Goal: Task Accomplishment & Management: Use online tool/utility

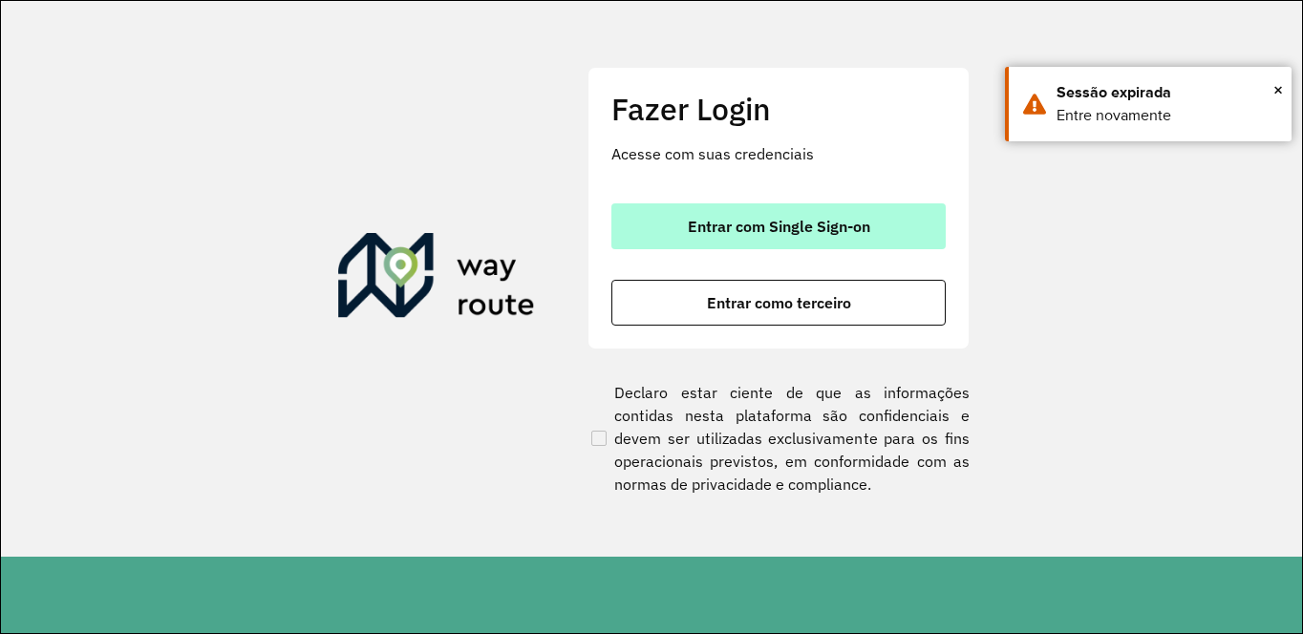
click at [701, 241] on button "Entrar com Single Sign-on" at bounding box center [779, 227] width 334 height 46
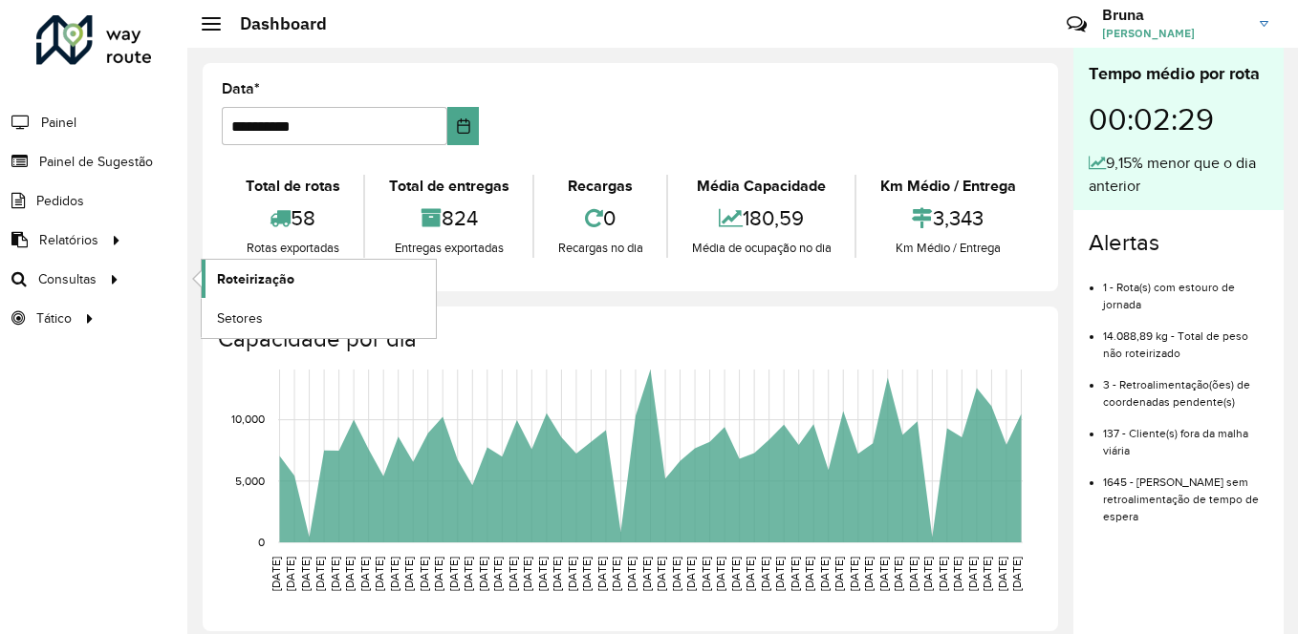
click at [313, 273] on link "Roteirização" at bounding box center [319, 279] width 234 height 38
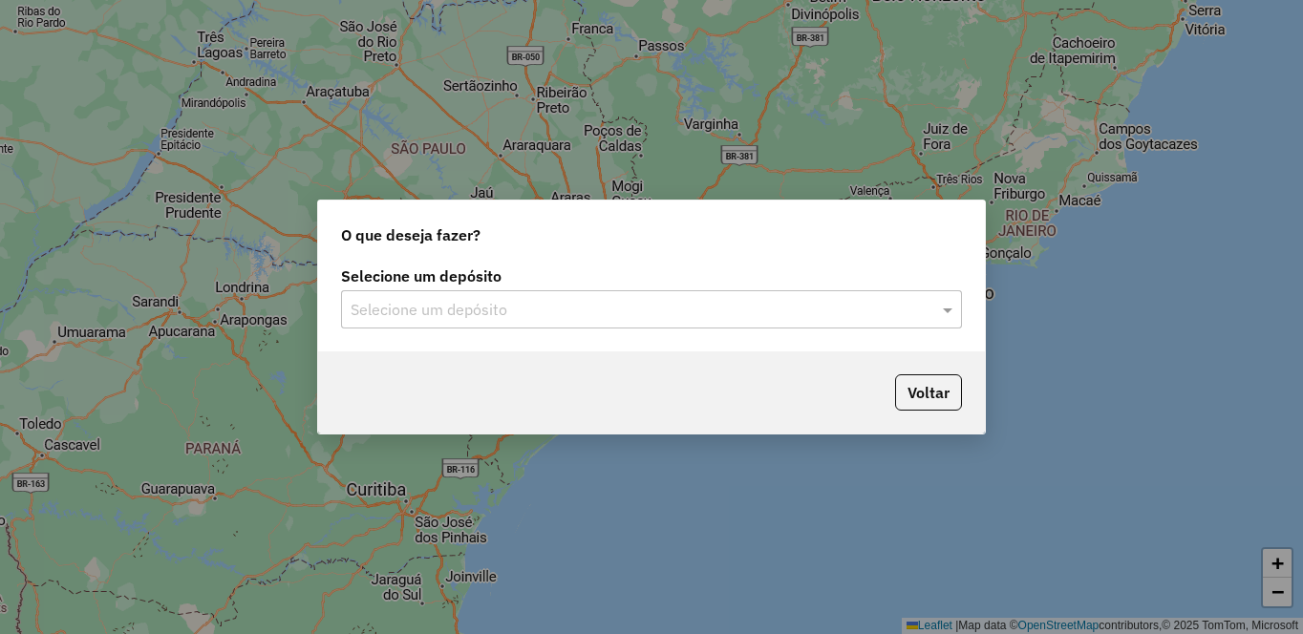
click at [803, 312] on input "text" at bounding box center [633, 310] width 564 height 23
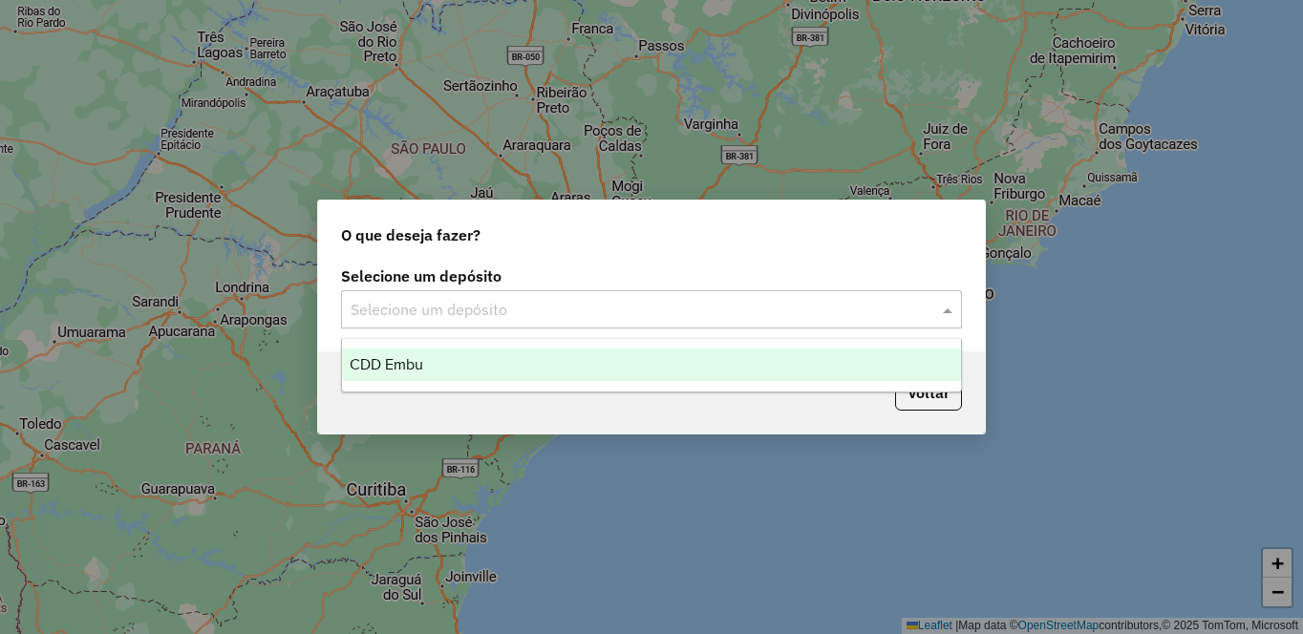
click at [491, 365] on div "CDD Embu" at bounding box center [651, 365] width 619 height 32
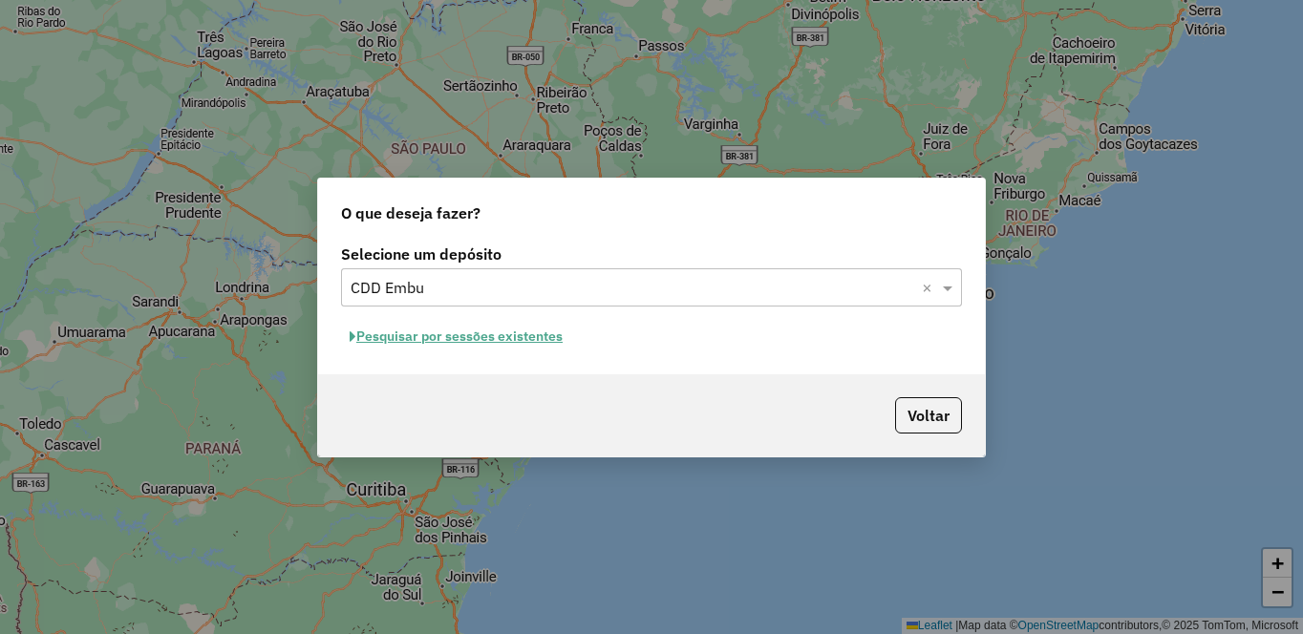
click at [529, 335] on button "Pesquisar por sessões existentes" at bounding box center [456, 337] width 230 height 30
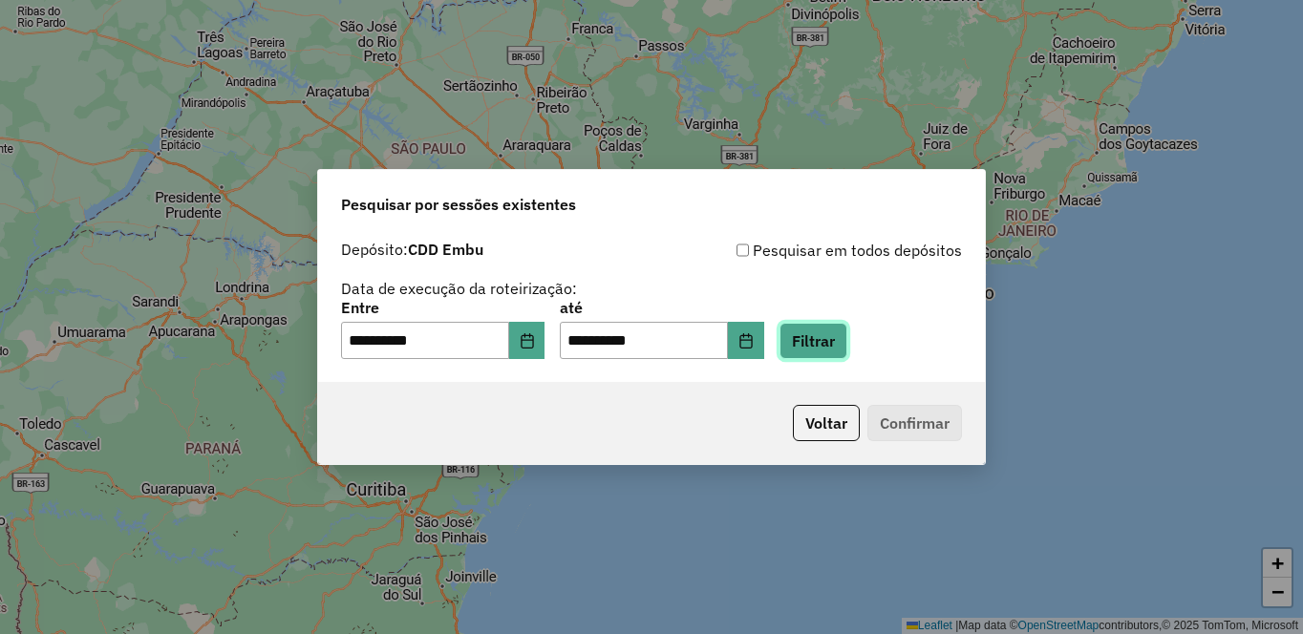
click at [848, 345] on button "Filtrar" at bounding box center [814, 341] width 68 height 36
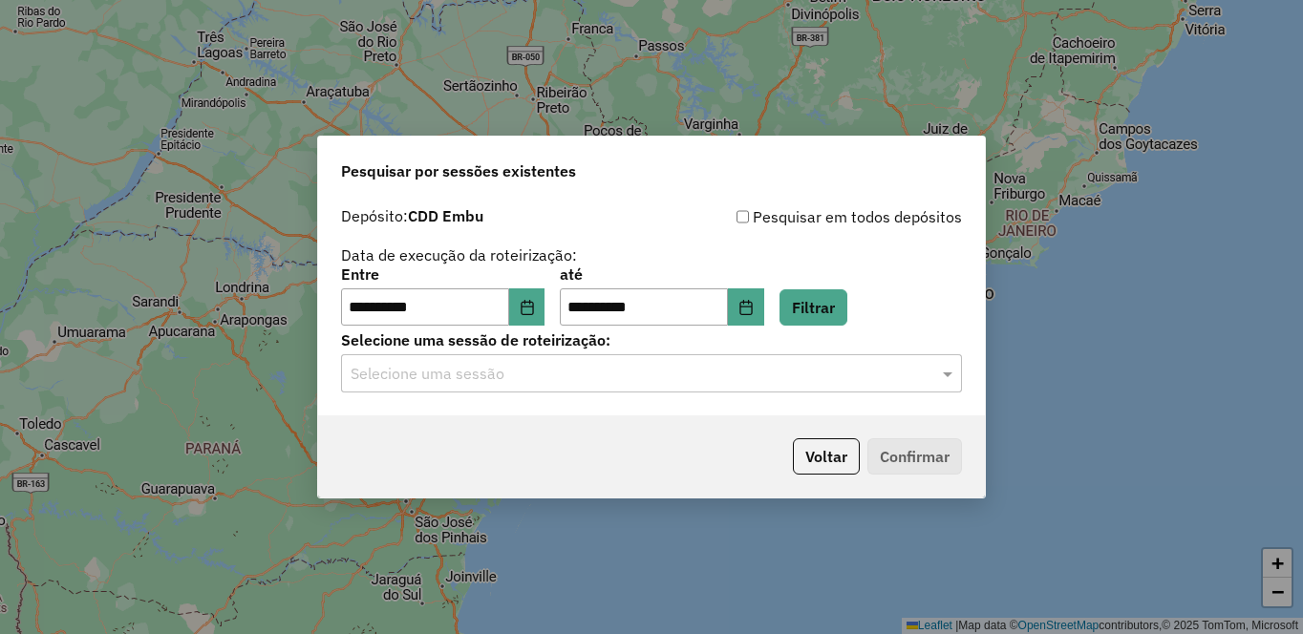
click at [526, 380] on input "text" at bounding box center [633, 374] width 564 height 23
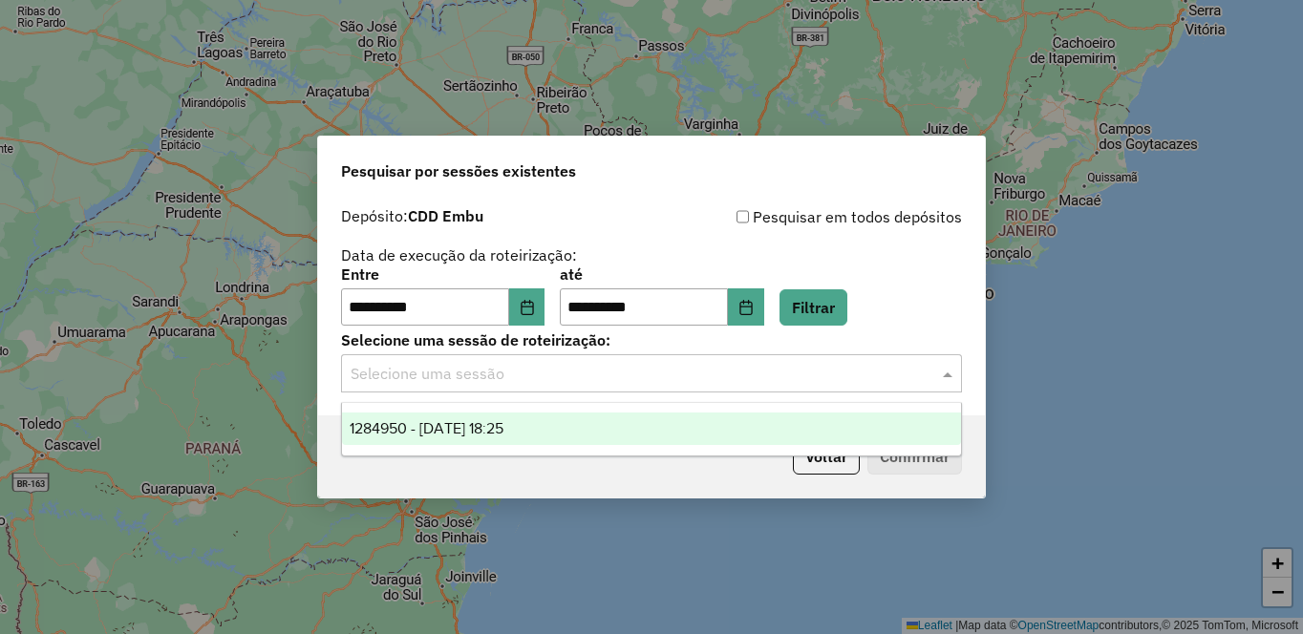
click at [479, 431] on span "1284950 - 29/09/2025 18:25" at bounding box center [427, 428] width 154 height 16
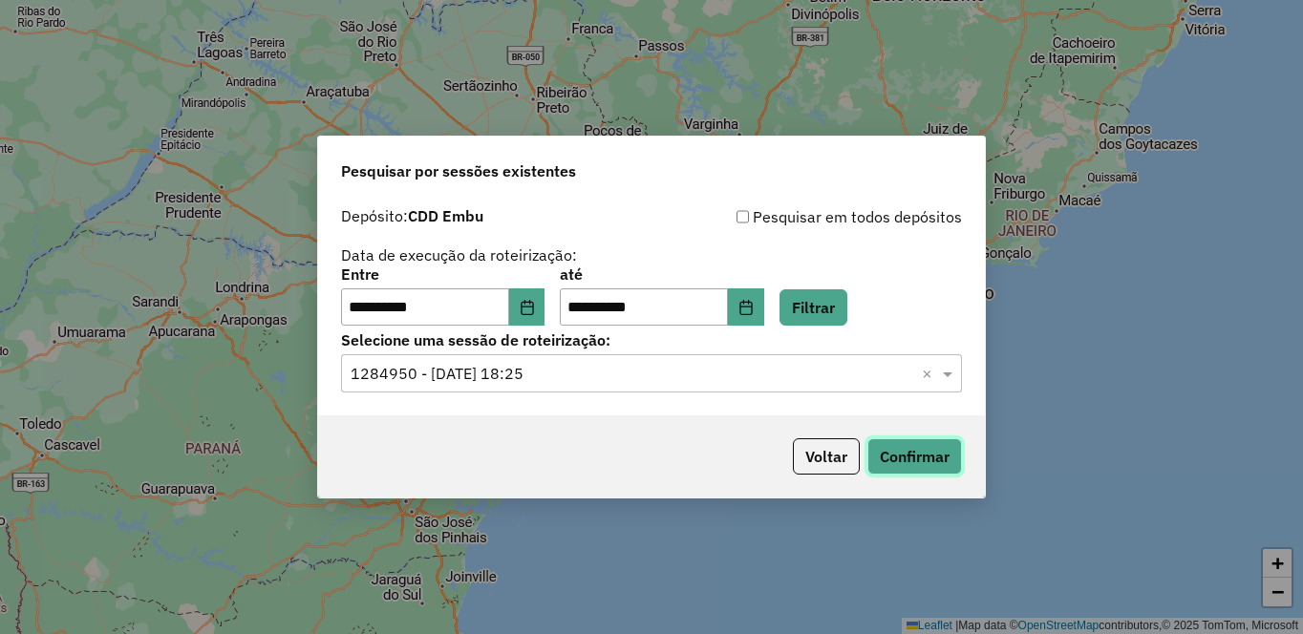
click at [927, 473] on button "Confirmar" at bounding box center [915, 457] width 95 height 36
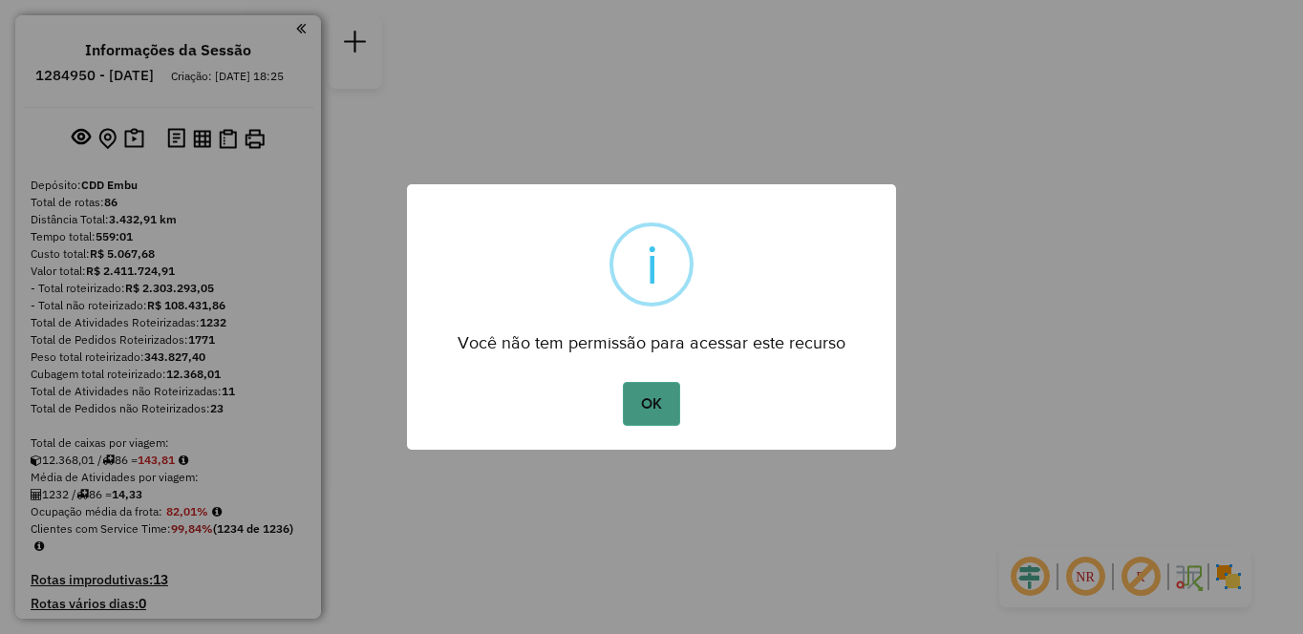
click at [657, 398] on button "OK" at bounding box center [651, 404] width 56 height 44
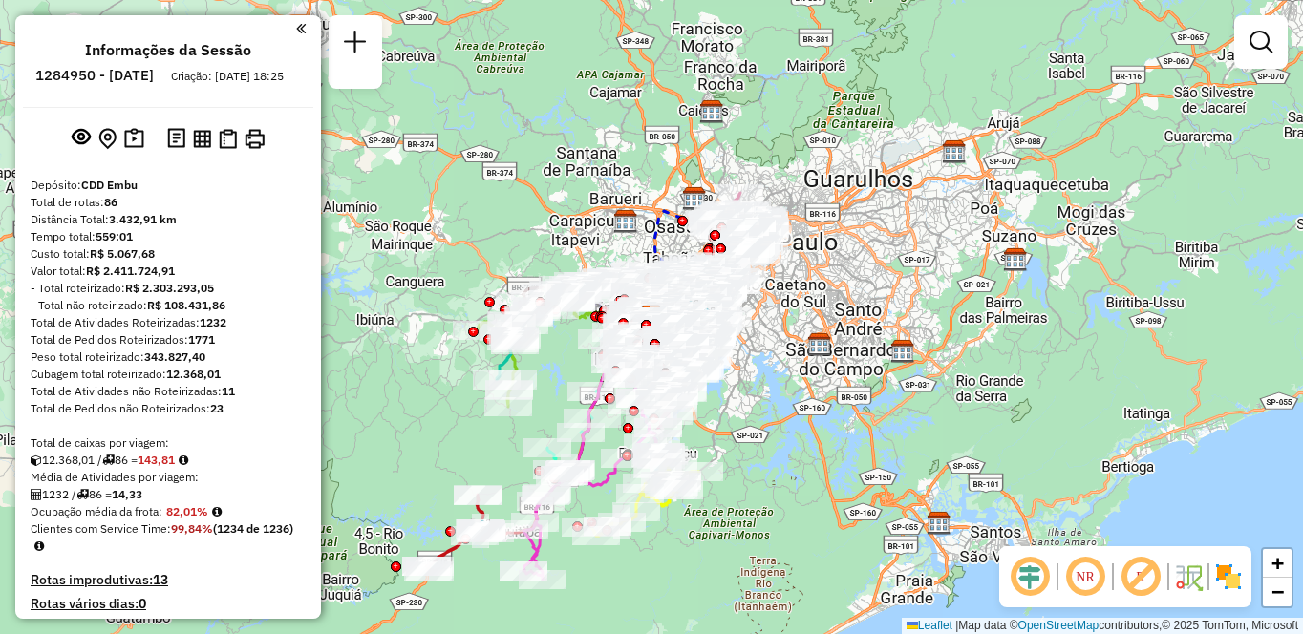
click at [1074, 575] on em at bounding box center [1086, 577] width 46 height 46
click at [1143, 577] on em at bounding box center [1141, 577] width 46 height 46
click at [1235, 581] on img at bounding box center [1229, 577] width 31 height 31
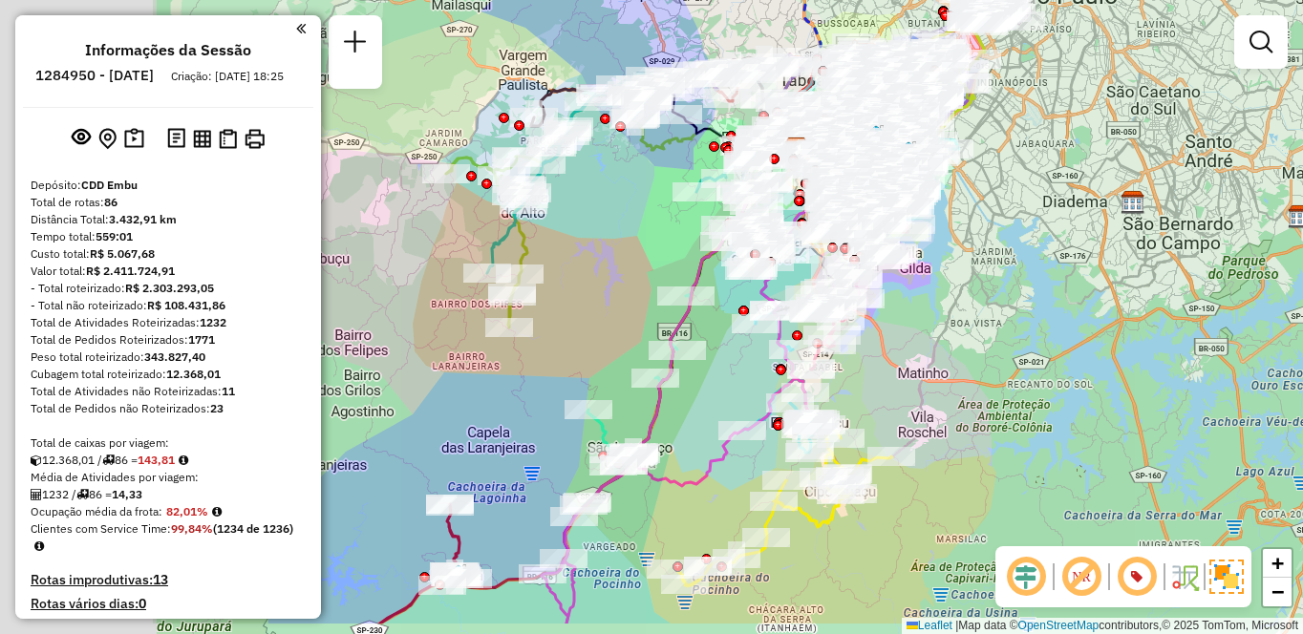
drag, startPoint x: 638, startPoint y: 388, endPoint x: 941, endPoint y: 306, distance: 313.8
click at [941, 306] on div "Janela de atendimento Grade de atendimento Capacidade Transportadoras Veículos …" at bounding box center [651, 317] width 1303 height 634
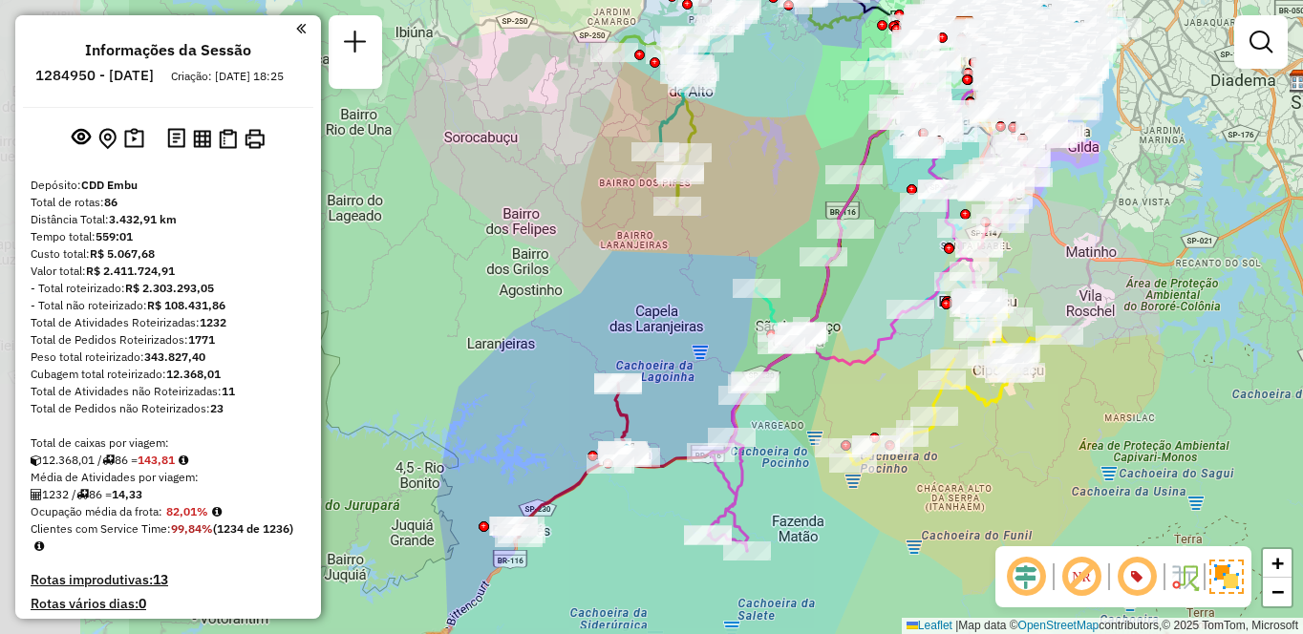
drag, startPoint x: 830, startPoint y: 306, endPoint x: 1101, endPoint y: 258, distance: 274.6
click at [1094, 255] on div "Janela de atendimento Grade de atendimento Capacidade Transportadoras Veículos …" at bounding box center [651, 317] width 1303 height 634
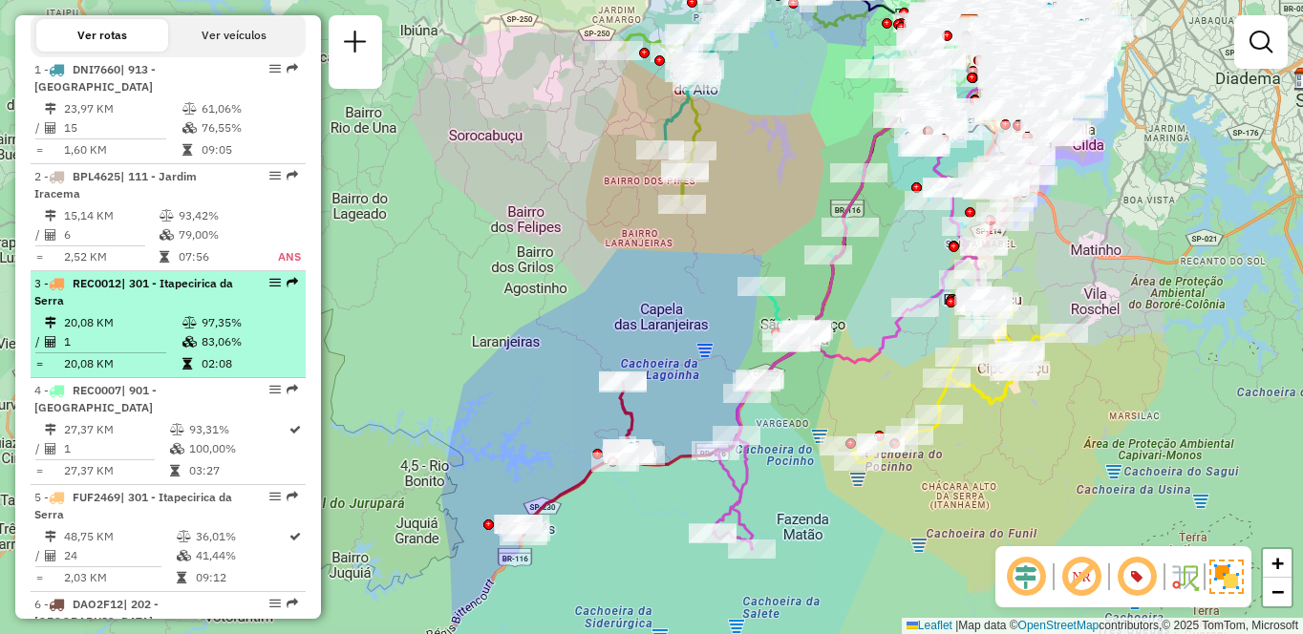
scroll to position [2685, 0]
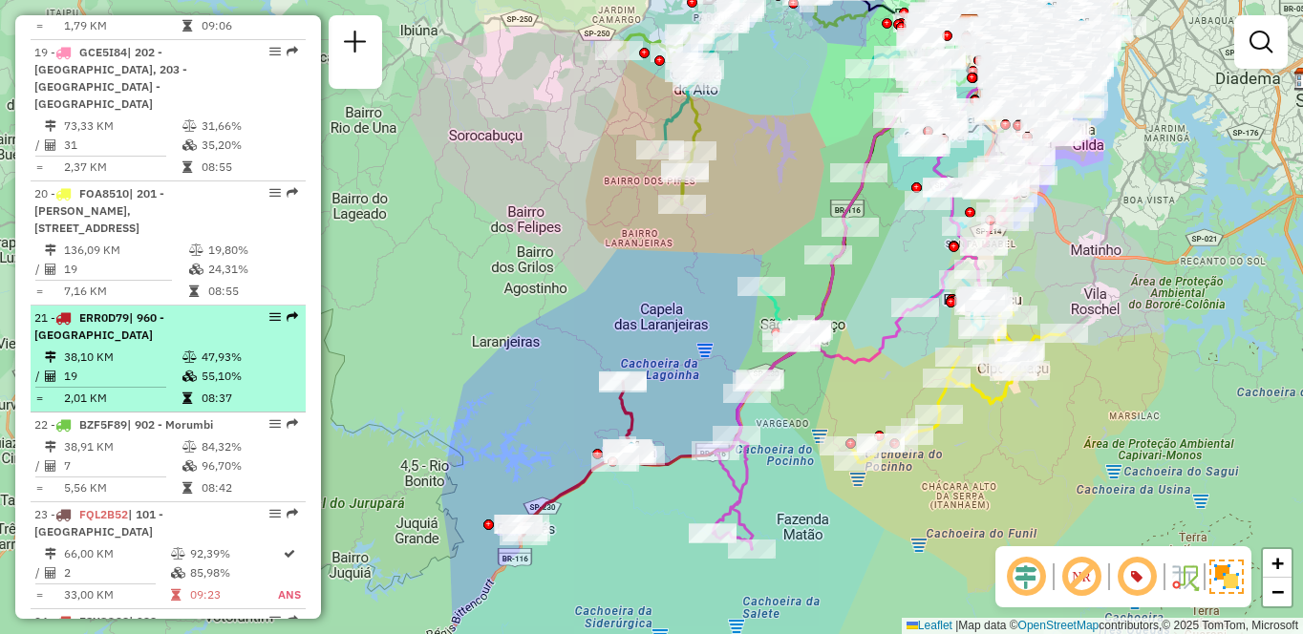
click at [159, 354] on td "38,10 KM" at bounding box center [122, 357] width 118 height 19
select select "**********"
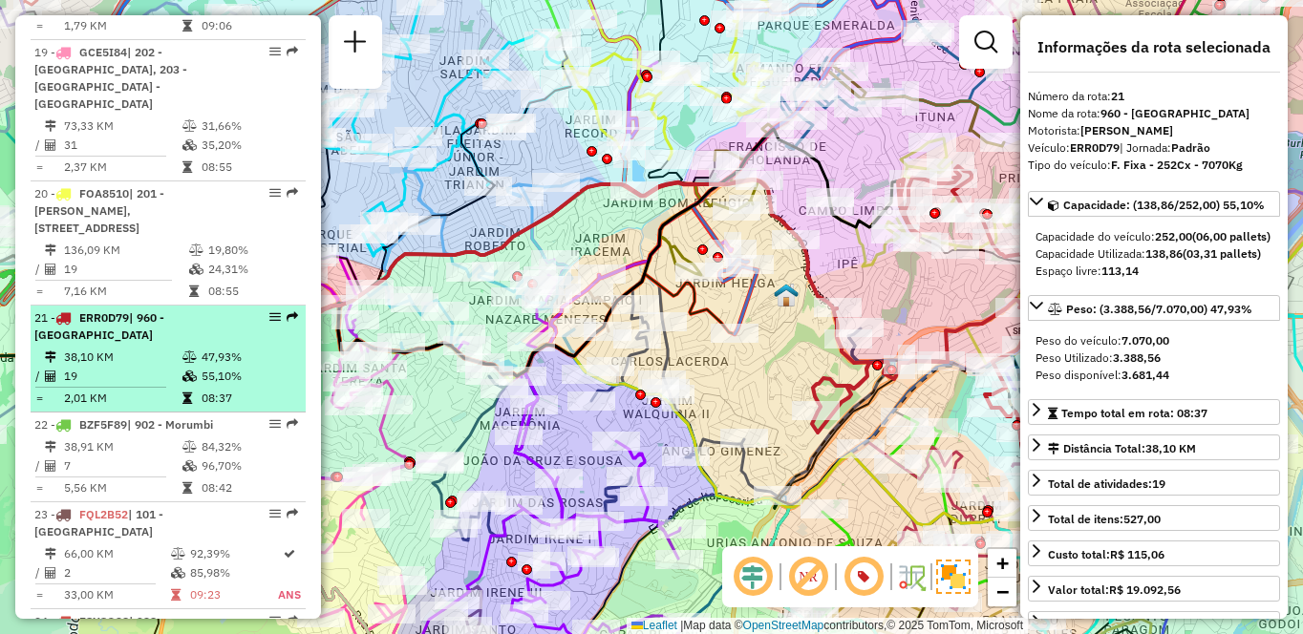
click at [272, 313] on em at bounding box center [274, 316] width 11 height 11
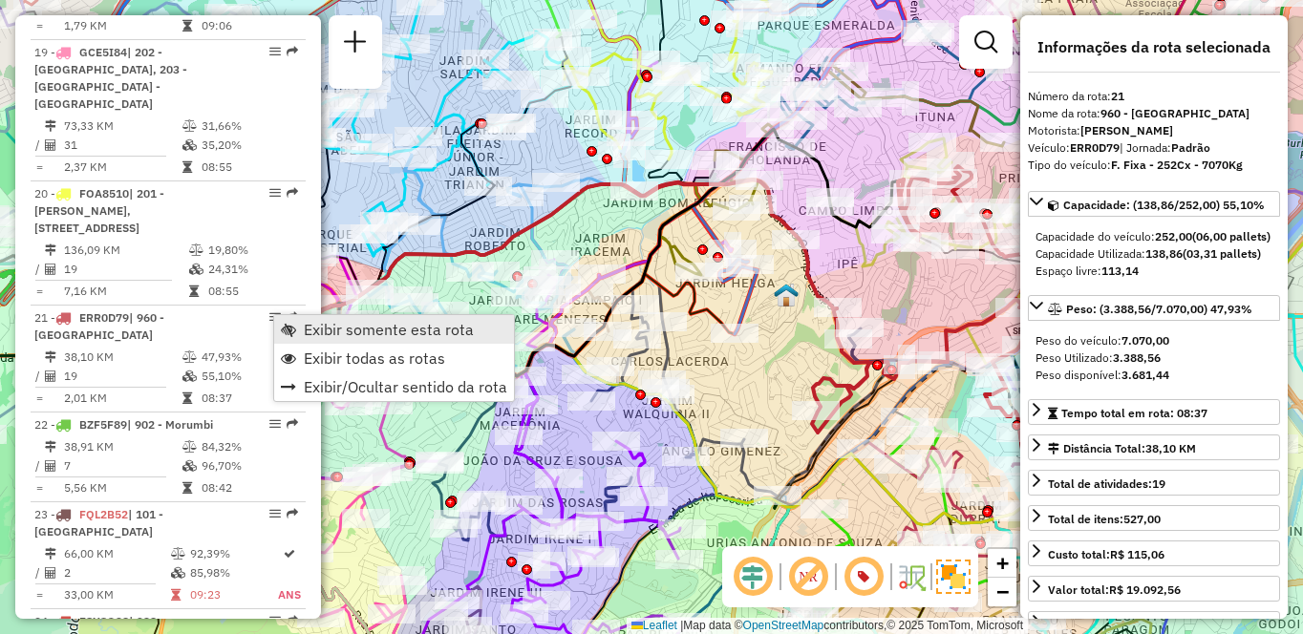
click at [354, 339] on link "Exibir somente esta rota" at bounding box center [394, 329] width 240 height 29
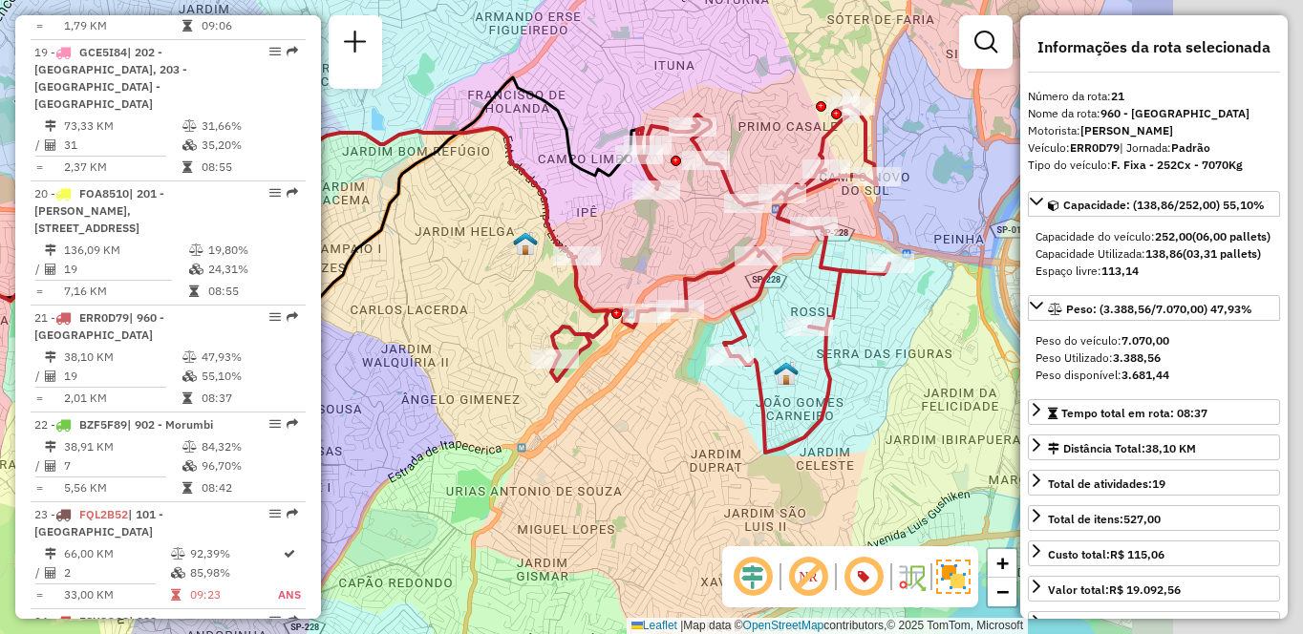
drag, startPoint x: 826, startPoint y: 434, endPoint x: 560, endPoint y: 382, distance: 270.6
click at [560, 382] on icon at bounding box center [720, 279] width 338 height 348
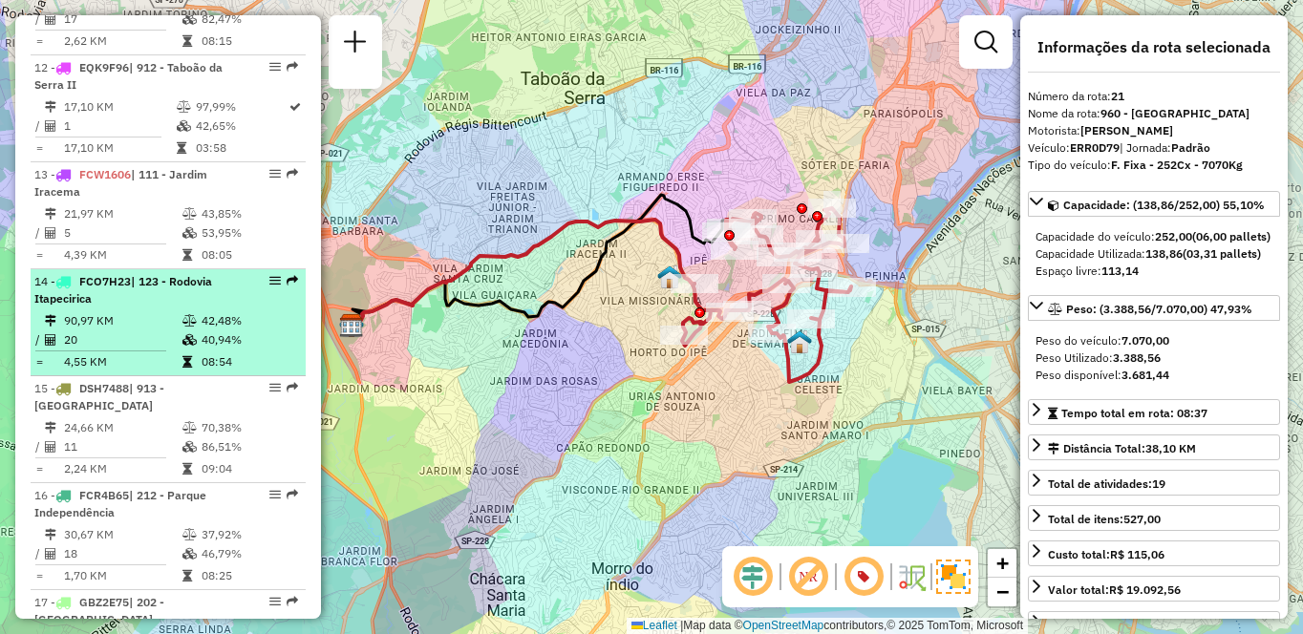
scroll to position [1634, 0]
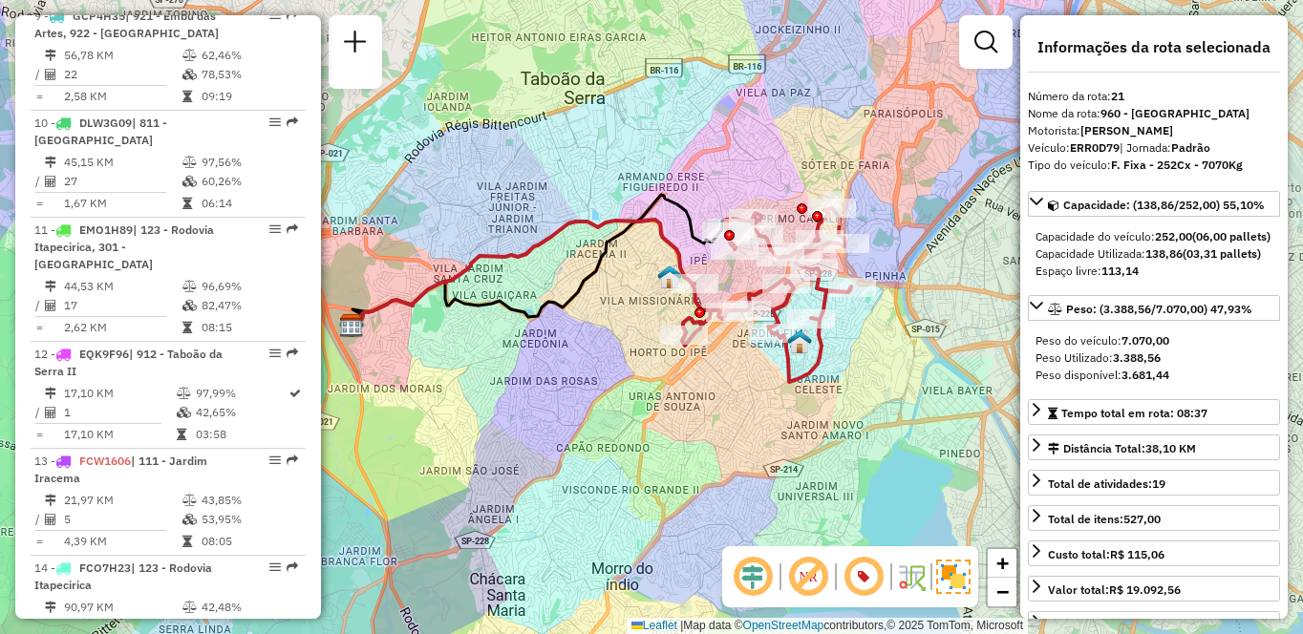
drag, startPoint x: 160, startPoint y: 94, endPoint x: 444, endPoint y: 138, distance: 288.1
click at [160, 65] on td "56,78 KM" at bounding box center [122, 55] width 118 height 19
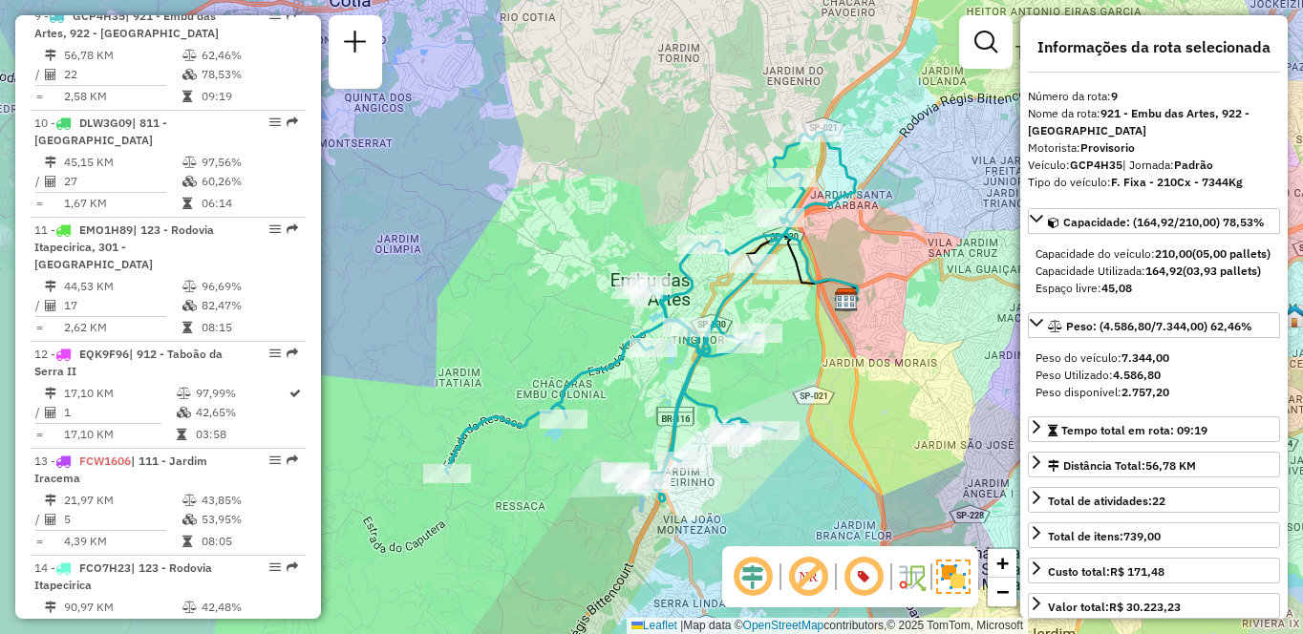
scroll to position [1135, 0]
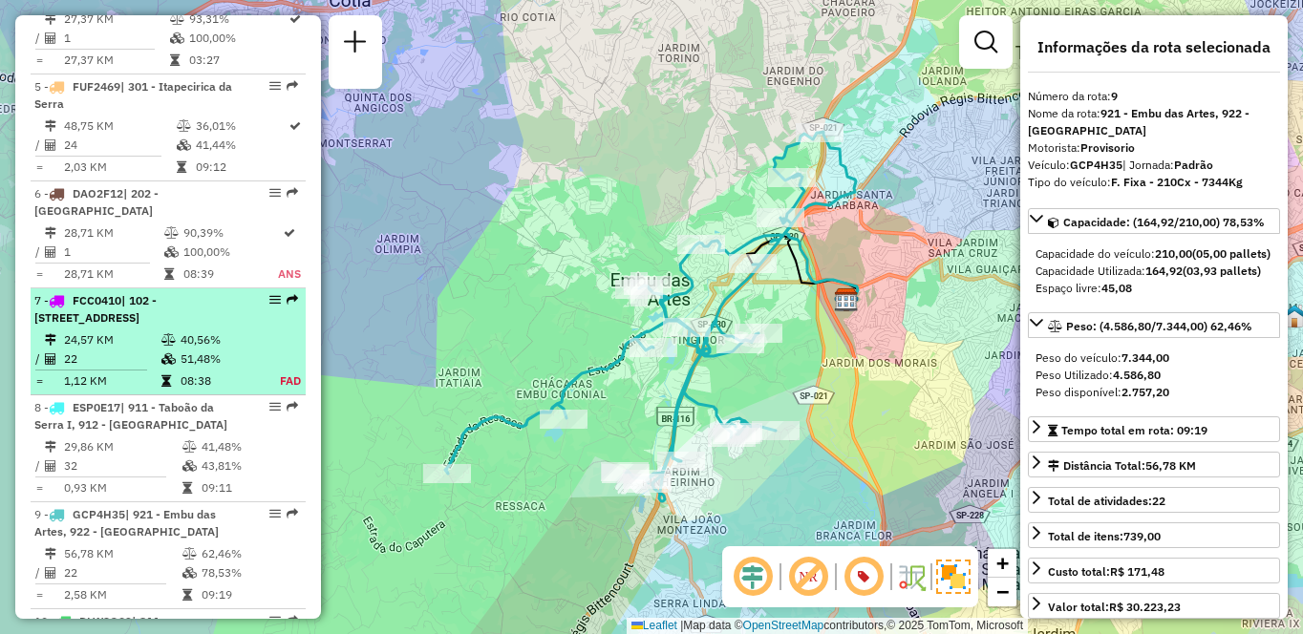
click at [203, 350] on td "40,56%" at bounding box center [219, 340] width 79 height 19
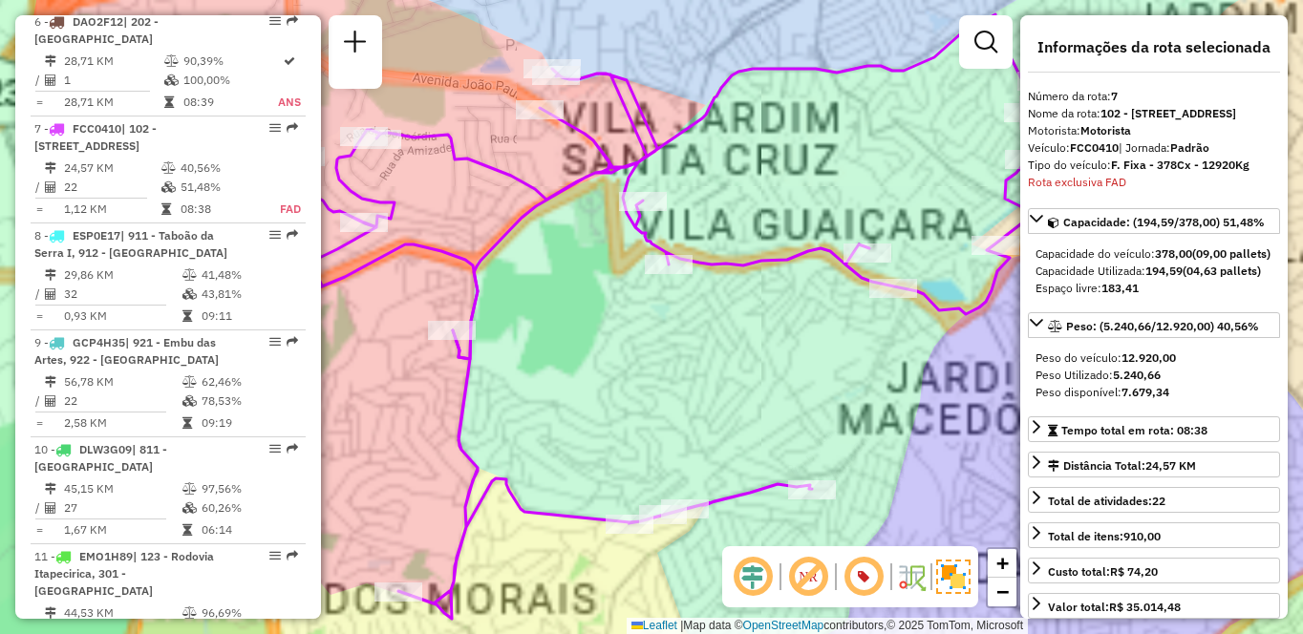
scroll to position [1426, 0]
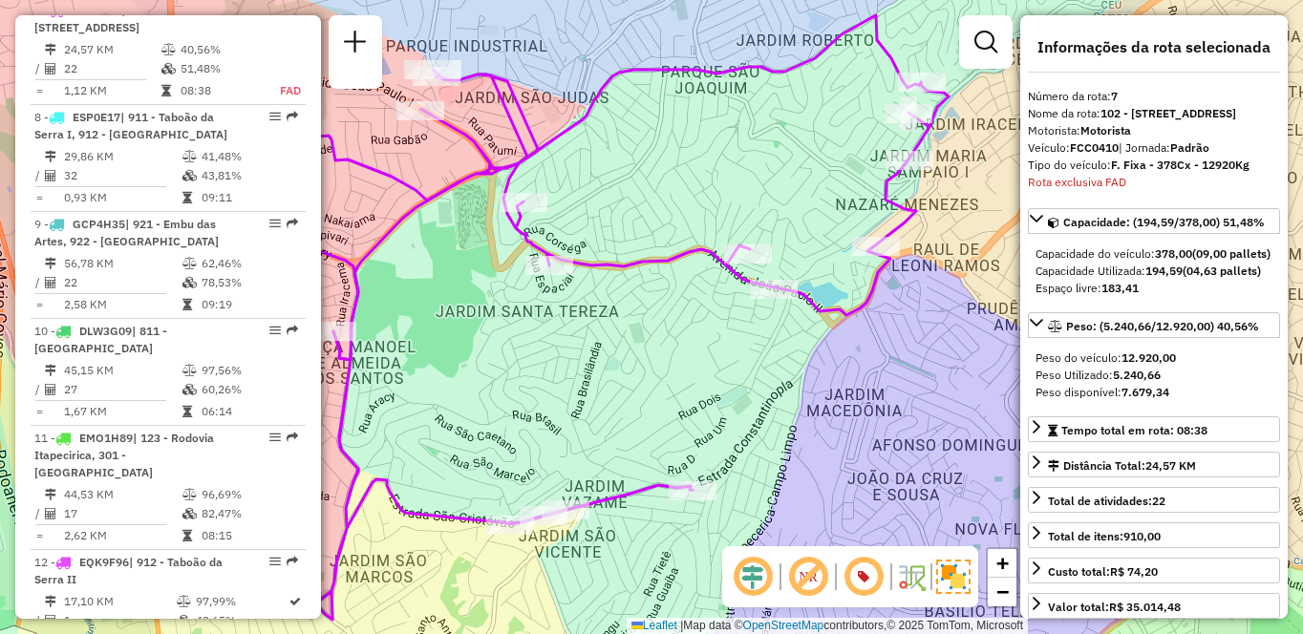
drag, startPoint x: 896, startPoint y: 421, endPoint x: 777, endPoint y: 422, distance: 119.4
click at [777, 422] on div "Janela de atendimento Grade de atendimento Capacidade Transportadoras Veículos …" at bounding box center [651, 317] width 1303 height 634
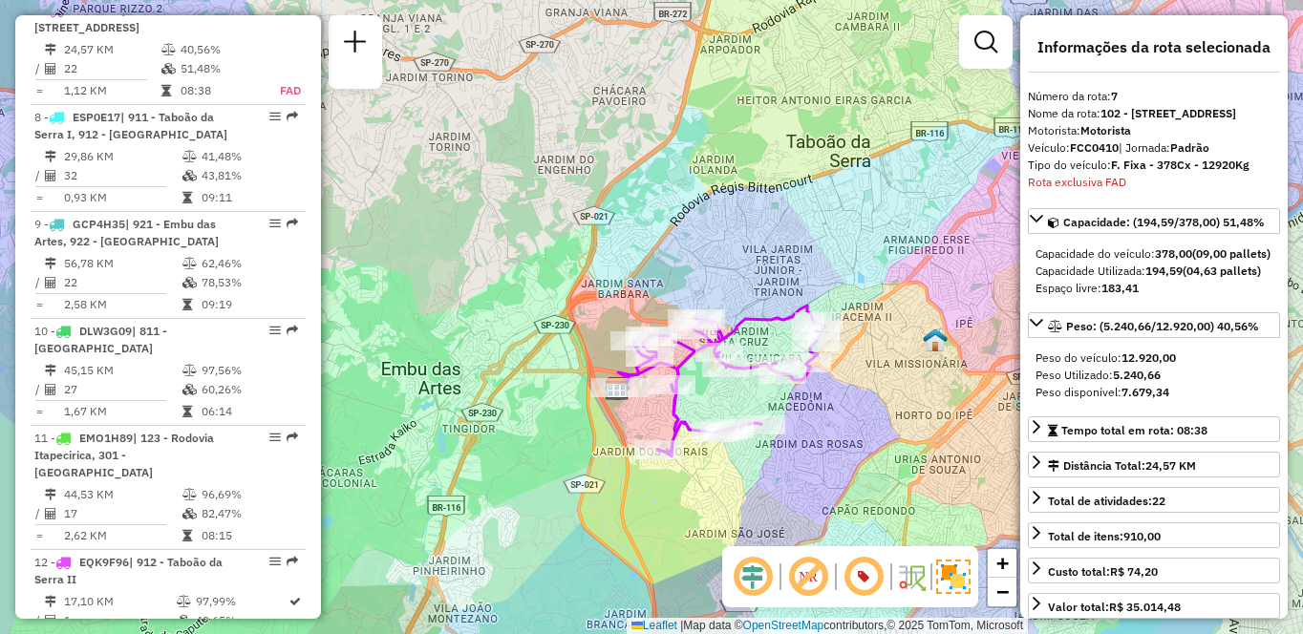
scroll to position [1812, 0]
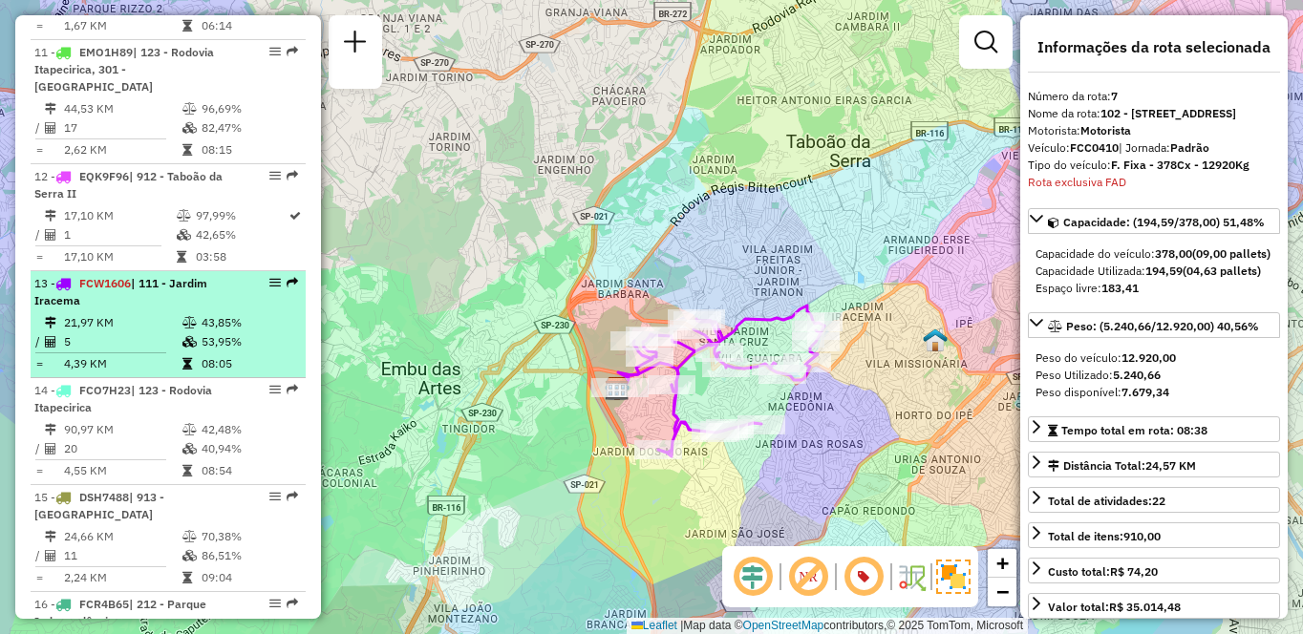
click at [152, 333] on td "21,97 KM" at bounding box center [122, 322] width 118 height 19
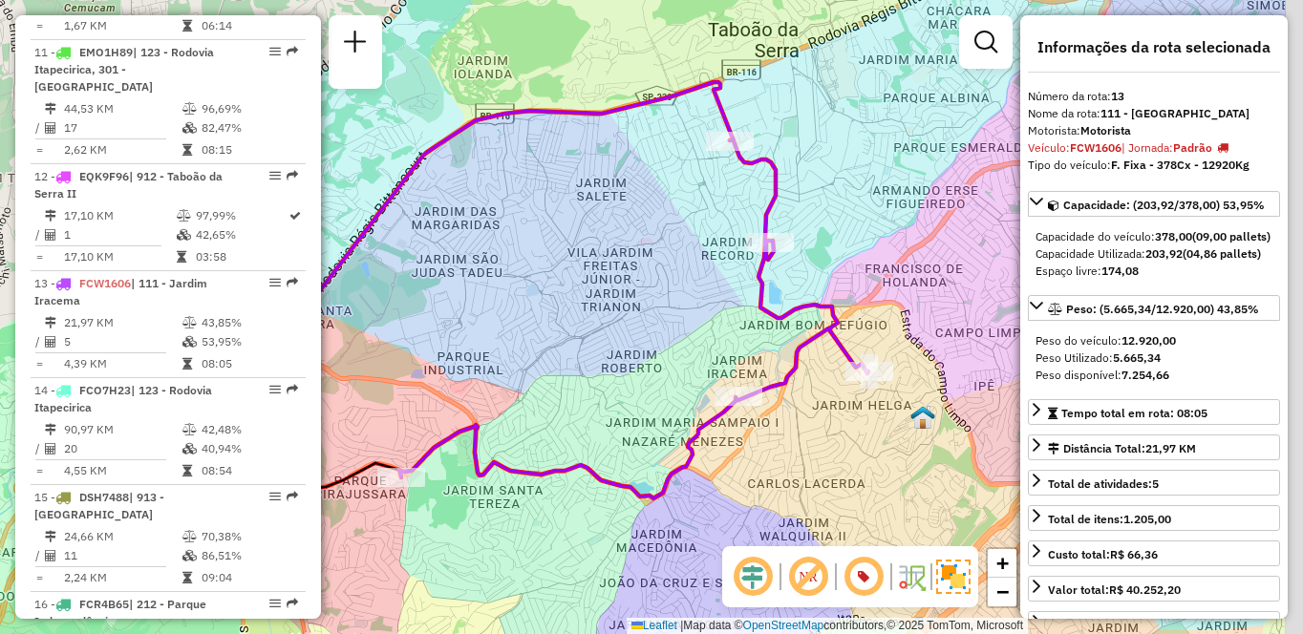
drag, startPoint x: 931, startPoint y: 474, endPoint x: 767, endPoint y: 451, distance: 165.0
click at [767, 451] on div "Janela de atendimento Grade de atendimento Capacidade Transportadoras Veículos …" at bounding box center [651, 317] width 1303 height 634
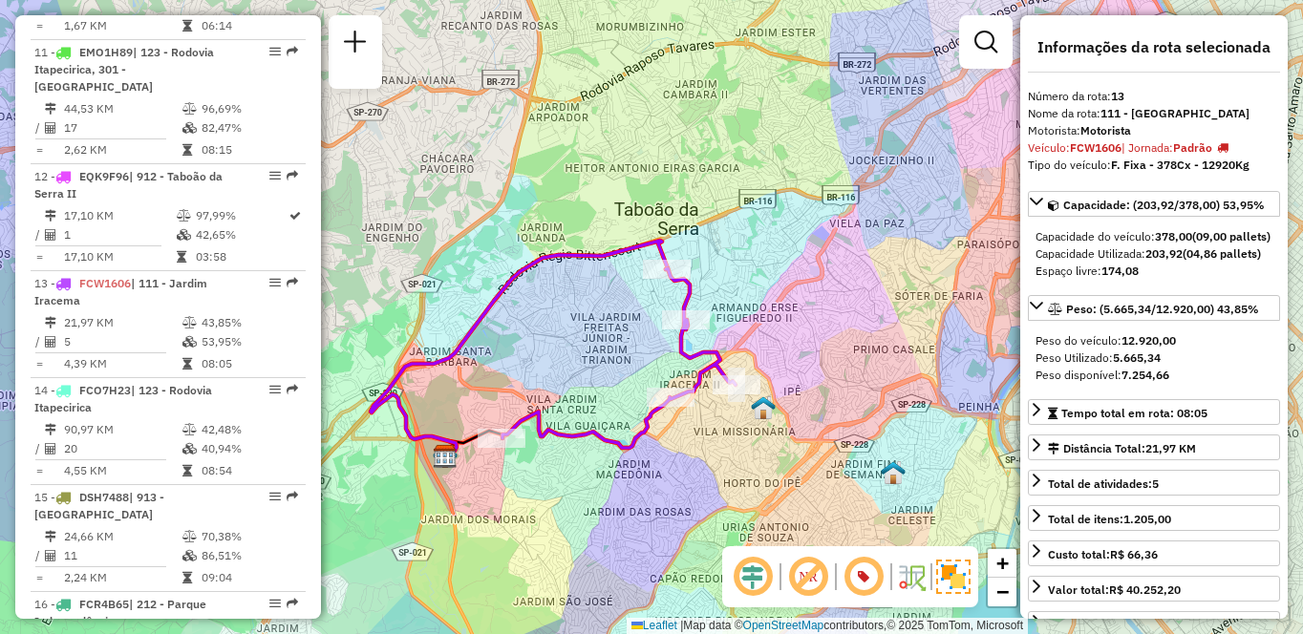
scroll to position [493, 0]
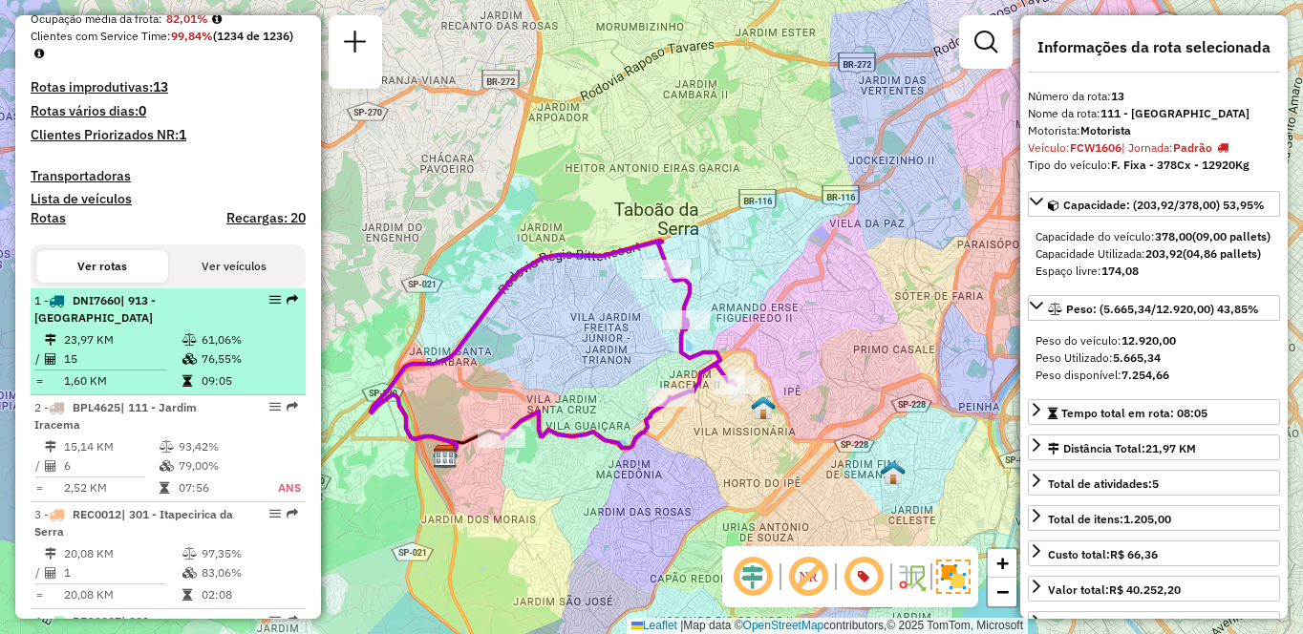
click at [122, 347] on td "23,97 KM" at bounding box center [122, 340] width 118 height 19
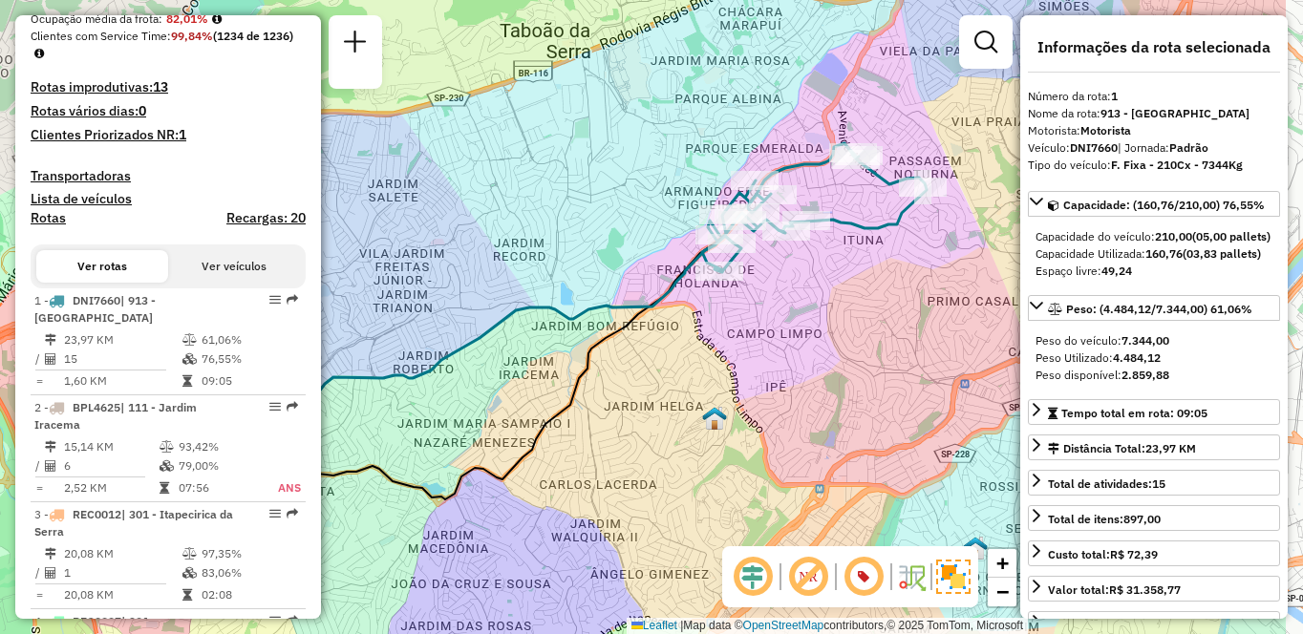
drag, startPoint x: 824, startPoint y: 386, endPoint x: 676, endPoint y: 400, distance: 148.8
click at [676, 400] on div "Janela de atendimento Grade de atendimento Capacidade Transportadoras Veículos …" at bounding box center [651, 317] width 1303 height 634
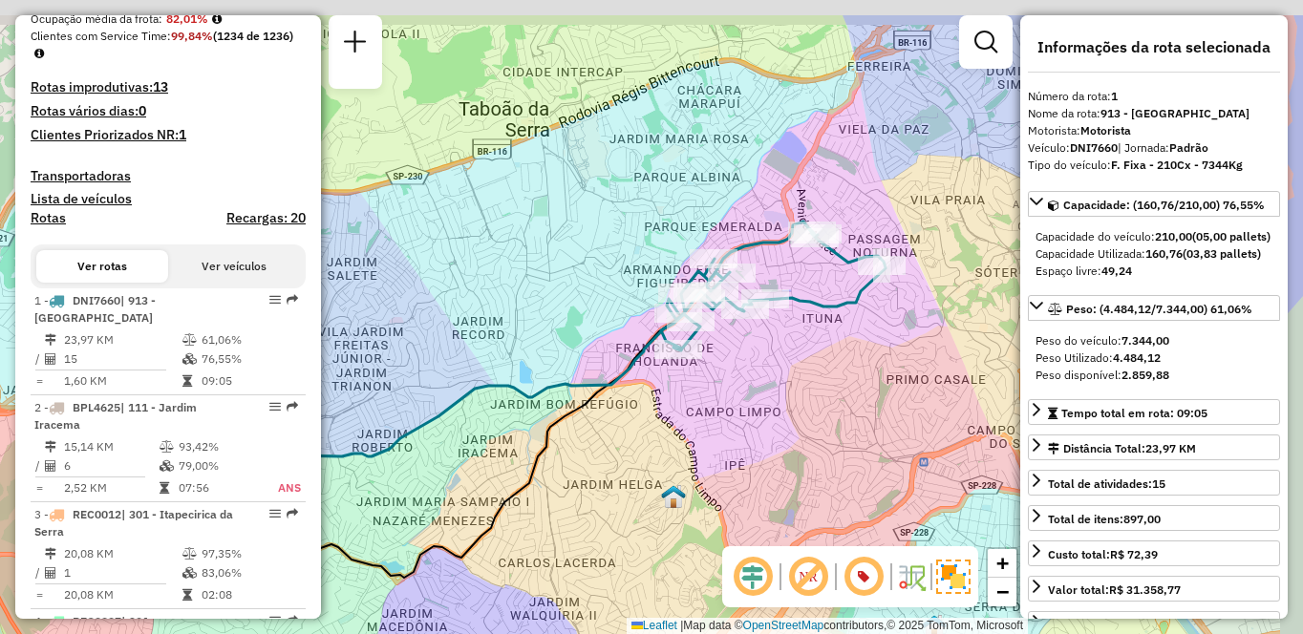
drag, startPoint x: 877, startPoint y: 273, endPoint x: 831, endPoint y: 361, distance: 99.2
click at [831, 361] on div "Janela de atendimento Grade de atendimento Capacidade Transportadoras Veículos …" at bounding box center [651, 317] width 1303 height 634
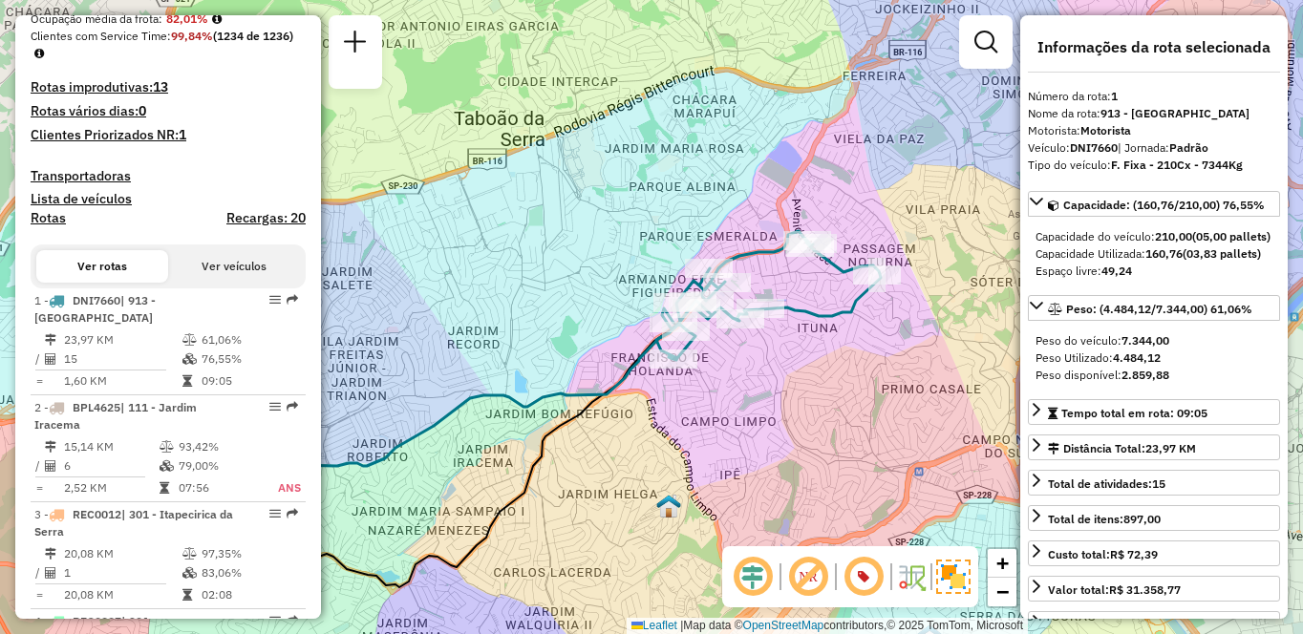
scroll to position [2026, 0]
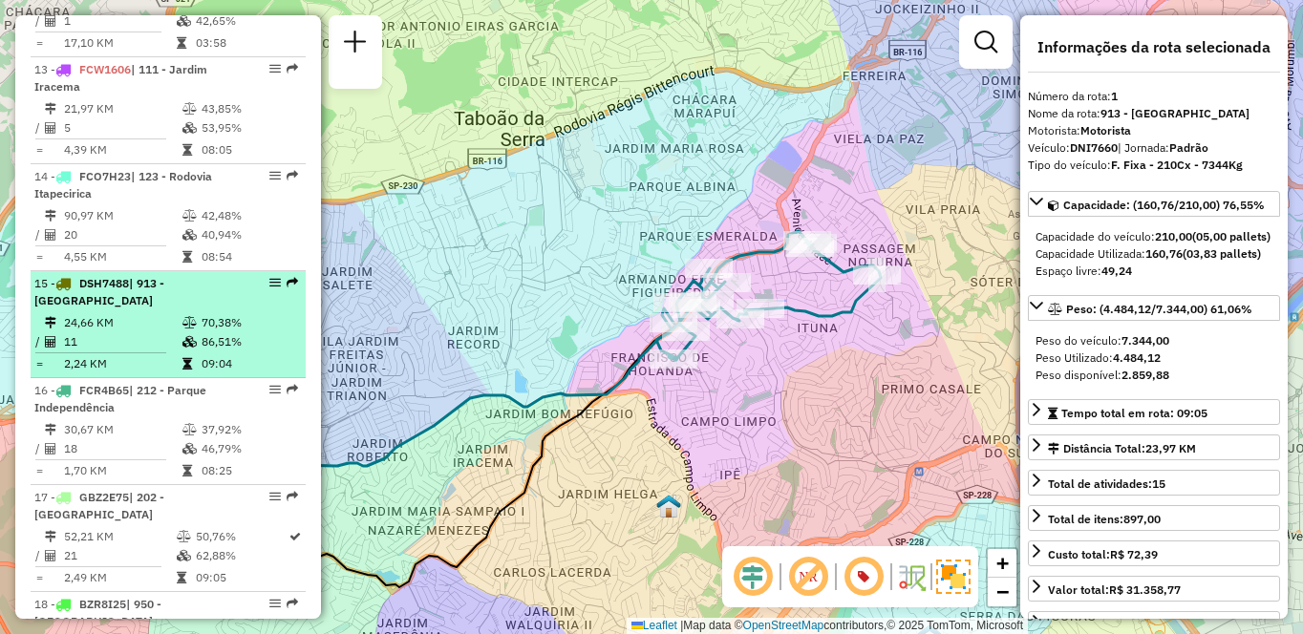
click at [167, 310] on div "15 - DSH7488 | 913 - [GEOGRAPHIC_DATA]" at bounding box center [135, 292] width 203 height 34
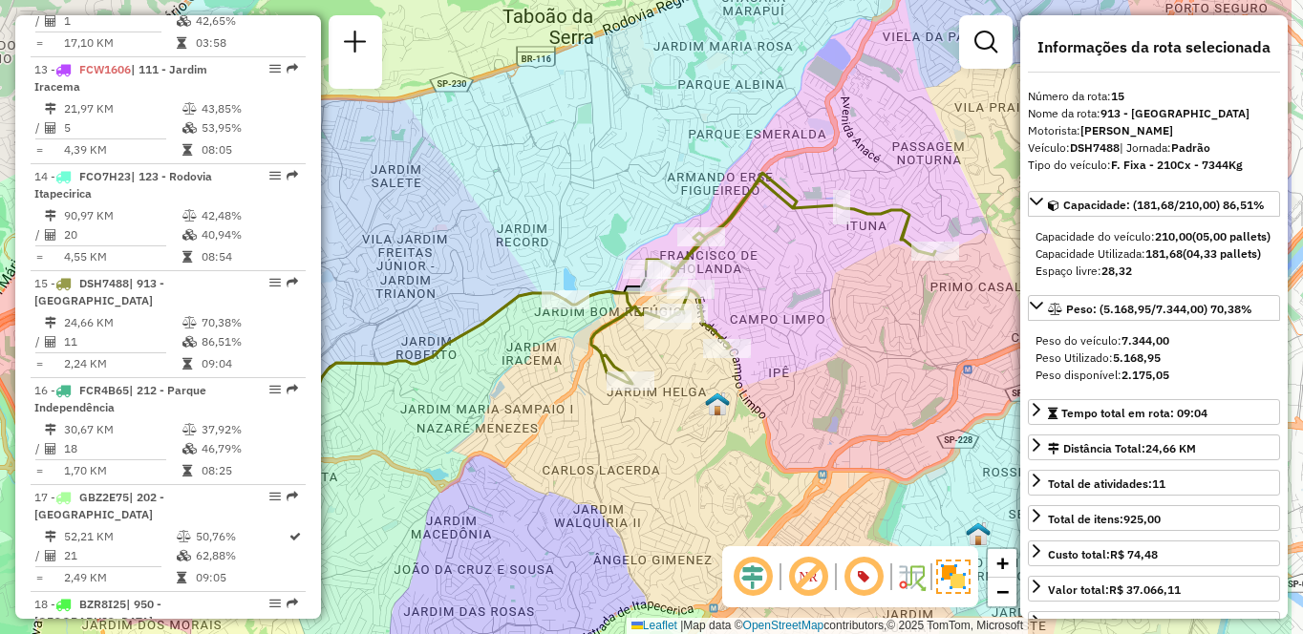
drag, startPoint x: 894, startPoint y: 386, endPoint x: 806, endPoint y: 399, distance: 89.9
click at [806, 399] on div "Janela de atendimento Grade de atendimento Capacidade Transportadoras Veículos …" at bounding box center [651, 317] width 1303 height 634
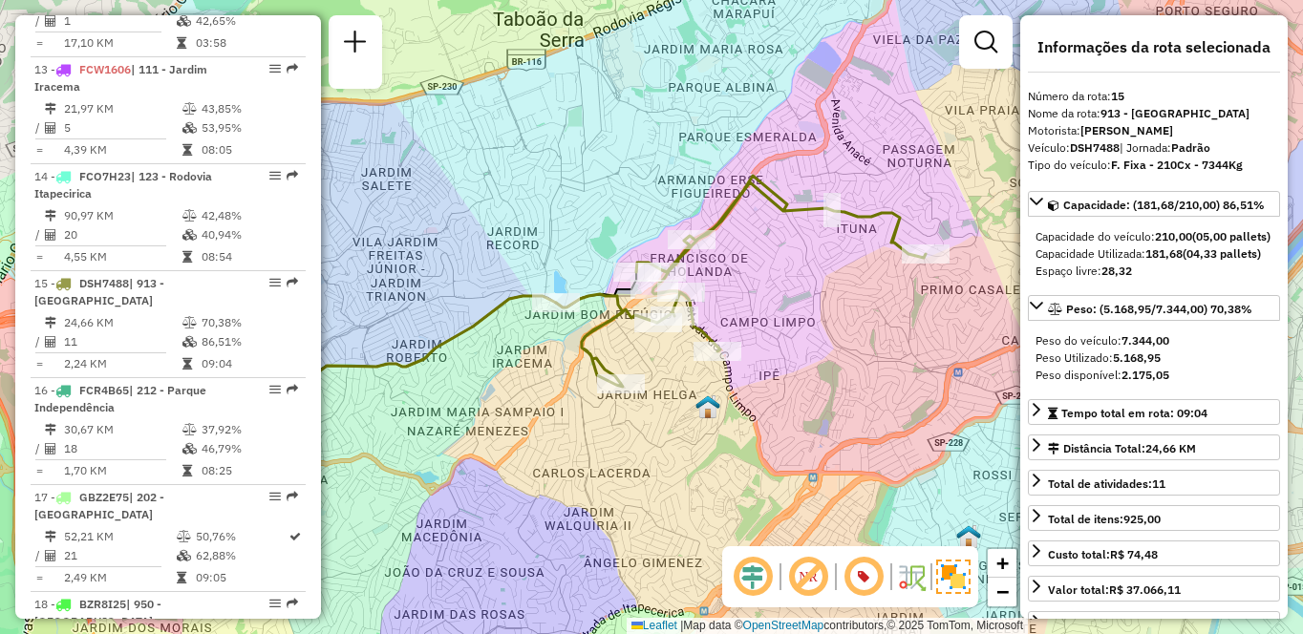
scroll to position [1259, 0]
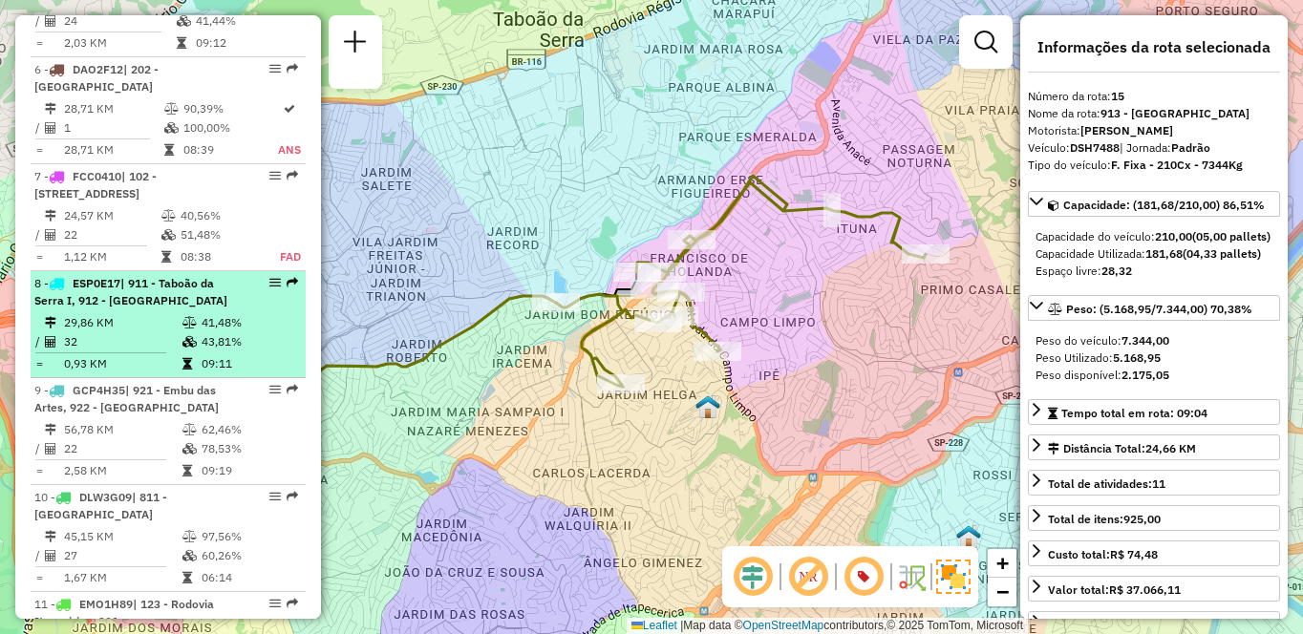
click at [140, 352] on td "32" at bounding box center [122, 342] width 118 height 19
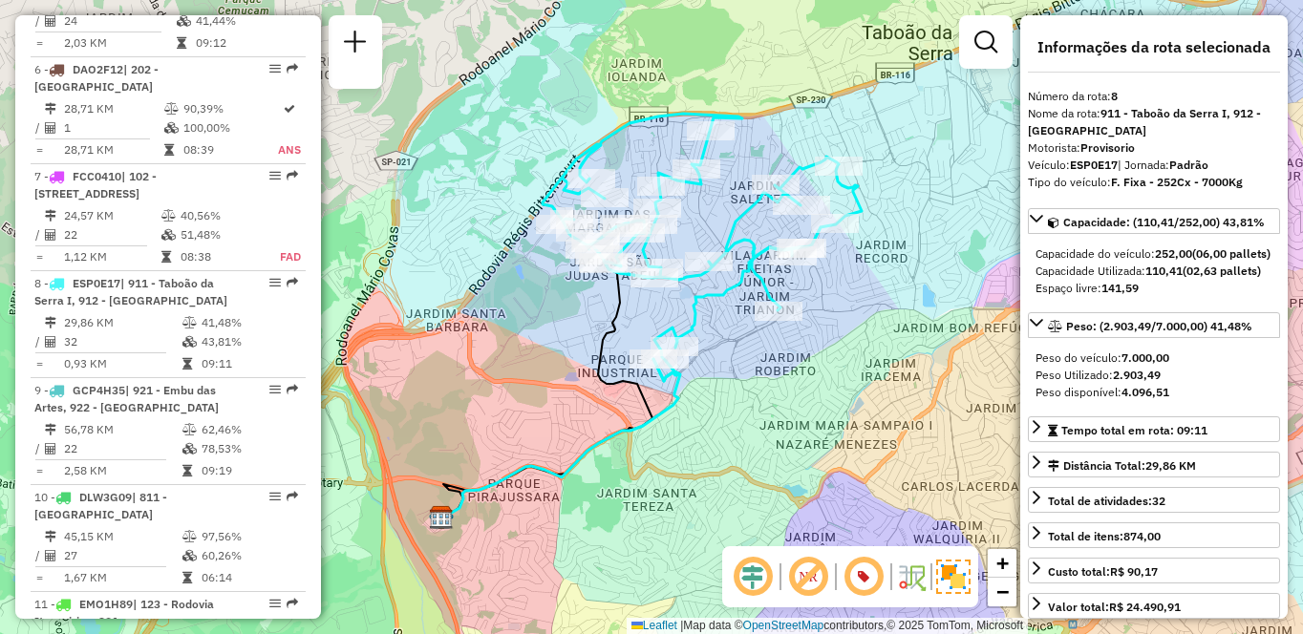
scroll to position [1919, 0]
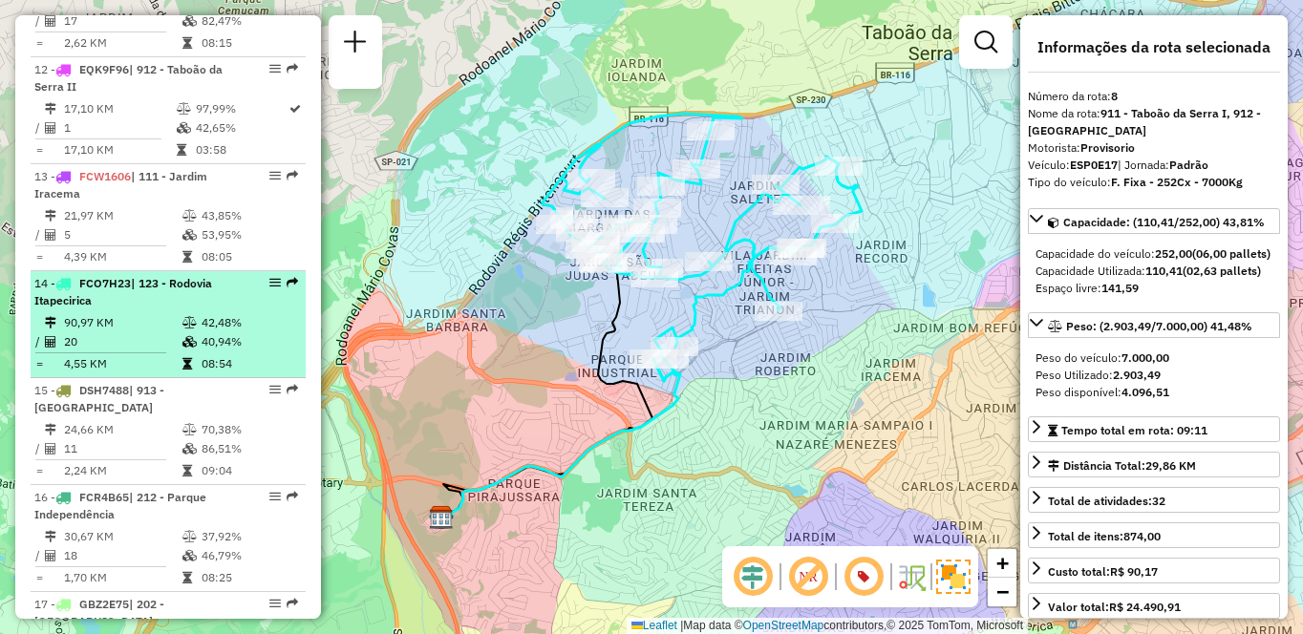
click at [165, 308] on span "| 123 - Rodovia Itapecirica" at bounding box center [123, 292] width 178 height 32
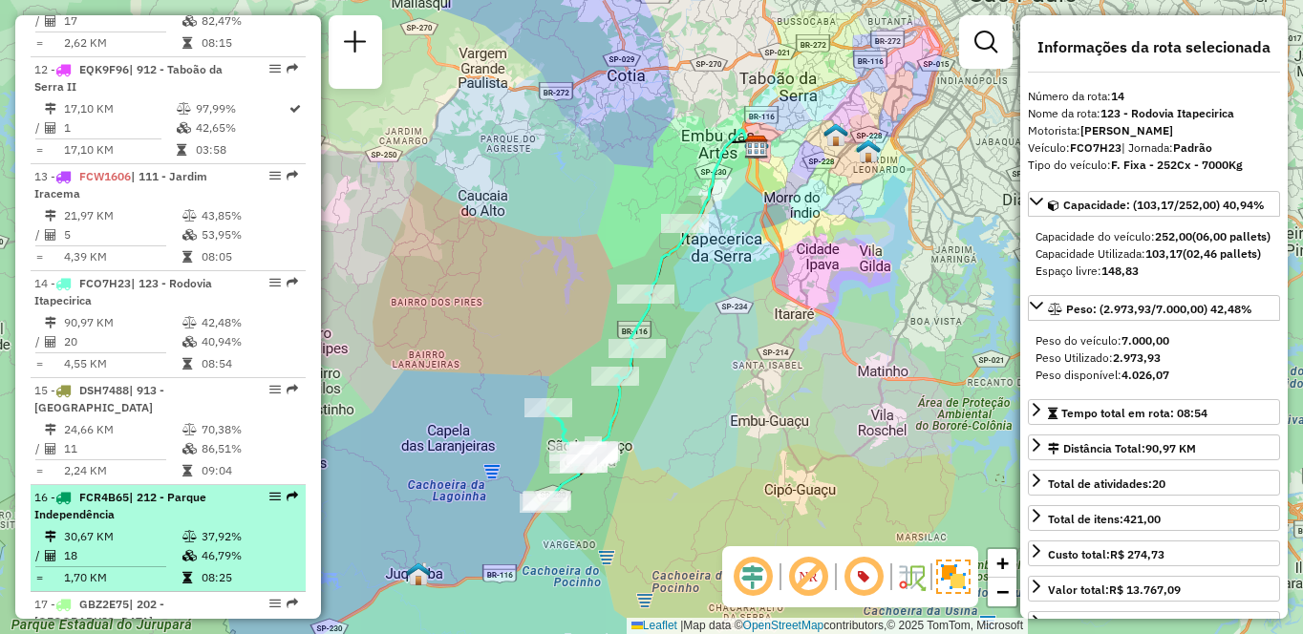
click at [129, 547] on td "30,67 KM" at bounding box center [122, 536] width 118 height 19
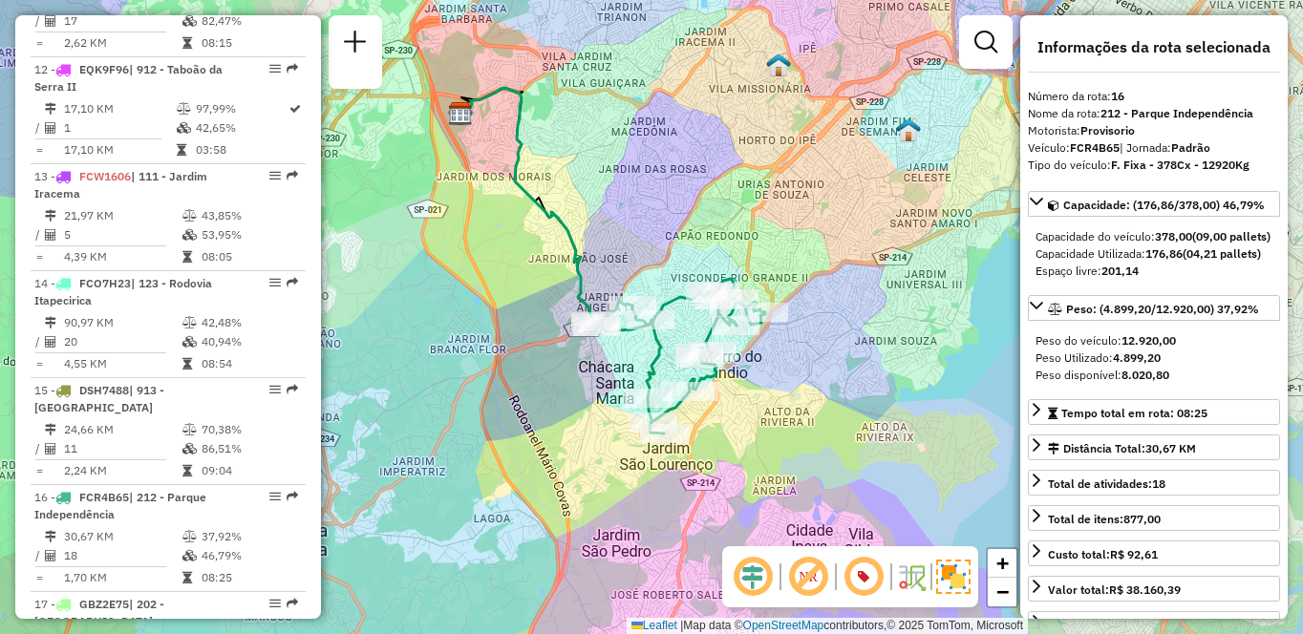
drag, startPoint x: 875, startPoint y: 383, endPoint x: 848, endPoint y: 338, distance: 52.8
click at [848, 340] on div "Janela de atendimento Grade de atendimento Capacidade Transportadoras Veículos …" at bounding box center [651, 317] width 1303 height 634
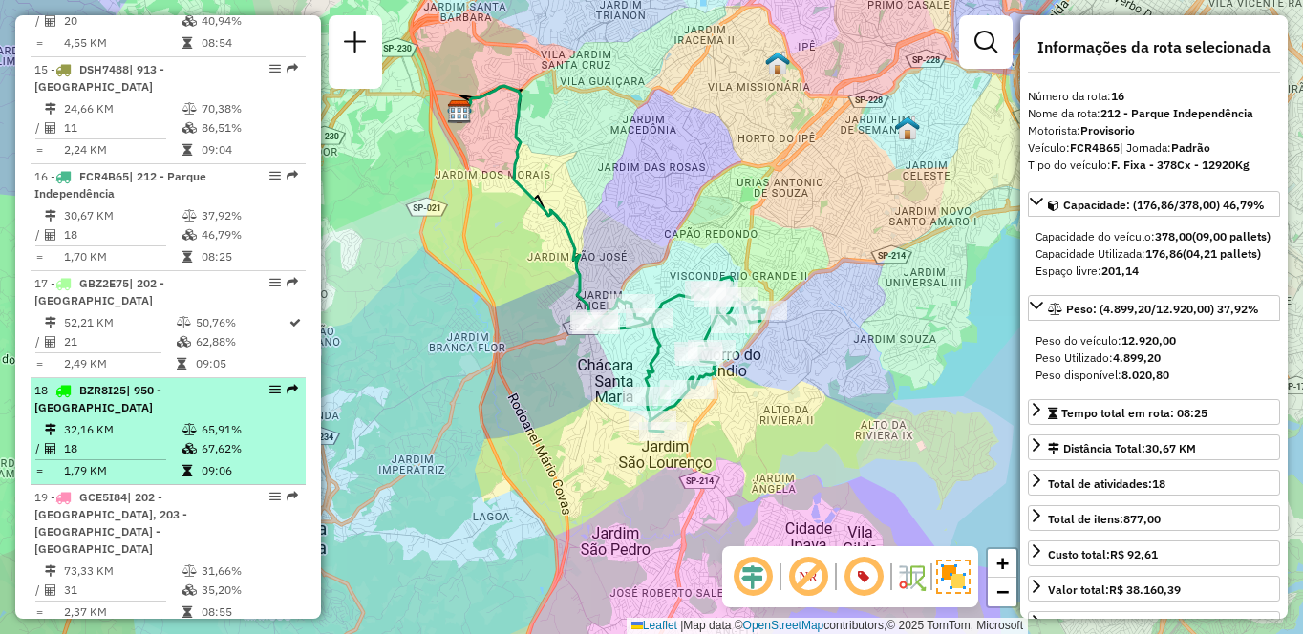
click at [158, 416] on div "18 - BZR8I25 | 950 - [GEOGRAPHIC_DATA]" at bounding box center [135, 399] width 203 height 34
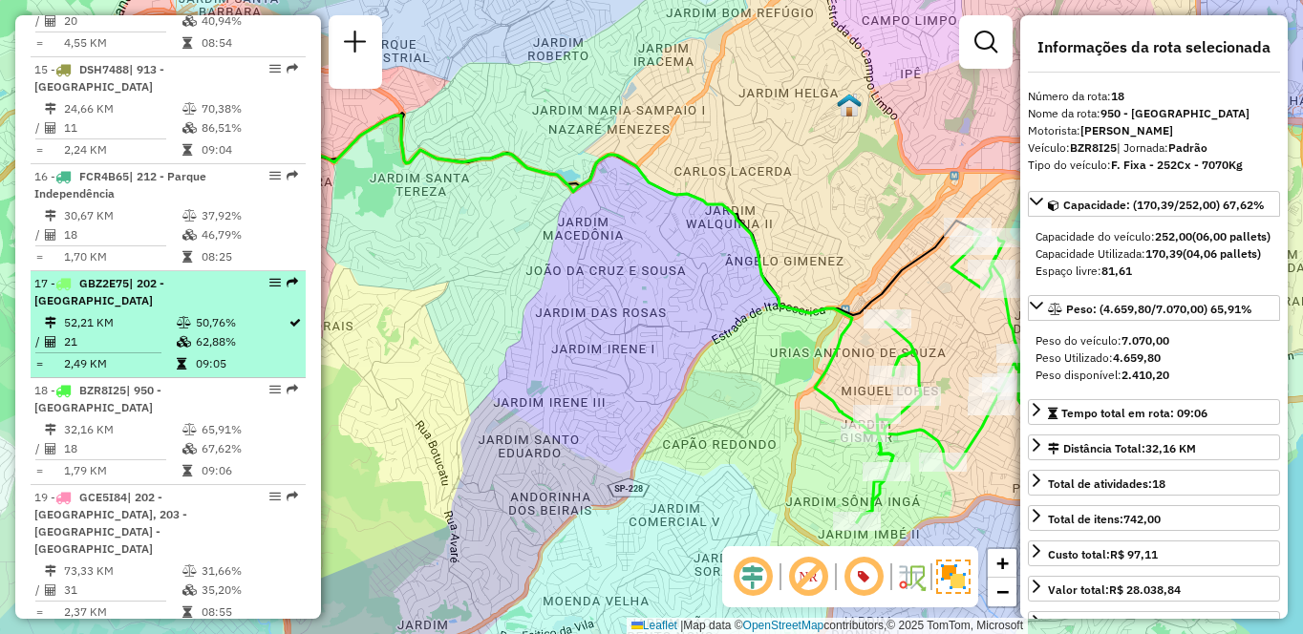
click at [238, 352] on td "62,88%" at bounding box center [241, 342] width 93 height 19
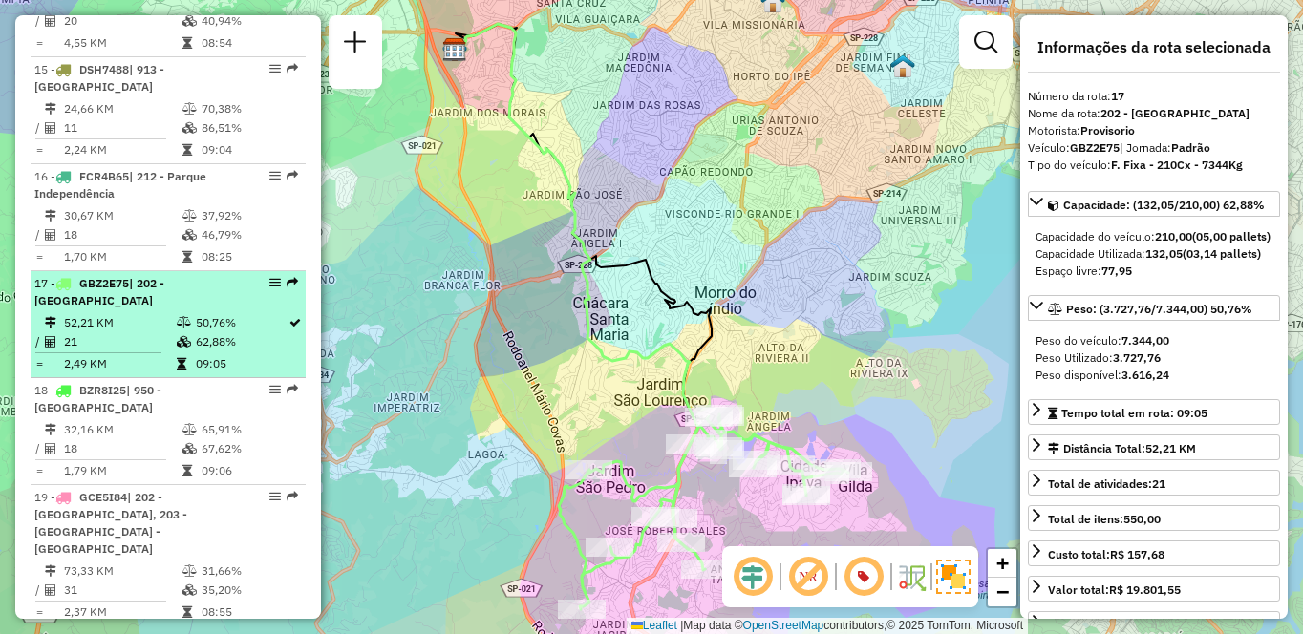
click at [104, 310] on div "17 - GBZ2E75 | 202 - [GEOGRAPHIC_DATA]" at bounding box center [135, 292] width 203 height 34
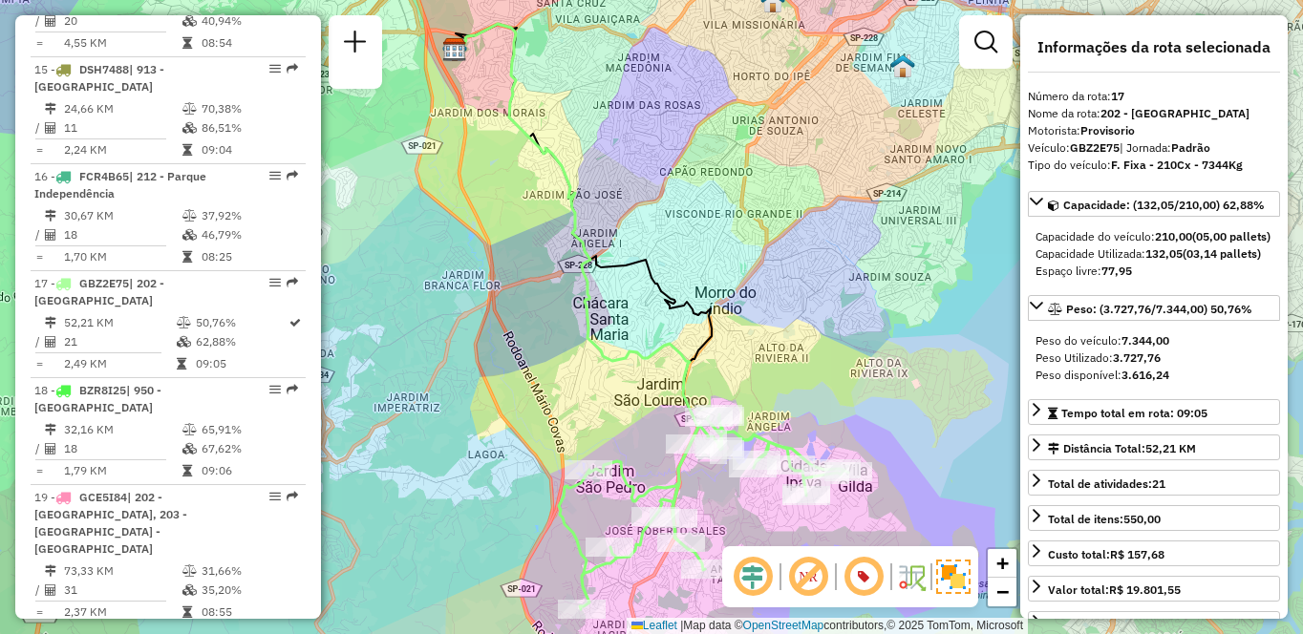
scroll to position [8254, 0]
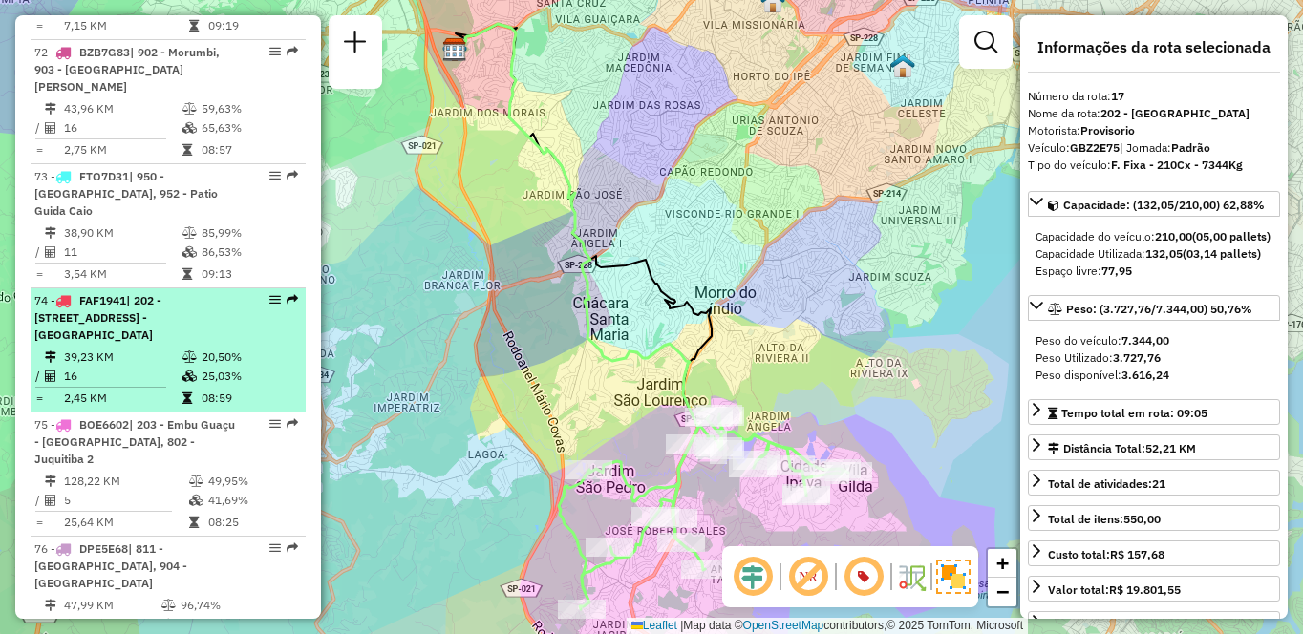
click at [214, 344] on div "74 - FAF1941 | 202 - [GEOGRAPHIC_DATA], [GEOGRAPHIC_DATA], 211 - [GEOGRAPHIC_DA…" at bounding box center [135, 318] width 203 height 52
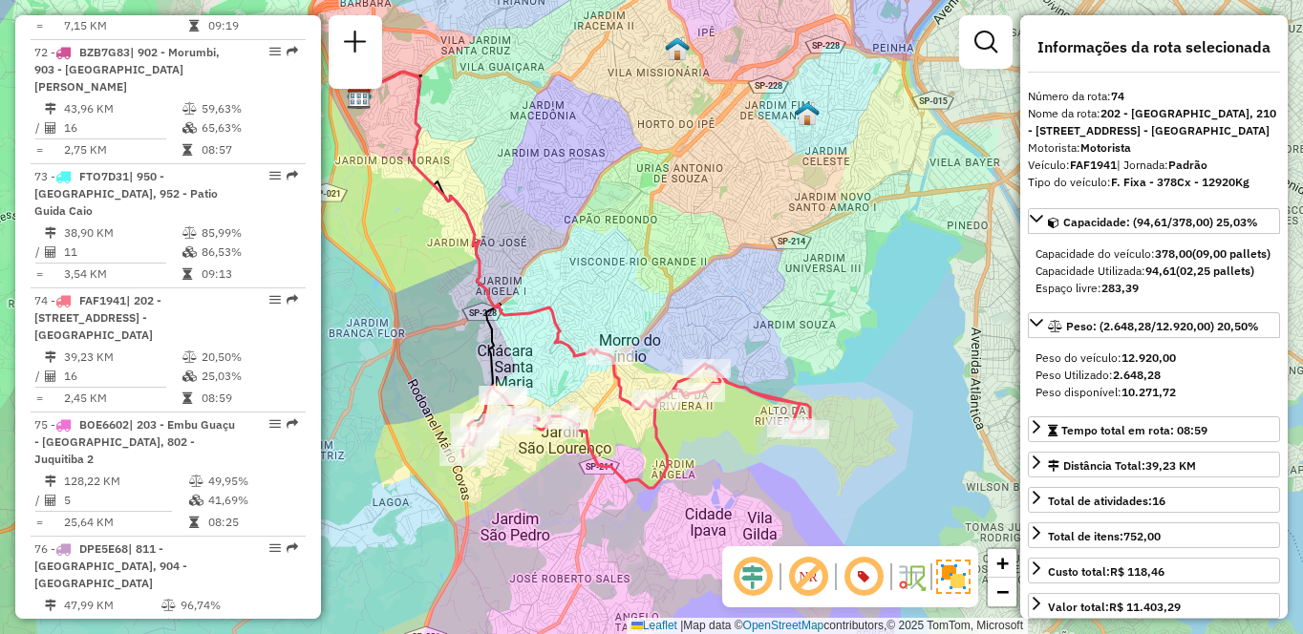
drag, startPoint x: 859, startPoint y: 341, endPoint x: 791, endPoint y: 304, distance: 77.4
click at [791, 304] on div "Janela de atendimento Grade de atendimento Capacidade Transportadoras Veículos …" at bounding box center [651, 317] width 1303 height 634
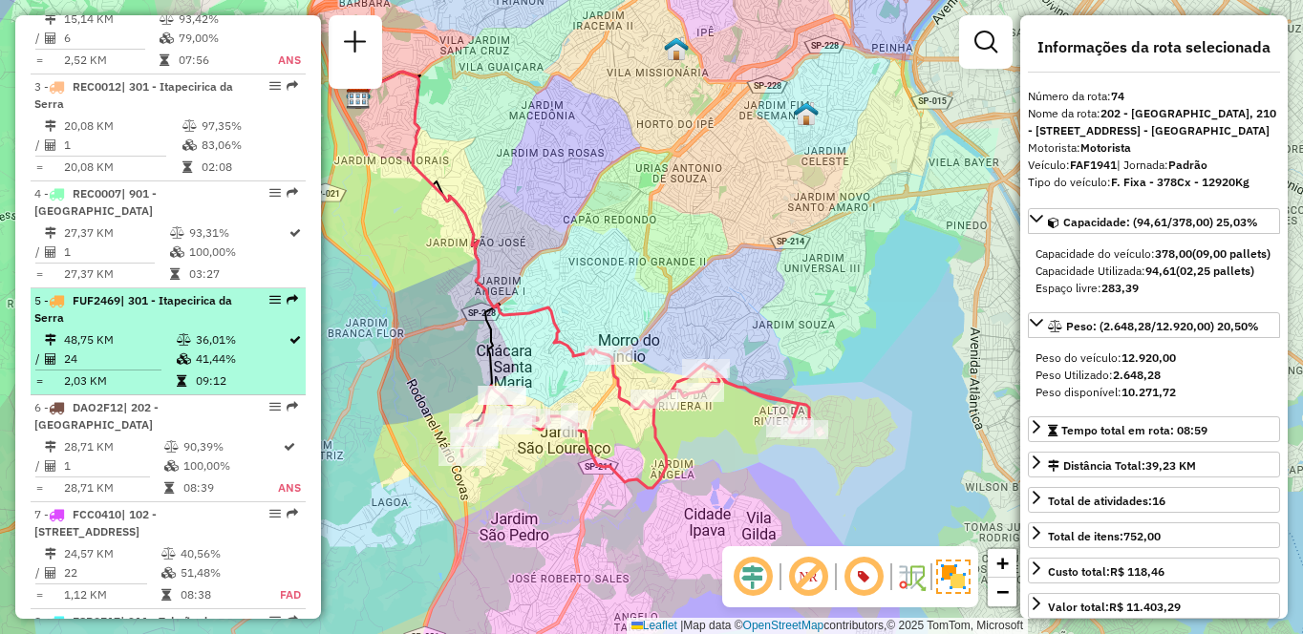
click at [126, 368] on td "24" at bounding box center [119, 359] width 113 height 19
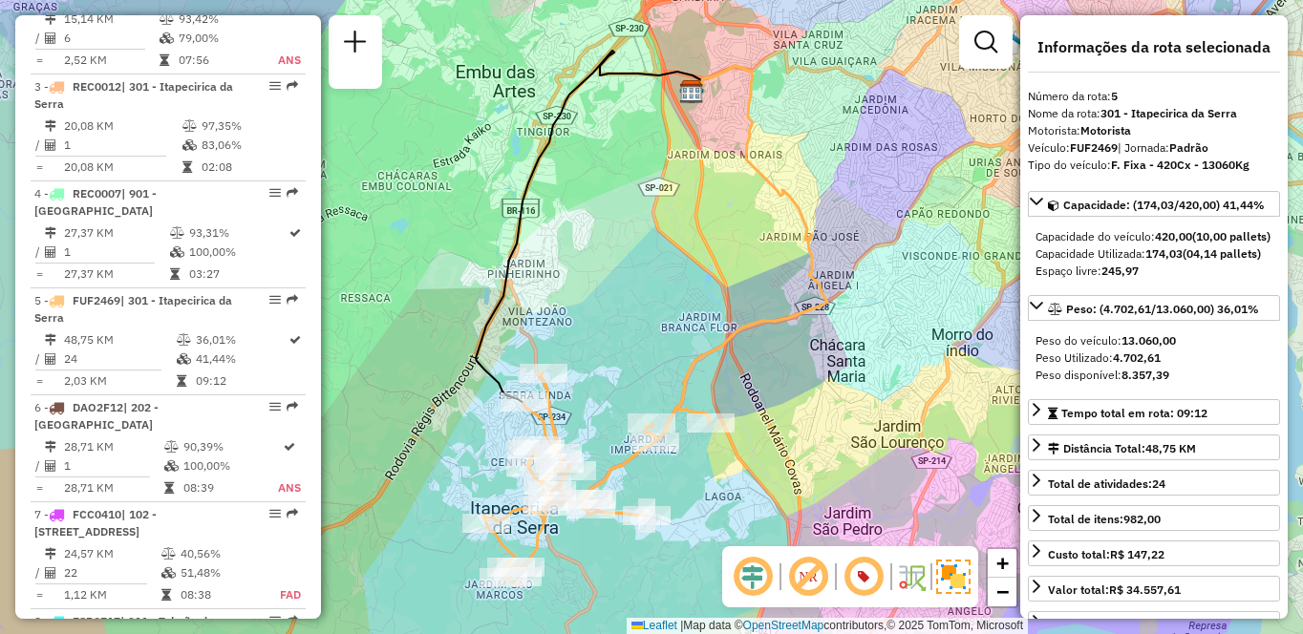
scroll to position [2454, 0]
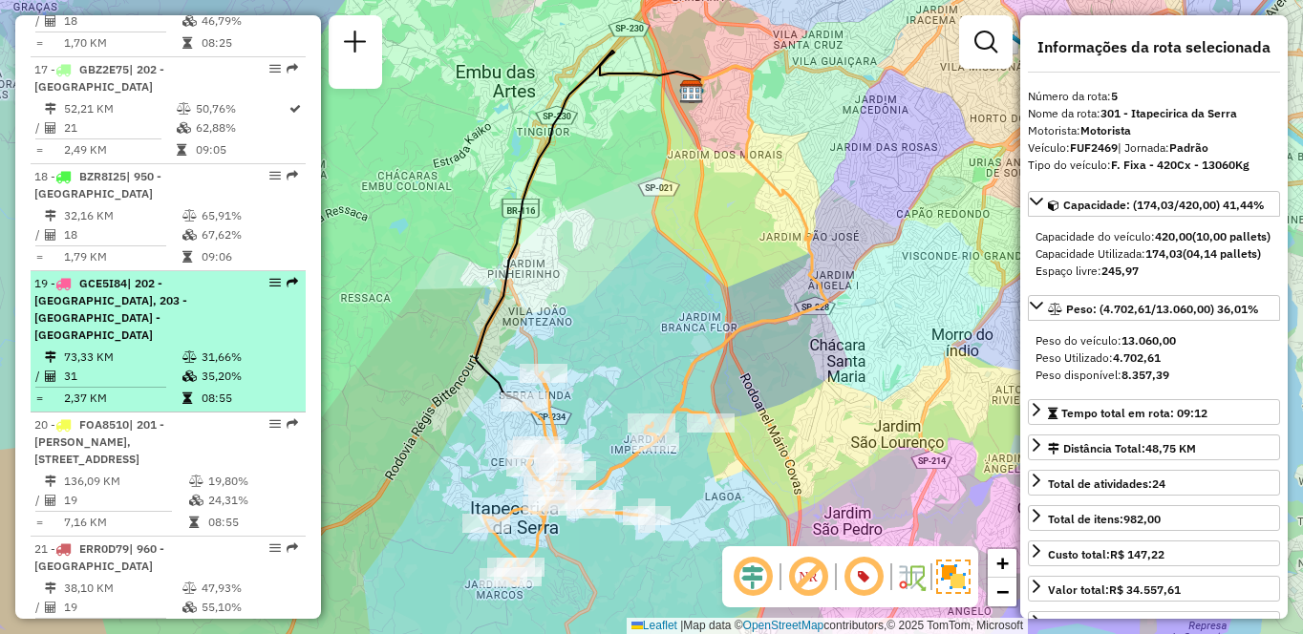
click at [96, 364] on td "73,33 KM" at bounding box center [122, 357] width 118 height 19
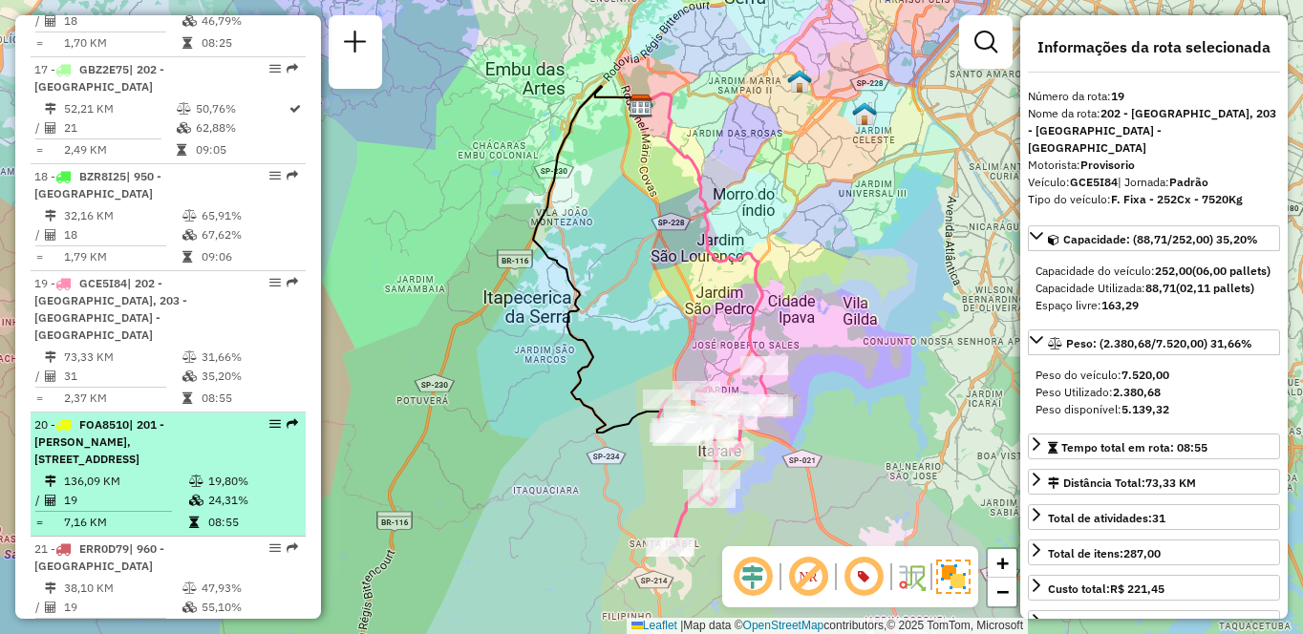
click at [214, 461] on div "20 - FOA8510 | 201 - [GEOGRAPHIC_DATA], 203 - [GEOGRAPHIC_DATA] - [GEOGRAPHIC_D…" at bounding box center [135, 443] width 203 height 52
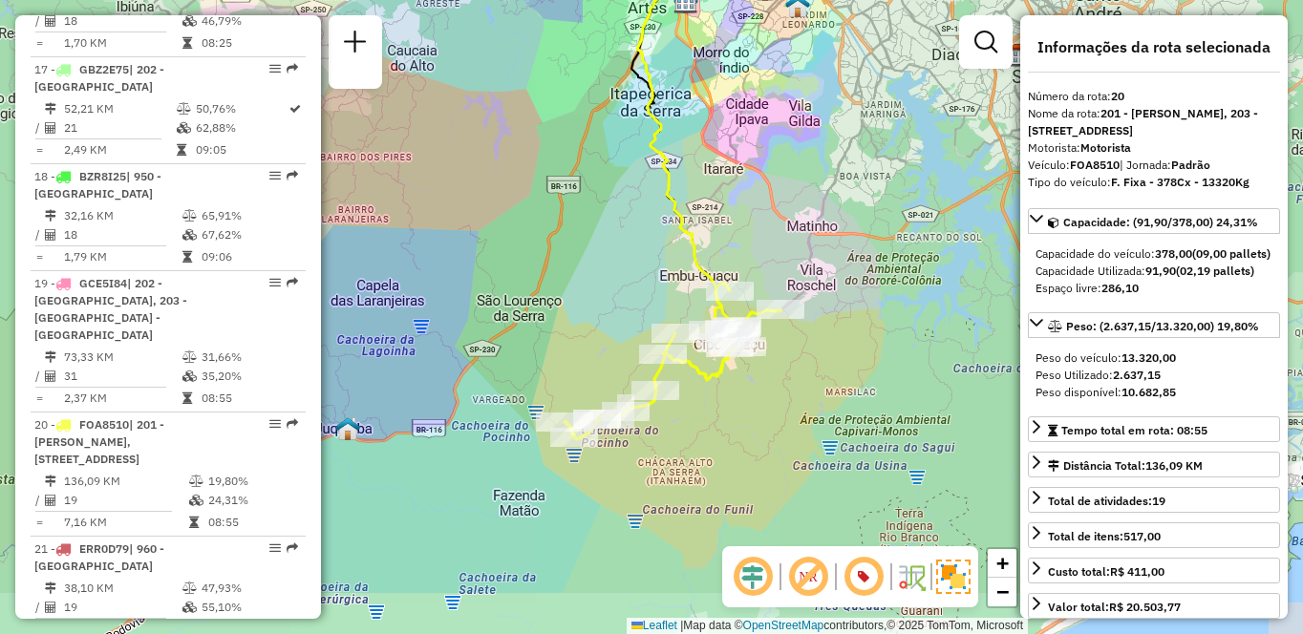
drag, startPoint x: 783, startPoint y: 437, endPoint x: 804, endPoint y: 332, distance: 107.2
click at [804, 332] on div "Janela de atendimento Grade de atendimento Capacidade Transportadoras Veículos …" at bounding box center [651, 317] width 1303 height 634
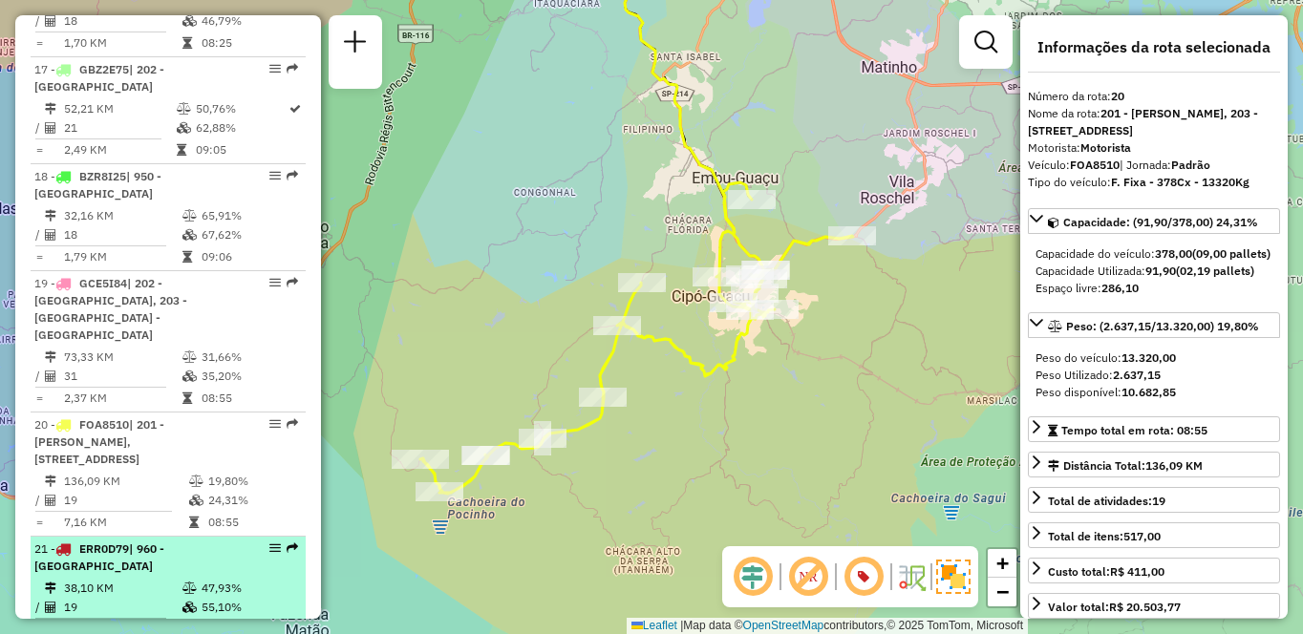
click at [64, 596] on td "38,10 KM" at bounding box center [122, 588] width 118 height 19
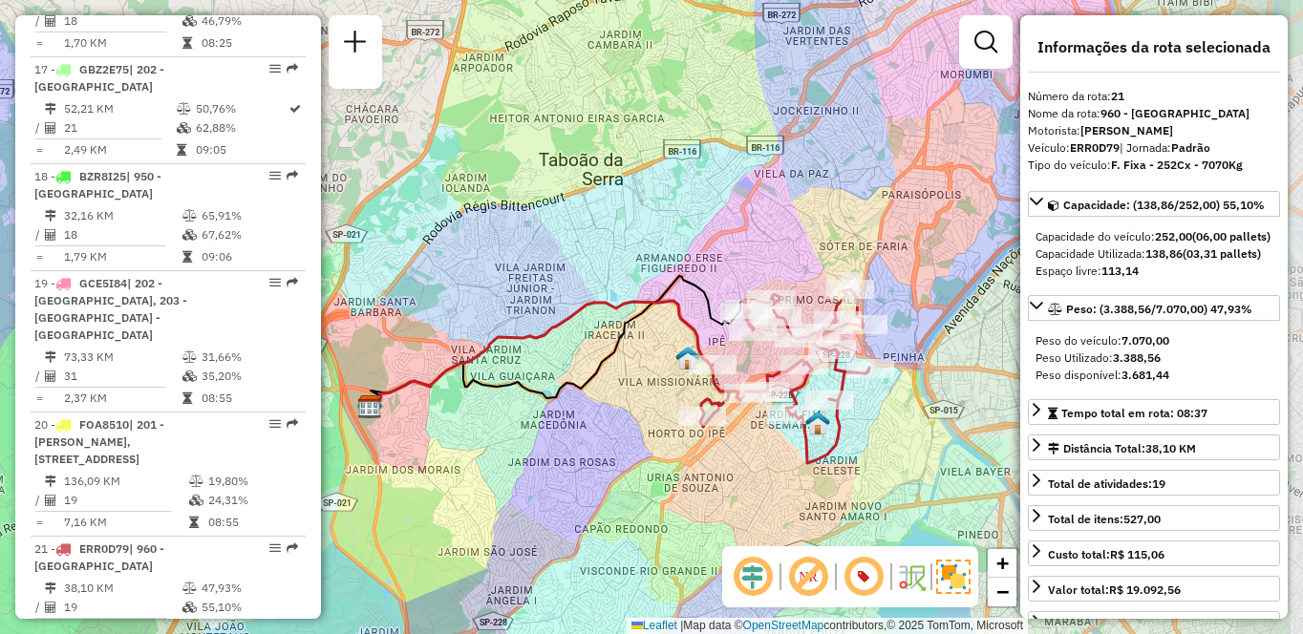
drag, startPoint x: 901, startPoint y: 431, endPoint x: 715, endPoint y: 431, distance: 186.3
click at [715, 431] on div "Janela de atendimento Grade de atendimento Capacidade Transportadoras Veículos …" at bounding box center [651, 317] width 1303 height 634
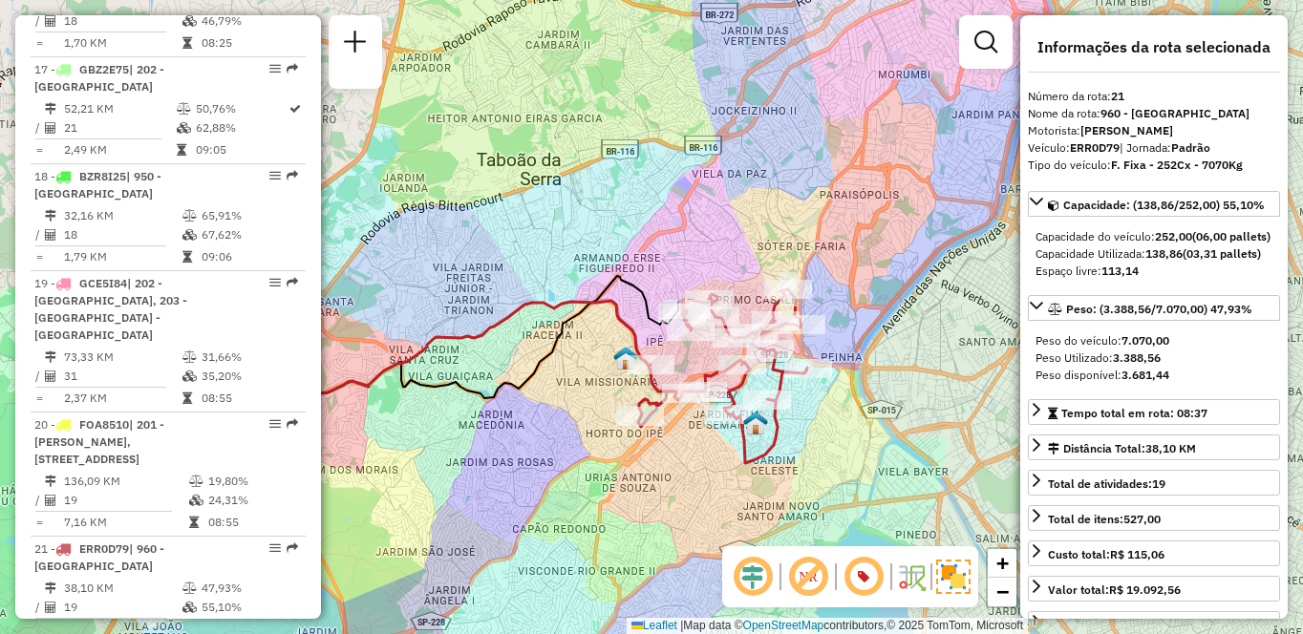
scroll to position [2989, 0]
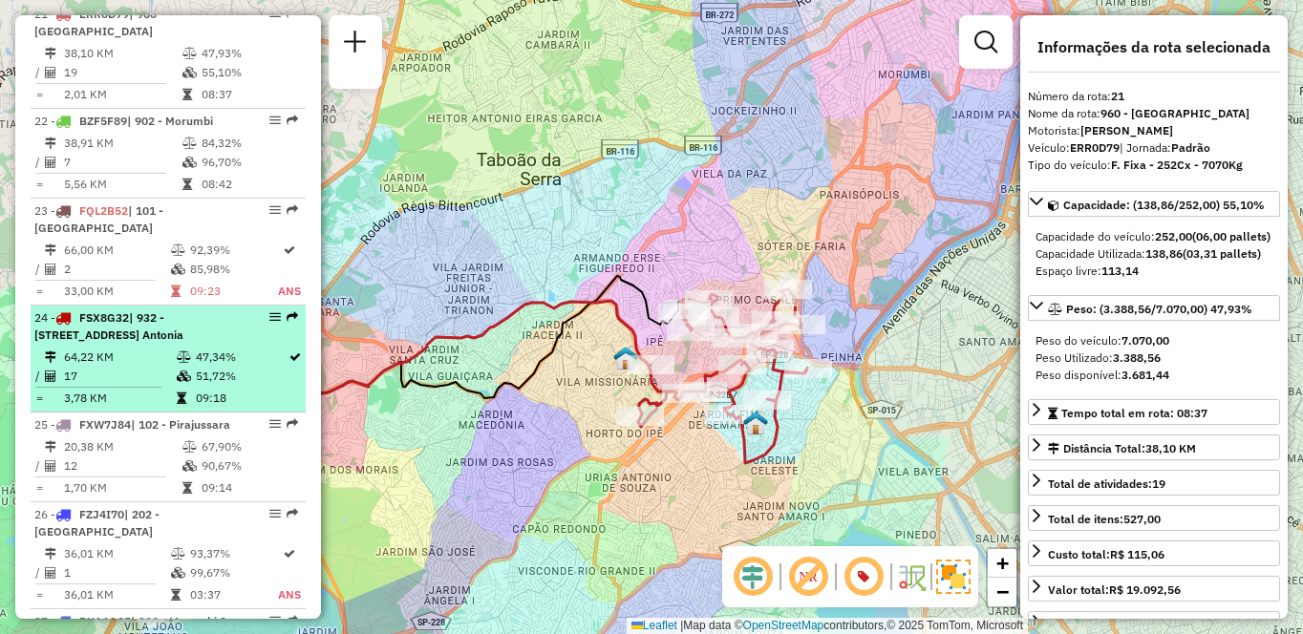
click at [185, 343] on div "24 - FSX8G32 | 932 - [STREET_ADDRESS] Antonia" at bounding box center [135, 327] width 203 height 34
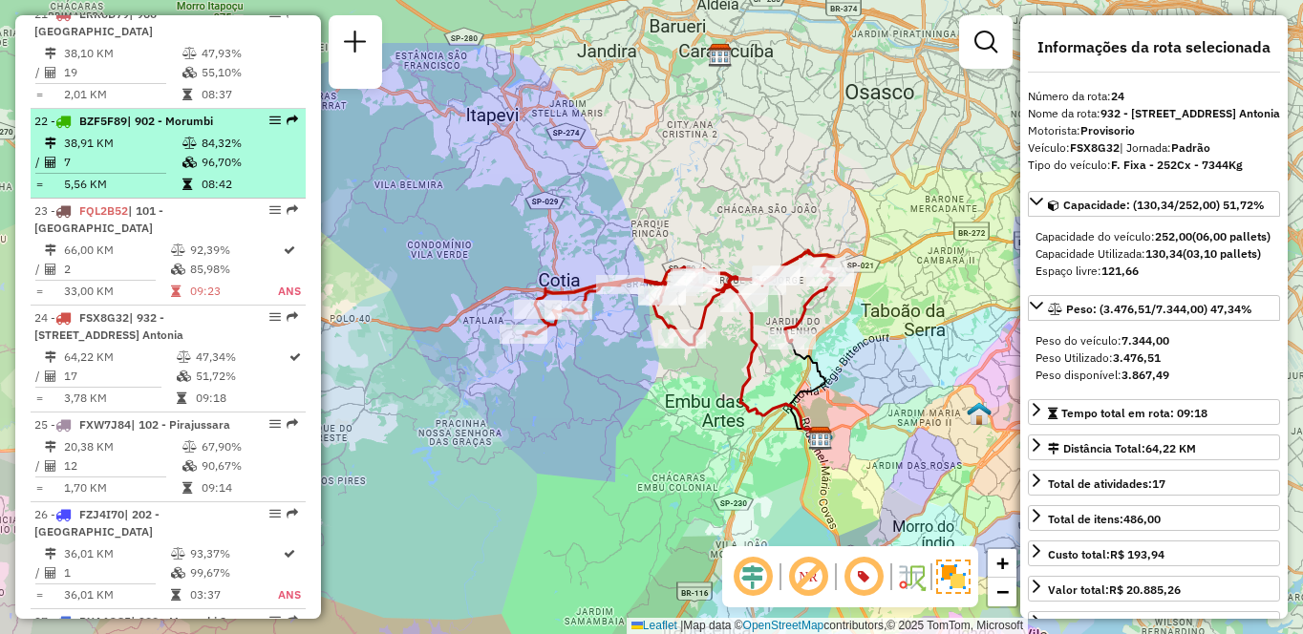
click at [188, 139] on icon at bounding box center [190, 143] width 14 height 11
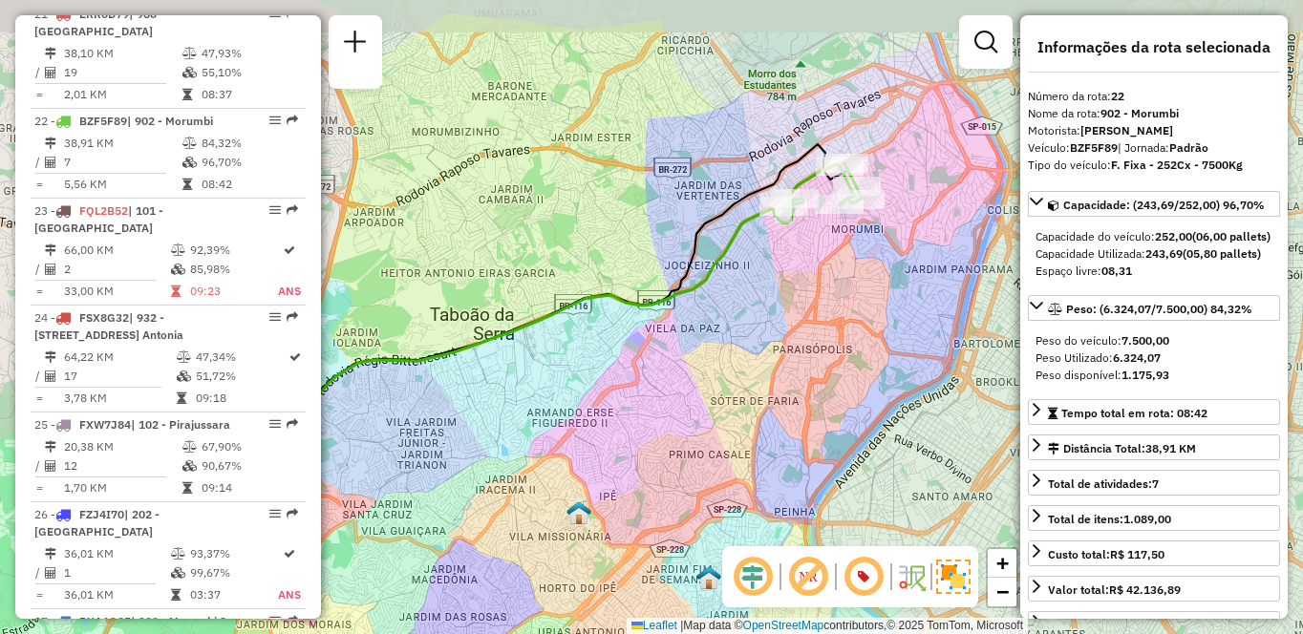
drag, startPoint x: 879, startPoint y: 275, endPoint x: 748, endPoint y: 313, distance: 136.4
click at [748, 313] on div "Janela de atendimento Grade de atendimento Capacidade Transportadoras Veículos …" at bounding box center [651, 317] width 1303 height 634
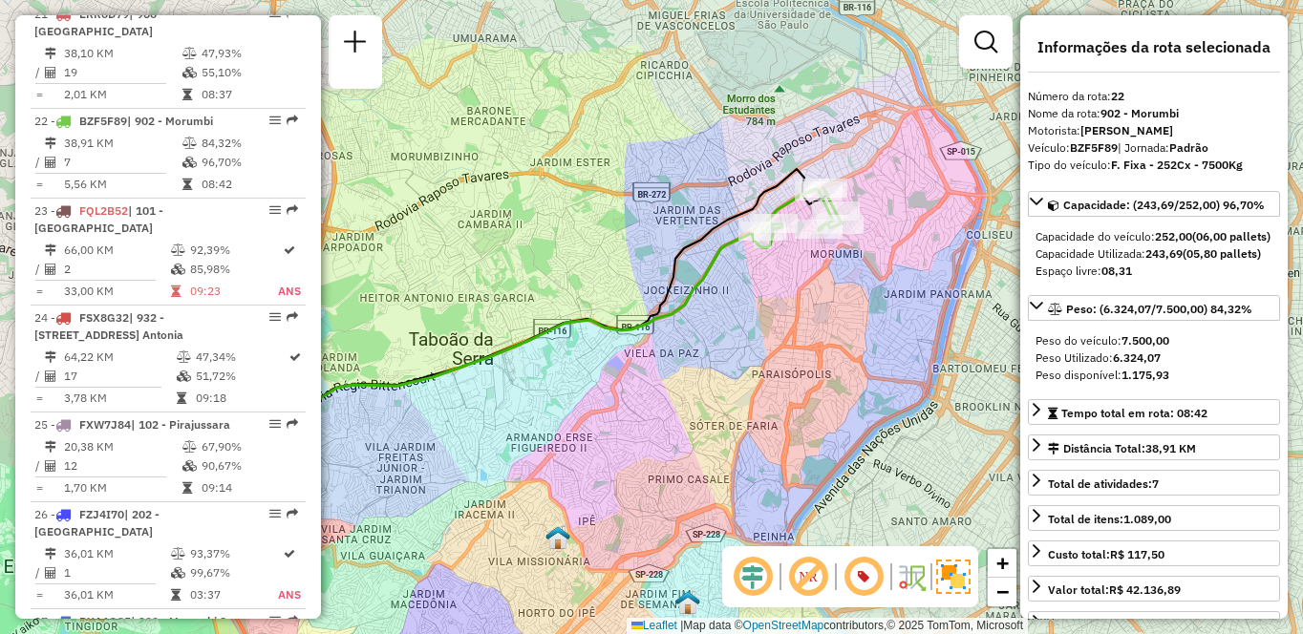
drag, startPoint x: 823, startPoint y: 268, endPoint x: 795, endPoint y: 322, distance: 61.1
click at [795, 322] on div "Janela de atendimento Grade de atendimento Capacidade Transportadoras Veículos …" at bounding box center [651, 317] width 1303 height 634
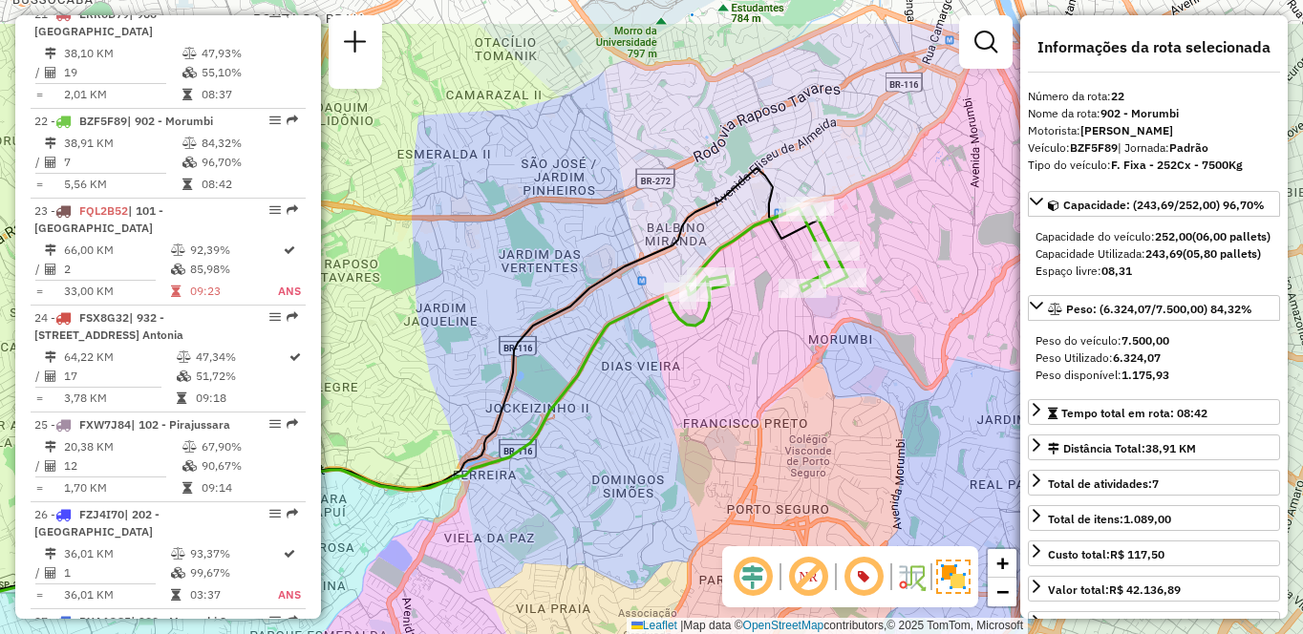
drag, startPoint x: 779, startPoint y: 243, endPoint x: 754, endPoint y: 344, distance: 104.3
click at [754, 344] on div "Janela de atendimento Grade de atendimento Capacidade Transportadoras Veículos …" at bounding box center [651, 317] width 1303 height 634
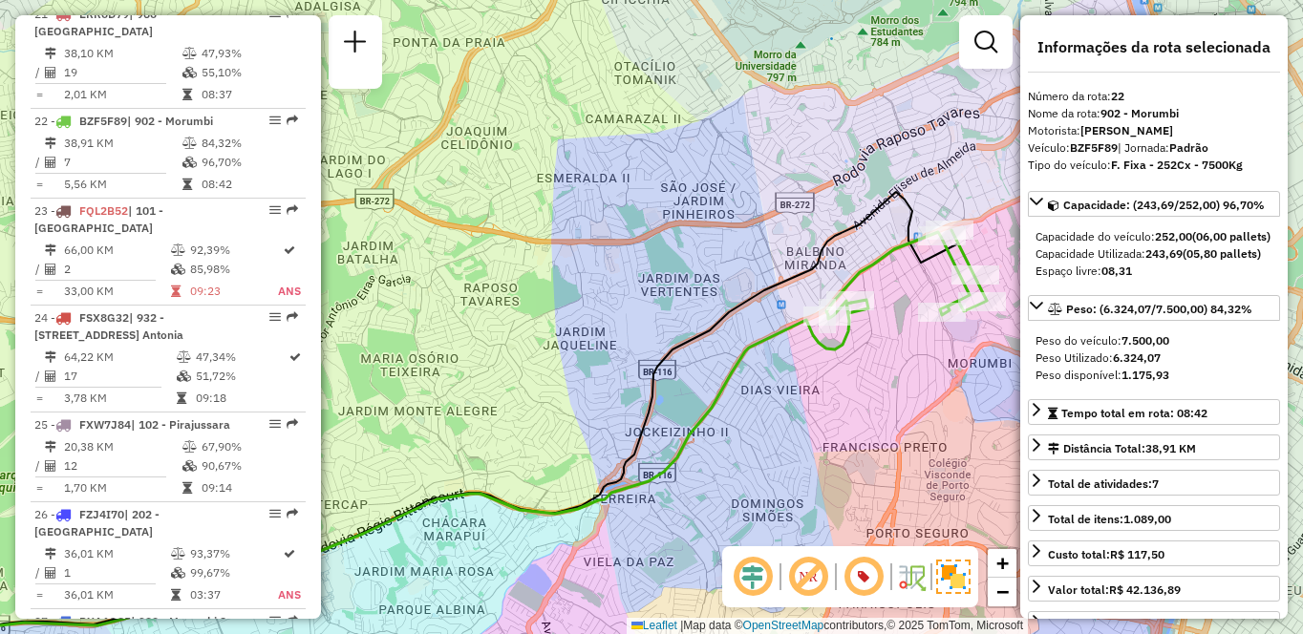
scroll to position [2347, 0]
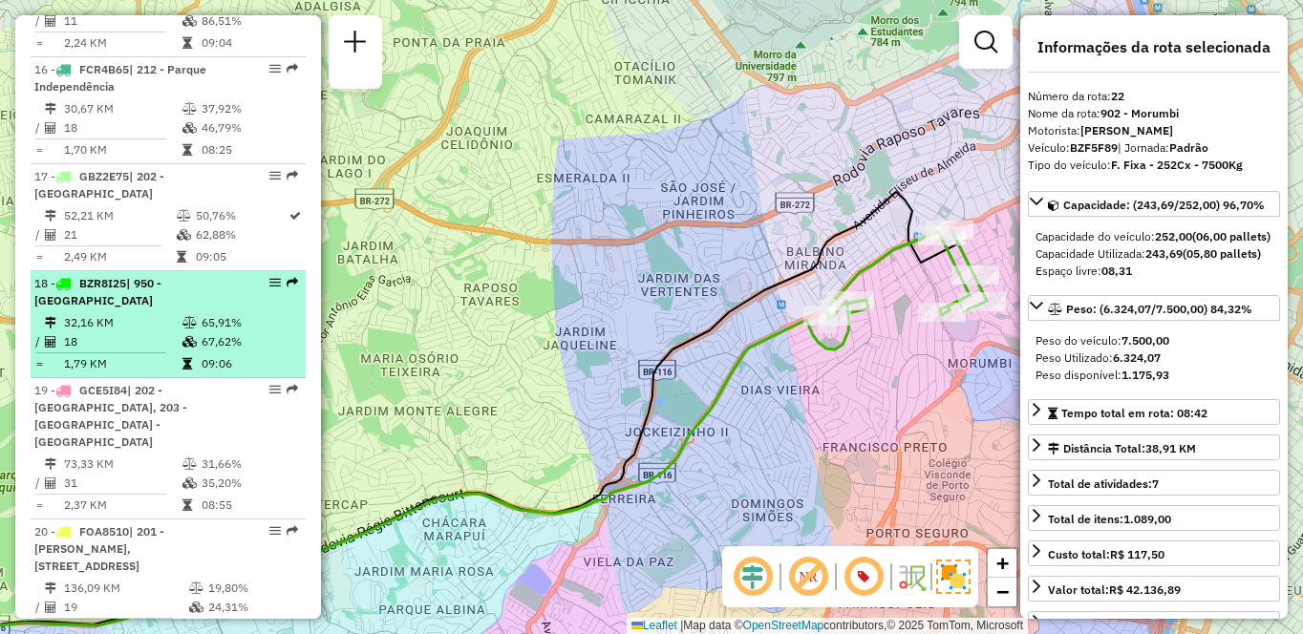
click at [226, 310] on div "18 - BZR8I25 | 950 - [GEOGRAPHIC_DATA]" at bounding box center [135, 292] width 203 height 34
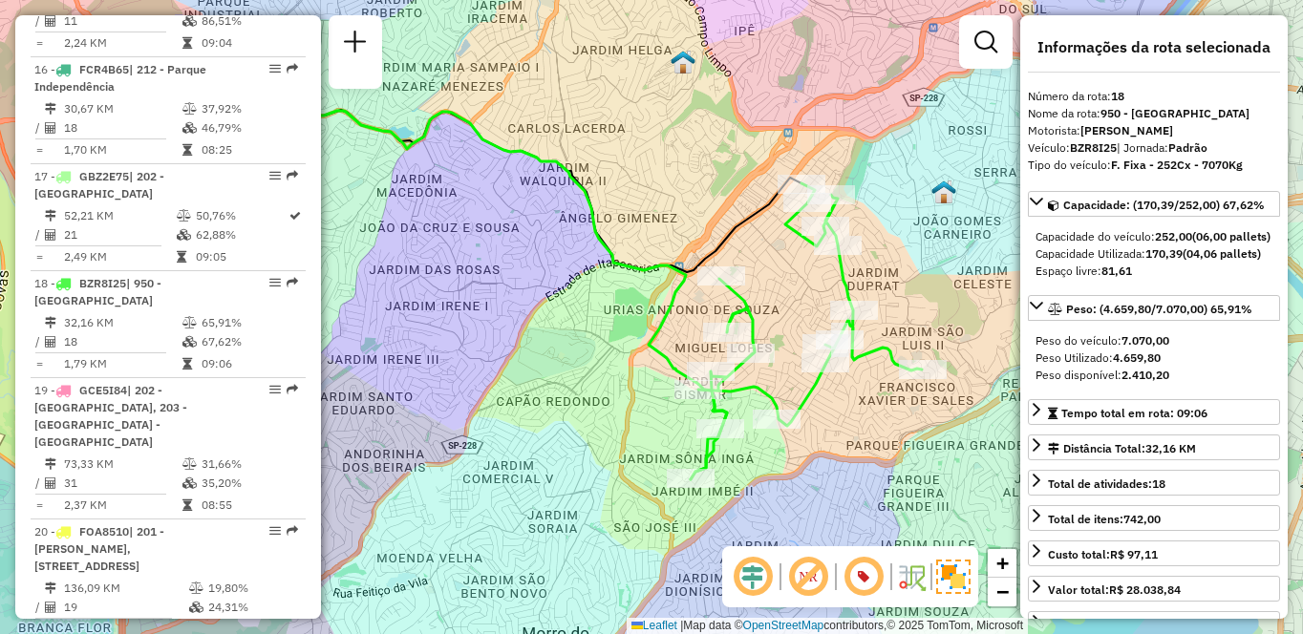
scroll to position [3113, 0]
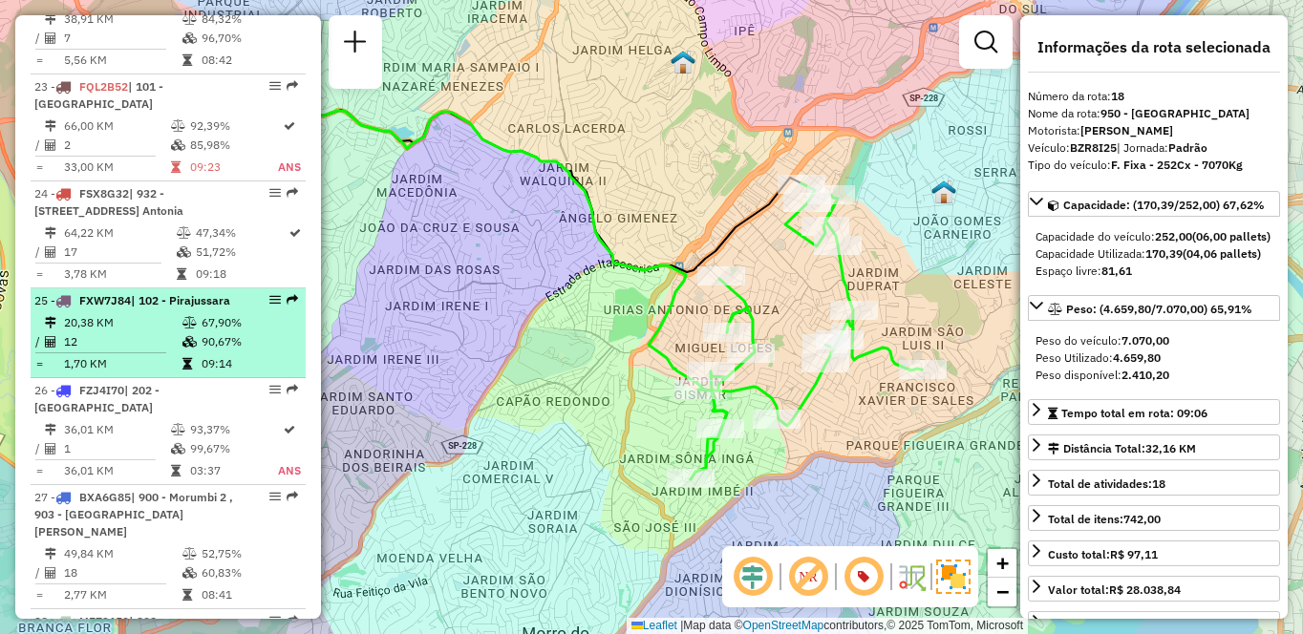
click at [138, 333] on td "20,38 KM" at bounding box center [122, 322] width 118 height 19
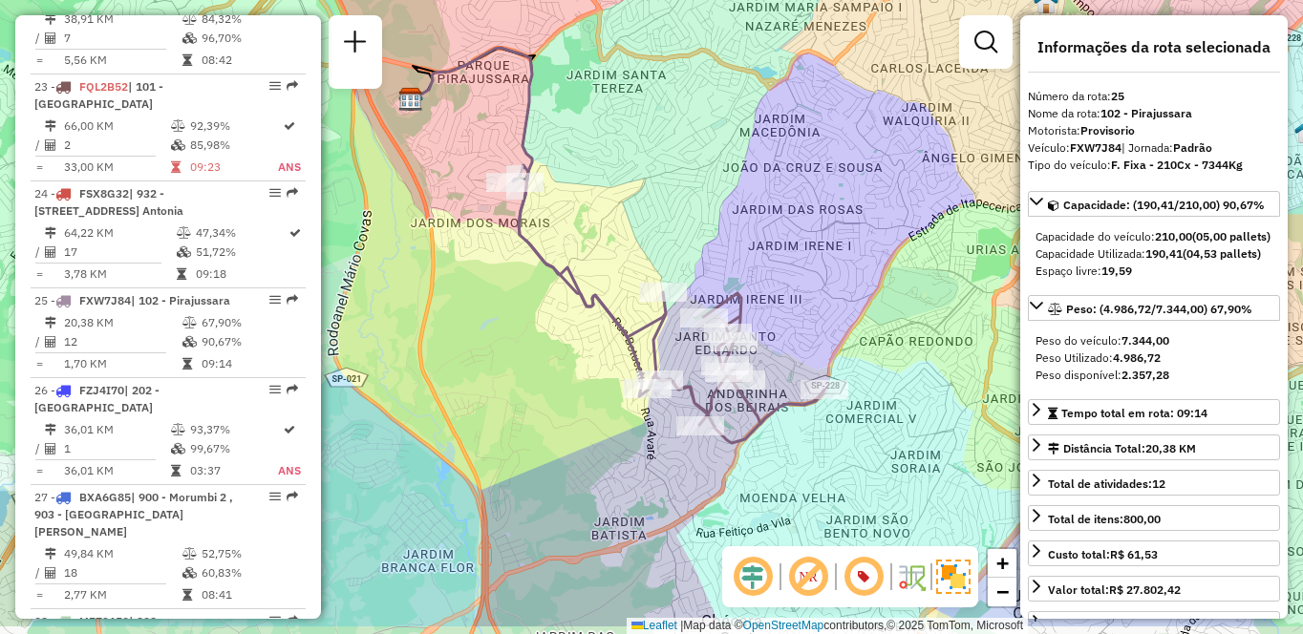
drag, startPoint x: 875, startPoint y: 405, endPoint x: 842, endPoint y: 333, distance: 79.1
click at [842, 333] on div "Janela de atendimento Grade de atendimento Capacidade Transportadoras Veículos …" at bounding box center [651, 317] width 1303 height 634
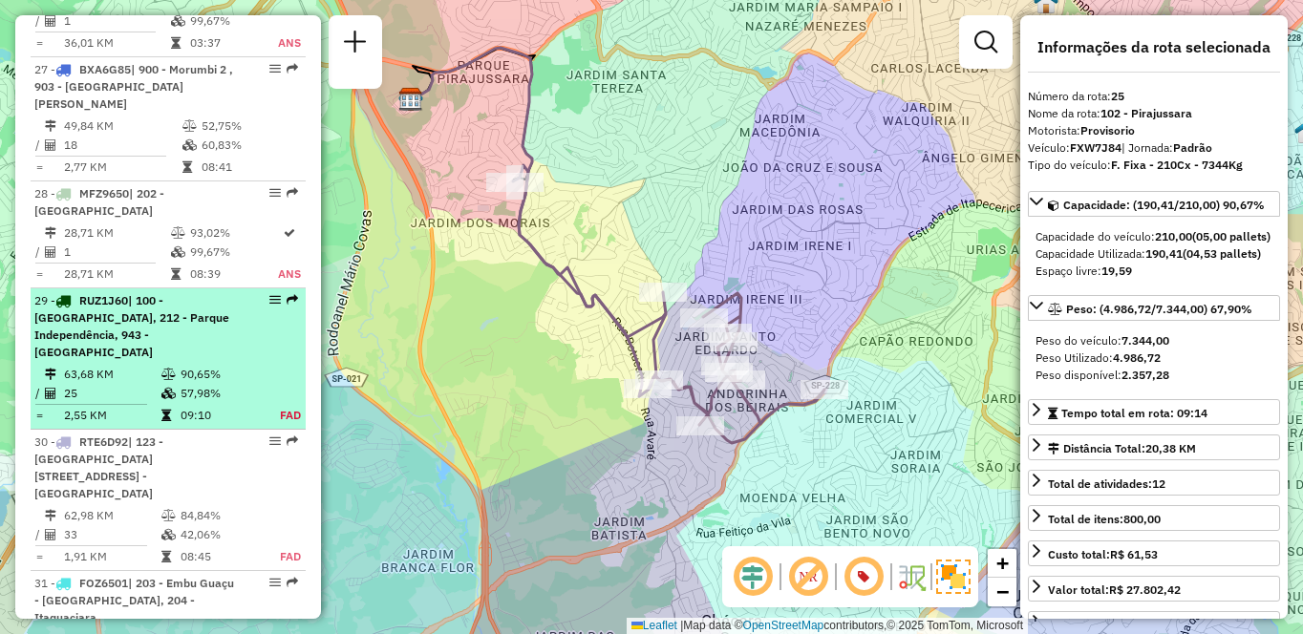
click at [139, 361] on div "29 - RUZ1J60 | 100 - [GEOGRAPHIC_DATA], 212 - [GEOGRAPHIC_DATA], 943 - [GEOGRAP…" at bounding box center [135, 326] width 203 height 69
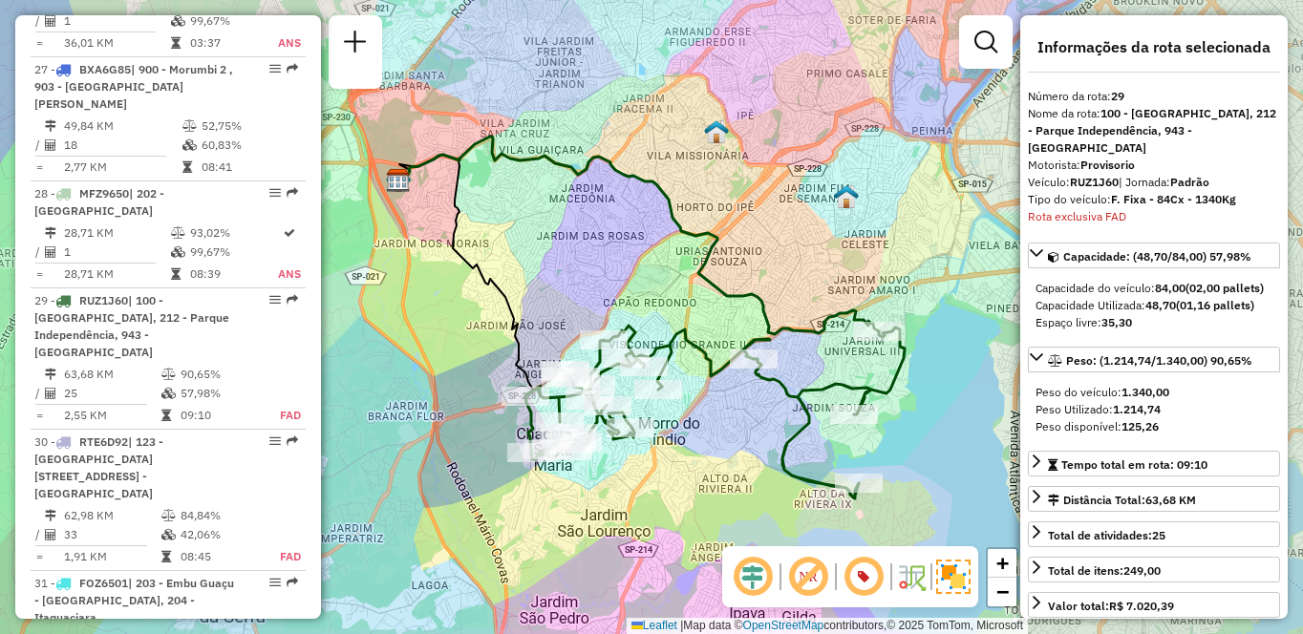
scroll to position [3832, 0]
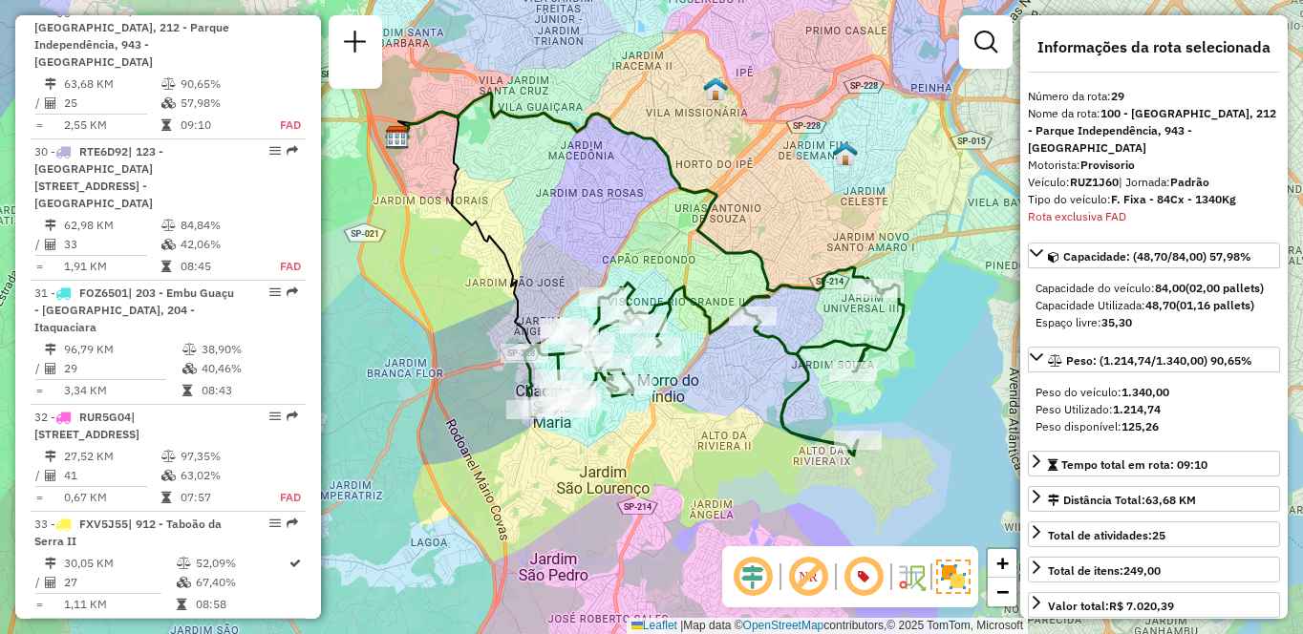
drag, startPoint x: 827, startPoint y: 458, endPoint x: 821, endPoint y: 387, distance: 71.0
click at [821, 387] on div "Janela de atendimento Grade de atendimento Capacidade Transportadoras Veículos …" at bounding box center [651, 317] width 1303 height 634
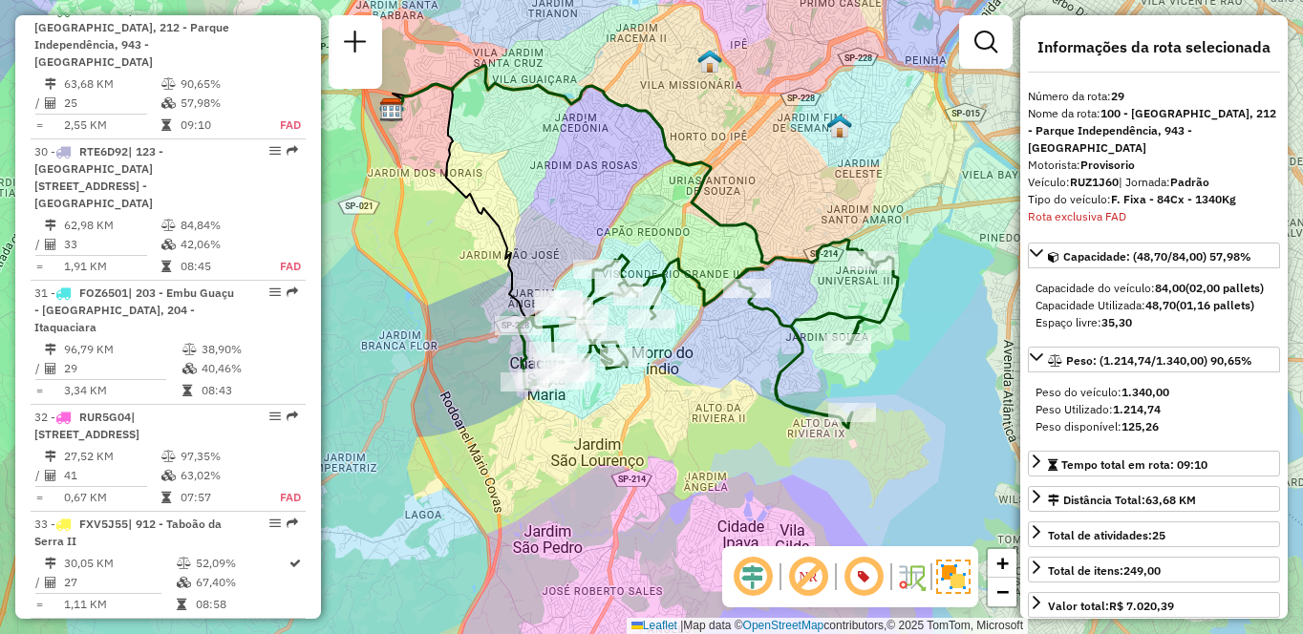
scroll to position [7487, 0]
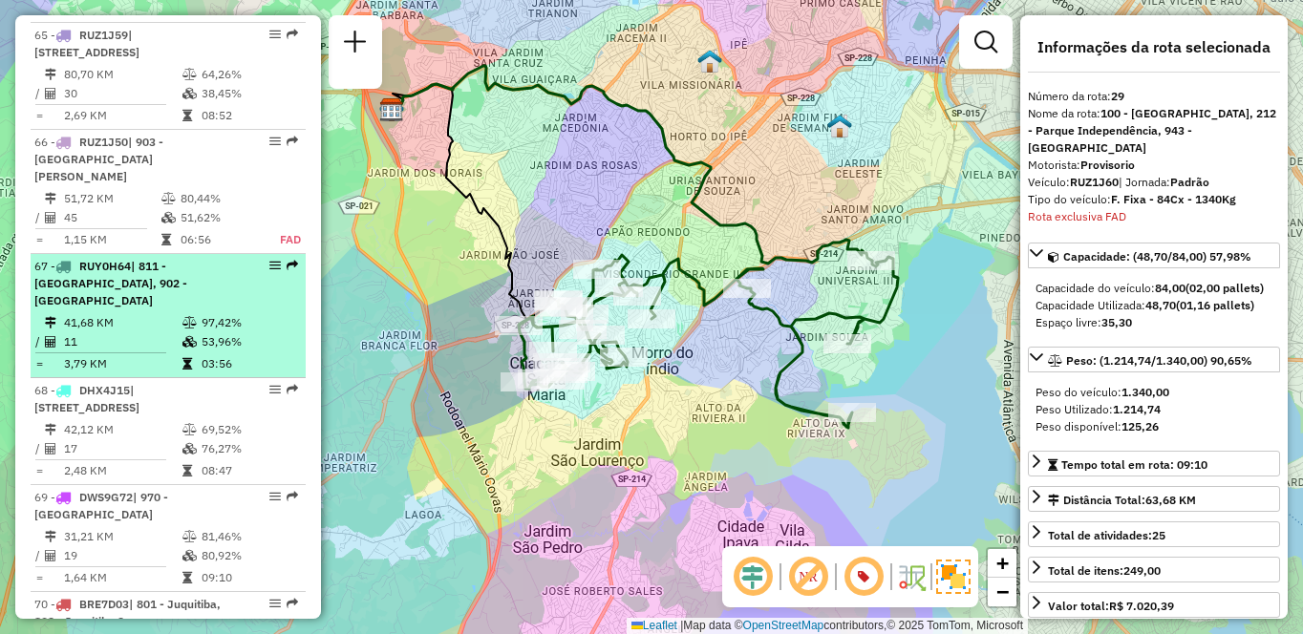
click at [139, 333] on td "41,68 KM" at bounding box center [122, 322] width 118 height 19
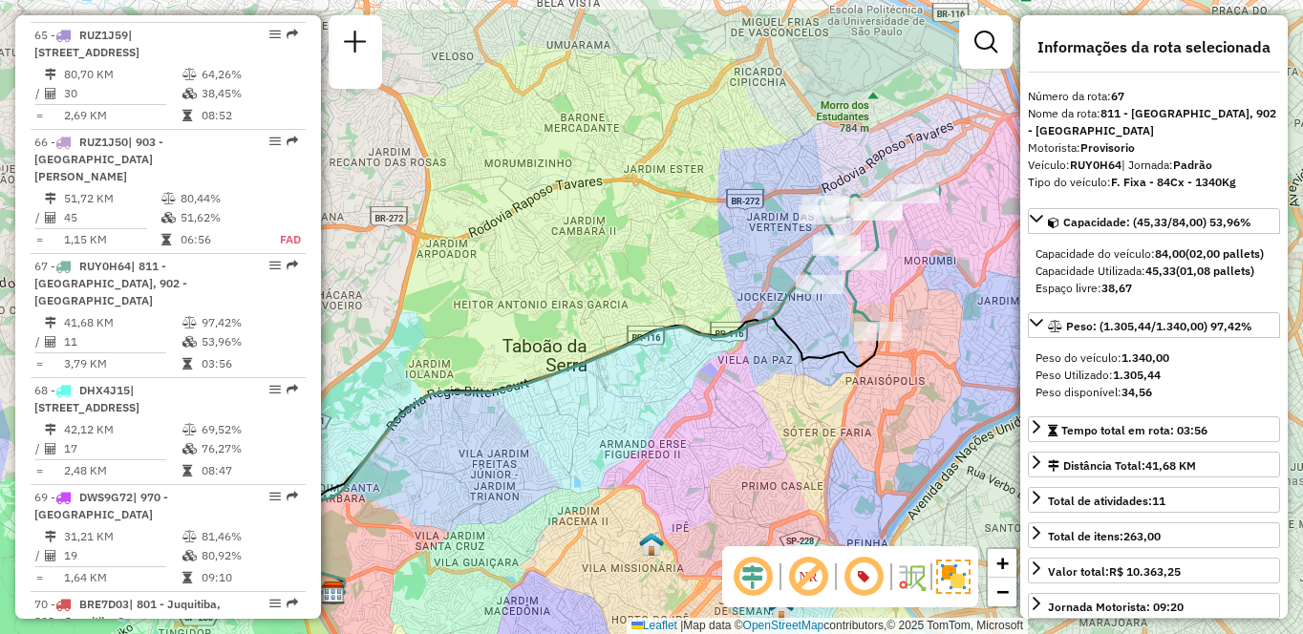
drag, startPoint x: 942, startPoint y: 331, endPoint x: 892, endPoint y: 405, distance: 89.6
click at [892, 405] on div "Janela de atendimento Grade de atendimento Capacidade Transportadoras Veículos …" at bounding box center [651, 317] width 1303 height 634
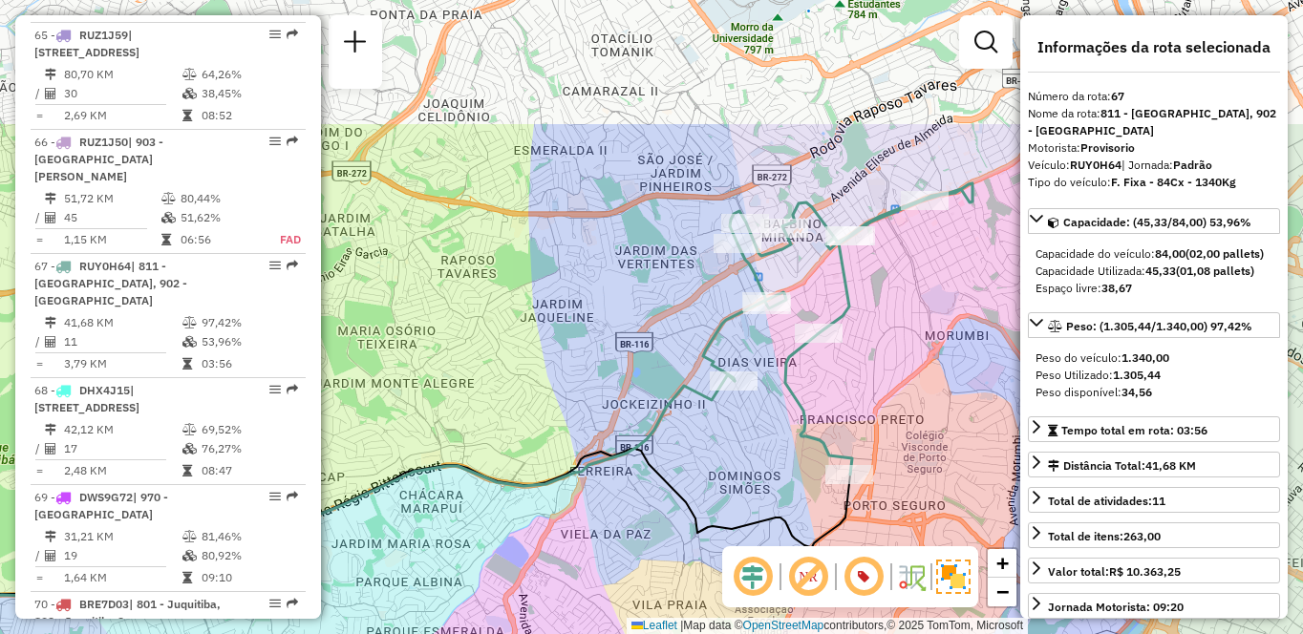
drag, startPoint x: 864, startPoint y: 215, endPoint x: 838, endPoint y: 413, distance: 199.5
click at [838, 413] on div "Janela de atendimento Grade de atendimento Capacidade Transportadoras Veículos …" at bounding box center [651, 317] width 1303 height 634
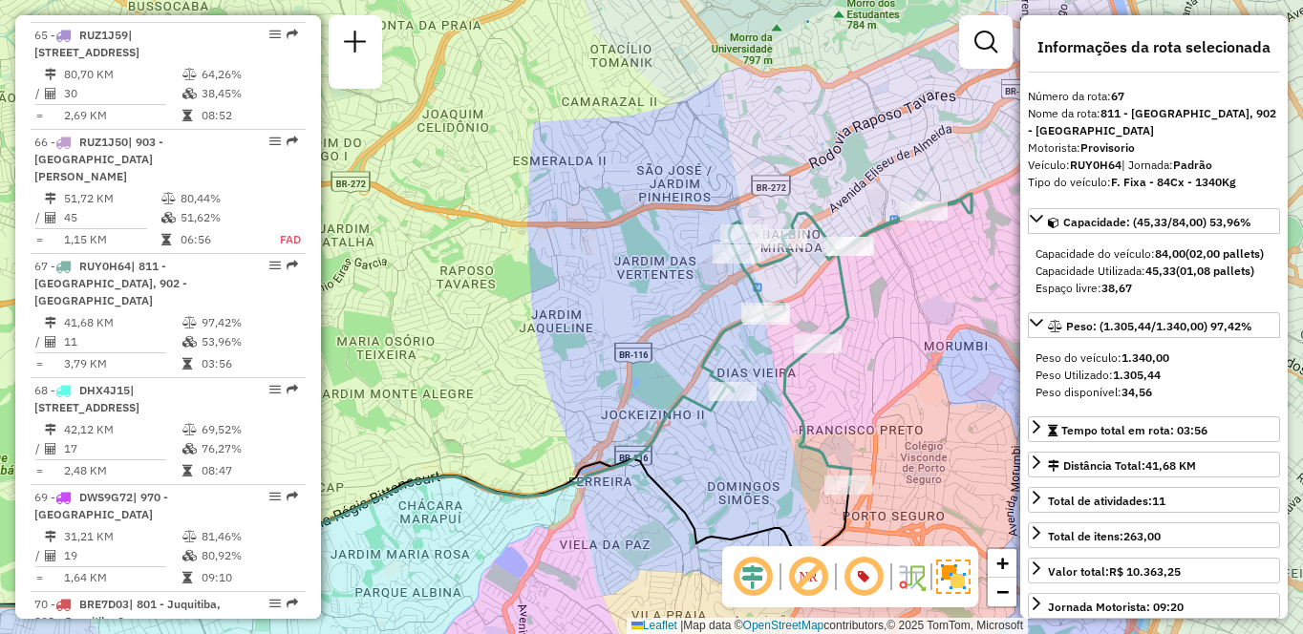
scroll to position [3807, 0]
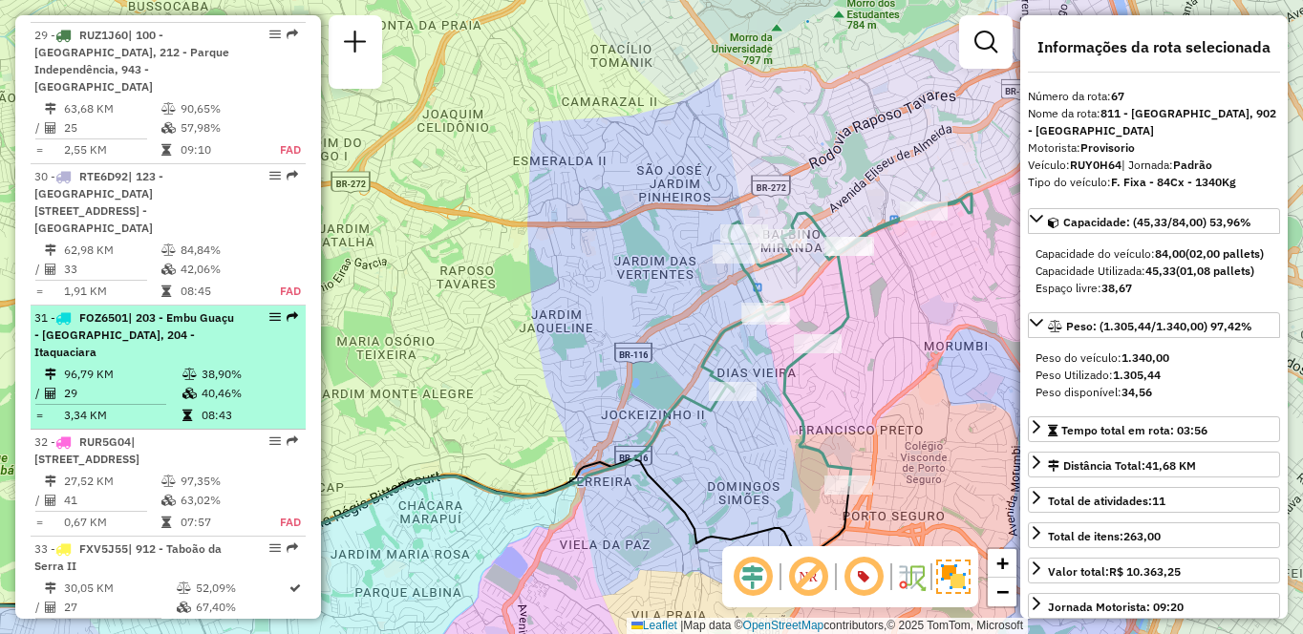
click at [118, 365] on td "96,79 KM" at bounding box center [122, 374] width 118 height 19
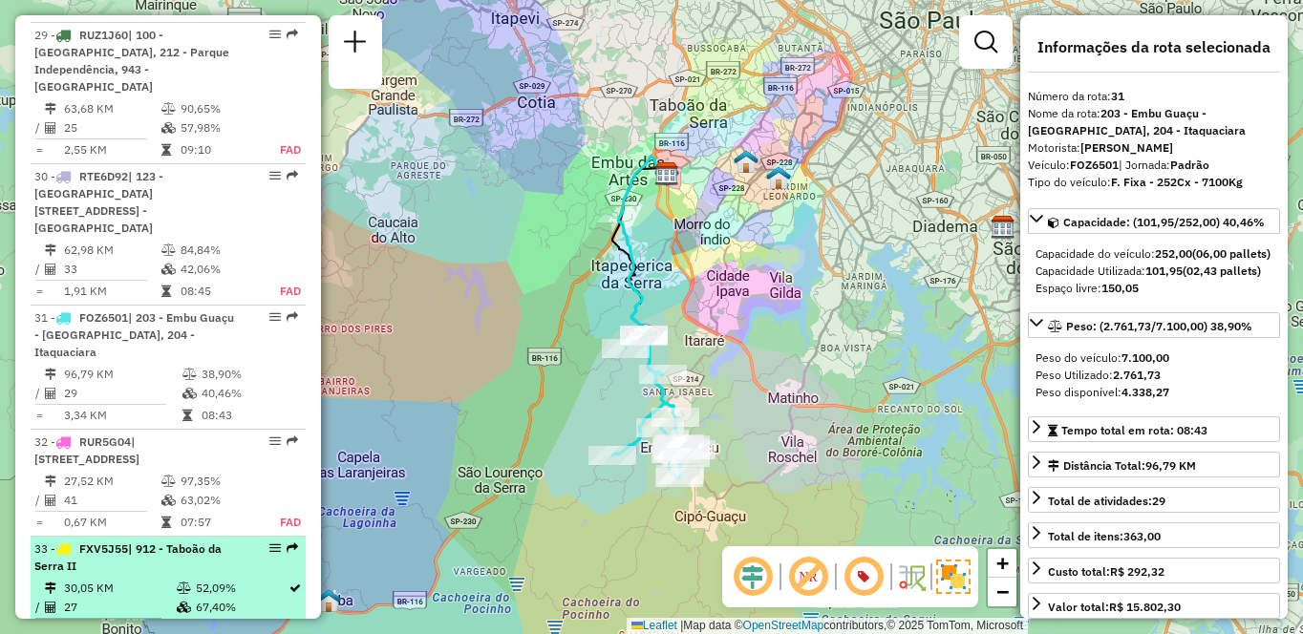
click at [117, 601] on td "27" at bounding box center [119, 607] width 113 height 19
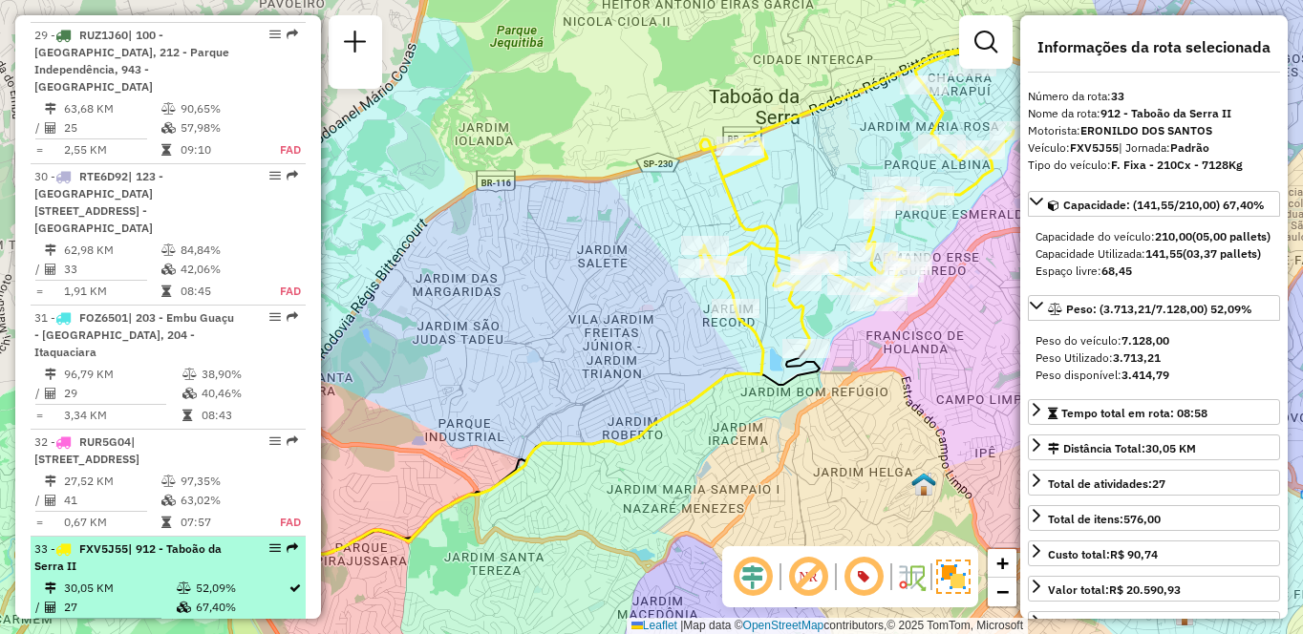
click at [120, 604] on td "27" at bounding box center [119, 607] width 113 height 19
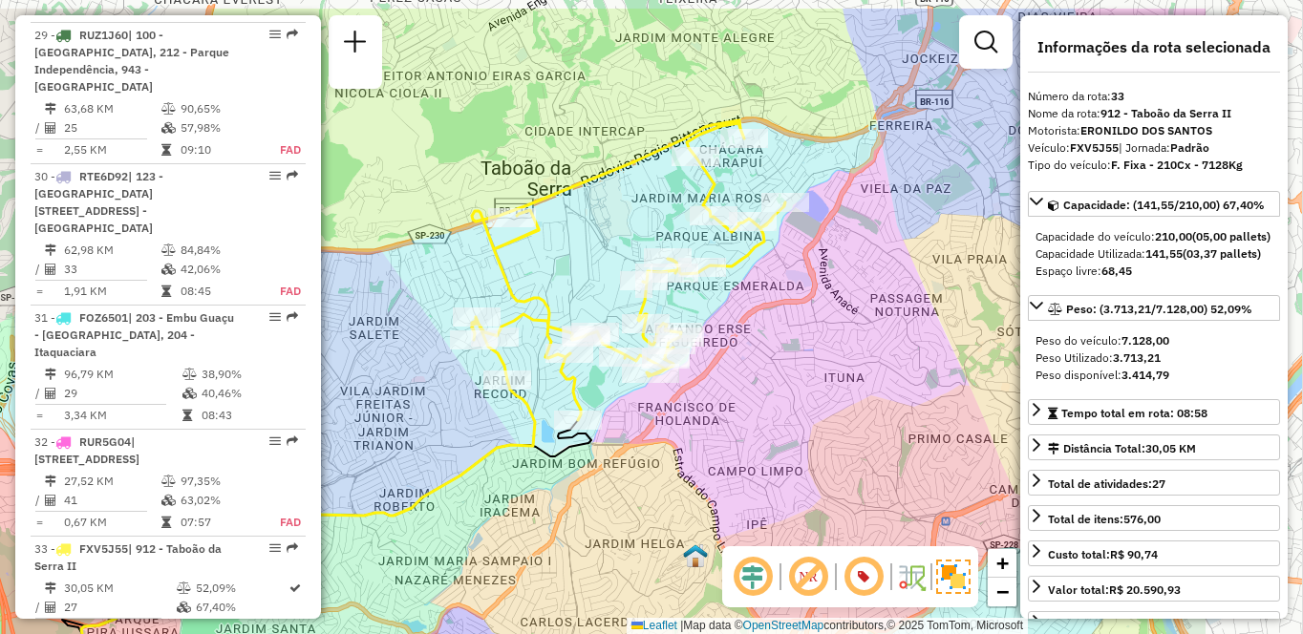
drag, startPoint x: 676, startPoint y: 432, endPoint x: 582, endPoint y: 464, distance: 99.1
click at [582, 464] on div "Janela de atendimento Grade de atendimento Capacidade Transportadoras Veículos …" at bounding box center [651, 317] width 1303 height 634
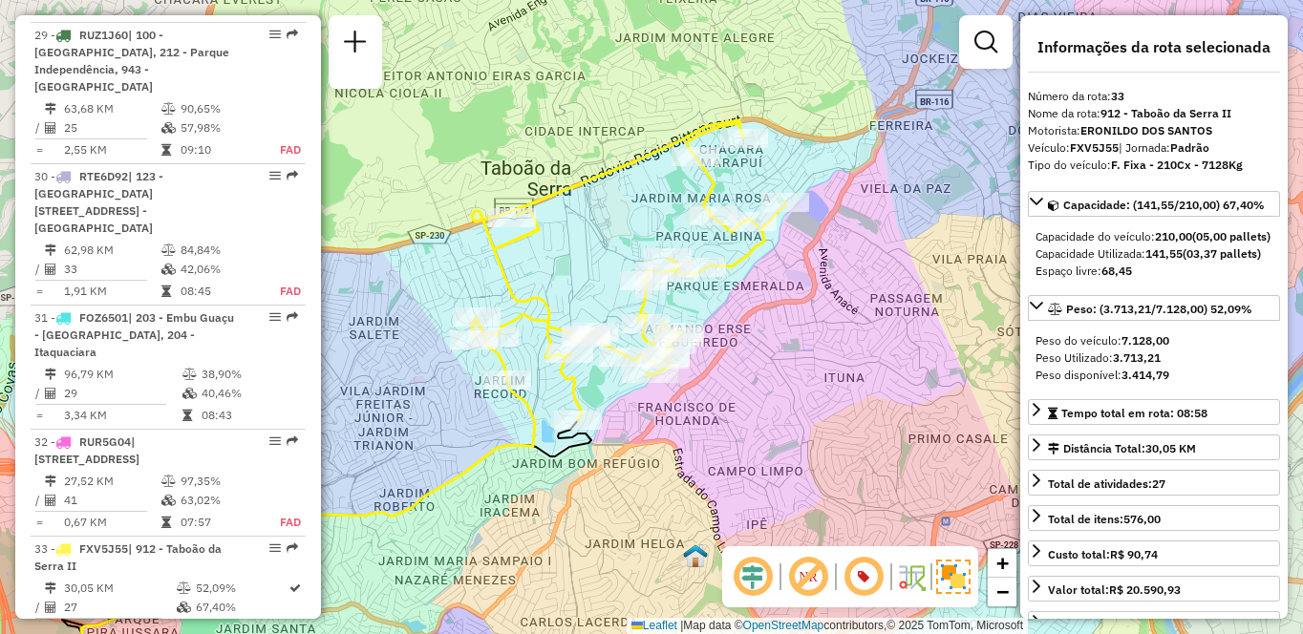
scroll to position [4145, 0]
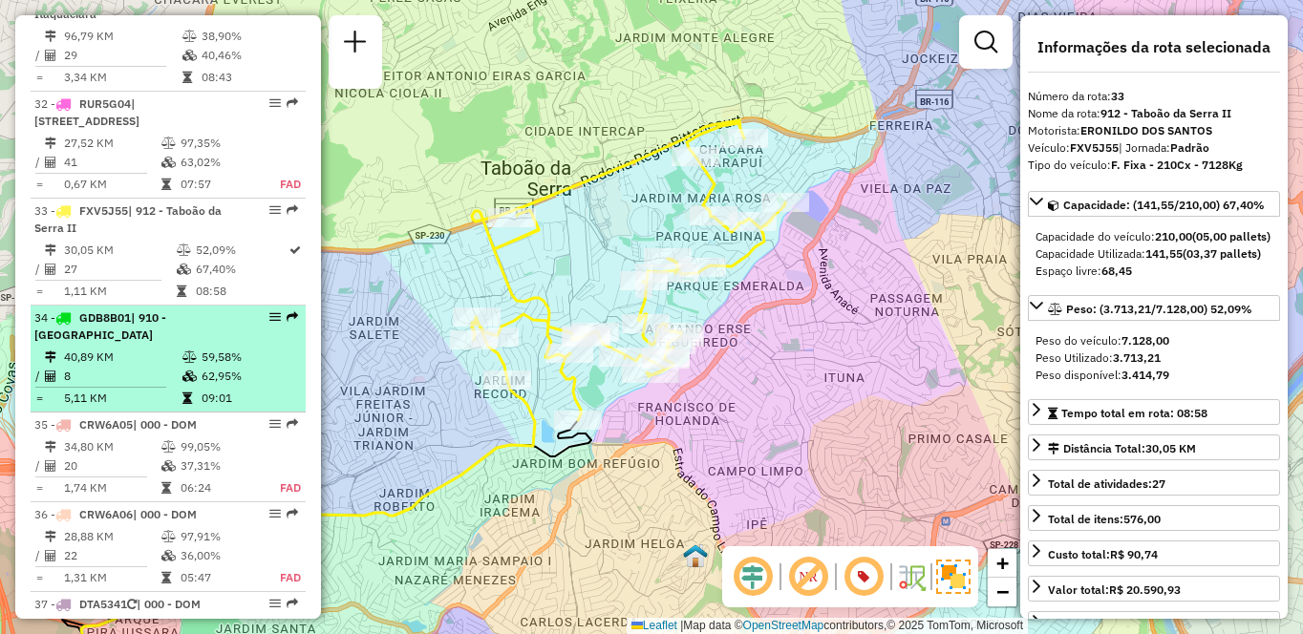
click at [167, 365] on td "40,89 KM" at bounding box center [122, 357] width 118 height 19
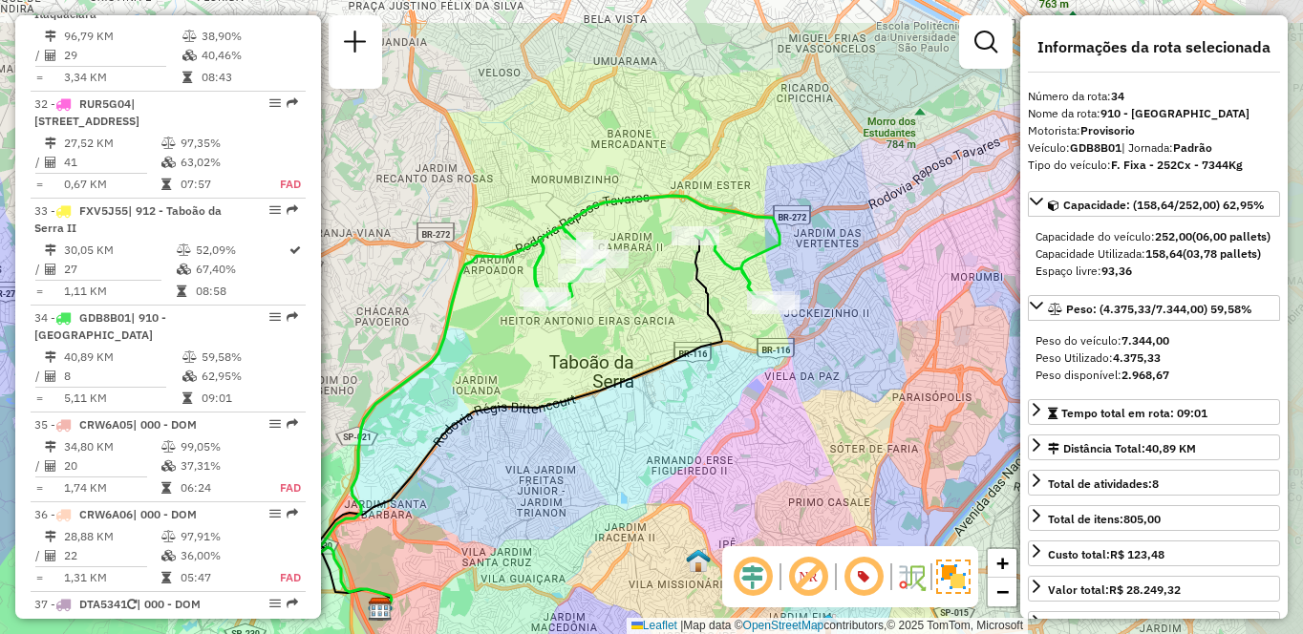
drag, startPoint x: 831, startPoint y: 311, endPoint x: 755, endPoint y: 406, distance: 121.6
click at [755, 406] on div "Janela de atendimento Grade de atendimento Capacidade Transportadoras Veículos …" at bounding box center [651, 317] width 1303 height 634
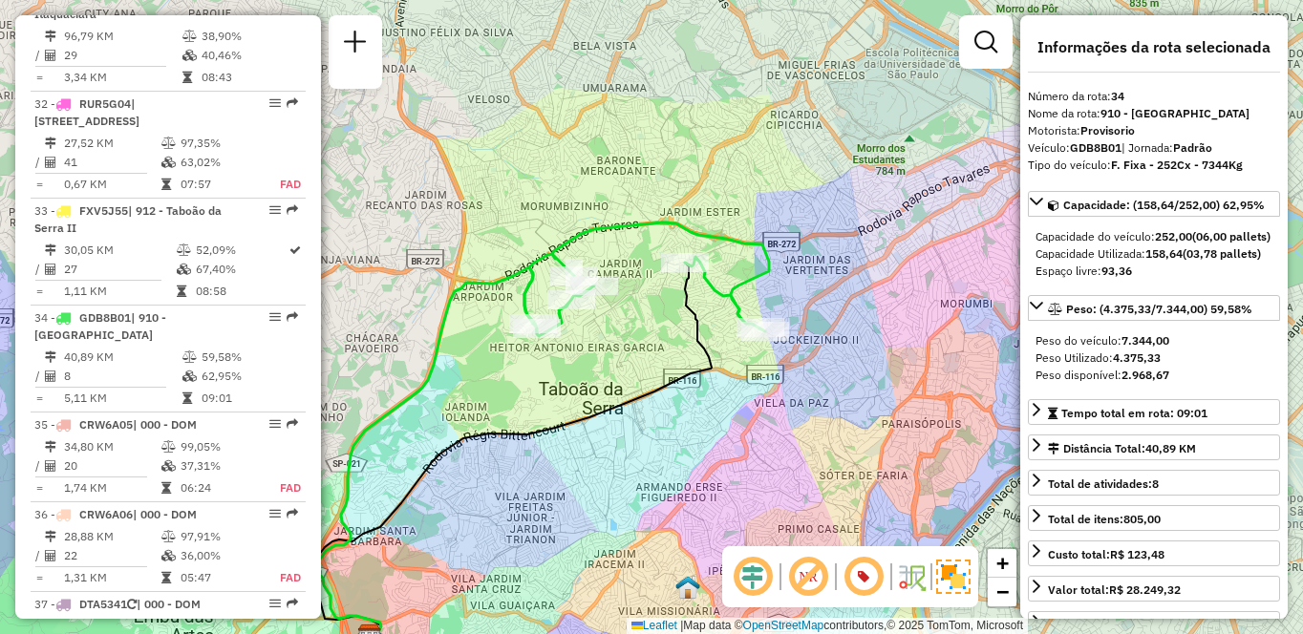
scroll to position [3327, 0]
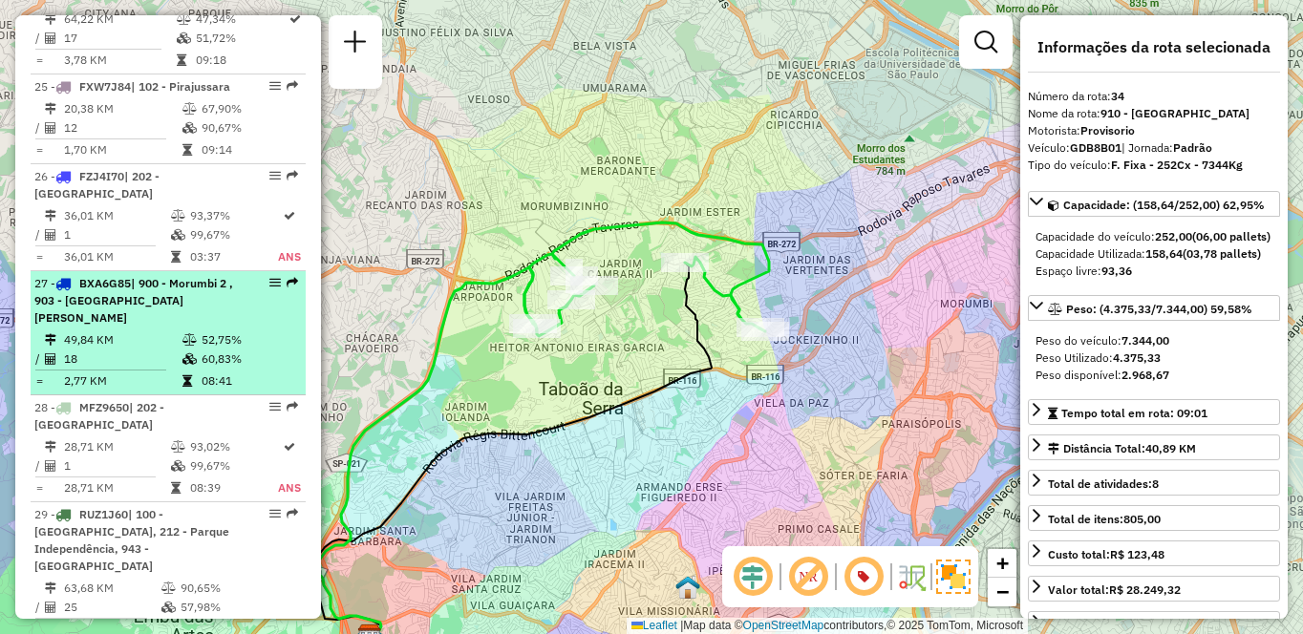
click at [201, 350] on td "52,75%" at bounding box center [249, 340] width 97 height 19
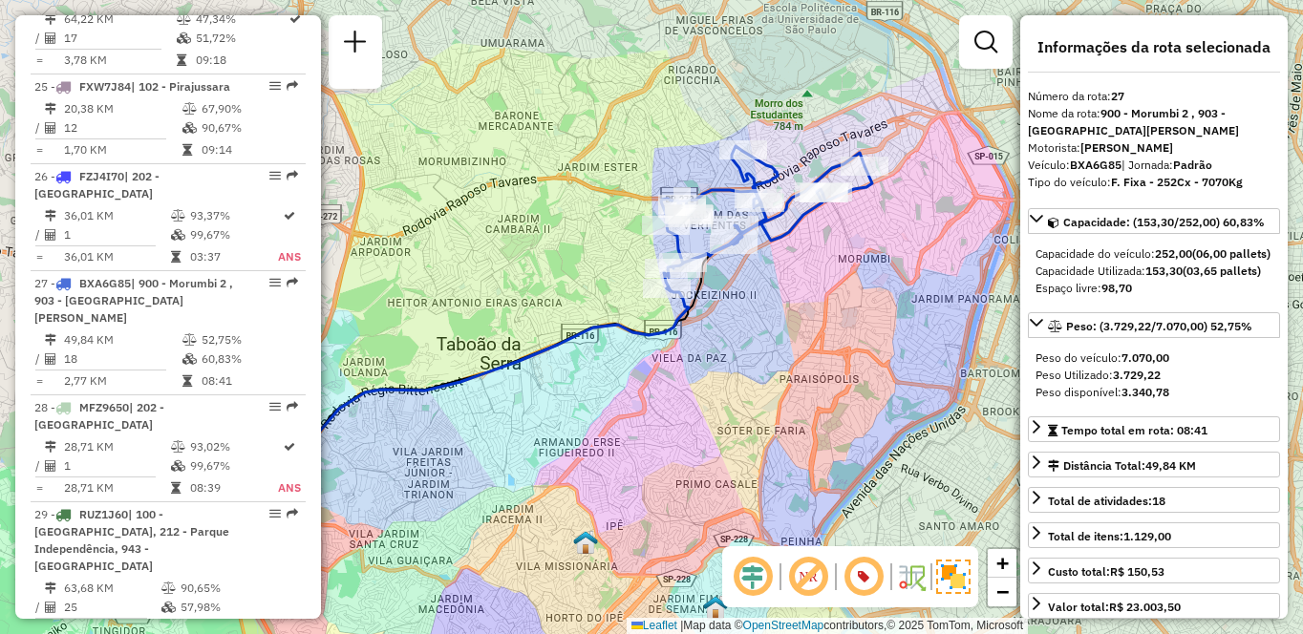
drag, startPoint x: 906, startPoint y: 295, endPoint x: 759, endPoint y: 372, distance: 165.8
click at [759, 372] on div "Janela de atendimento Grade de atendimento Capacidade Transportadoras Veículos …" at bounding box center [651, 317] width 1303 height 634
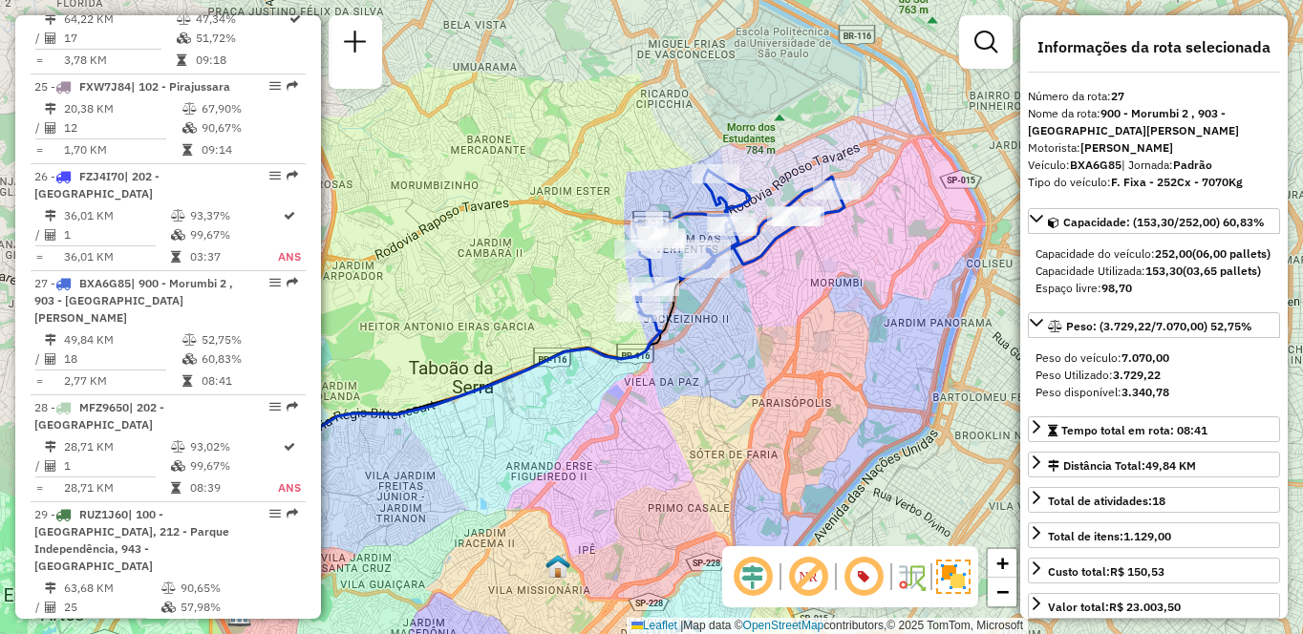
scroll to position [3683, 0]
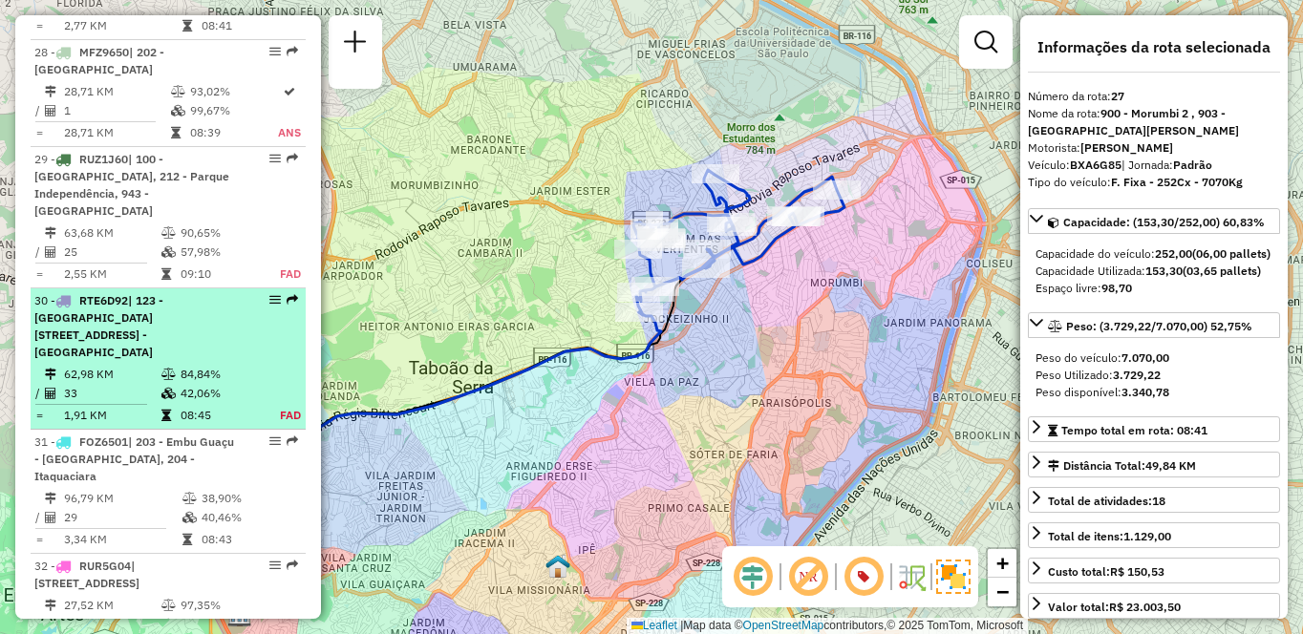
click at [105, 354] on span "| 123 - [GEOGRAPHIC_DATA] [STREET_ADDRESS] - [GEOGRAPHIC_DATA]" at bounding box center [98, 326] width 129 height 66
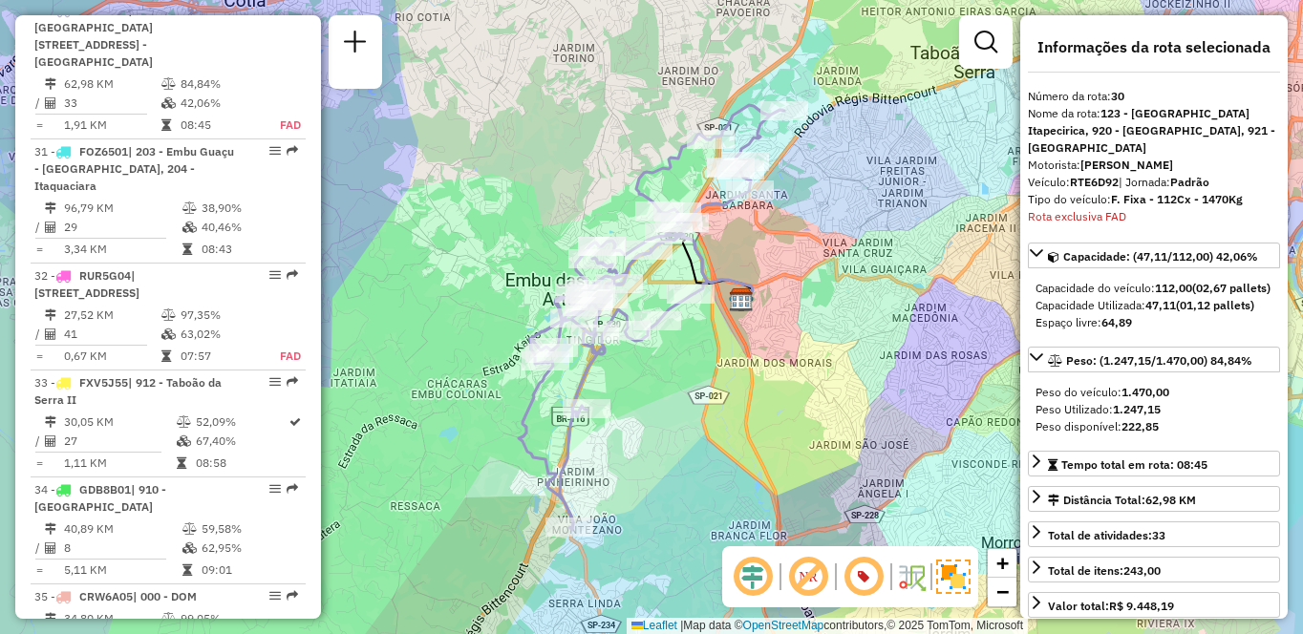
scroll to position [7132, 0]
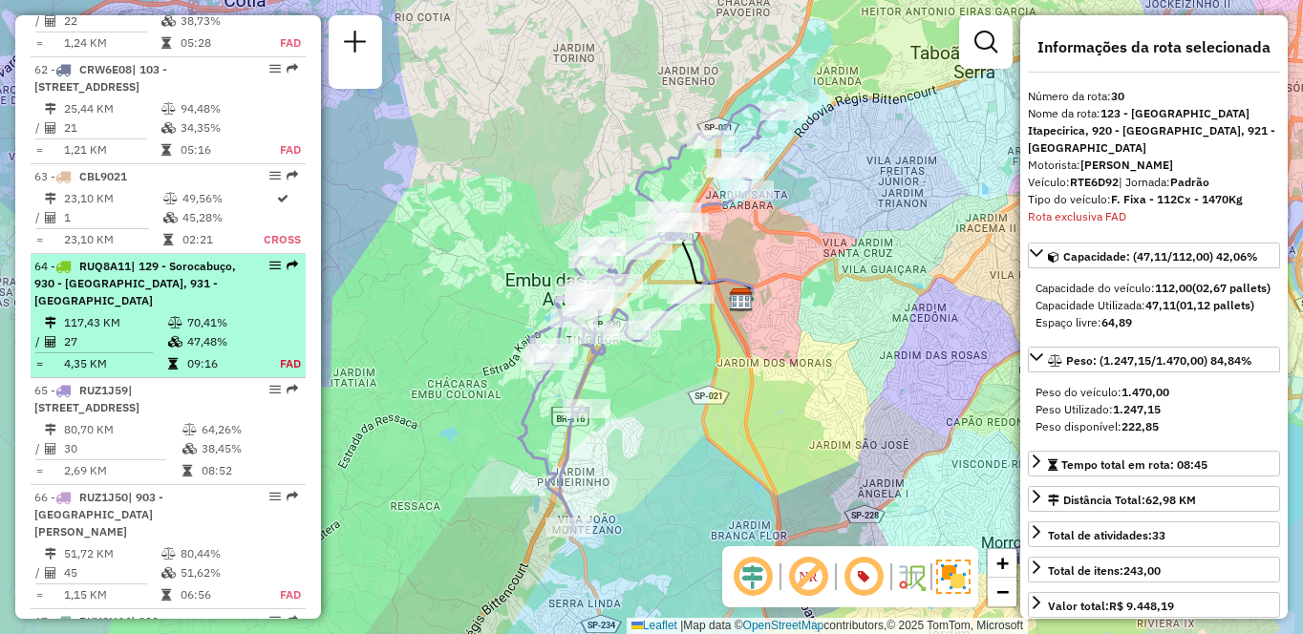
click at [175, 308] on span "| 129 - Sorocabuço, 930 - [GEOGRAPHIC_DATA], 931 - [GEOGRAPHIC_DATA]" at bounding box center [135, 283] width 202 height 49
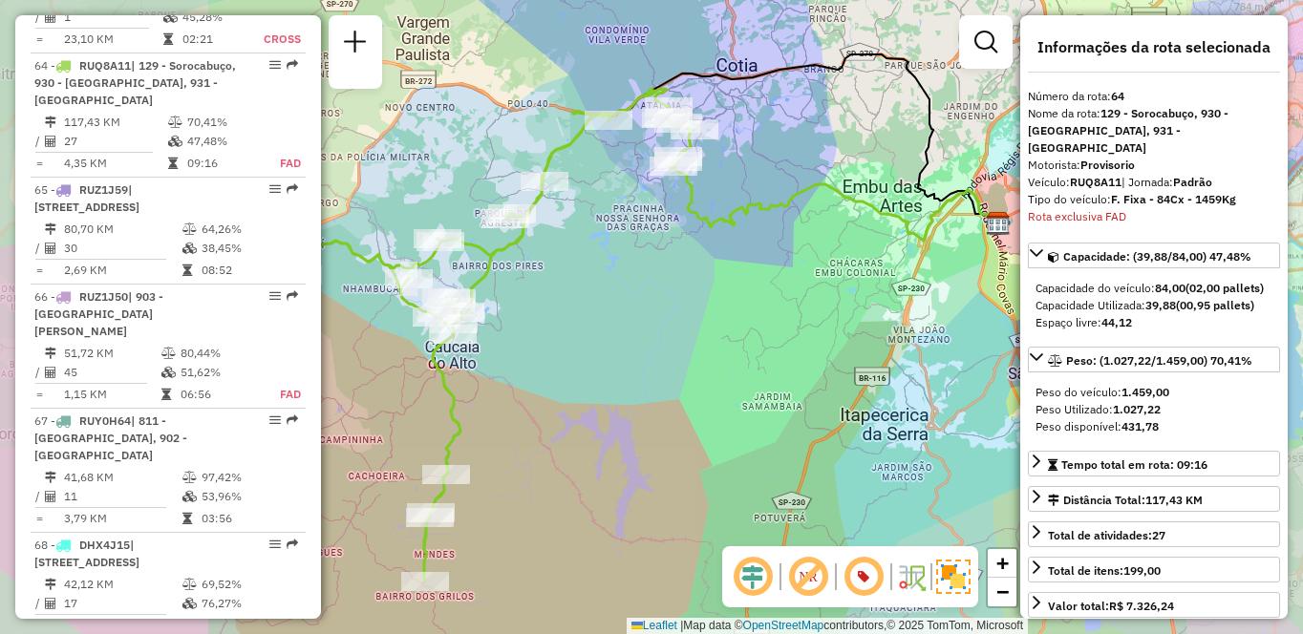
scroll to position [7422, 0]
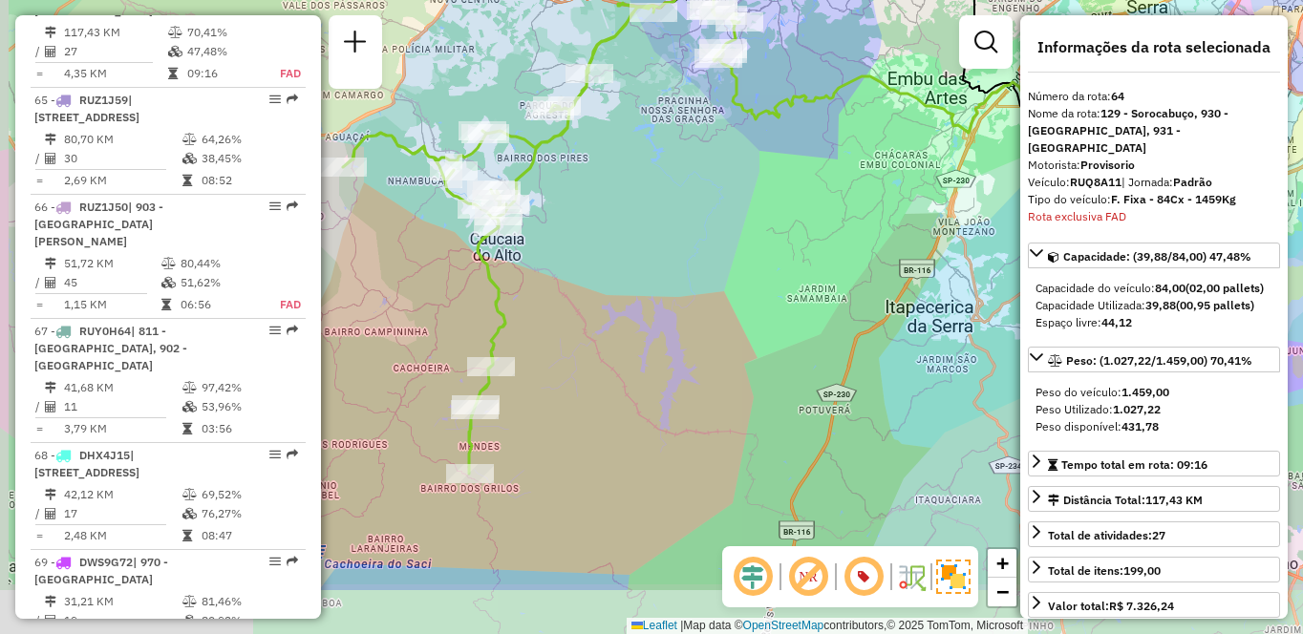
drag, startPoint x: 645, startPoint y: 471, endPoint x: 690, endPoint y: 363, distance: 116.9
click at [690, 363] on div "Janela de atendimento Grade de atendimento Capacidade Transportadoras Veículos …" at bounding box center [651, 317] width 1303 height 634
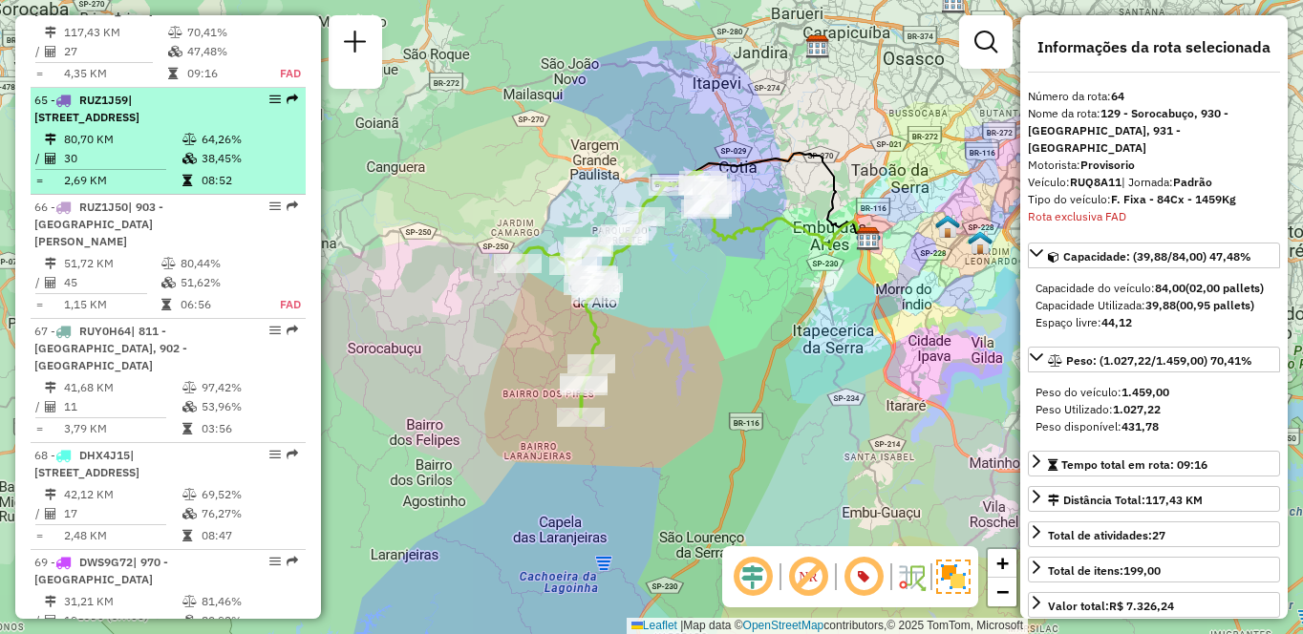
click at [223, 168] on td "38,45%" at bounding box center [249, 158] width 97 height 19
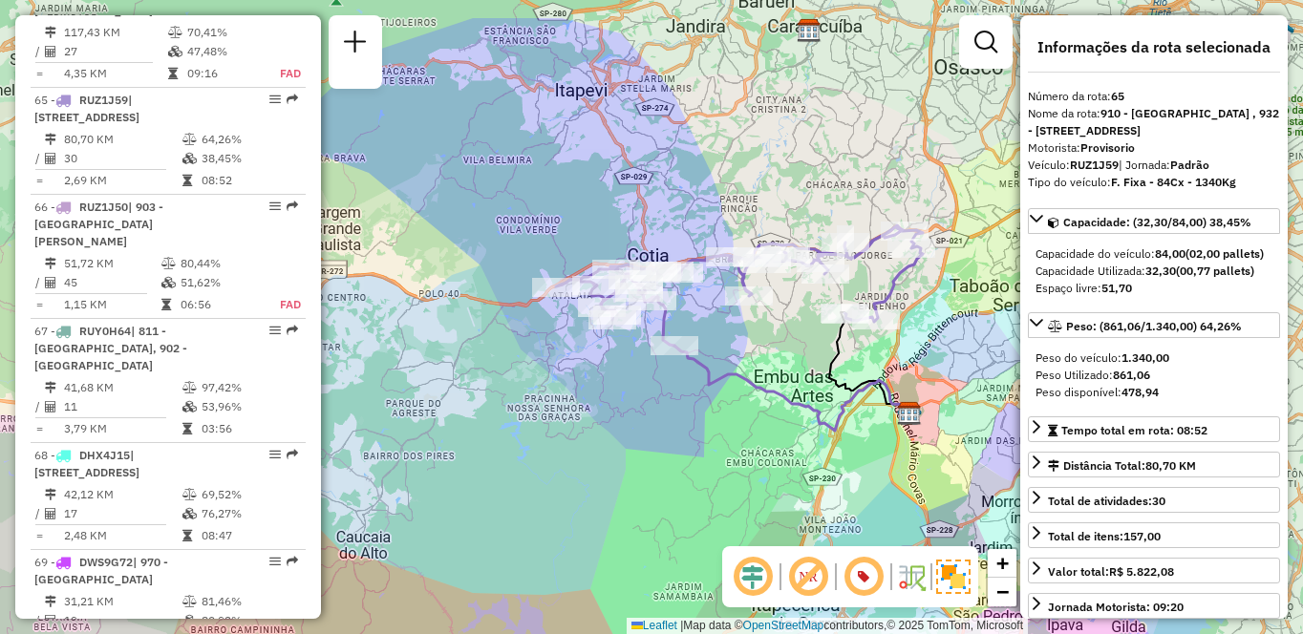
scroll to position [3914, 0]
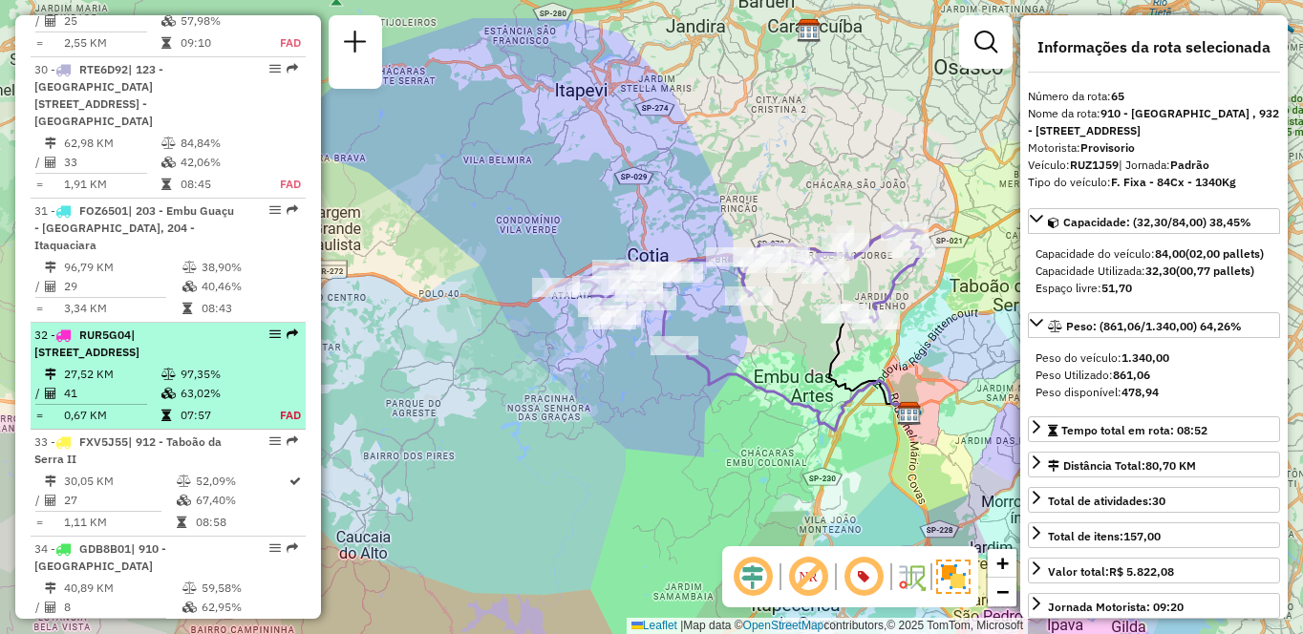
drag, startPoint x: 141, startPoint y: 373, endPoint x: 285, endPoint y: 351, distance: 145.0
click at [141, 372] on td "27,52 KM" at bounding box center [111, 374] width 97 height 19
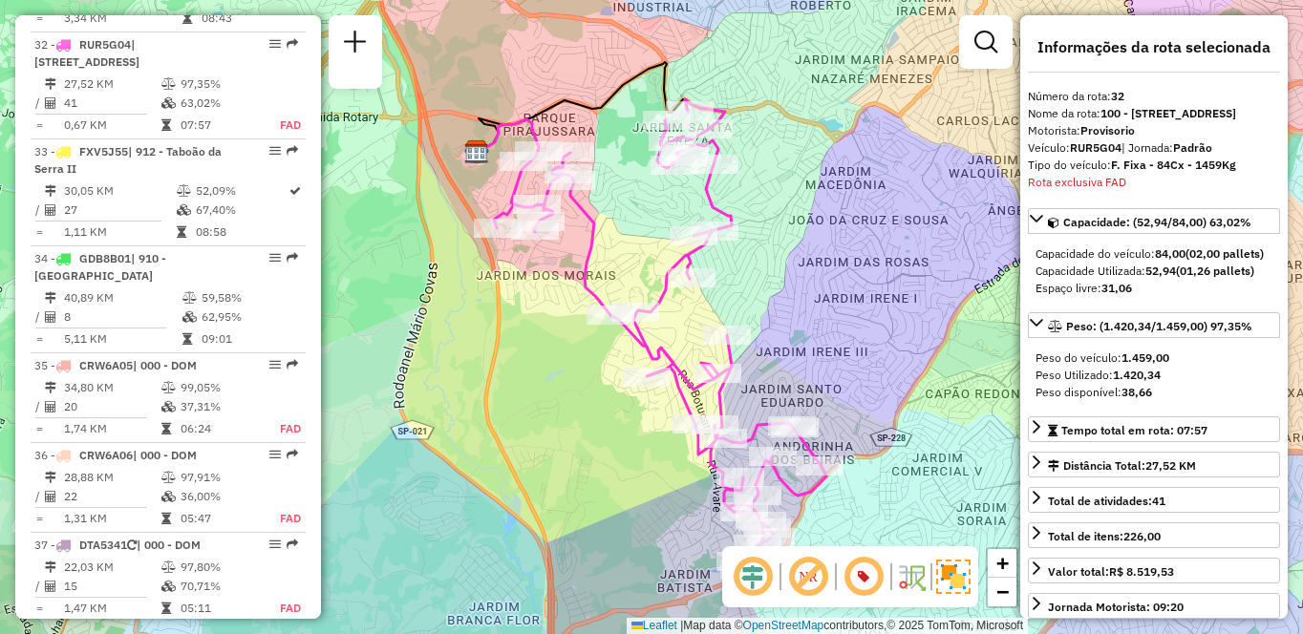
scroll to position [8930, 0]
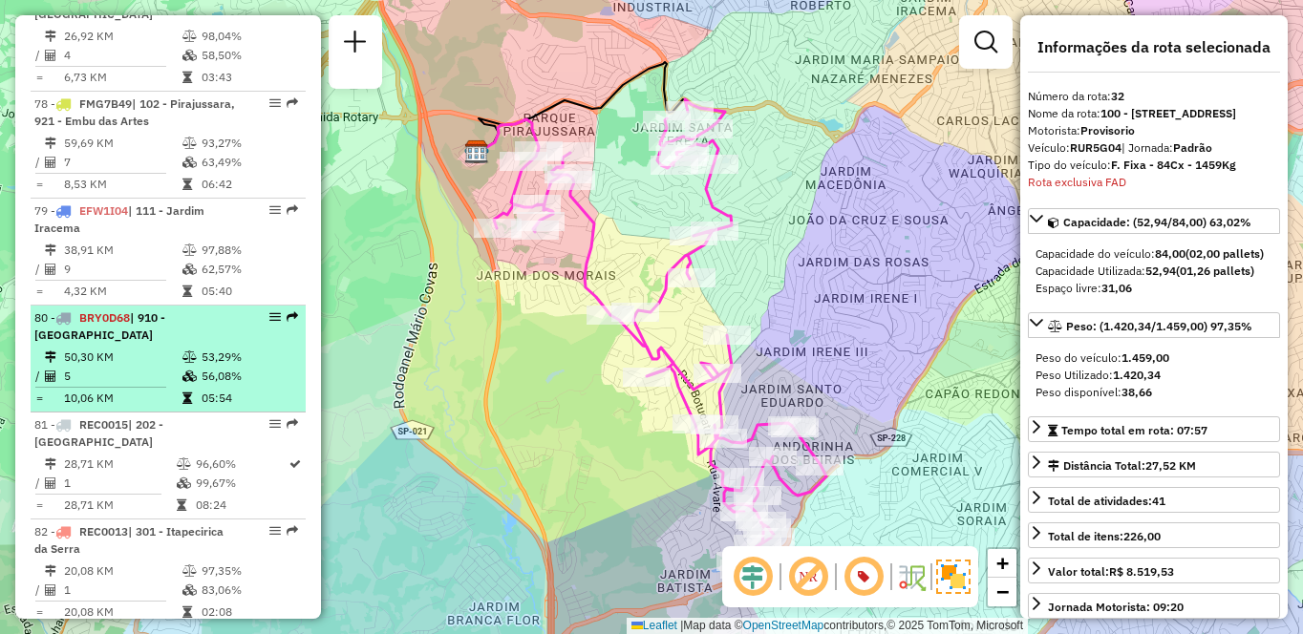
click at [115, 382] on td "5" at bounding box center [122, 376] width 118 height 19
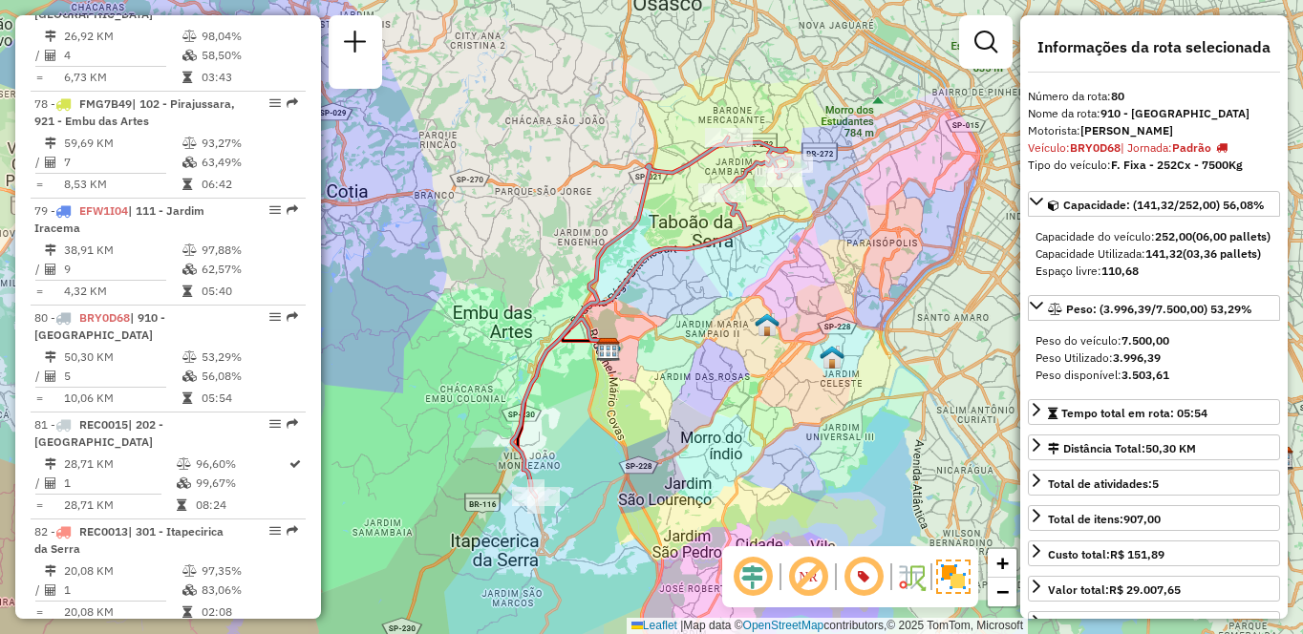
scroll to position [7916, 0]
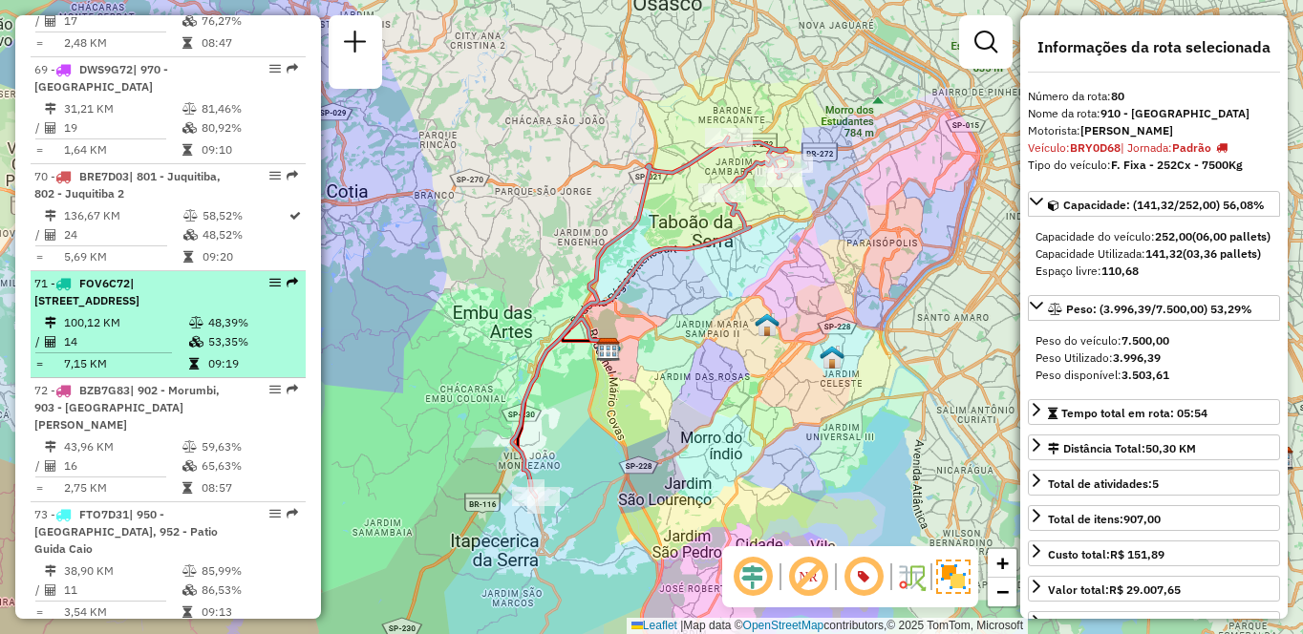
click at [148, 333] on td "100,12 KM" at bounding box center [125, 322] width 125 height 19
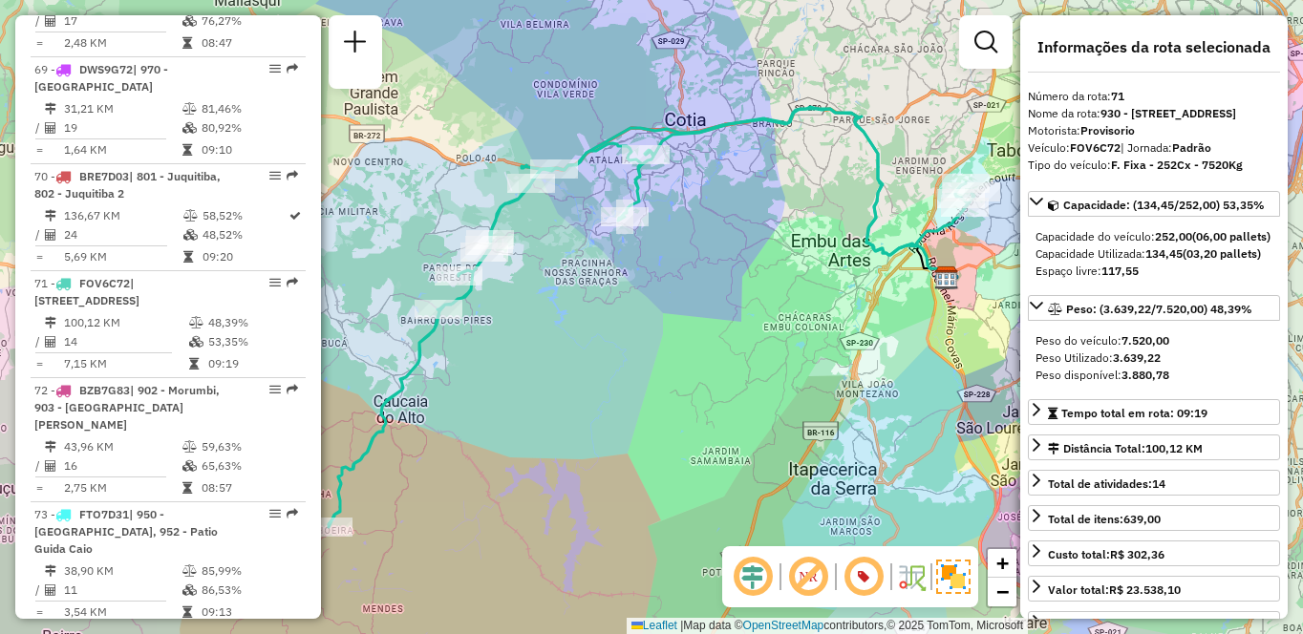
scroll to position [3914, 0]
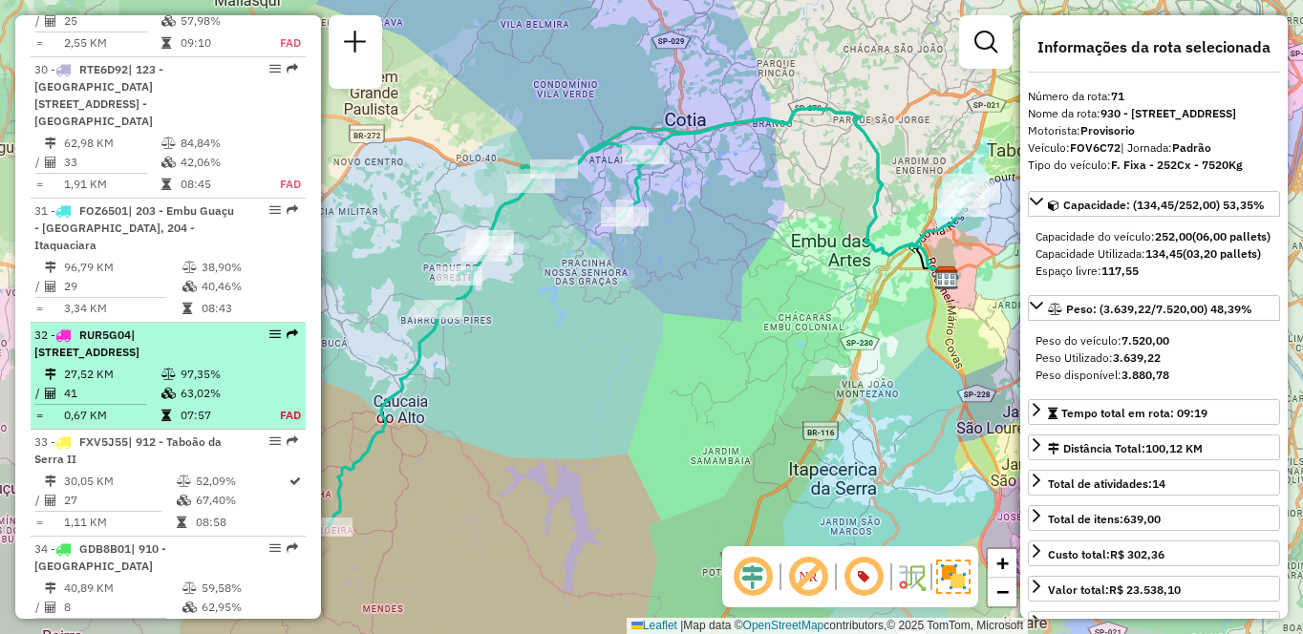
click at [140, 352] on span "| [STREET_ADDRESS]" at bounding box center [86, 344] width 105 height 32
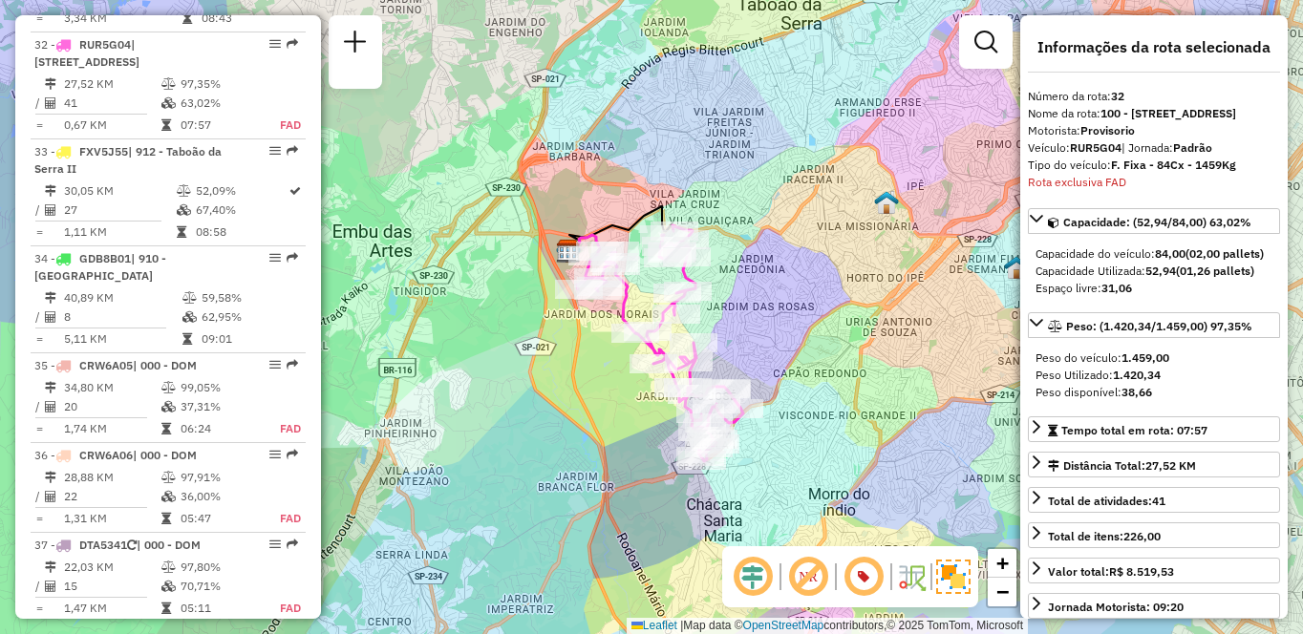
scroll to position [7916, 0]
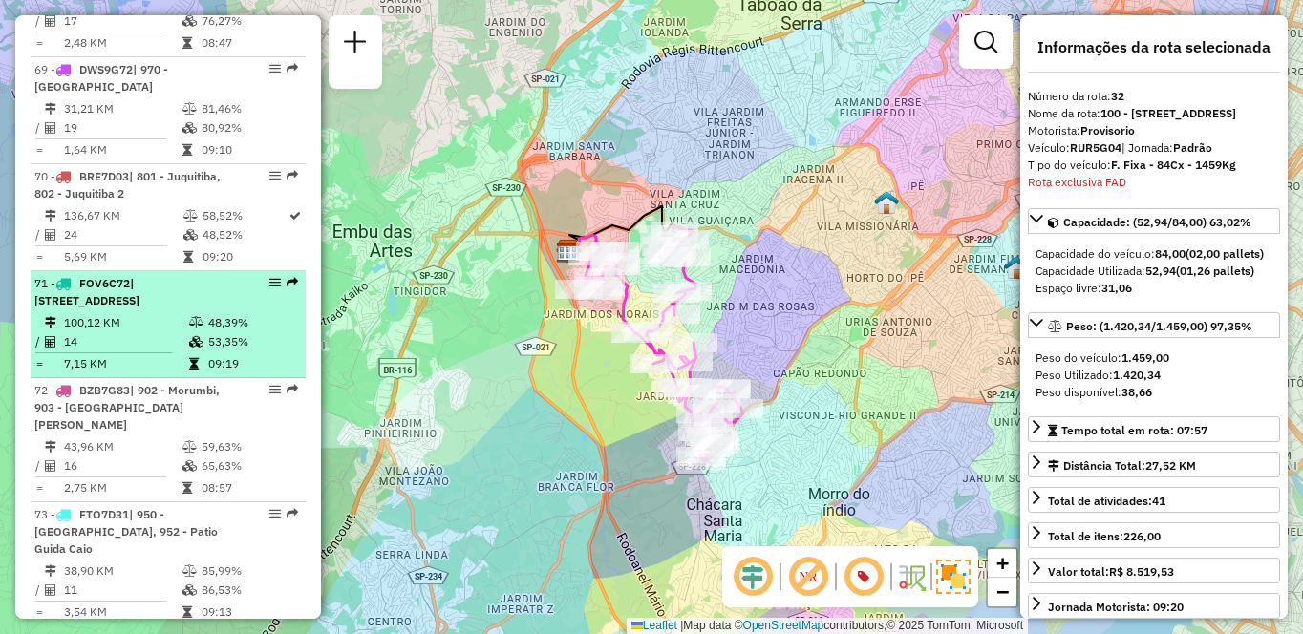
click at [205, 362] on li "71 - FOV6C72 | 930 - [GEOGRAPHIC_DATA], 931 - [GEOGRAPHIC_DATA], 932 - [GEOGRAP…" at bounding box center [168, 324] width 275 height 107
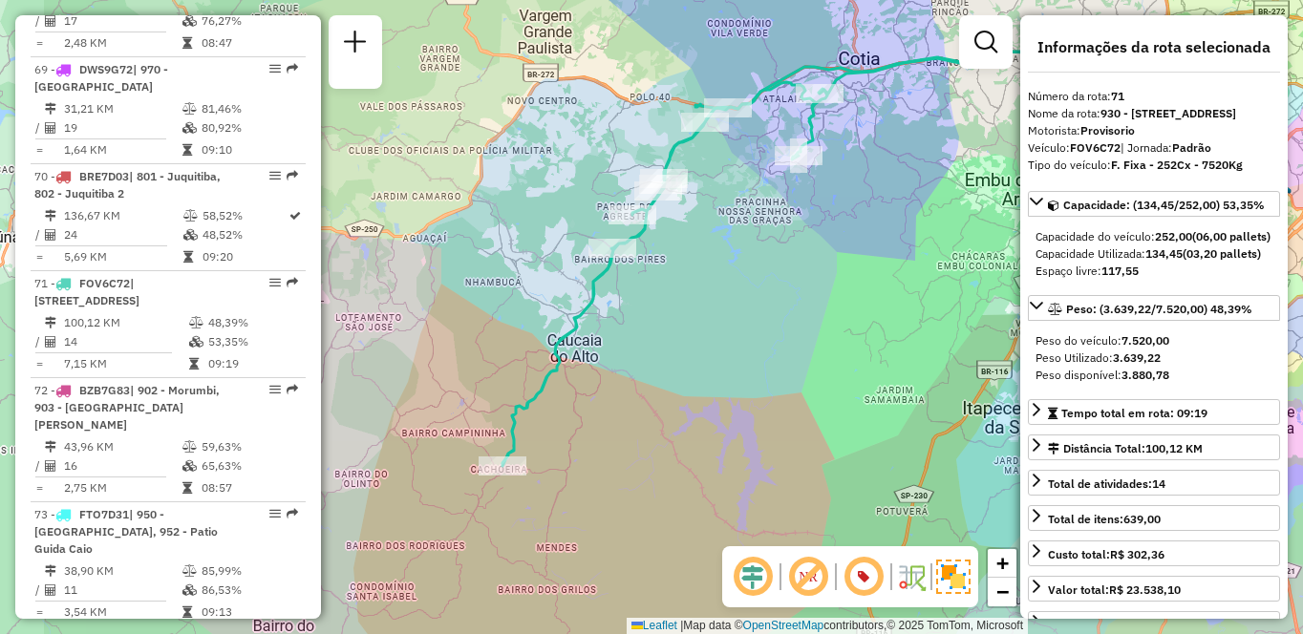
drag, startPoint x: 590, startPoint y: 421, endPoint x: 764, endPoint y: 360, distance: 185.2
click at [764, 360] on div "Janela de atendimento Grade de atendimento Capacidade Transportadoras Veículos …" at bounding box center [651, 317] width 1303 height 634
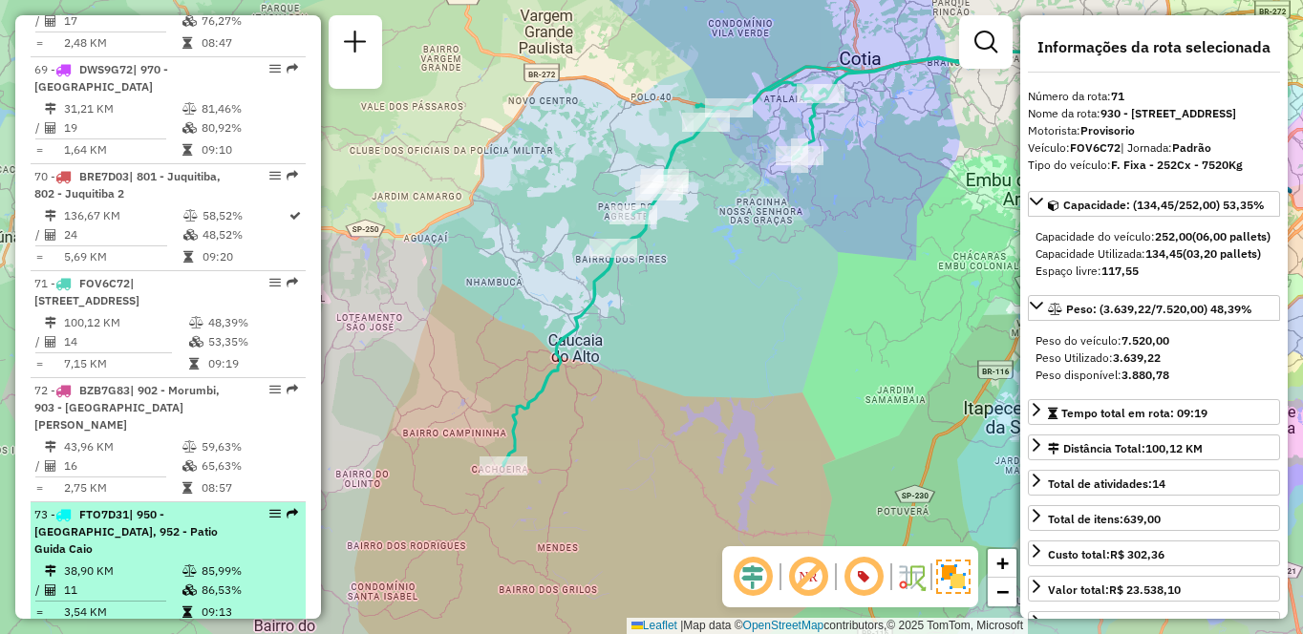
click at [141, 581] on td "38,90 KM" at bounding box center [122, 571] width 118 height 19
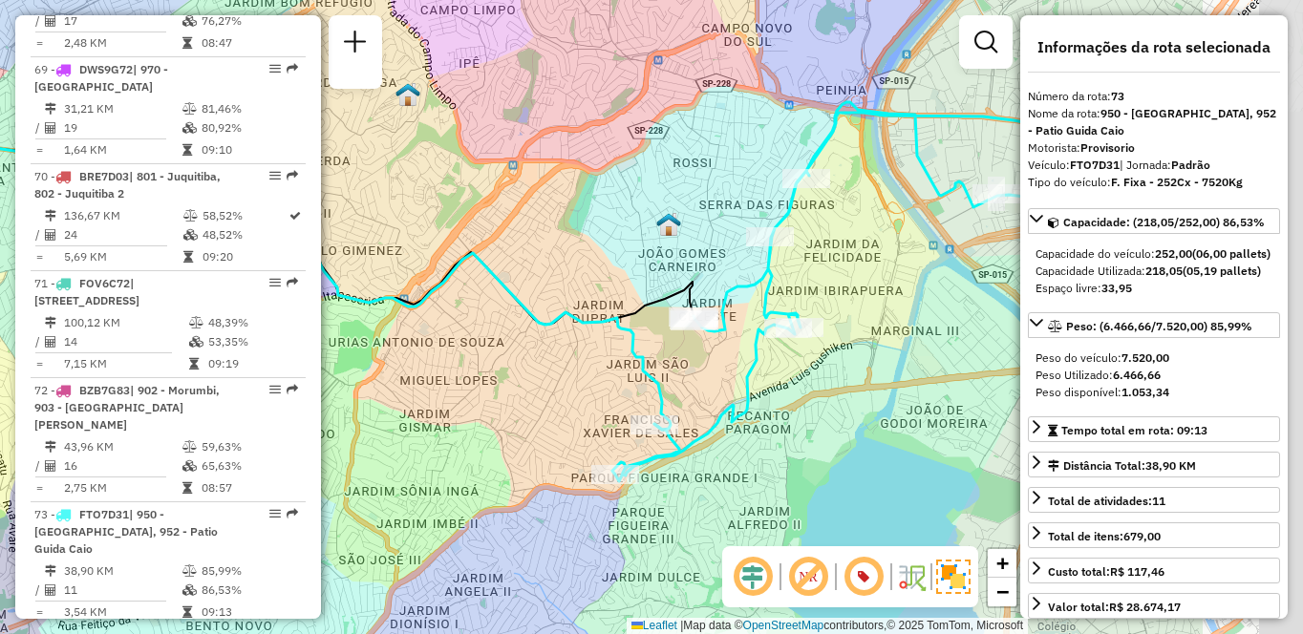
drag, startPoint x: 947, startPoint y: 411, endPoint x: 689, endPoint y: 384, distance: 259.4
click at [689, 384] on div "Janela de atendimento Grade de atendimento Capacidade Transportadoras Veículos …" at bounding box center [651, 317] width 1303 height 634
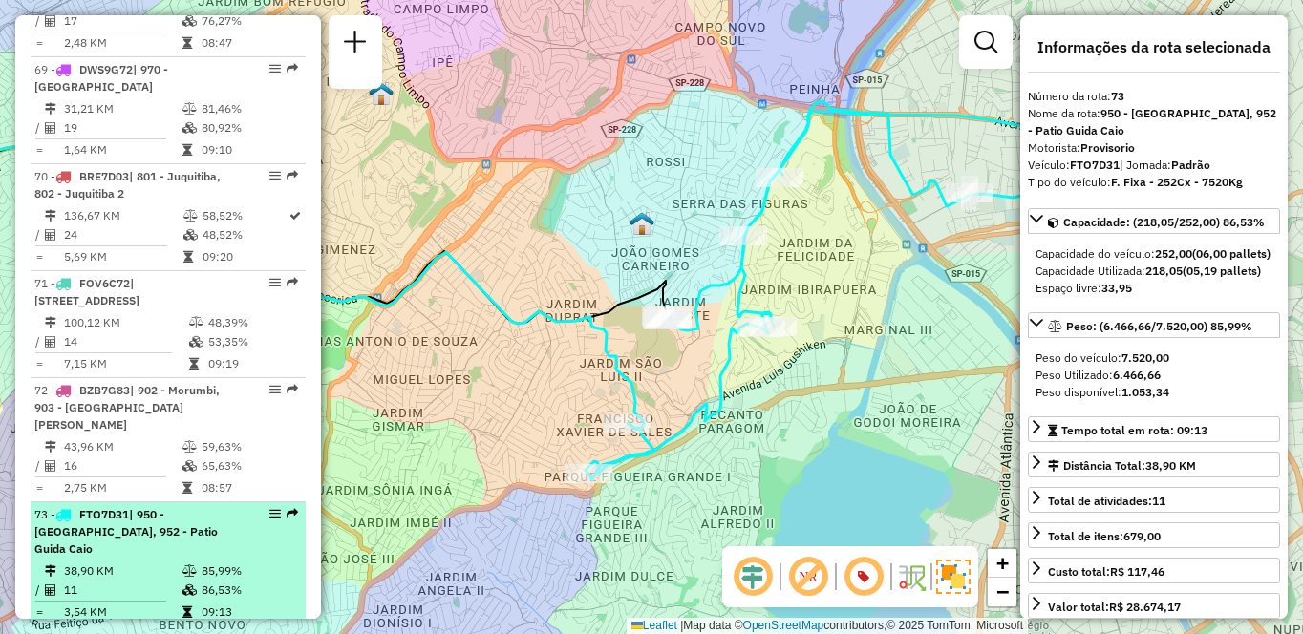
click at [92, 556] on span "| 950 - [GEOGRAPHIC_DATA], 952 - Patio Guida Caio" at bounding box center [125, 531] width 183 height 49
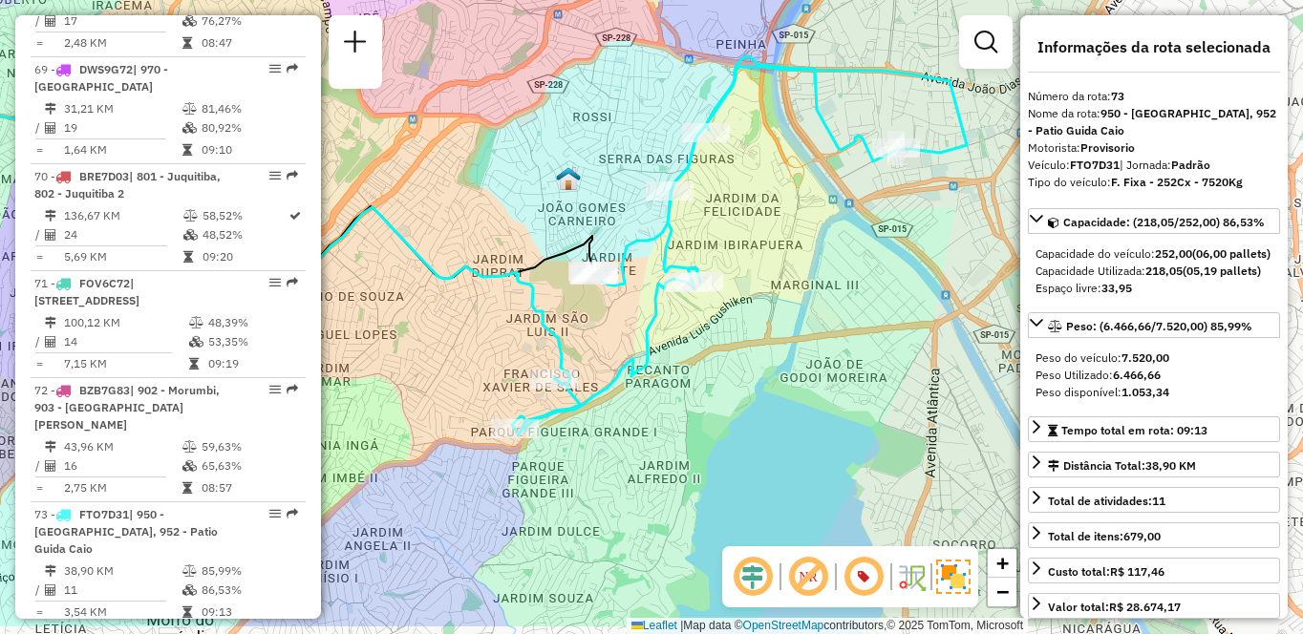
drag, startPoint x: 936, startPoint y: 397, endPoint x: 596, endPoint y: 324, distance: 347.8
click at [596, 324] on div "Janela de atendimento Grade de atendimento Capacidade Transportadoras Veículos …" at bounding box center [651, 317] width 1303 height 634
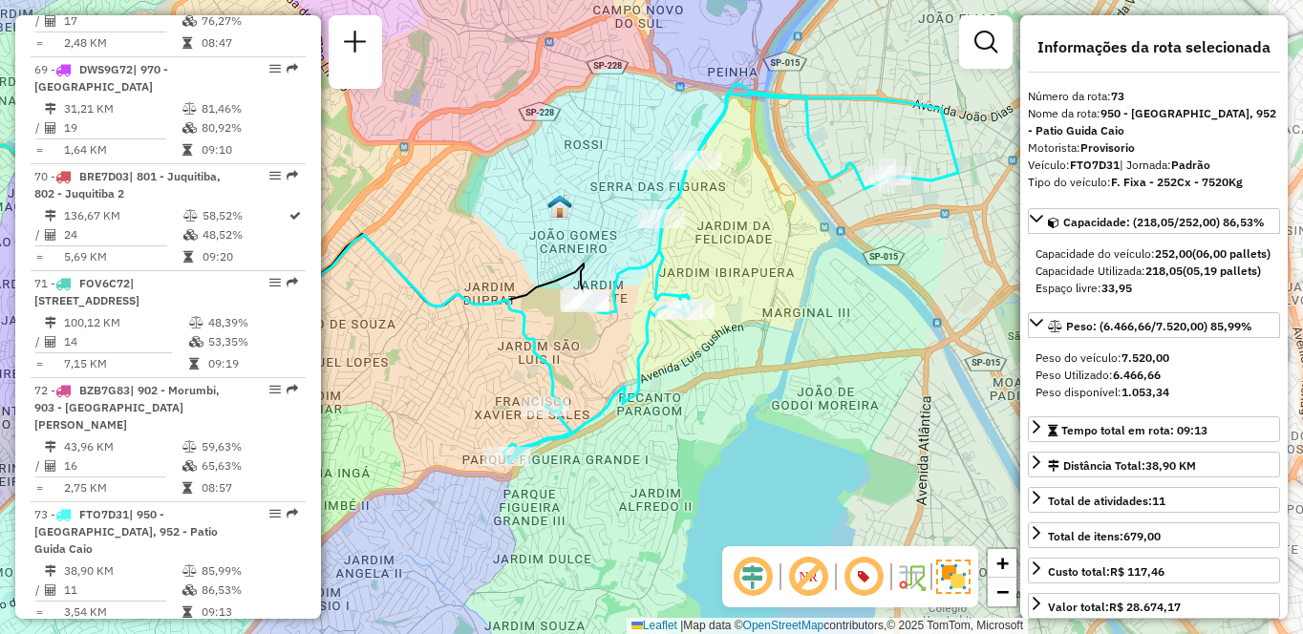
drag, startPoint x: 921, startPoint y: 330, endPoint x: 733, endPoint y: 320, distance: 188.5
click at [733, 320] on div "Janela de atendimento Grade de atendimento Capacidade Transportadoras Veículos …" at bounding box center [651, 317] width 1303 height 634
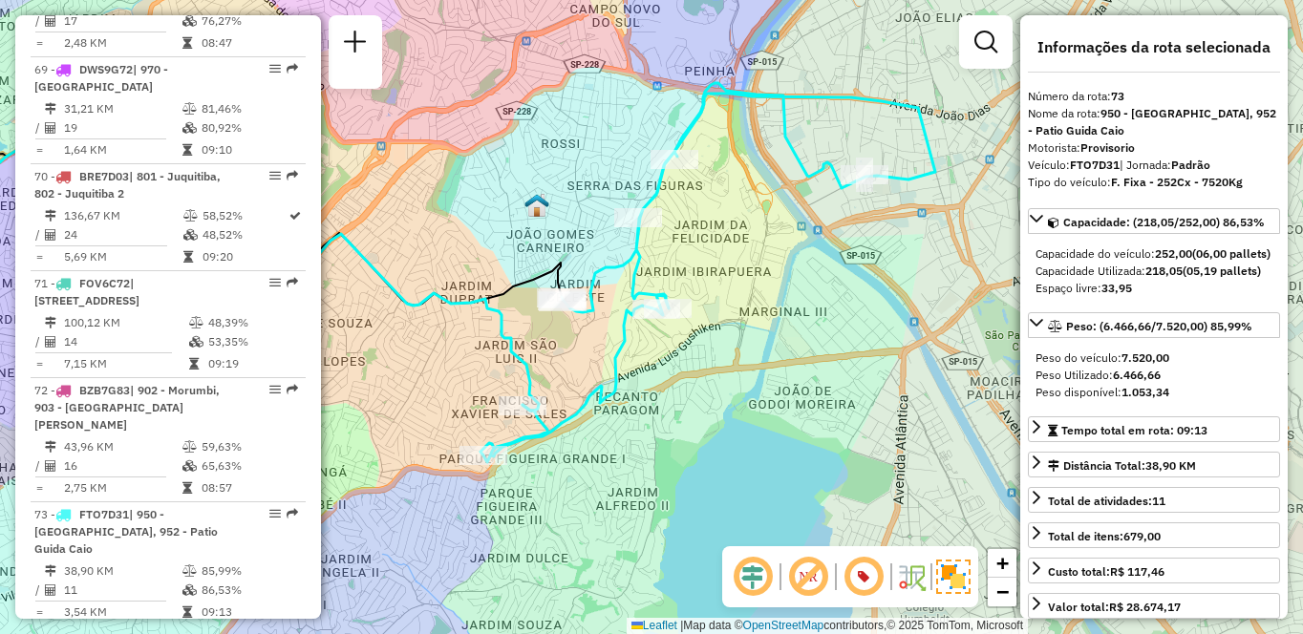
scroll to position [7594, 0]
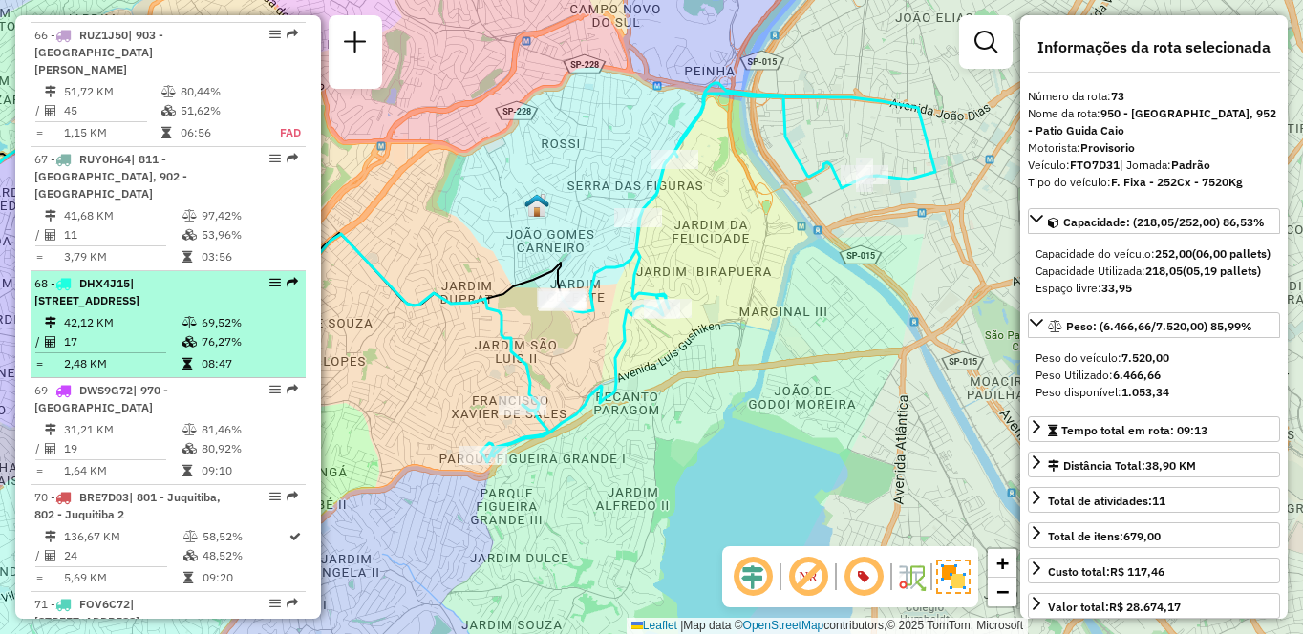
click at [194, 333] on td at bounding box center [191, 322] width 19 height 19
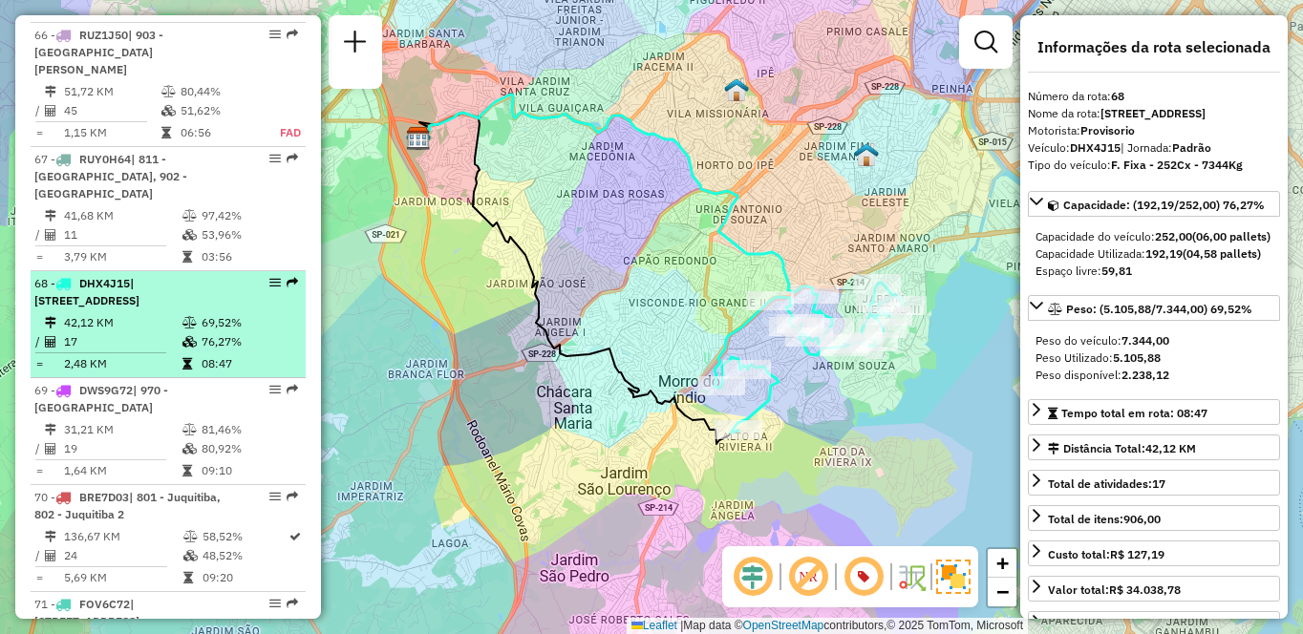
click at [140, 308] on span "| [STREET_ADDRESS]" at bounding box center [86, 292] width 105 height 32
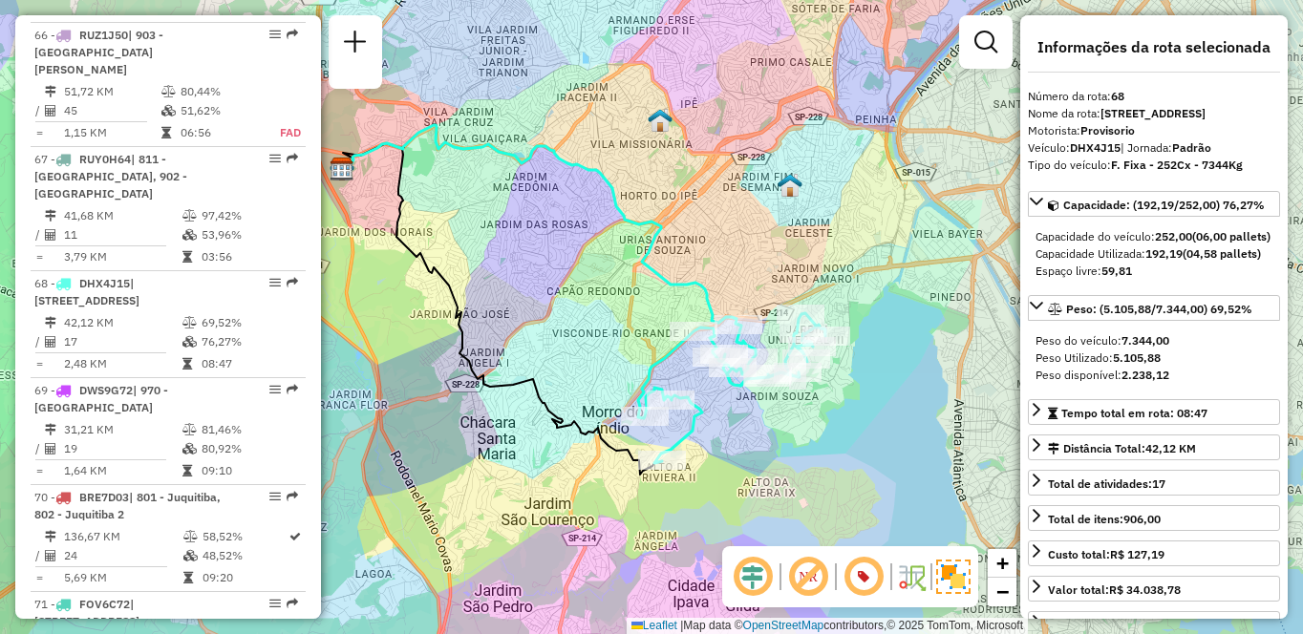
drag, startPoint x: 913, startPoint y: 419, endPoint x: 788, endPoint y: 394, distance: 126.7
click at [788, 394] on div "Rota 68 - Placa DHX4J15 97032036 - GALDINO BEBIDAS Janela de atendimento Grade …" at bounding box center [651, 317] width 1303 height 634
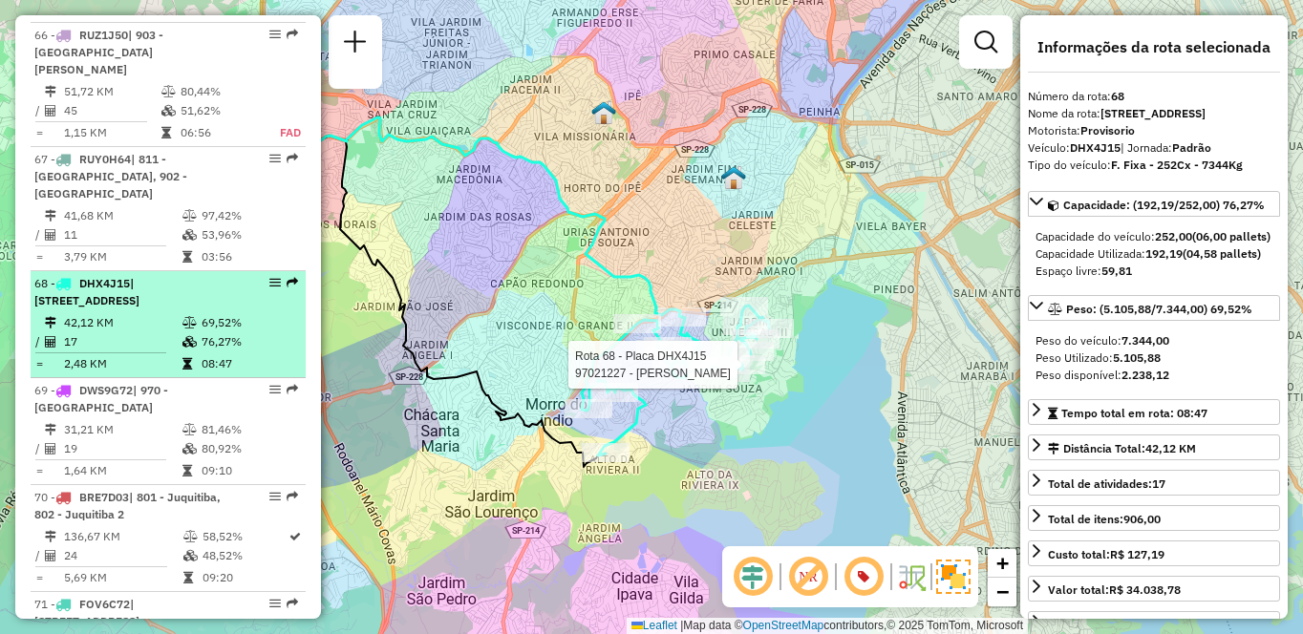
click at [140, 308] on span "| [STREET_ADDRESS]" at bounding box center [86, 292] width 105 height 32
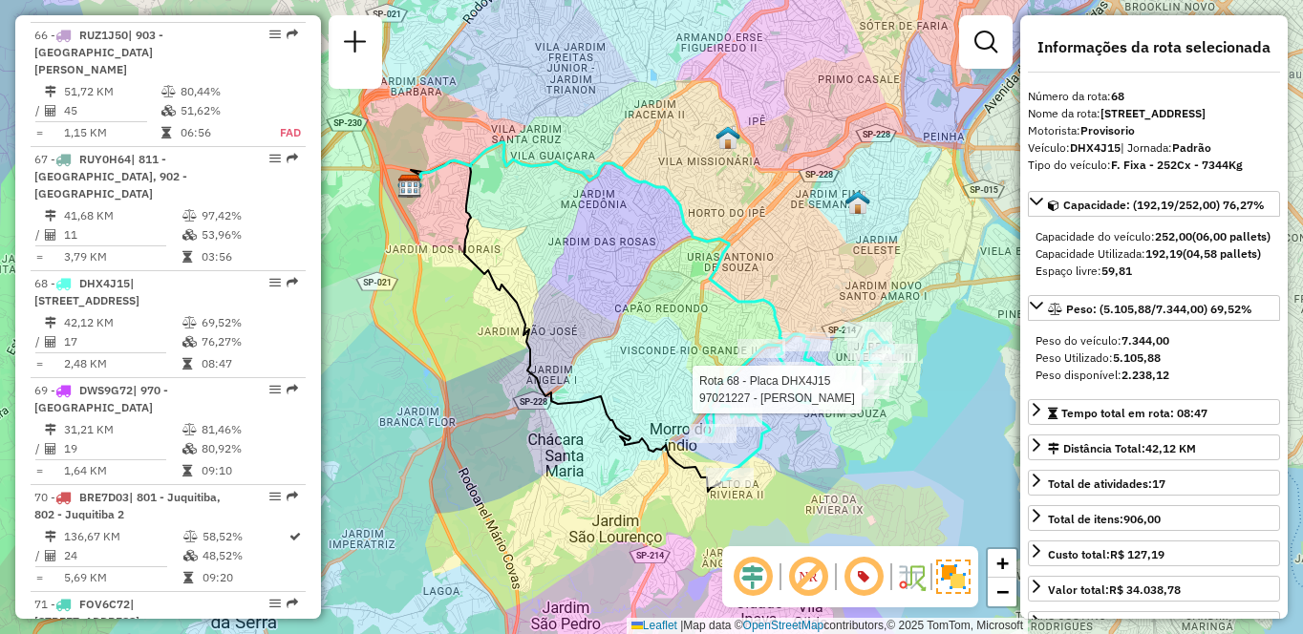
scroll to position [8930, 0]
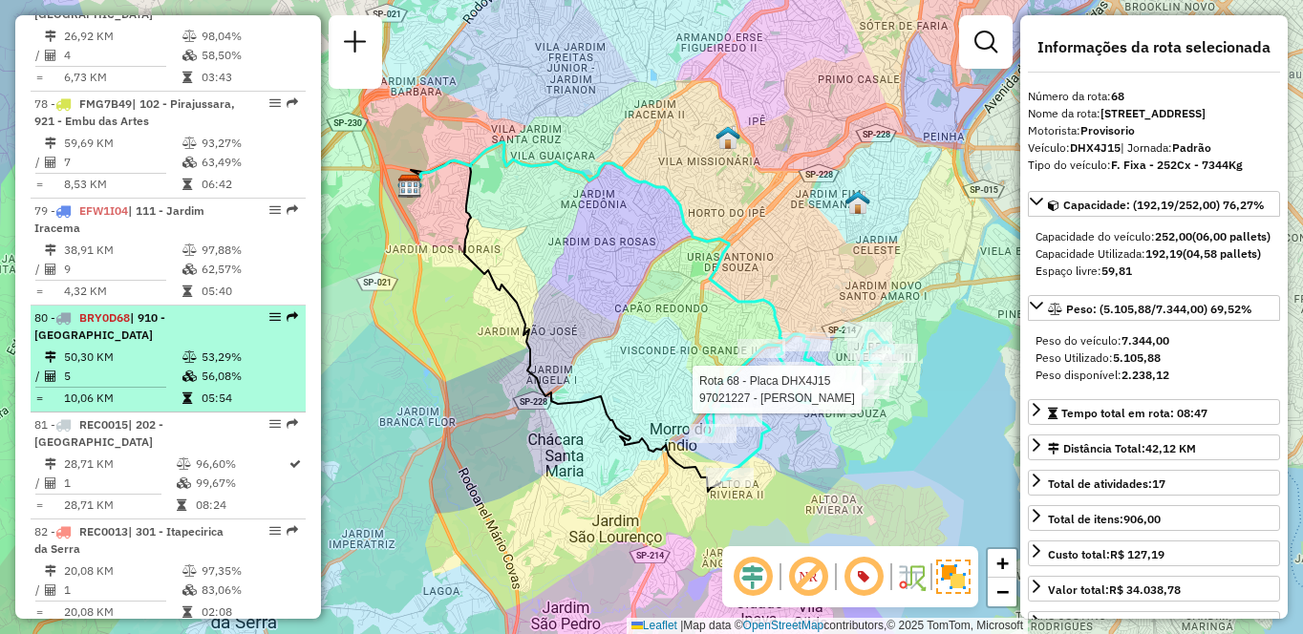
click at [170, 329] on div "80 - BRY0D68 | 910 - Parque Ipê" at bounding box center [135, 327] width 203 height 34
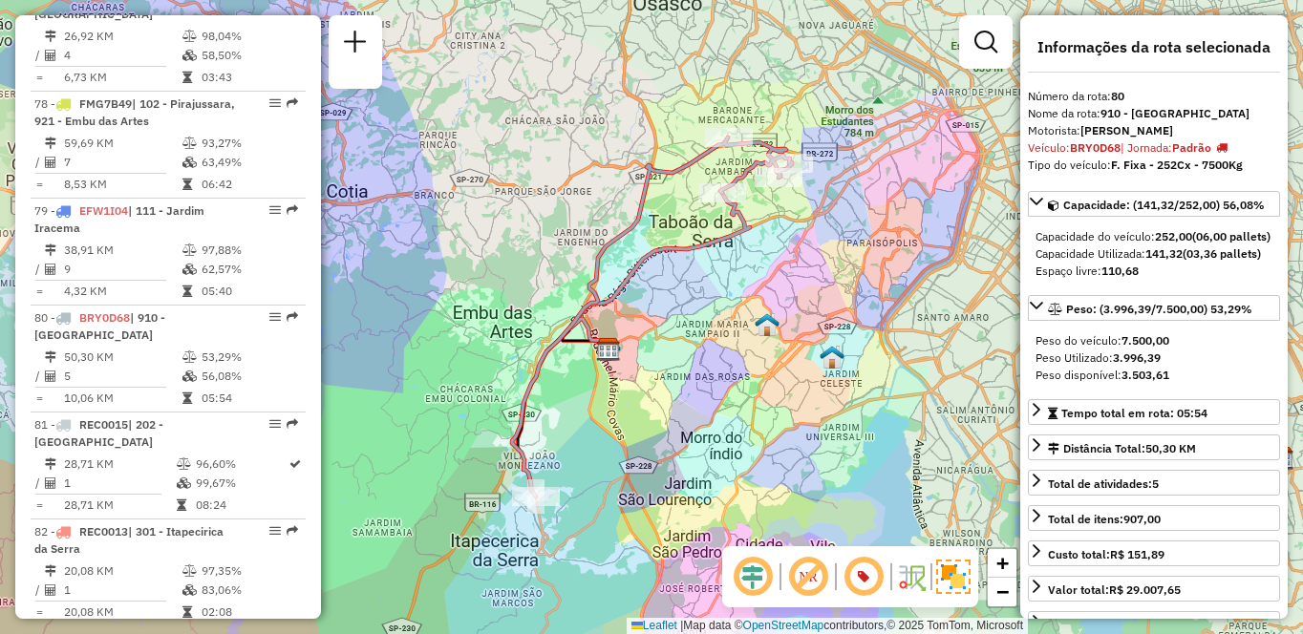
scroll to position [7380, 0]
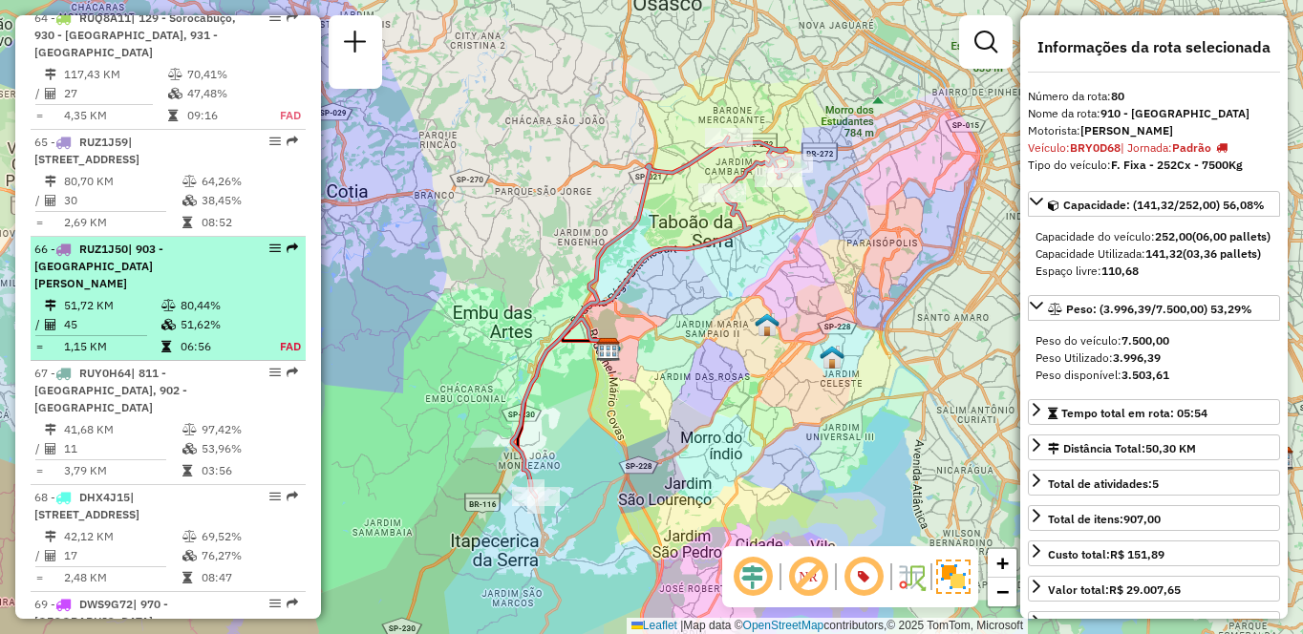
click at [122, 315] on td "51,72 KM" at bounding box center [111, 305] width 97 height 19
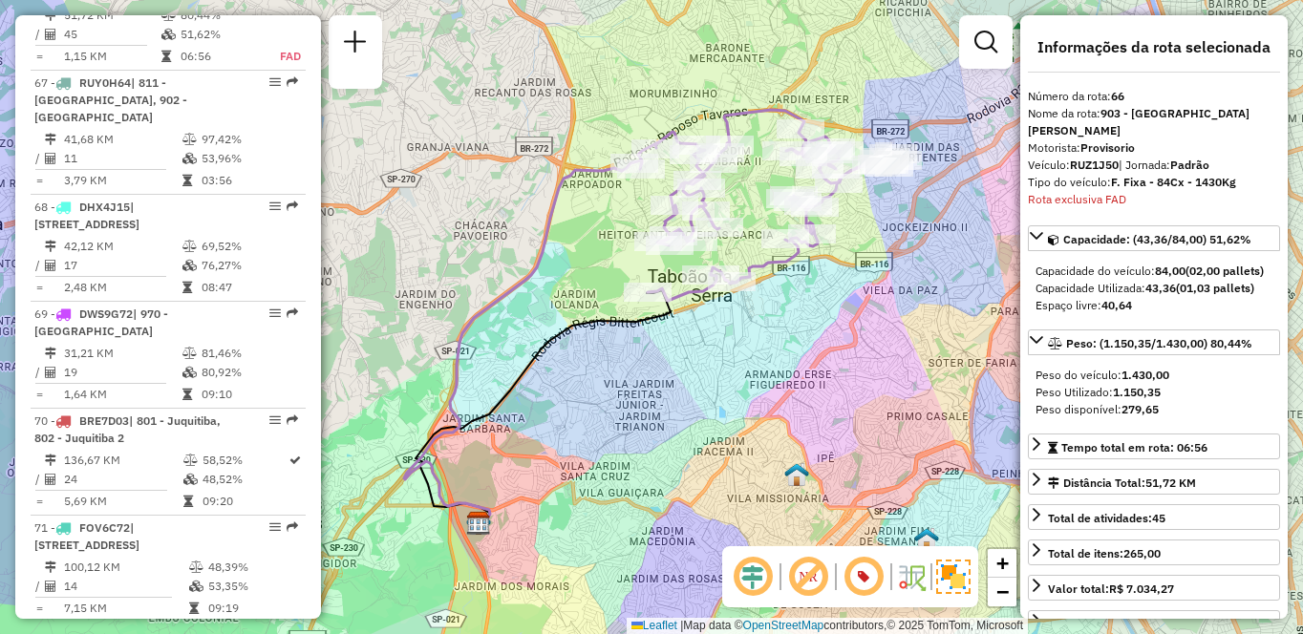
scroll to position [8254, 0]
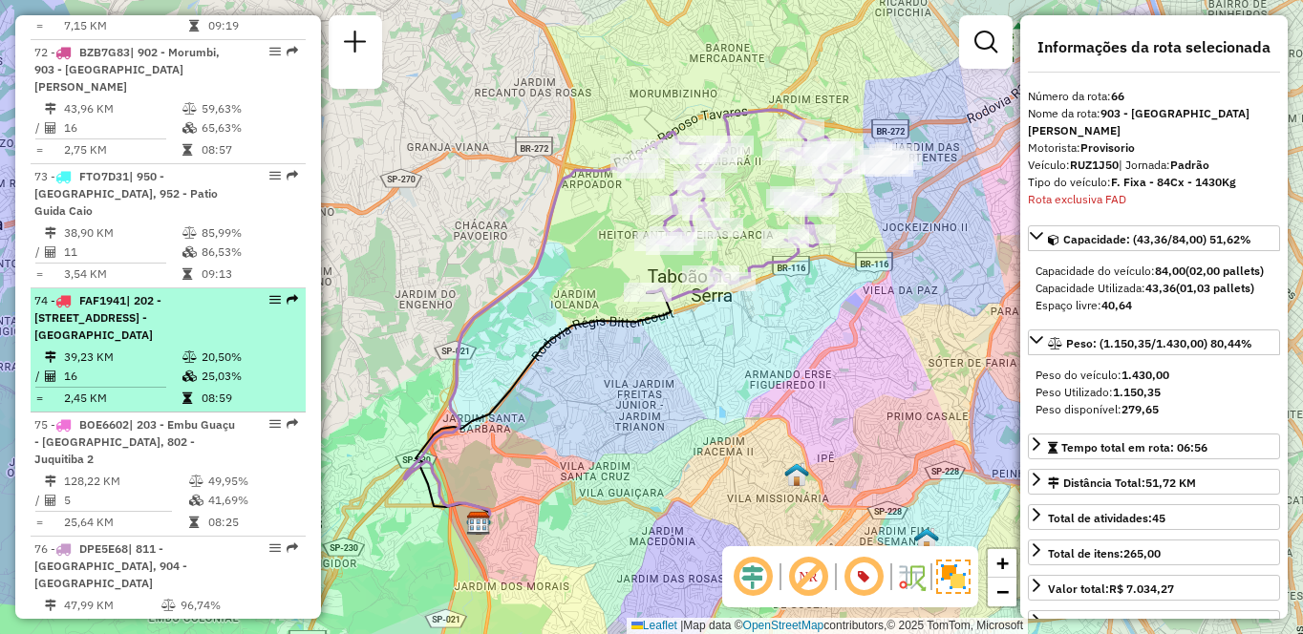
click at [117, 386] on td "16" at bounding box center [122, 376] width 118 height 19
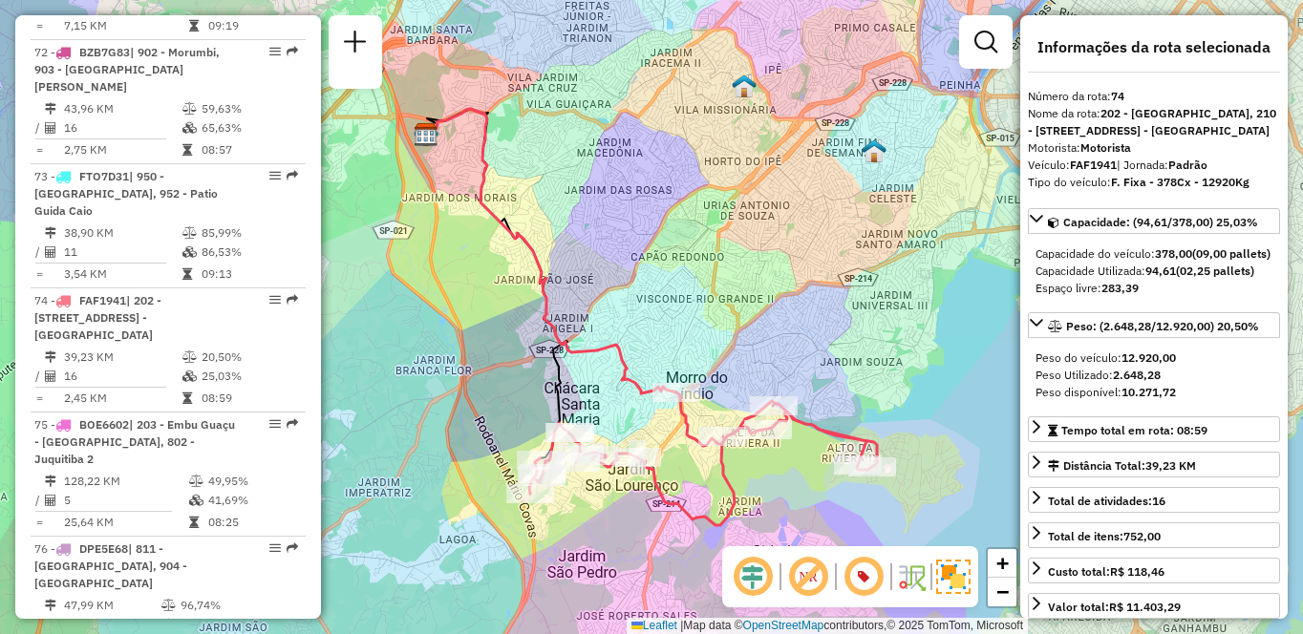
scroll to position [7701, 0]
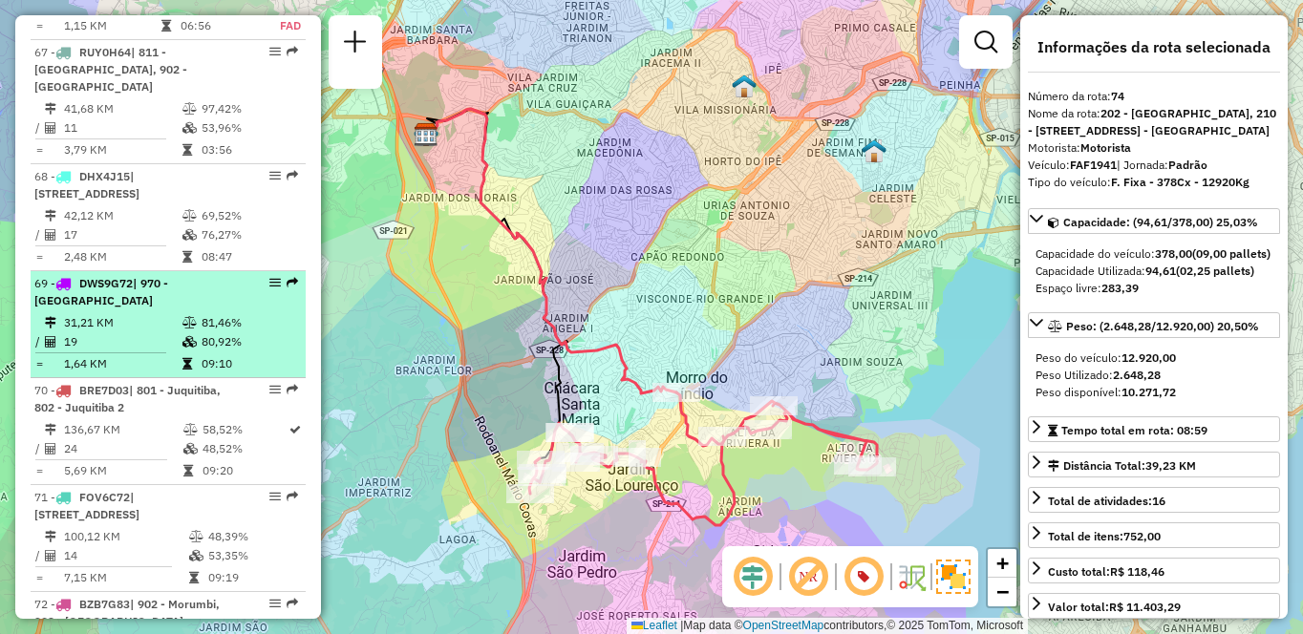
click at [140, 333] on td "31,21 KM" at bounding box center [122, 322] width 118 height 19
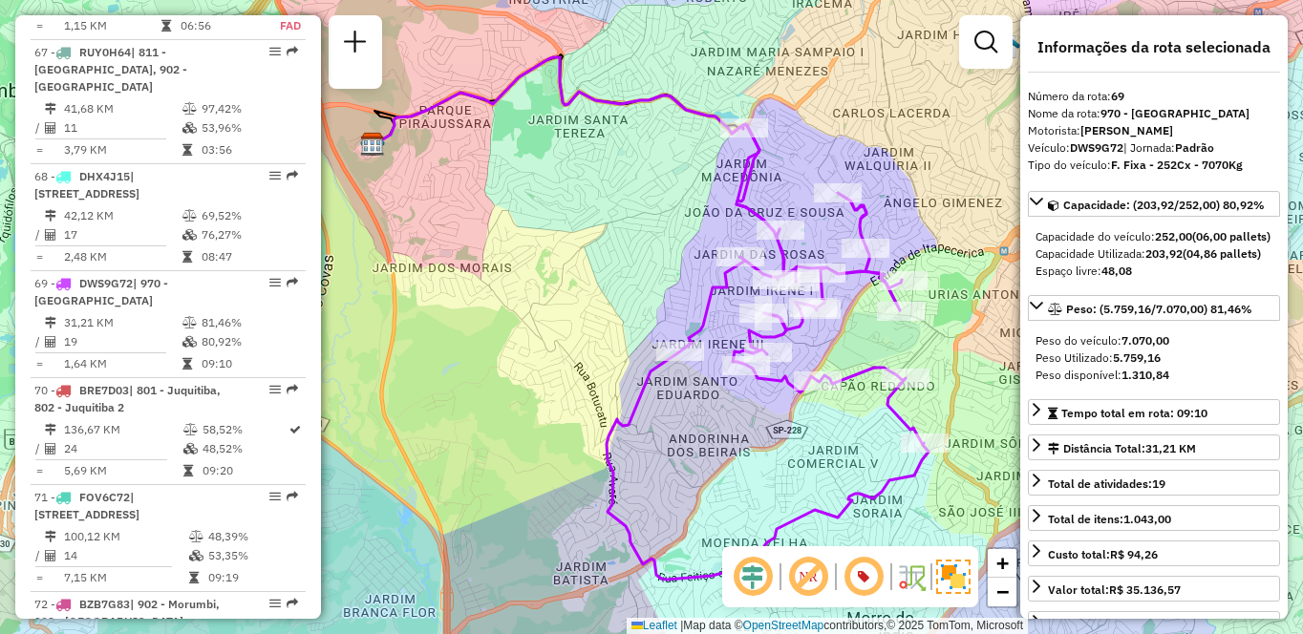
scroll to position [8040, 0]
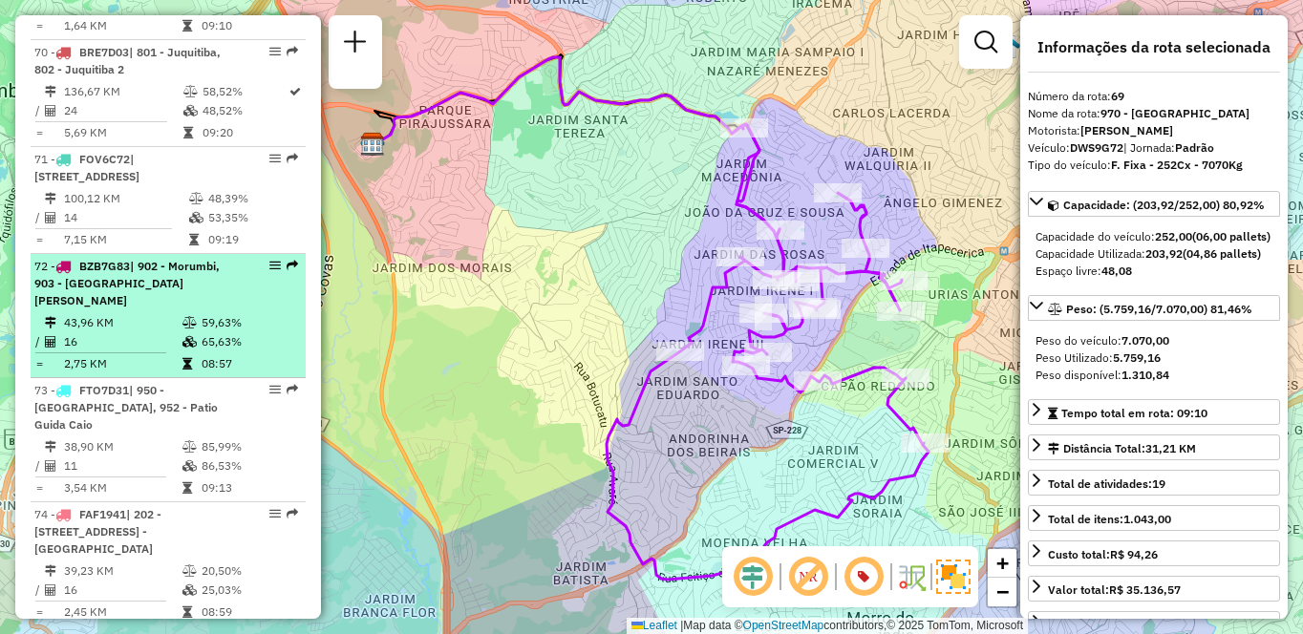
click at [236, 310] on div "72 - BZB7G83 | 902 - Morumbi, 903 - [GEOGRAPHIC_DATA][PERSON_NAME]" at bounding box center [168, 284] width 268 height 52
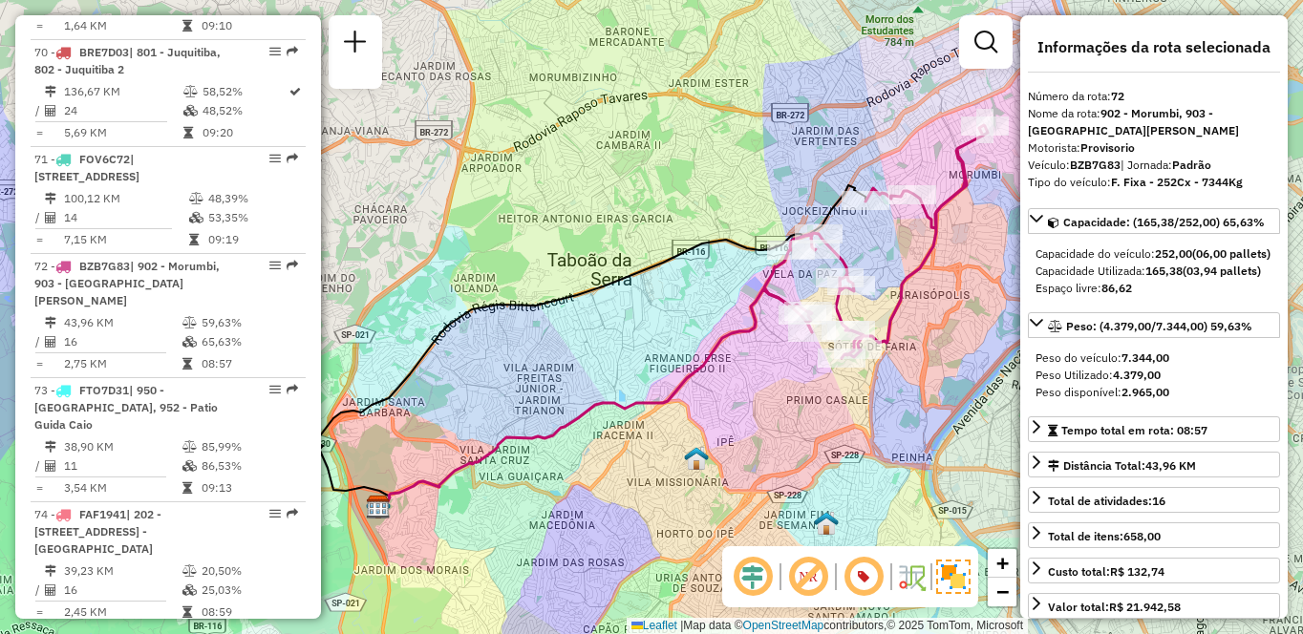
scroll to position [2685, 0]
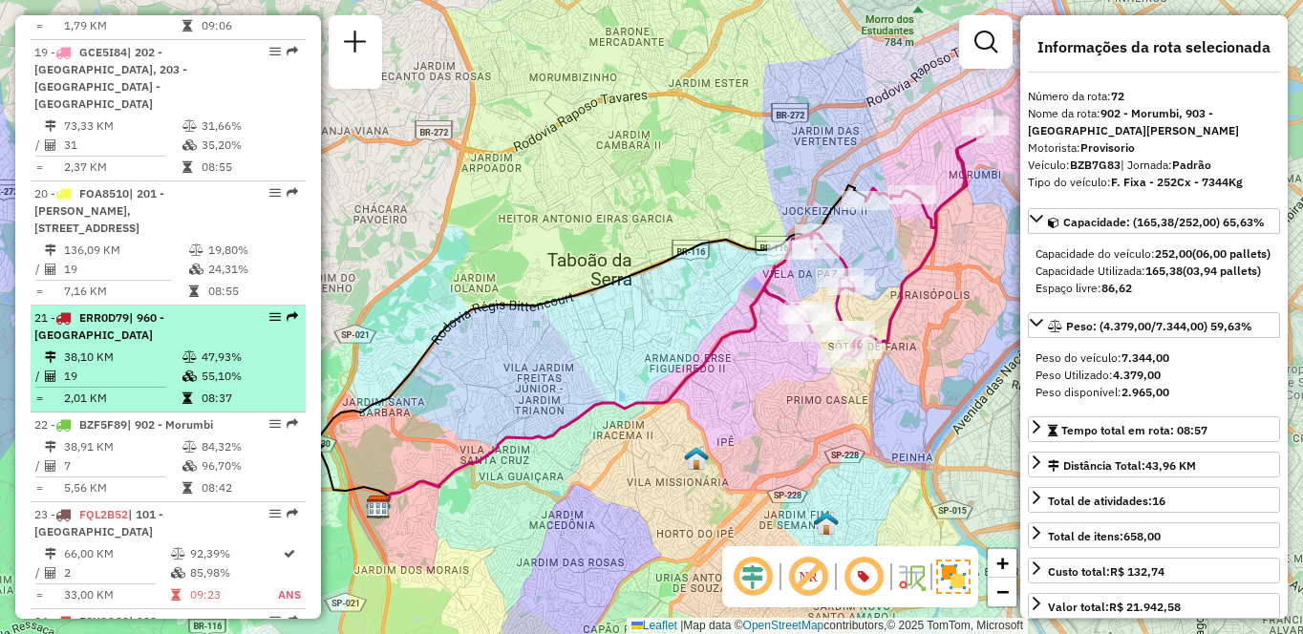
click at [130, 369] on td "19" at bounding box center [122, 376] width 118 height 19
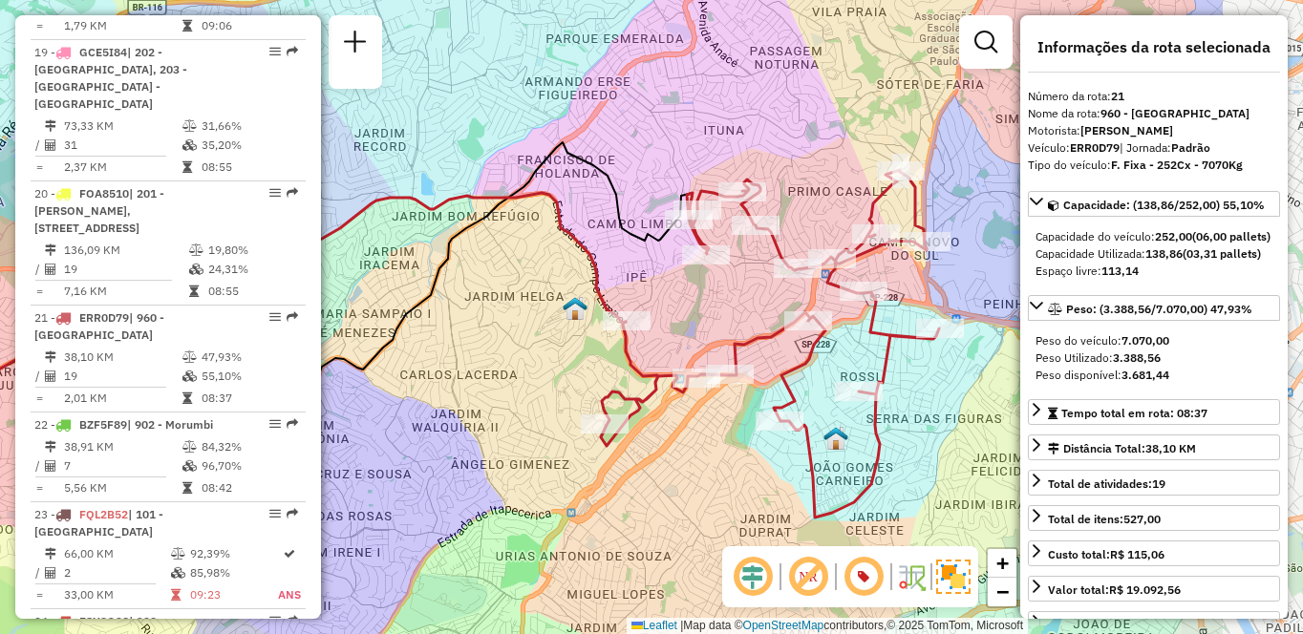
drag, startPoint x: 867, startPoint y: 446, endPoint x: 655, endPoint y: 460, distance: 211.6
click at [655, 460] on div "Janela de atendimento Grade de atendimento Capacidade Transportadoras Veículos …" at bounding box center [651, 317] width 1303 height 634
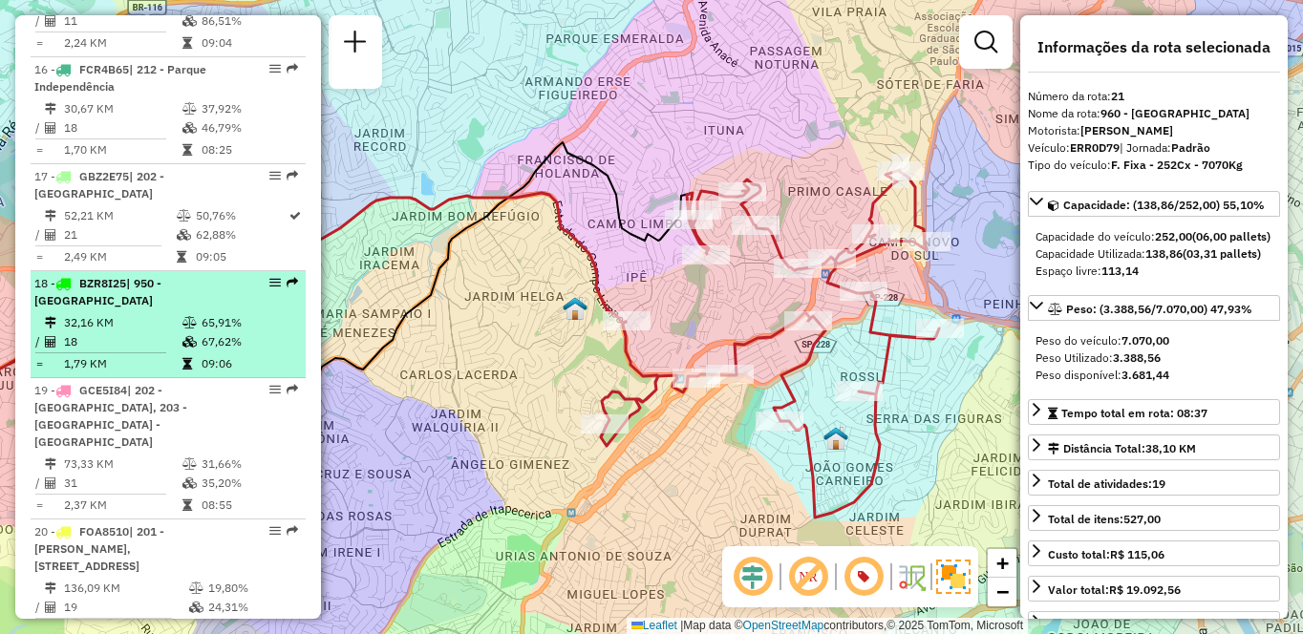
click at [149, 333] on td "32,16 KM" at bounding box center [122, 322] width 118 height 19
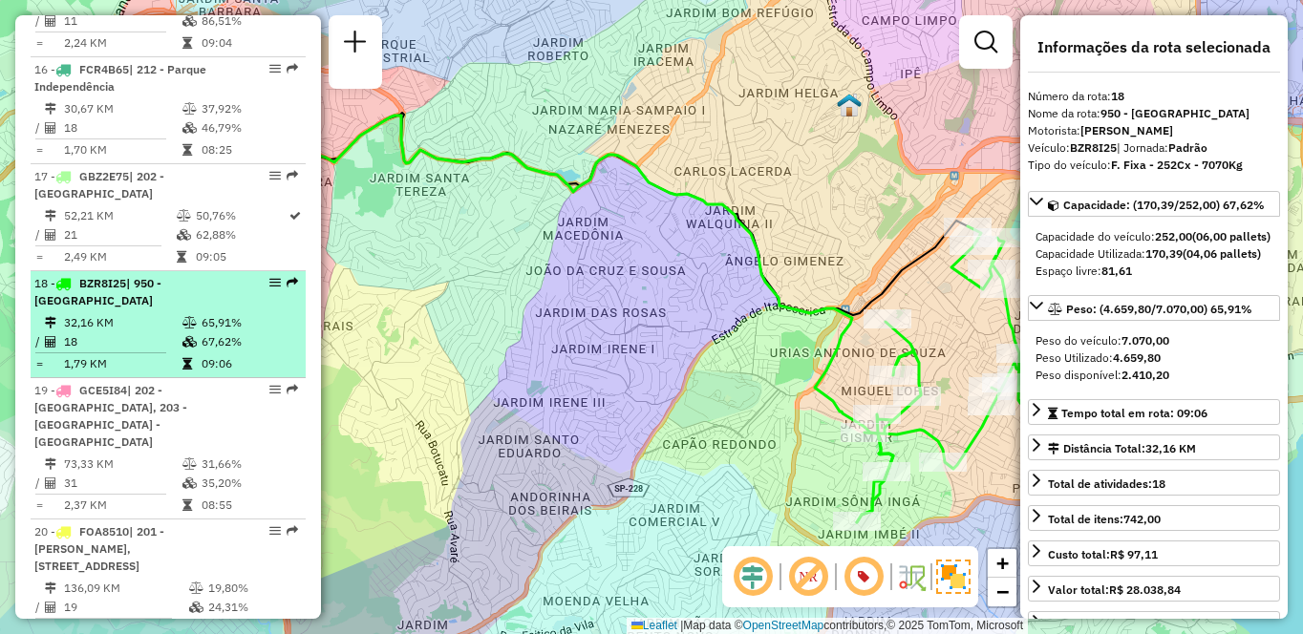
click at [161, 308] on span "| 950 - [GEOGRAPHIC_DATA]" at bounding box center [97, 292] width 127 height 32
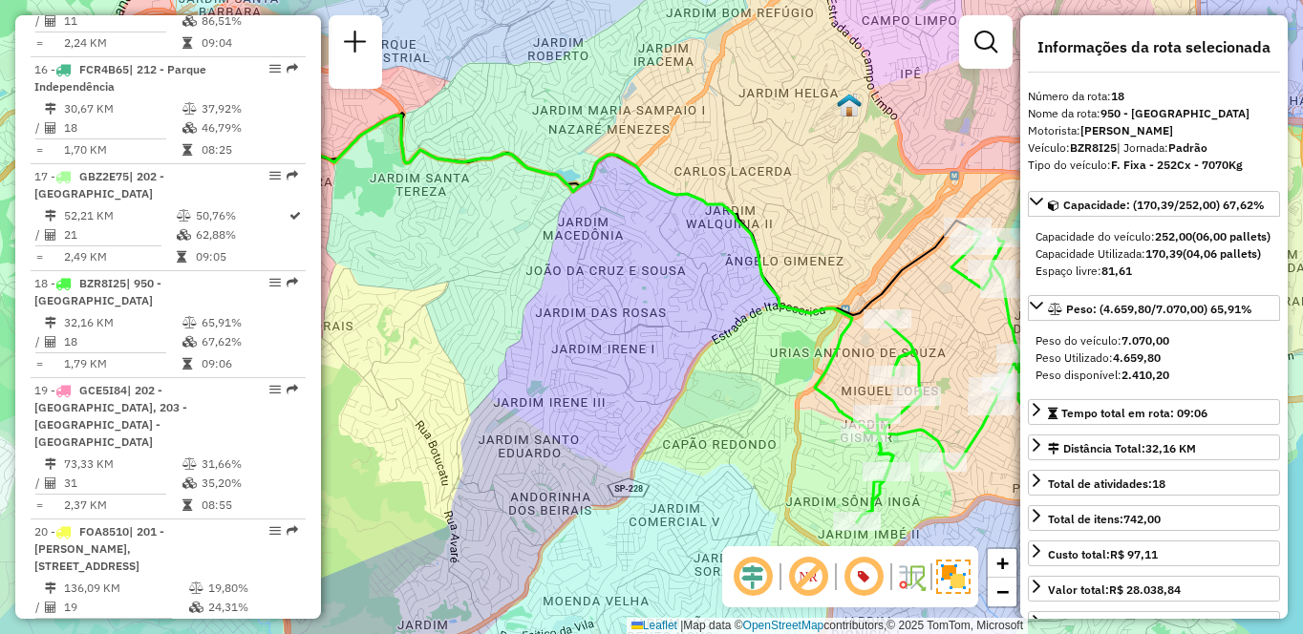
scroll to position [2685, 0]
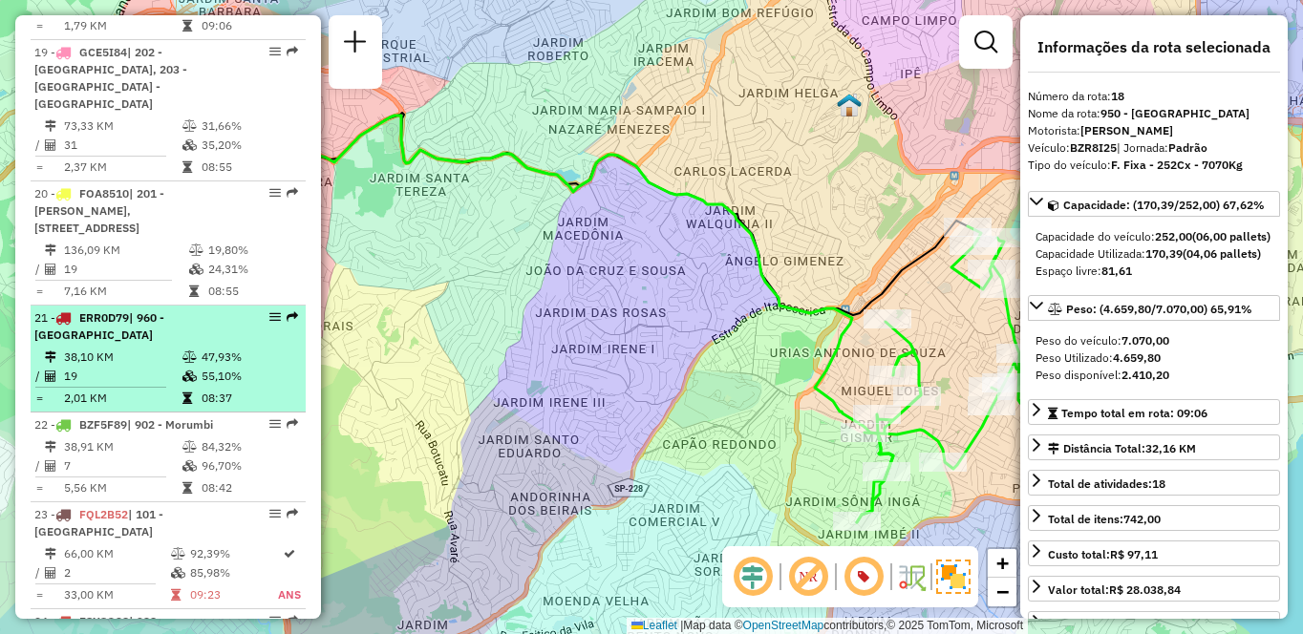
click at [234, 351] on td "47,93%" at bounding box center [249, 357] width 97 height 19
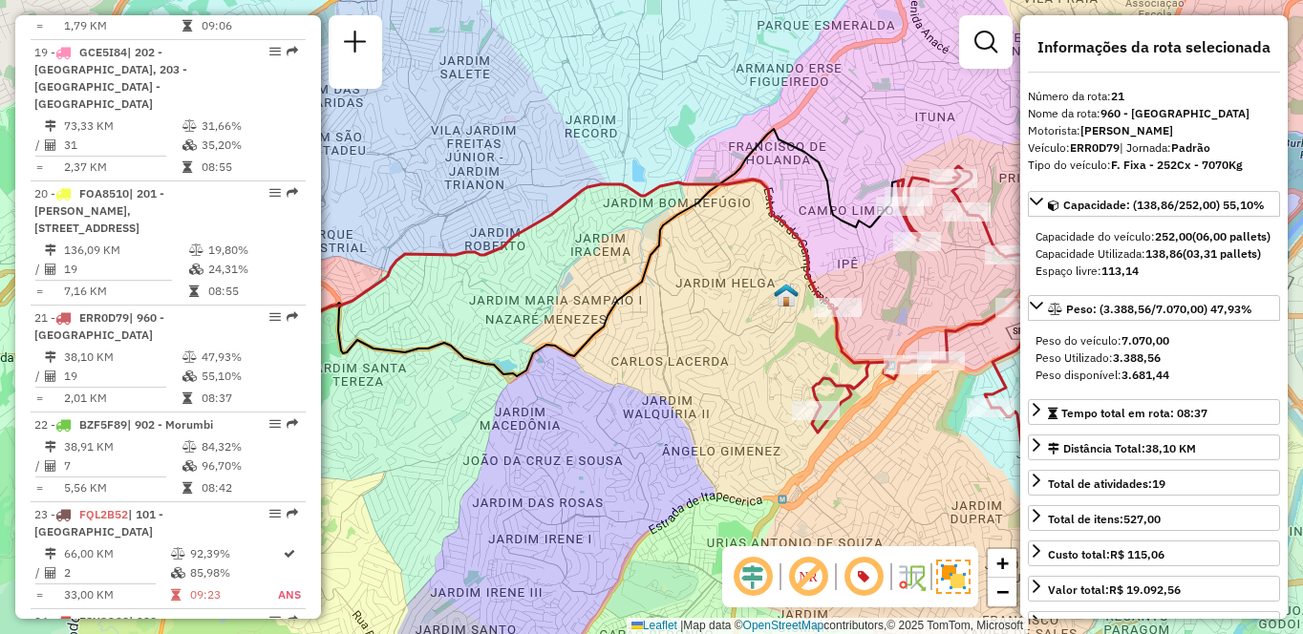
scroll to position [2347, 0]
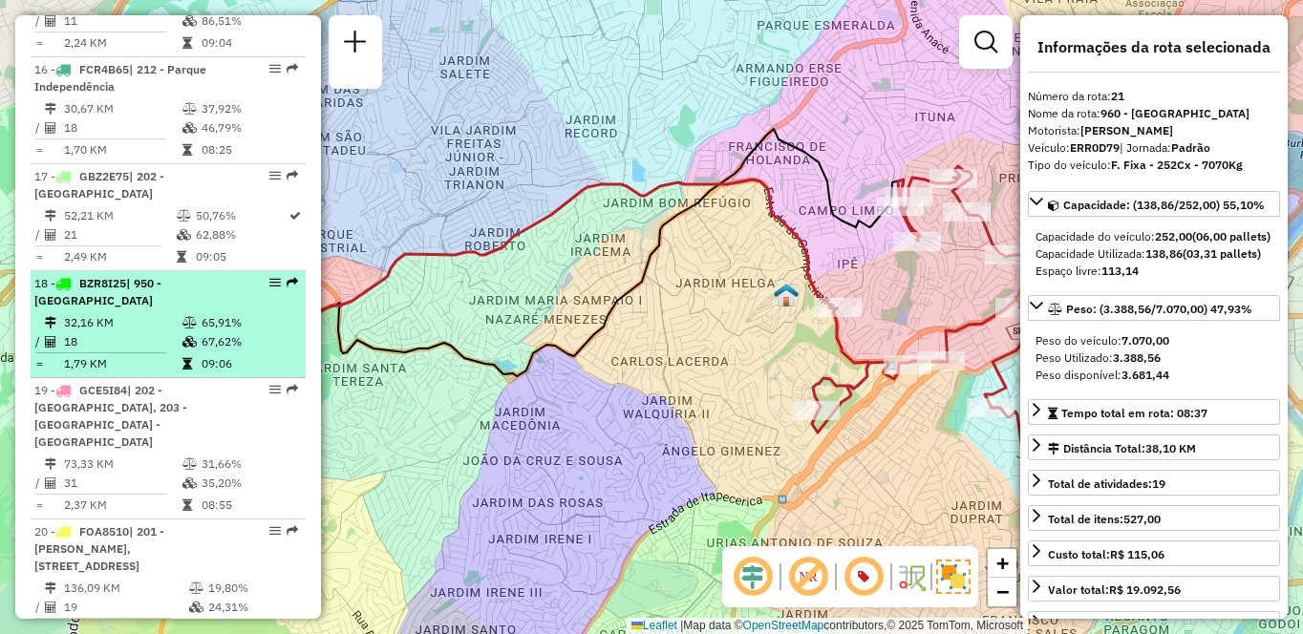
click at [200, 346] on li "18 - BZR8I25 | 950 - [GEOGRAPHIC_DATA] 32,16 KM 65,91% / 18 67,62% = 1,79 KM 09…" at bounding box center [168, 324] width 275 height 107
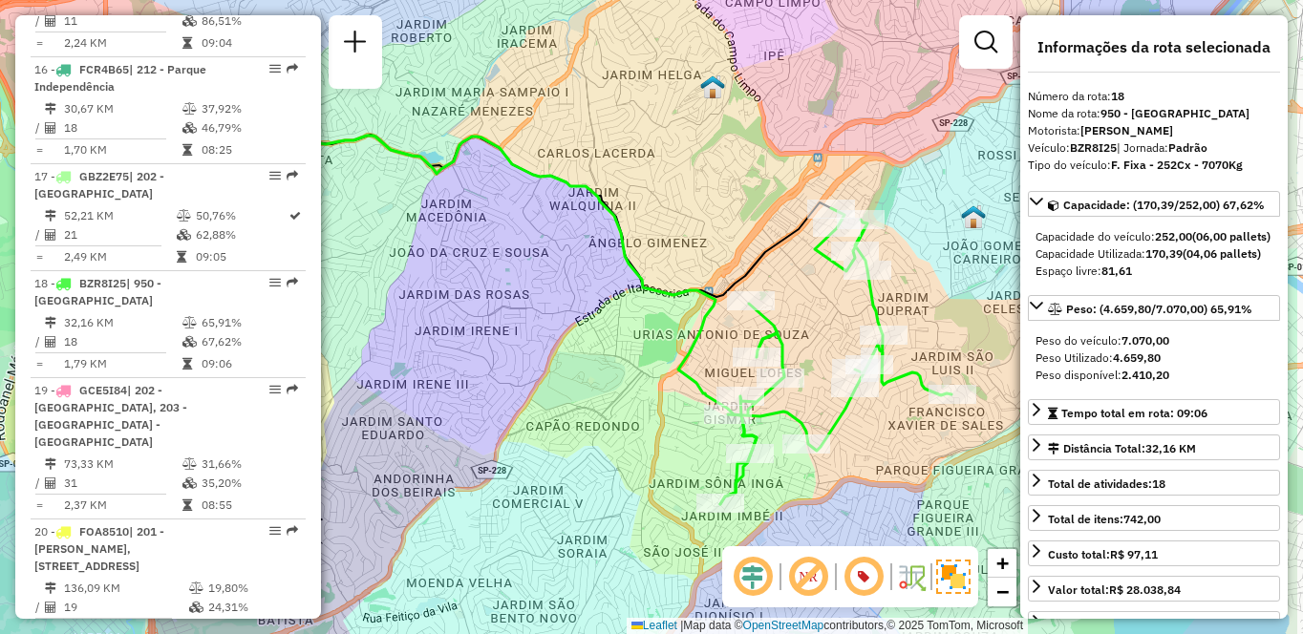
drag, startPoint x: 797, startPoint y: 445, endPoint x: 656, endPoint y: 426, distance: 141.8
click at [658, 426] on div "Janela de atendimento Grade de atendimento Capacidade Transportadoras Veículos …" at bounding box center [651, 317] width 1303 height 634
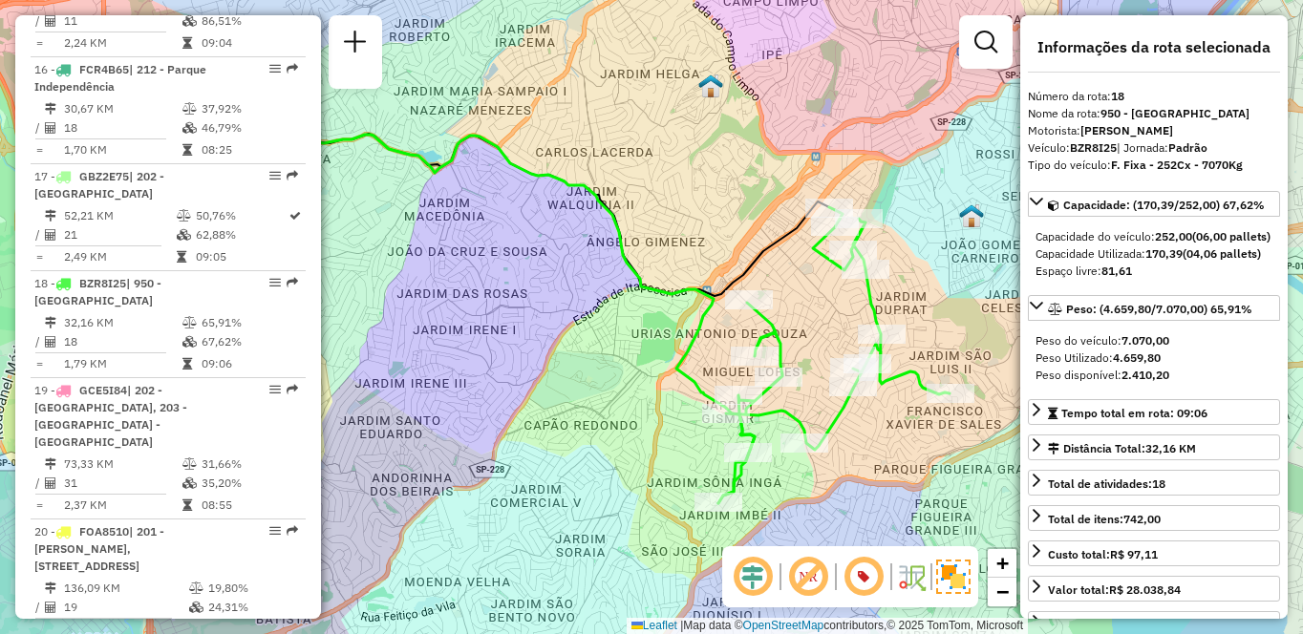
scroll to position [8147, 0]
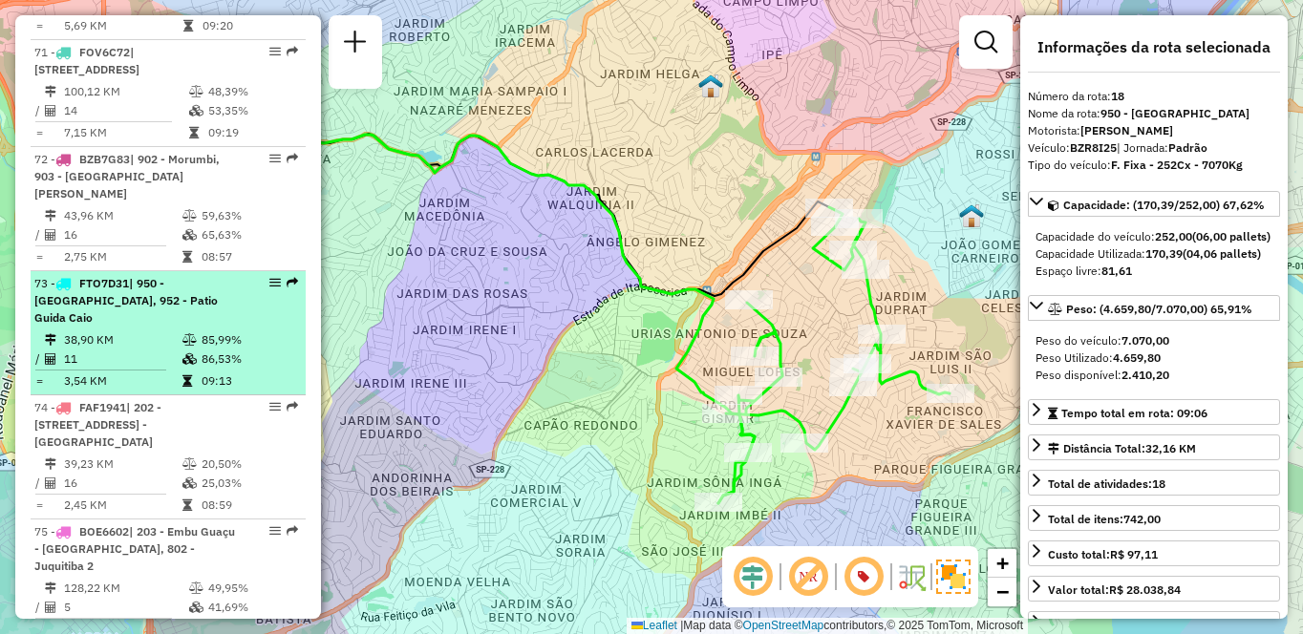
click at [36, 391] on td "=" at bounding box center [39, 381] width 10 height 19
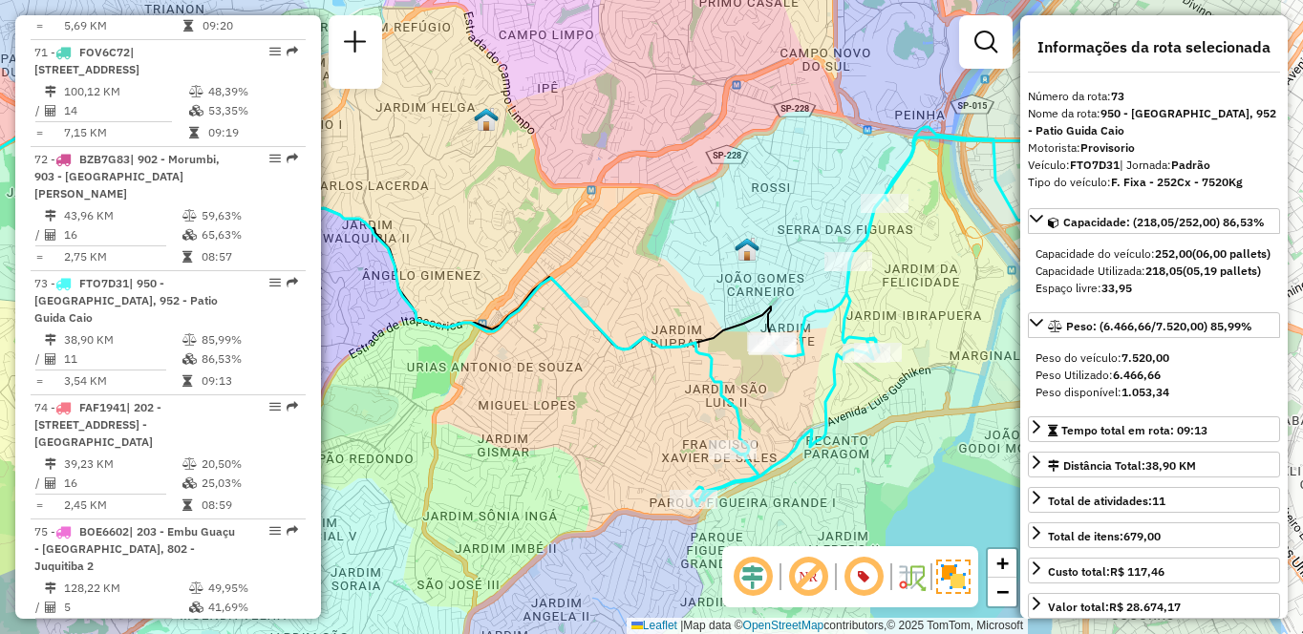
drag, startPoint x: 892, startPoint y: 396, endPoint x: 740, endPoint y: 395, distance: 152.9
click at [740, 395] on div "Janela de atendimento Grade de atendimento Capacidade Transportadoras Veículos …" at bounding box center [651, 317] width 1303 height 634
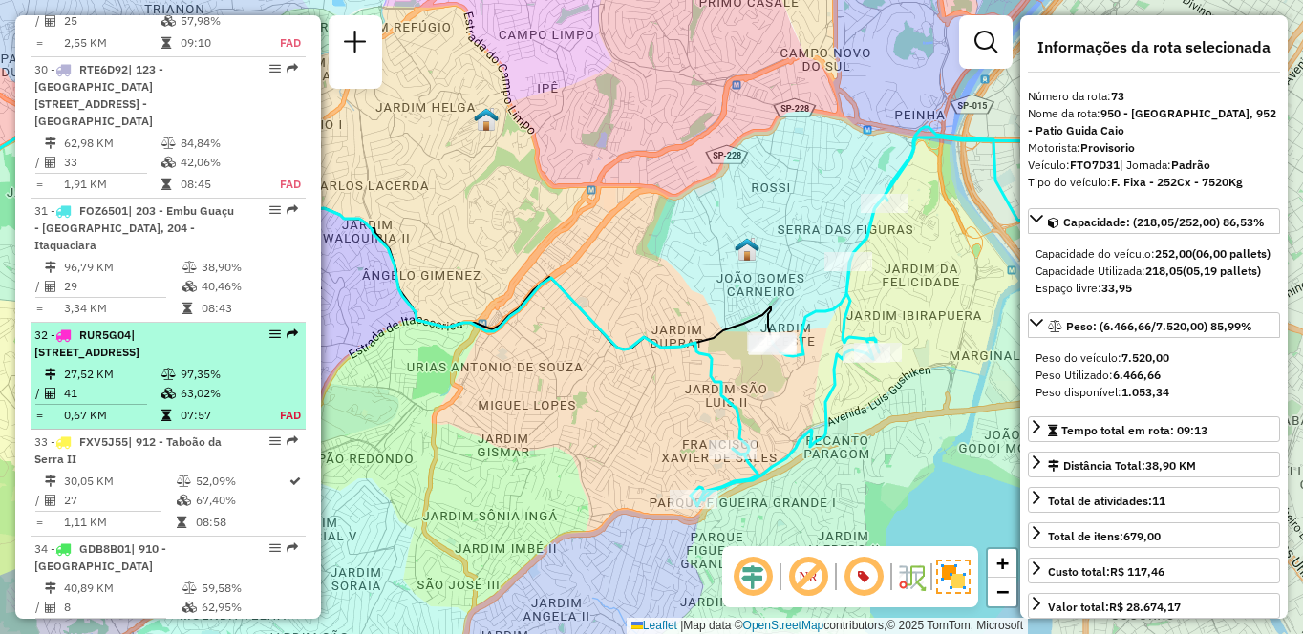
click at [90, 347] on span "| [STREET_ADDRESS]" at bounding box center [86, 344] width 105 height 32
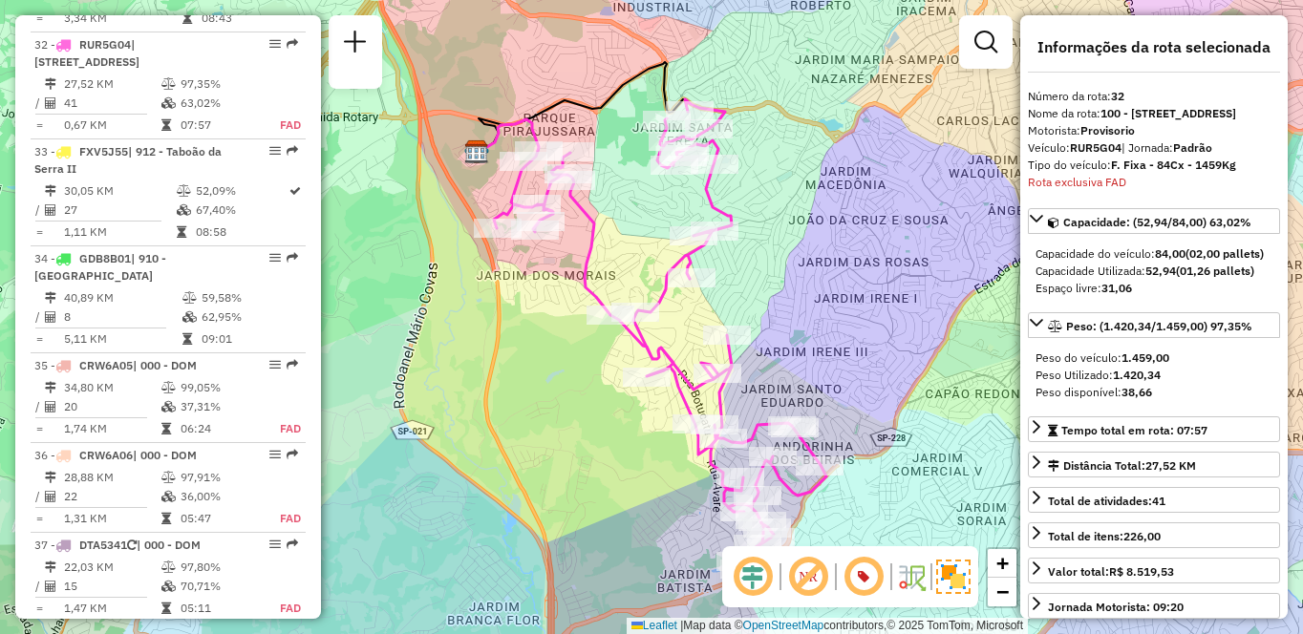
scroll to position [3683, 0]
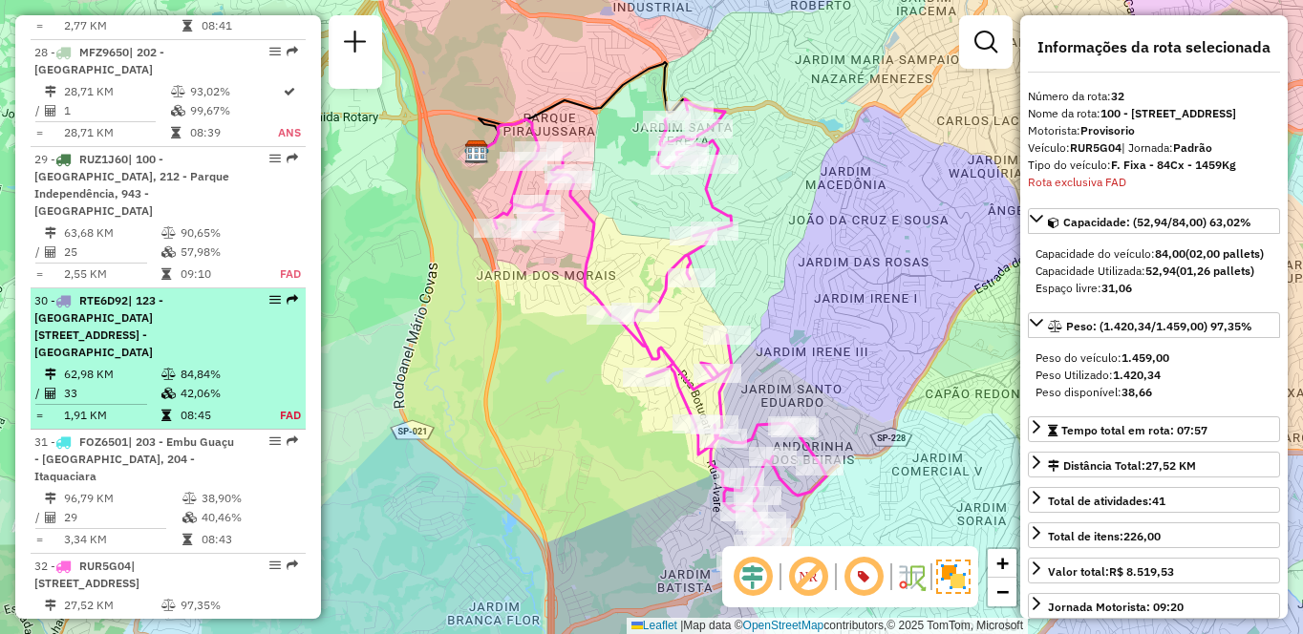
click at [197, 348] on div "30 - RTE6D92 | 123 - [GEOGRAPHIC_DATA] [STREET_ADDRESS] - [GEOGRAPHIC_DATA]" at bounding box center [135, 326] width 203 height 69
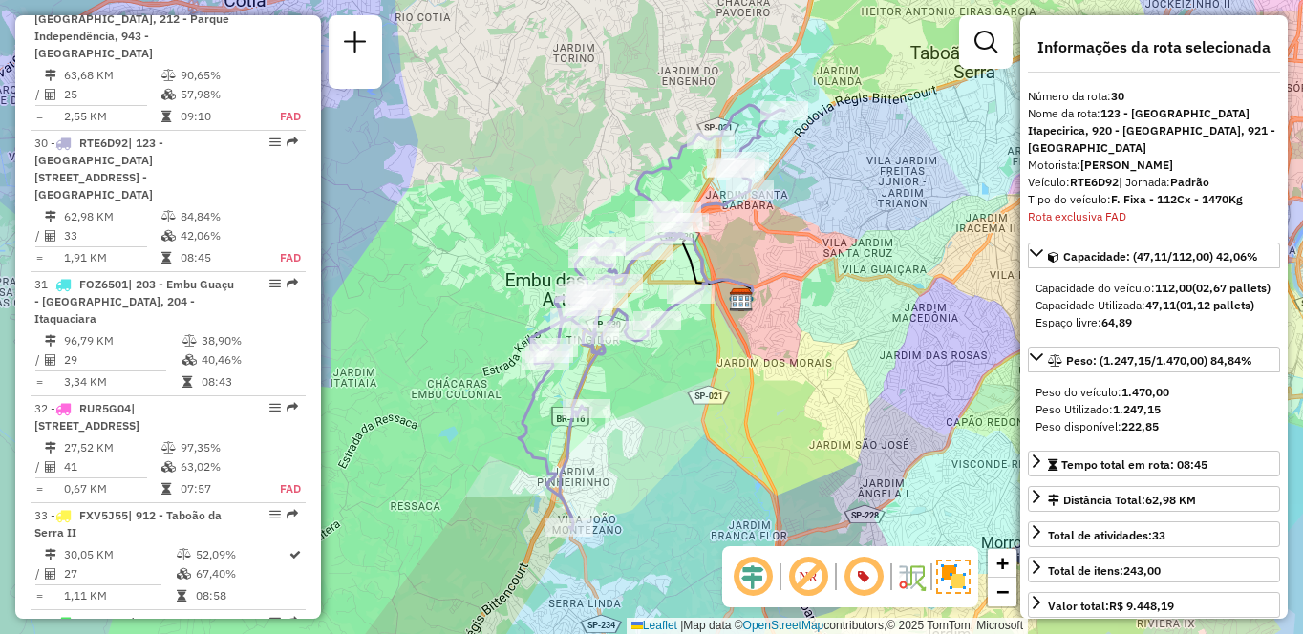
scroll to position [3973, 0]
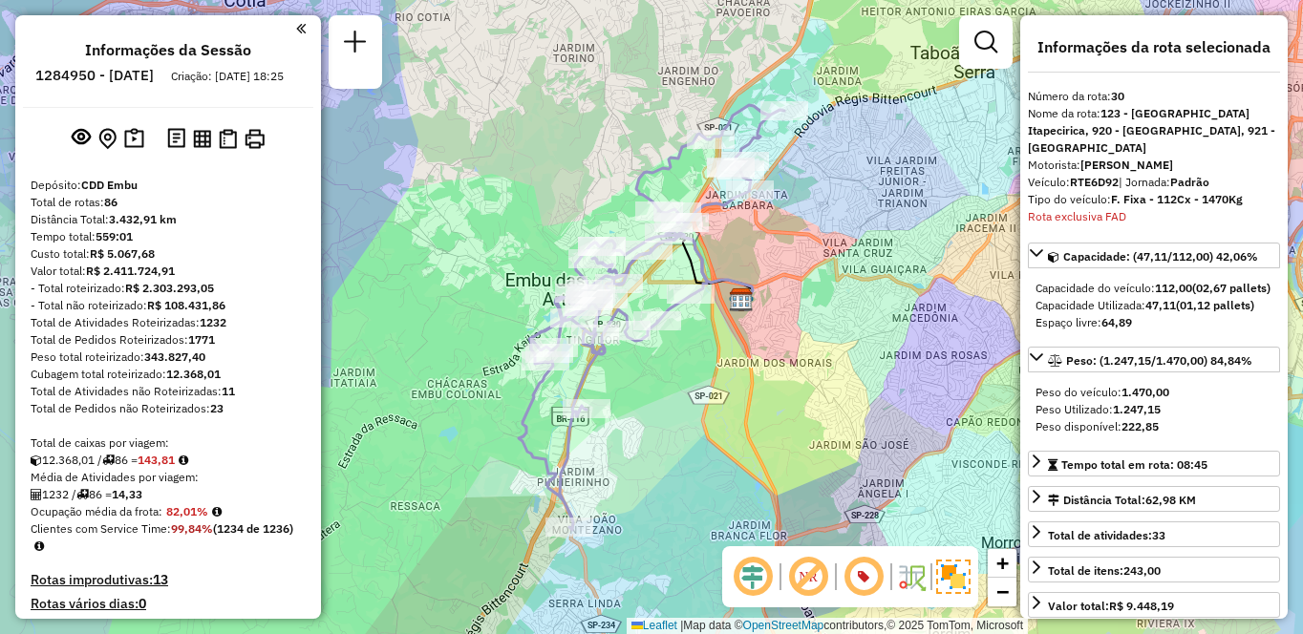
select select "**********"
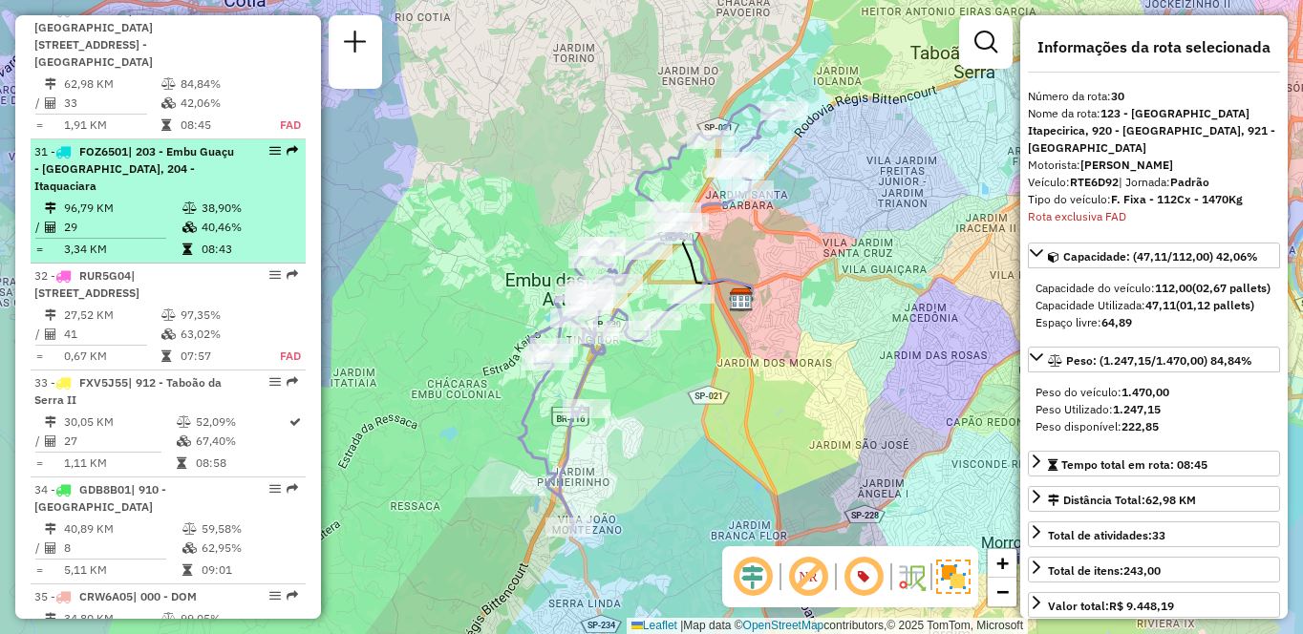
click at [152, 160] on div "31 - FOZ6501 | 203 - Embu Guaçu - Itararé, 204 - Itaquaciara" at bounding box center [135, 169] width 203 height 52
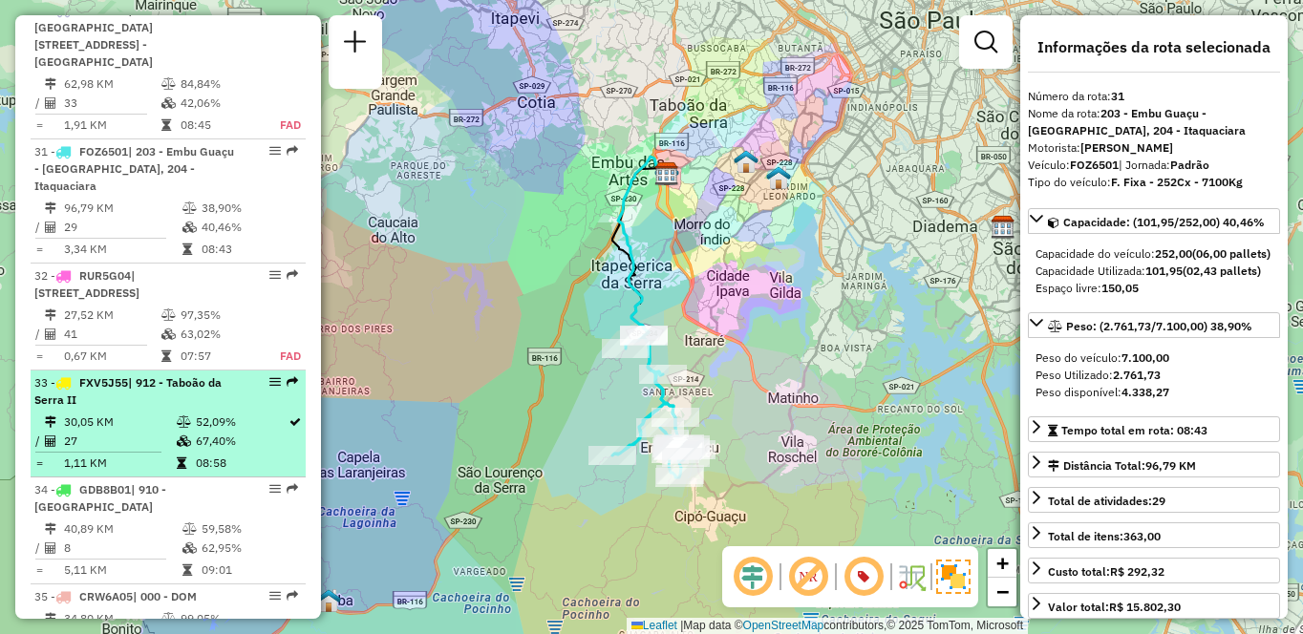
click at [100, 411] on li "33 - FXV5J55 | 912 - Taboão da Serra II 30,05 KM 52,09% / 27 67,40% = 1,11 KM 0…" at bounding box center [168, 424] width 275 height 107
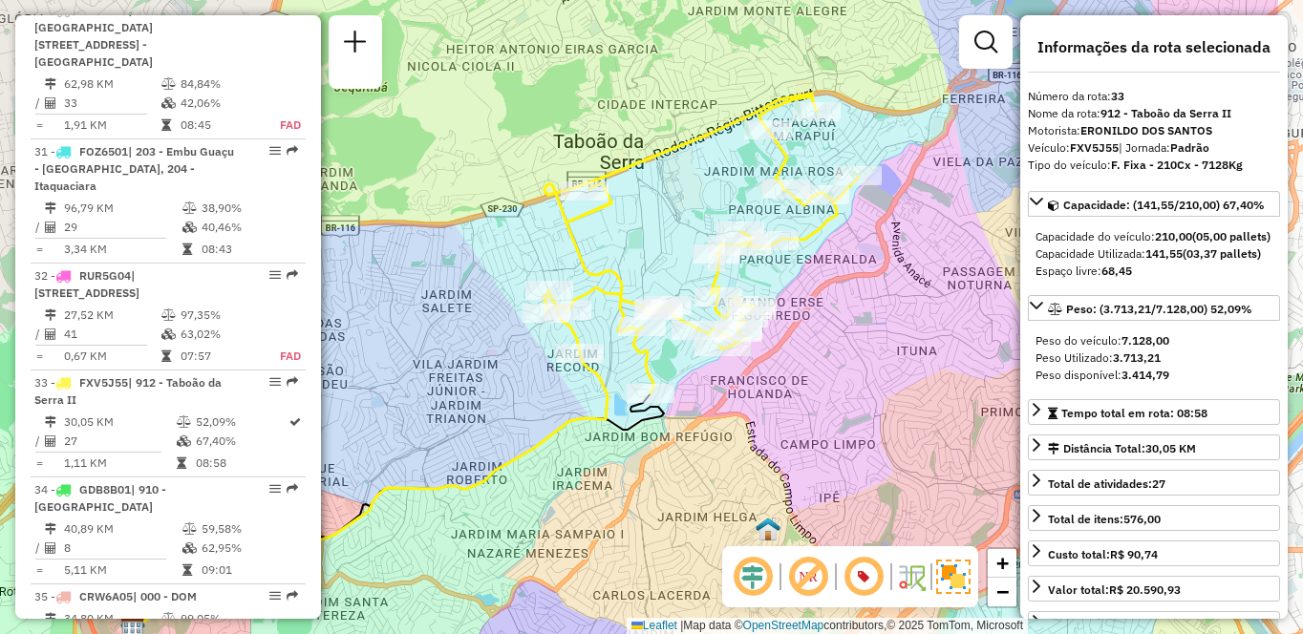
drag, startPoint x: 903, startPoint y: 370, endPoint x: 745, endPoint y: 415, distance: 163.9
click at [745, 415] on div "Janela de atendimento Grade de atendimento Capacidade Transportadoras Veículos …" at bounding box center [651, 317] width 1303 height 634
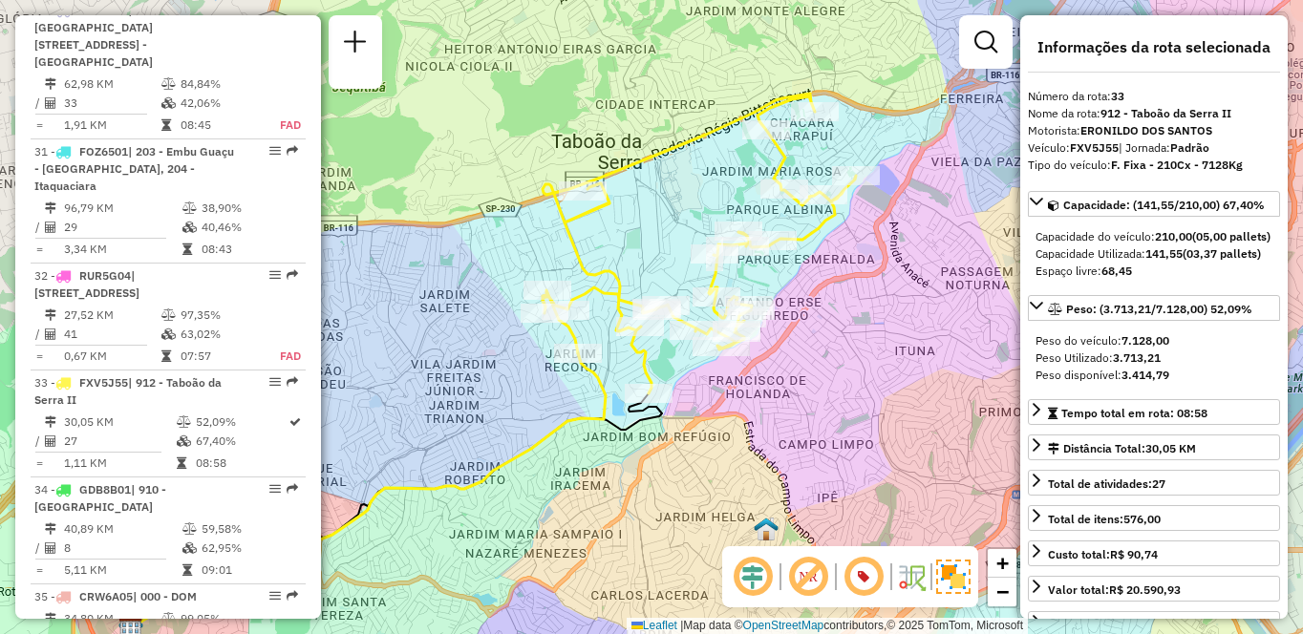
scroll to position [7132, 0]
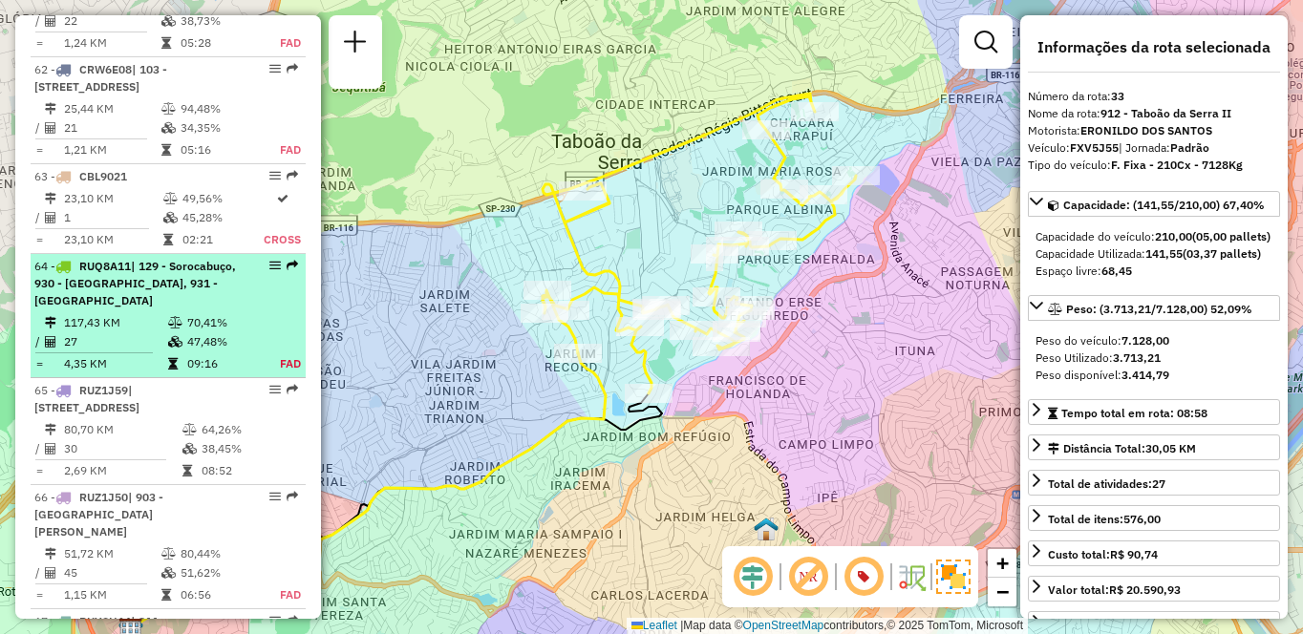
click at [83, 308] on span "| 129 - Sorocabuço, 930 - [GEOGRAPHIC_DATA], 931 - [GEOGRAPHIC_DATA]" at bounding box center [135, 283] width 202 height 49
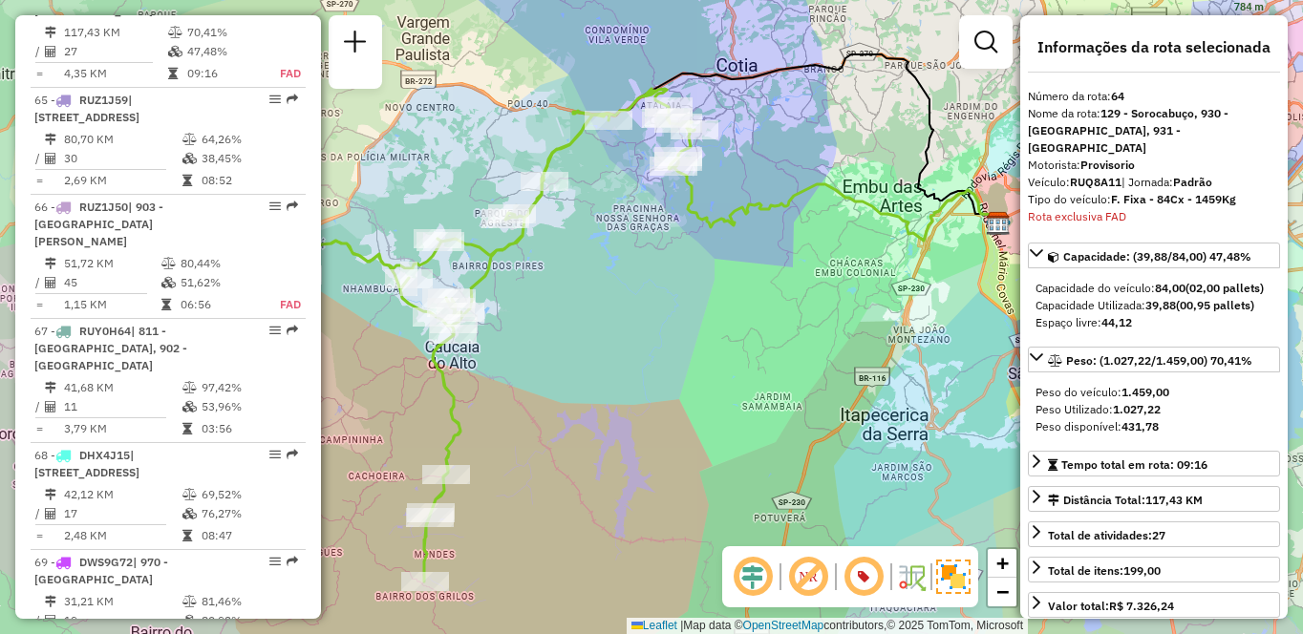
scroll to position [3541, 0]
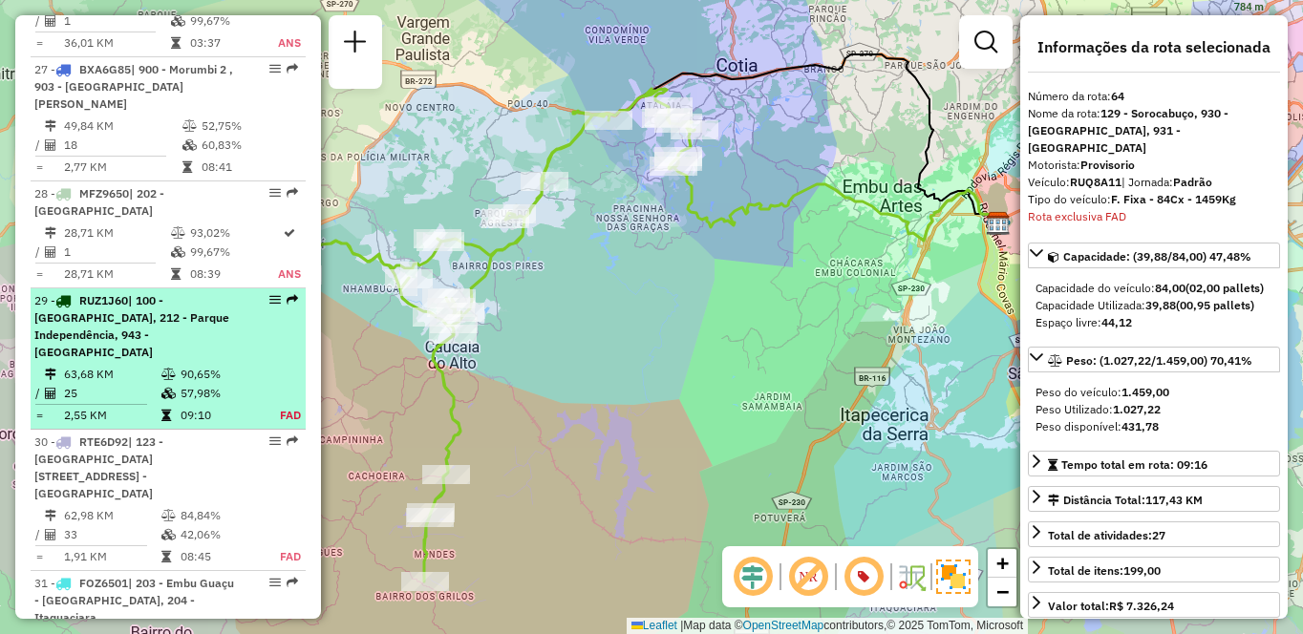
click at [180, 361] on div "29 - RUZ1J60 | 100 - [GEOGRAPHIC_DATA], 212 - [GEOGRAPHIC_DATA], 943 - [GEOGRAP…" at bounding box center [135, 326] width 203 height 69
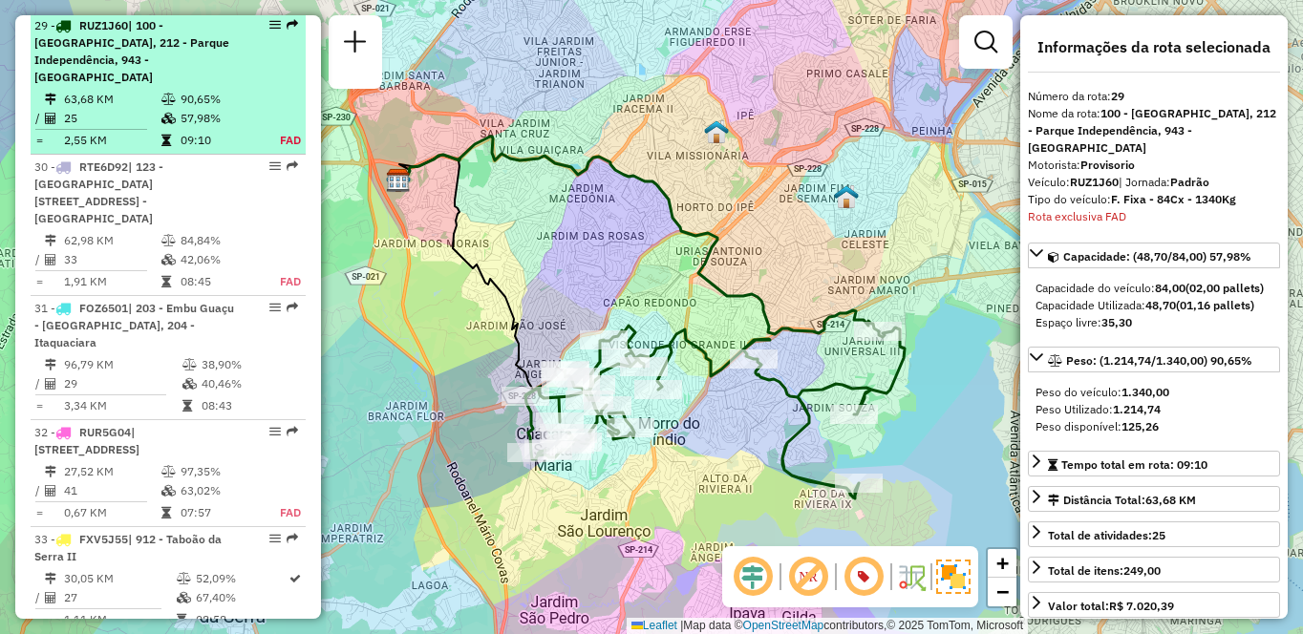
scroll to position [3832, 0]
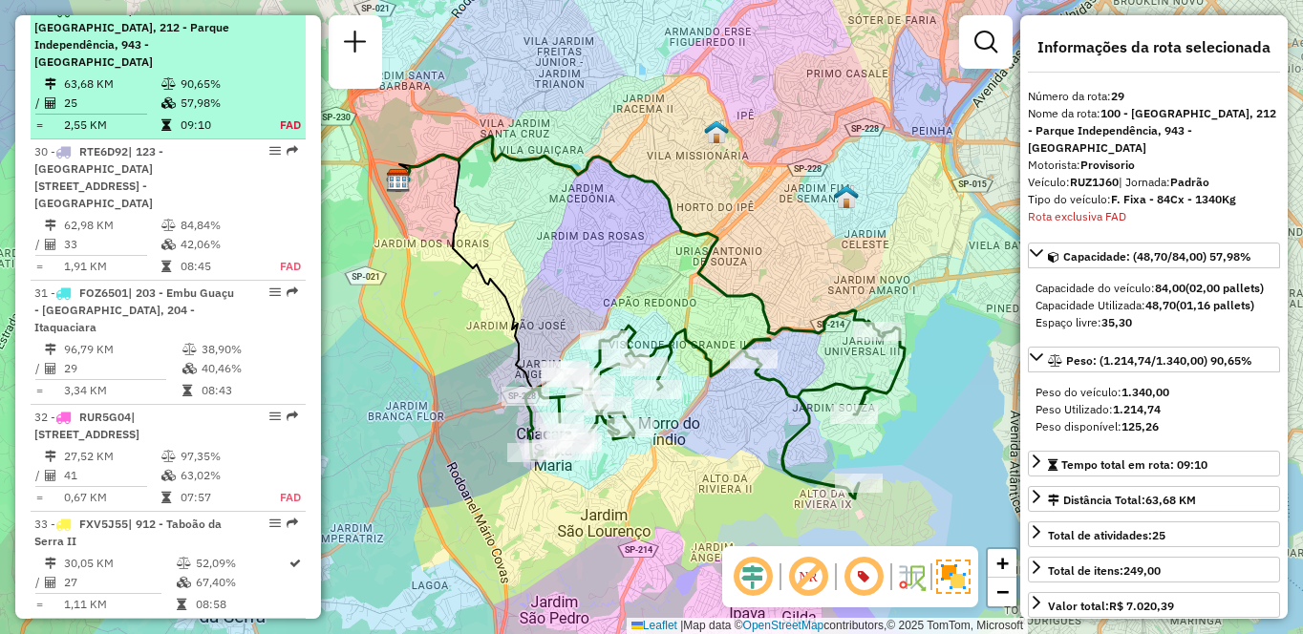
click at [186, 71] on div "29 - RUZ1J60 | 100 - [GEOGRAPHIC_DATA], 212 - [GEOGRAPHIC_DATA], 943 - [GEOGRAP…" at bounding box center [135, 36] width 203 height 69
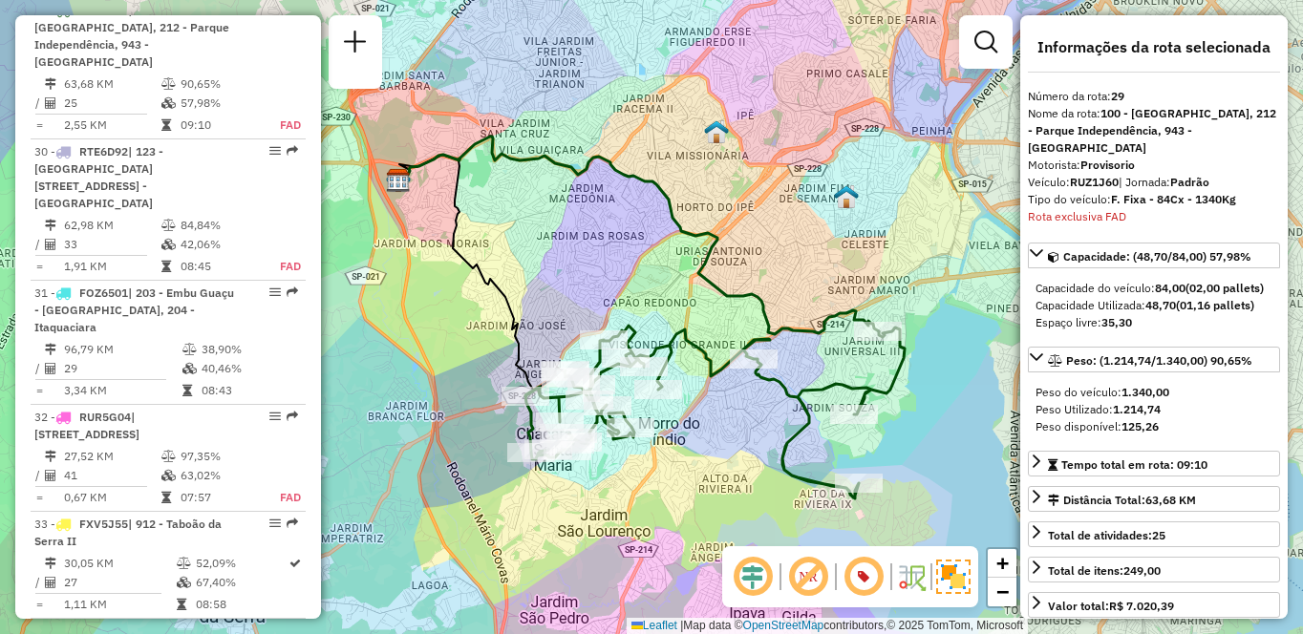
scroll to position [1366, 0]
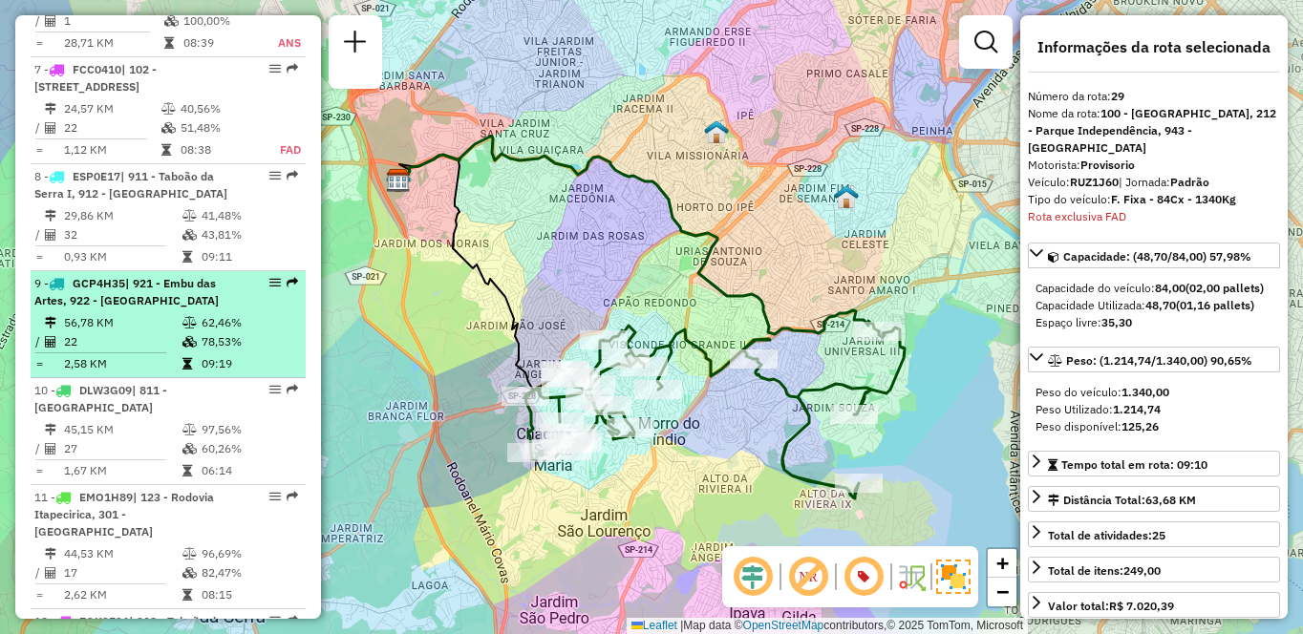
click at [121, 333] on td "56,78 KM" at bounding box center [122, 322] width 118 height 19
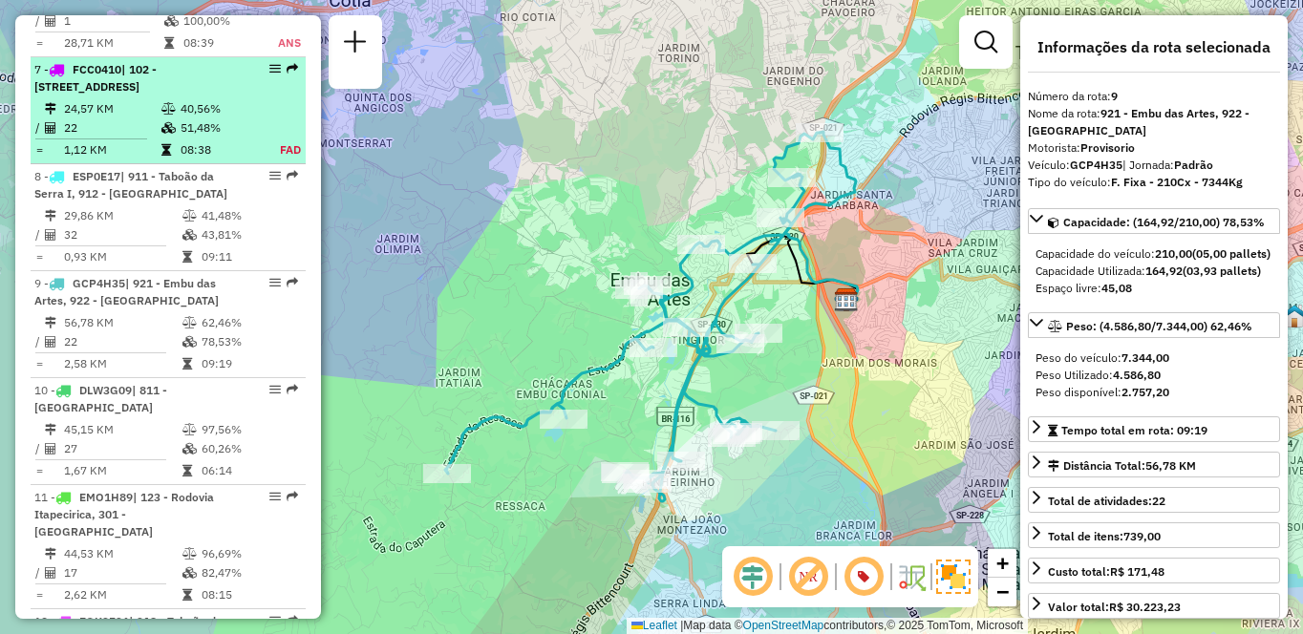
click at [211, 96] on div "7 - FCC0410 | 102 - Pirajussara, 103 - Vila Regina, 911 - Taboão da Serra I" at bounding box center [135, 78] width 203 height 34
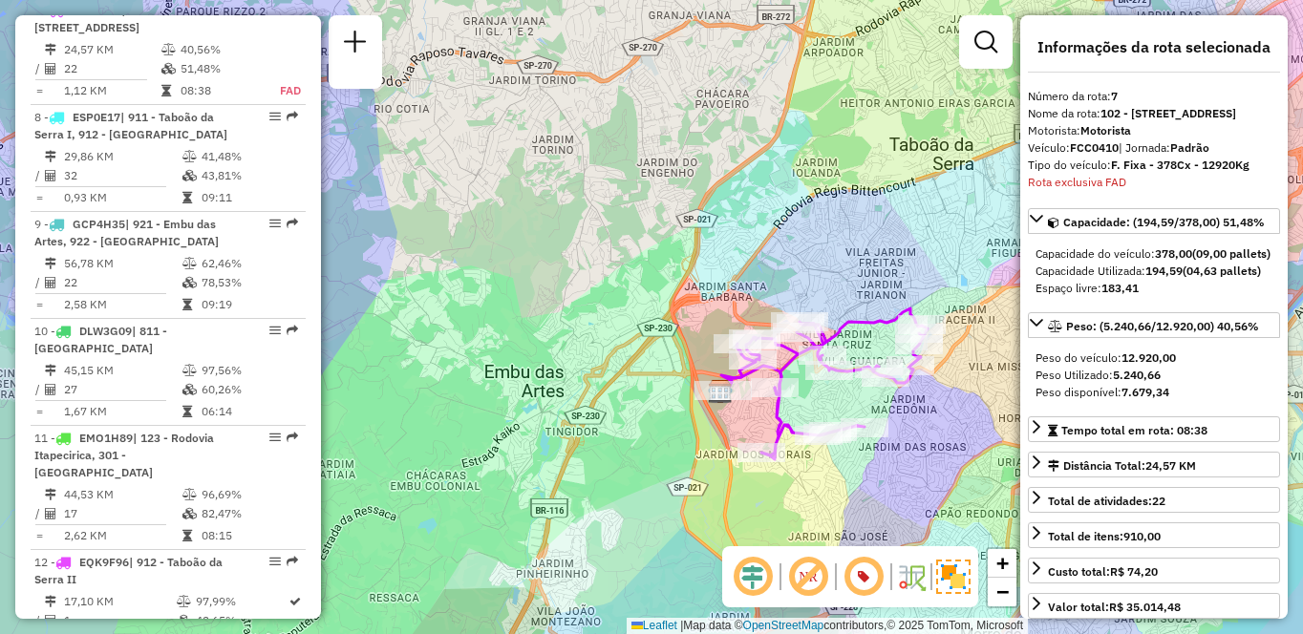
scroll to position [2685, 0]
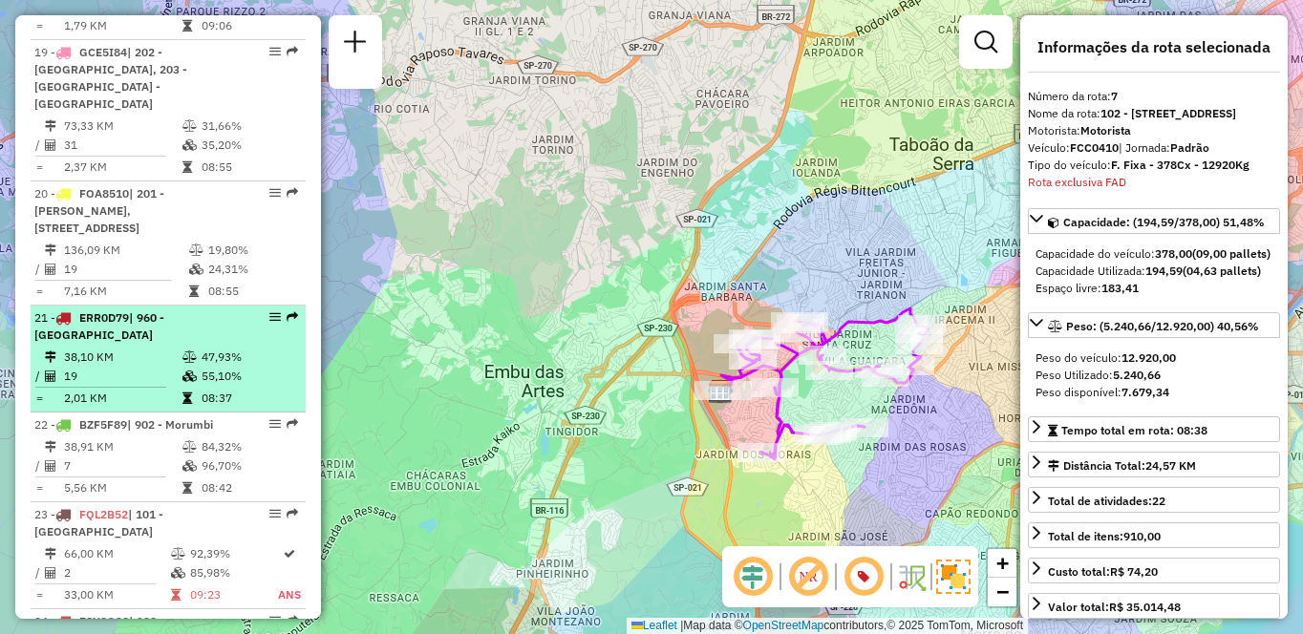
click at [183, 371] on icon at bounding box center [190, 376] width 14 height 11
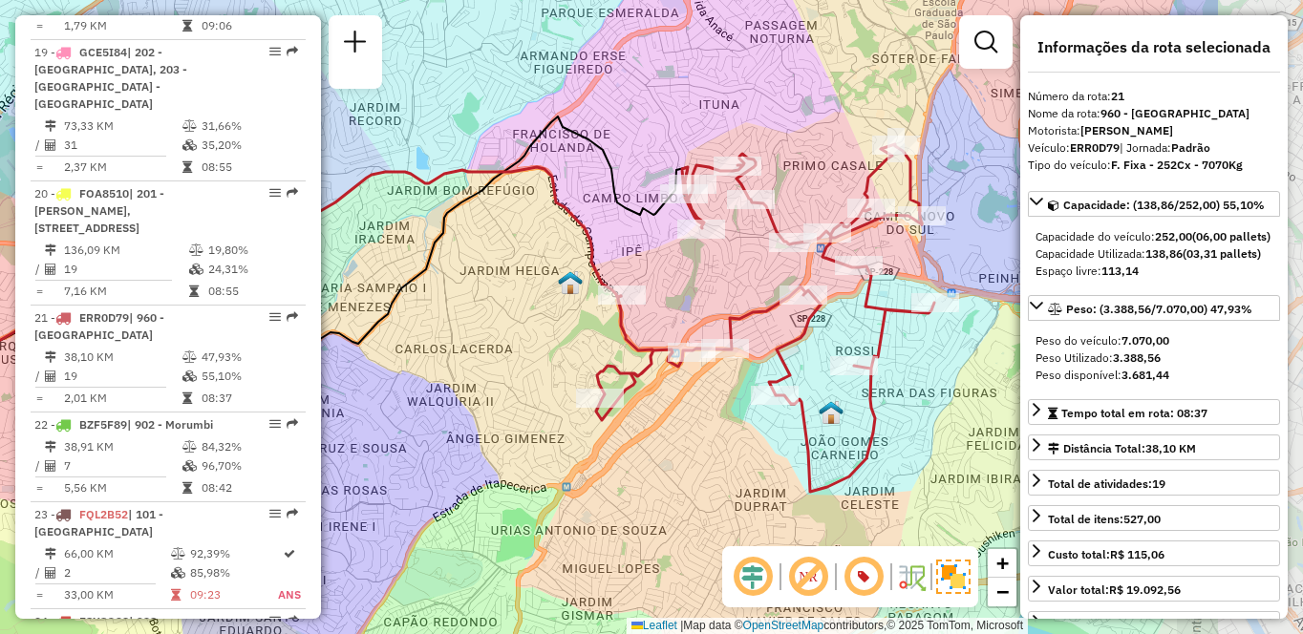
drag, startPoint x: 720, startPoint y: 456, endPoint x: 606, endPoint y: 446, distance: 115.1
click at [606, 446] on div "Janela de atendimento Grade de atendimento Capacidade Transportadoras Veículos …" at bounding box center [651, 317] width 1303 height 634
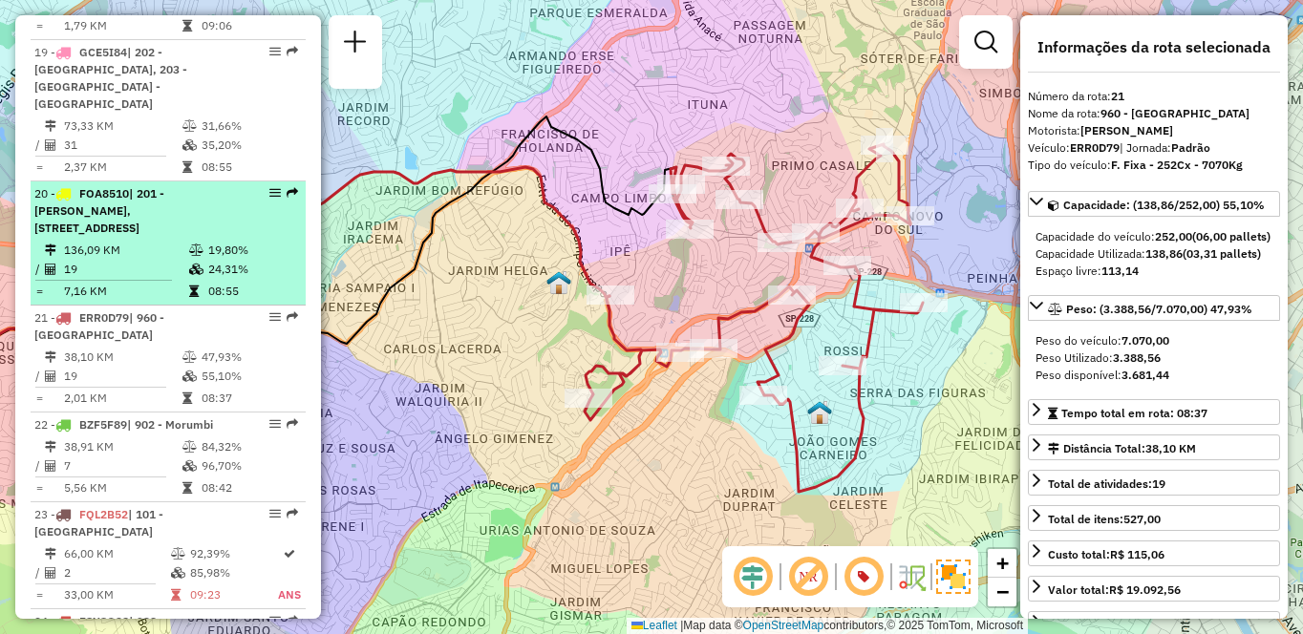
click at [164, 207] on span "| 201 - [PERSON_NAME], [STREET_ADDRESS]" at bounding box center [99, 210] width 130 height 49
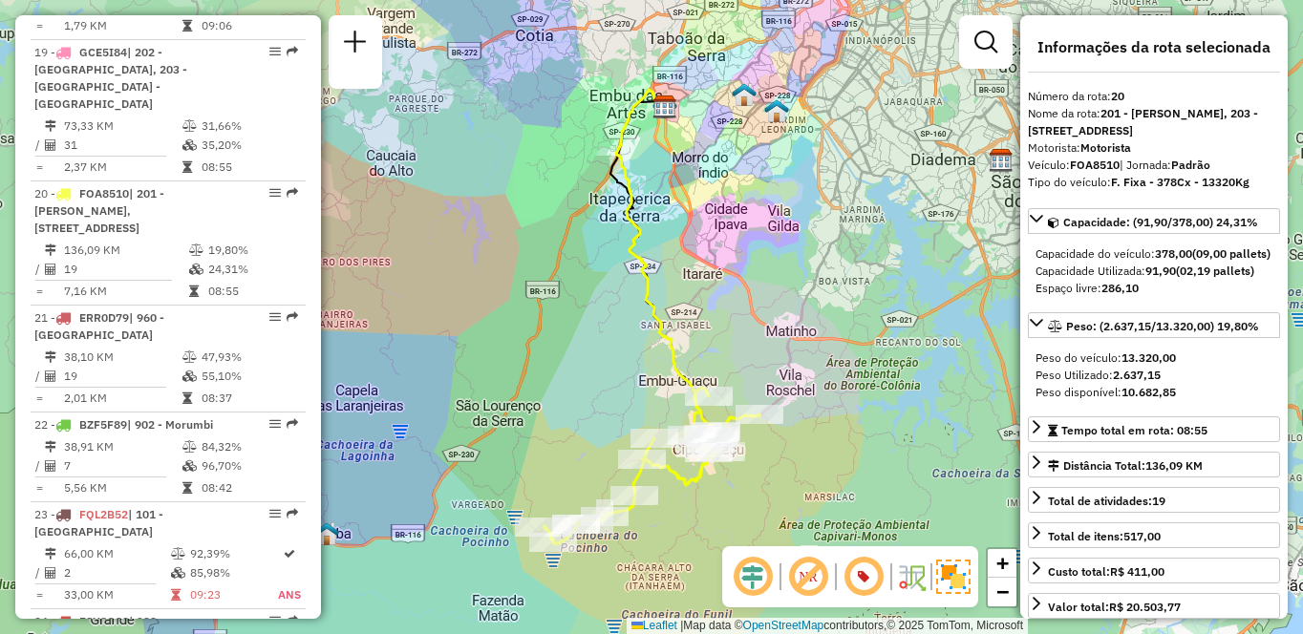
scroll to position [3807, 0]
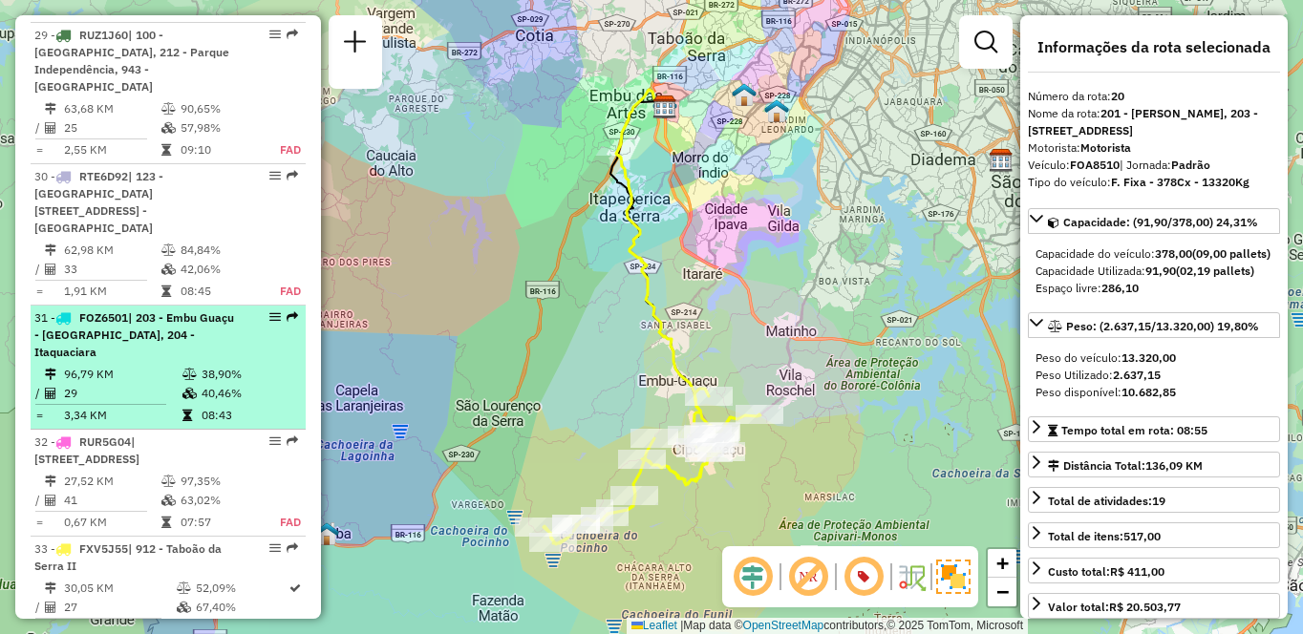
click at [147, 314] on span "| 203 - Embu Guaçu - [GEOGRAPHIC_DATA], 204 - Itaquaciara" at bounding box center [134, 335] width 200 height 49
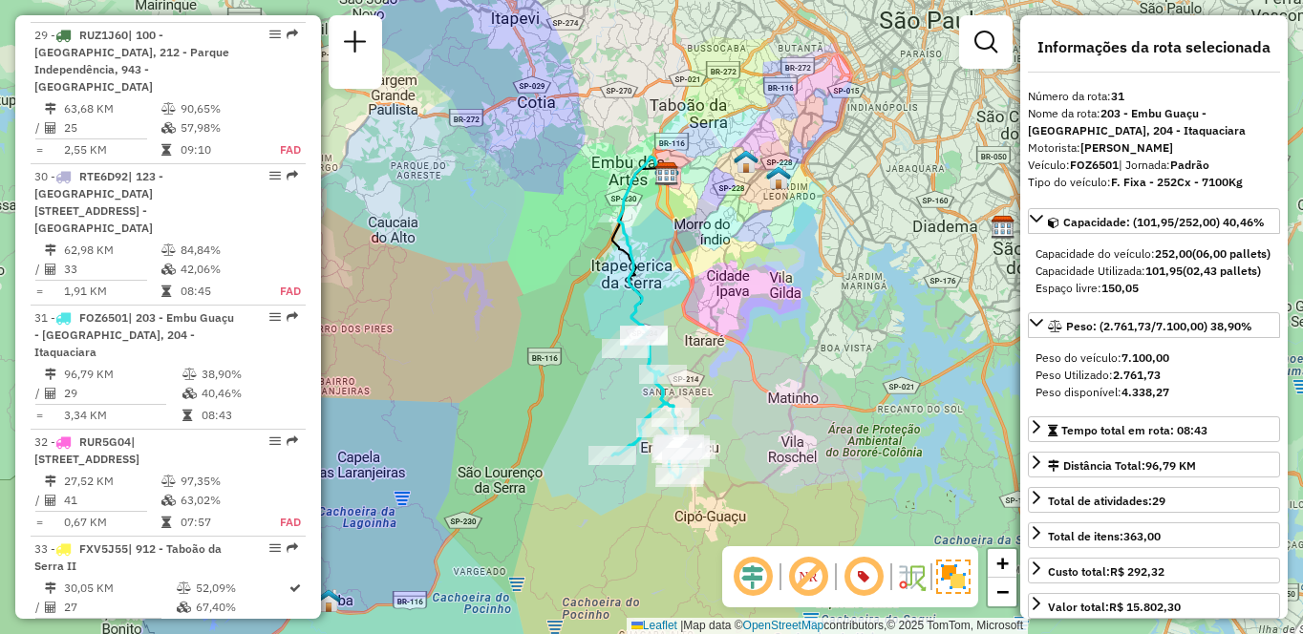
scroll to position [7701, 0]
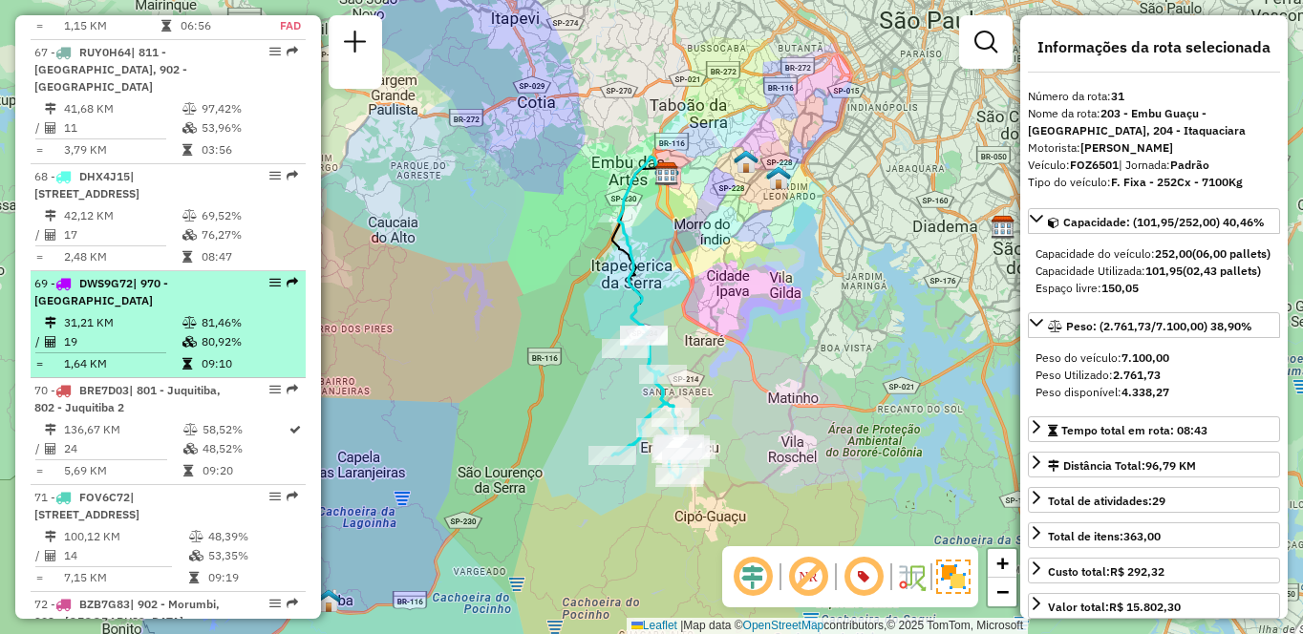
click at [170, 333] on td "31,21 KM" at bounding box center [122, 322] width 118 height 19
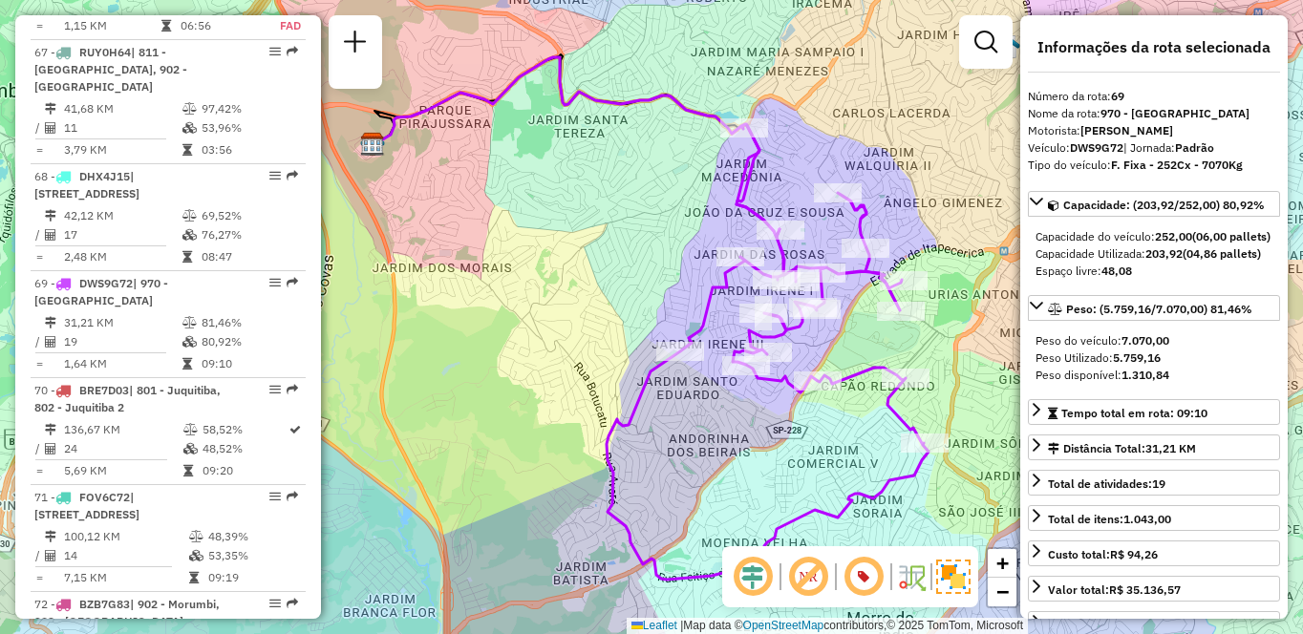
scroll to position [3327, 0]
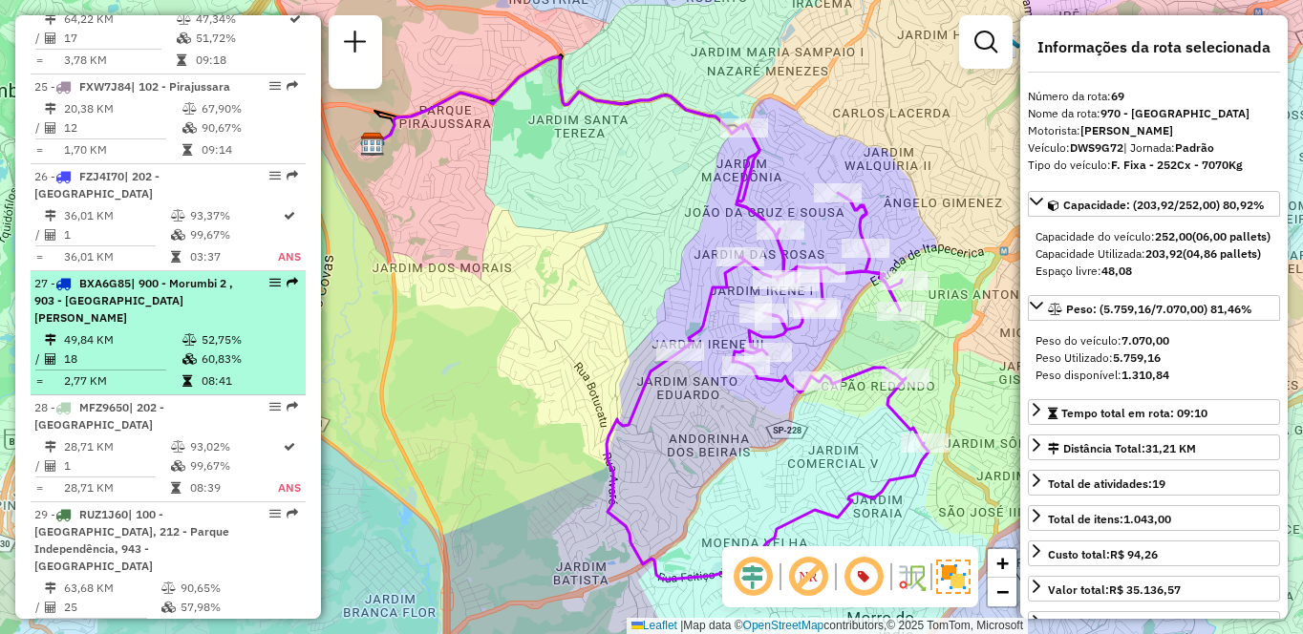
click at [170, 325] on span "| 900 - Morumbi 2 , 903 - [GEOGRAPHIC_DATA][PERSON_NAME]" at bounding box center [133, 300] width 199 height 49
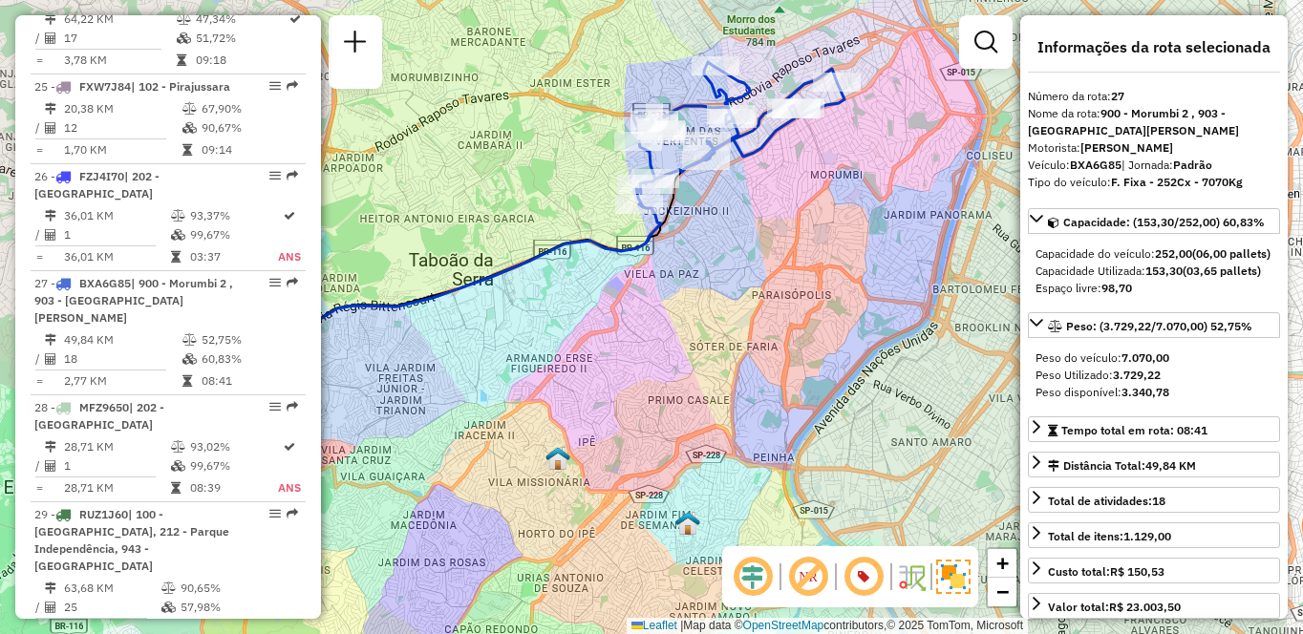
drag, startPoint x: 854, startPoint y: 457, endPoint x: 707, endPoint y: 425, distance: 150.5
click at [707, 425] on div "Janela de atendimento Grade de atendimento Capacidade Transportadoras Veículos …" at bounding box center [651, 317] width 1303 height 634
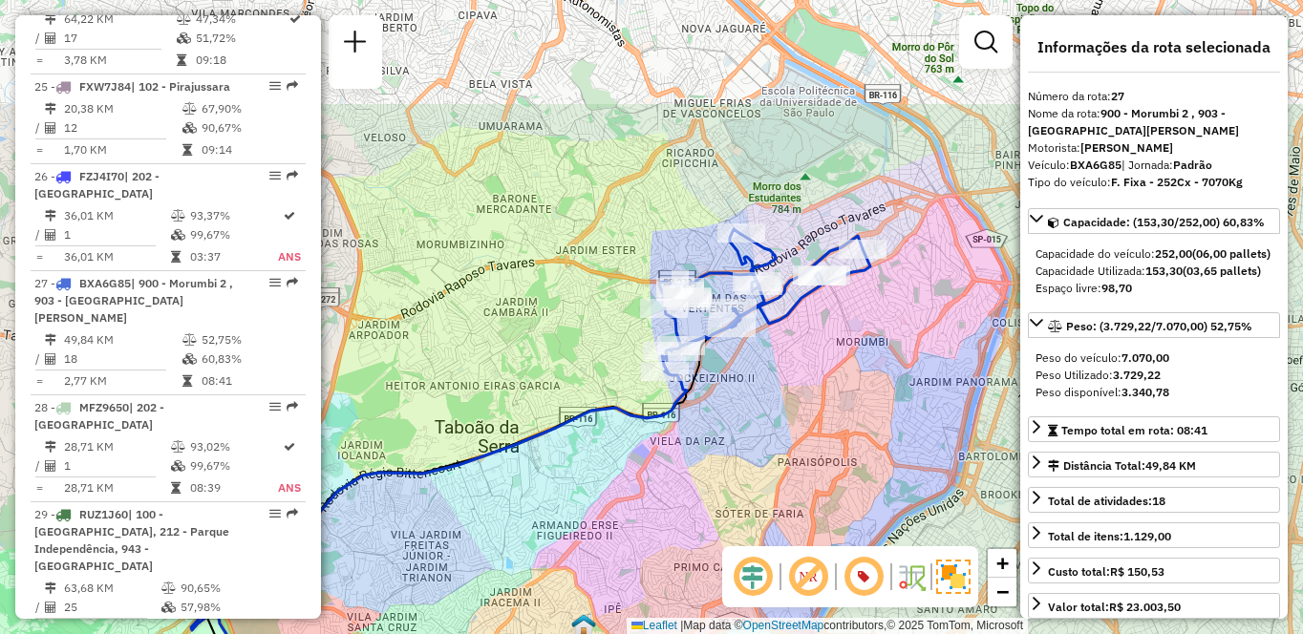
drag, startPoint x: 737, startPoint y: 247, endPoint x: 763, endPoint y: 416, distance: 171.2
click at [763, 416] on div "Janela de atendimento Grade de atendimento Capacidade Transportadoras Veículos …" at bounding box center [651, 317] width 1303 height 634
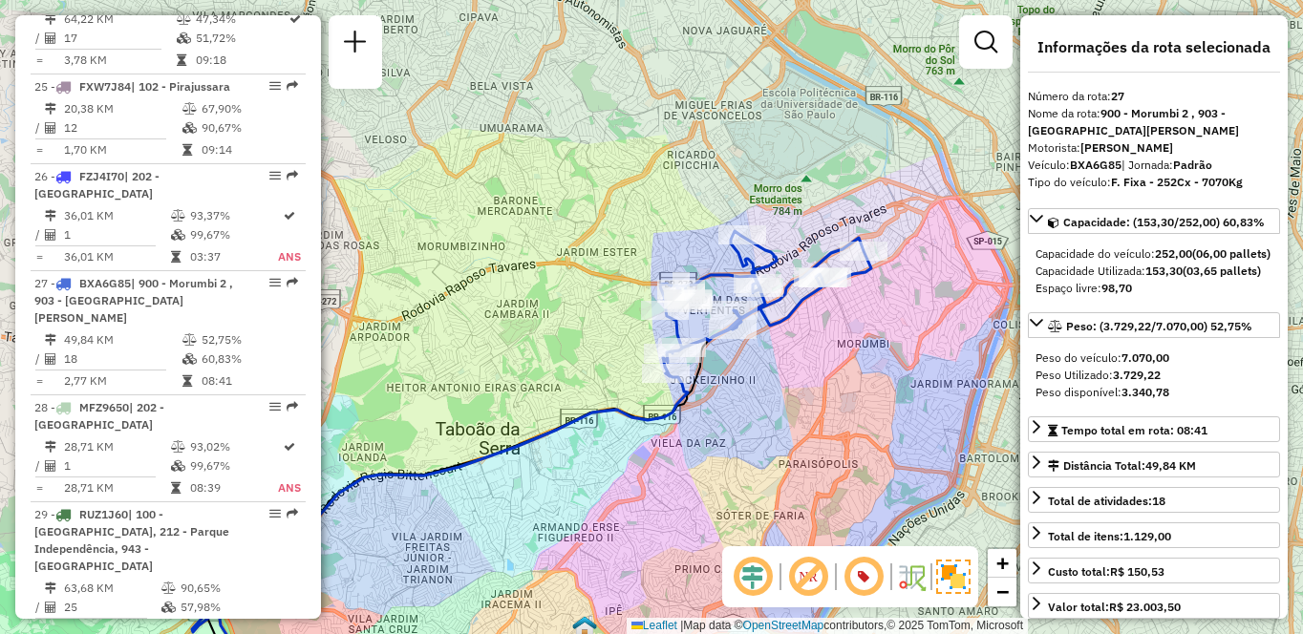
scroll to position [8040, 0]
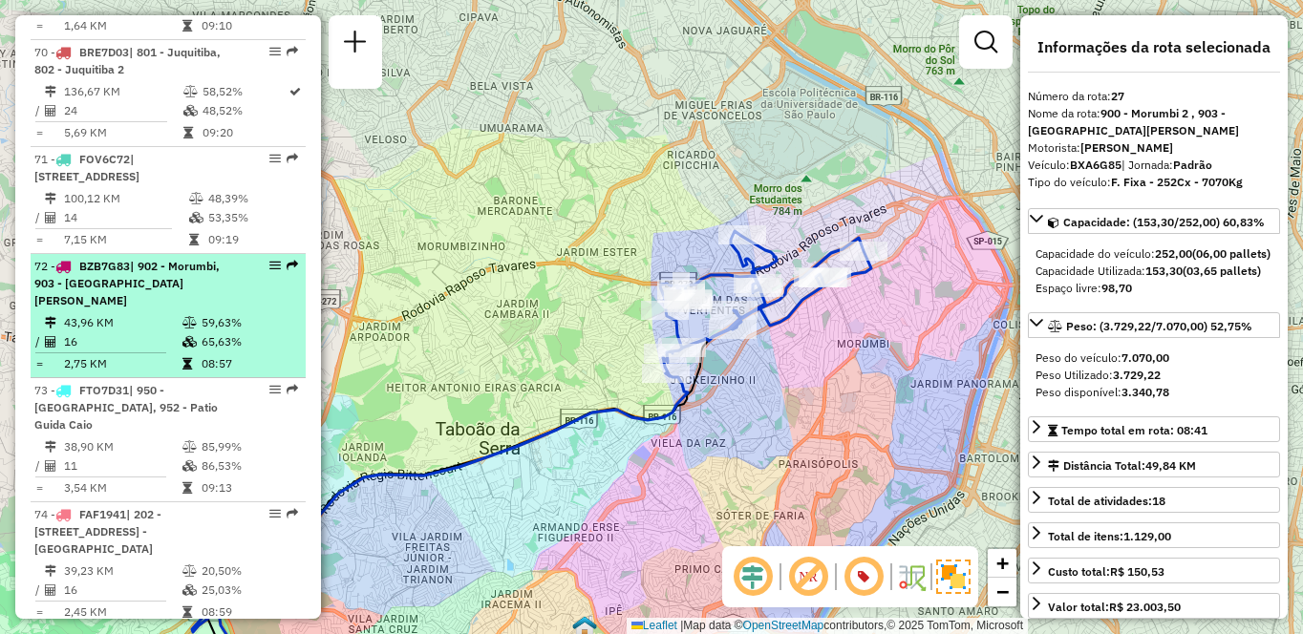
click at [191, 329] on icon at bounding box center [190, 322] width 14 height 11
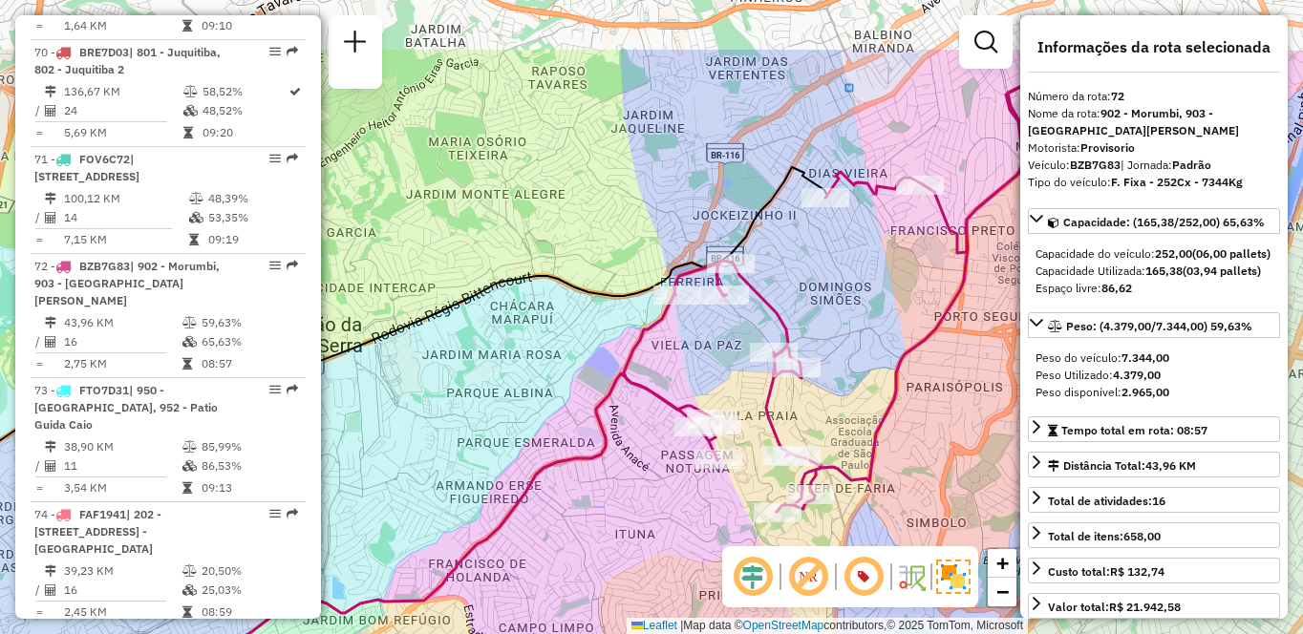
drag, startPoint x: 928, startPoint y: 204, endPoint x: 908, endPoint y: 303, distance: 100.4
click at [908, 303] on div "Janela de atendimento Grade de atendimento Capacidade Transportadoras Veículos …" at bounding box center [651, 317] width 1303 height 634
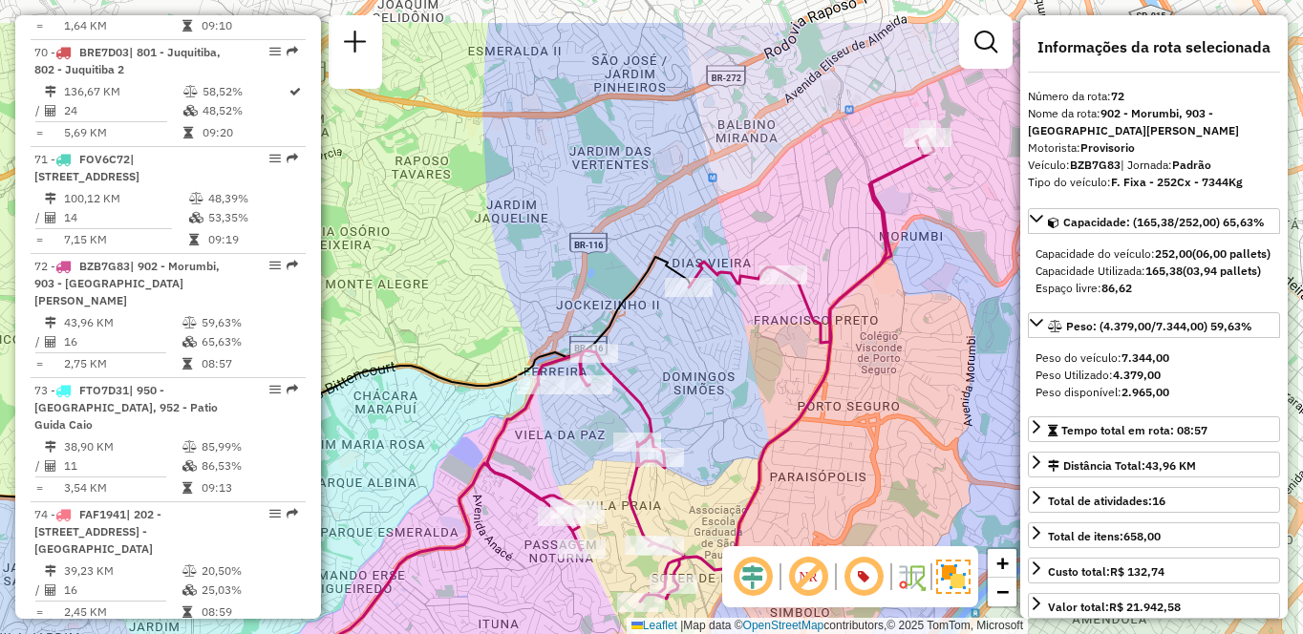
drag, startPoint x: 891, startPoint y: 247, endPoint x: 791, endPoint y: 322, distance: 124.8
click at [791, 322] on icon at bounding box center [710, 369] width 447 height 466
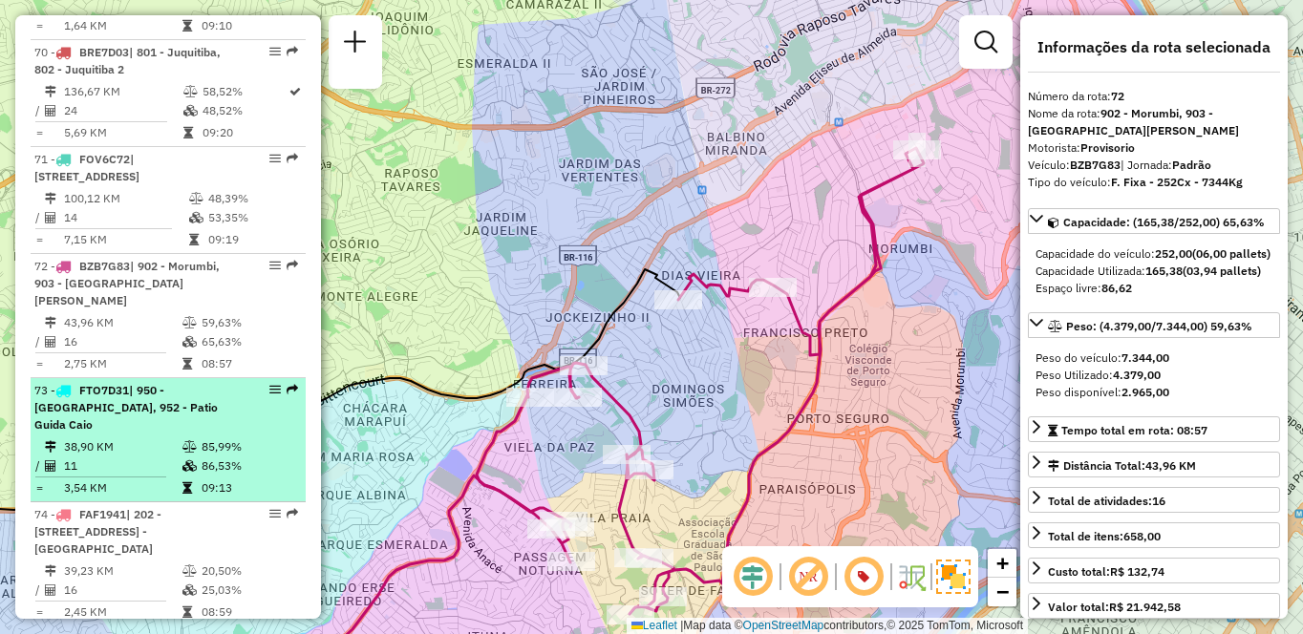
click at [222, 433] on div "73 - FTO7D31 | 950 - Jardim Germânia, 952 - Patio Guida Caio" at bounding box center [135, 408] width 203 height 52
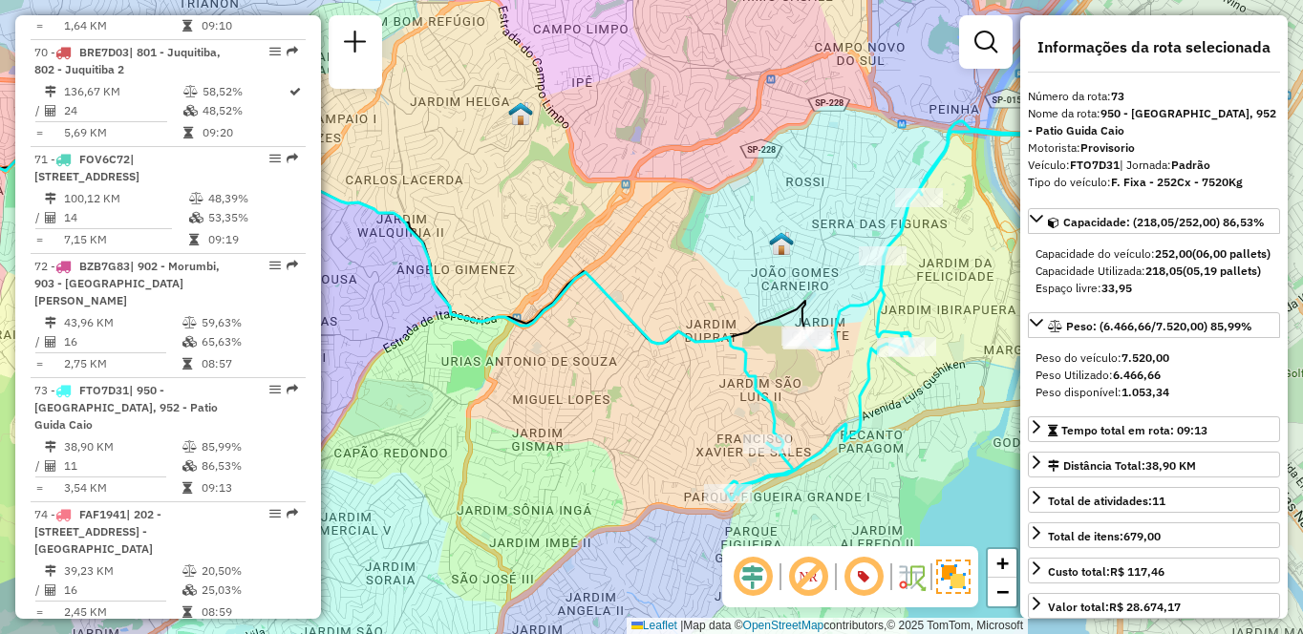
drag, startPoint x: 801, startPoint y: 410, endPoint x: 676, endPoint y: 397, distance: 125.9
click at [676, 397] on div "Janela de atendimento Grade de atendimento Capacidade Transportadoras Veículos …" at bounding box center [651, 317] width 1303 height 634
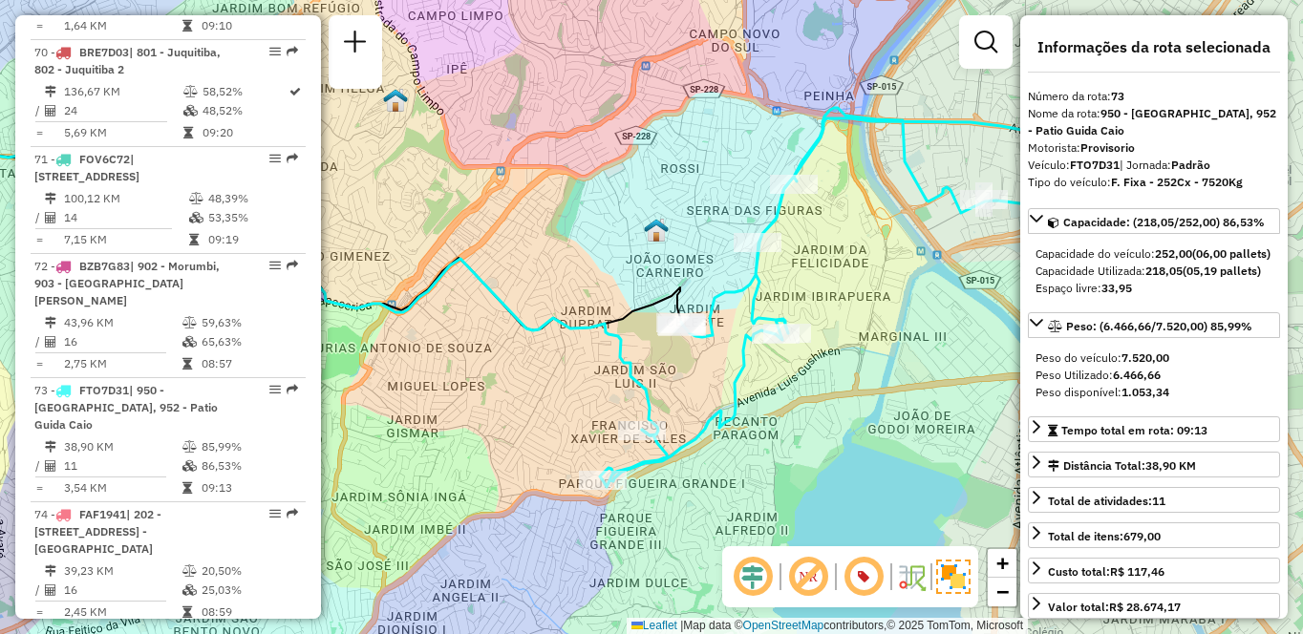
drag, startPoint x: 855, startPoint y: 380, endPoint x: 769, endPoint y: 367, distance: 87.0
click at [769, 367] on div "Janela de atendimento Grade de atendimento Capacidade Transportadoras Veículos …" at bounding box center [651, 317] width 1303 height 634
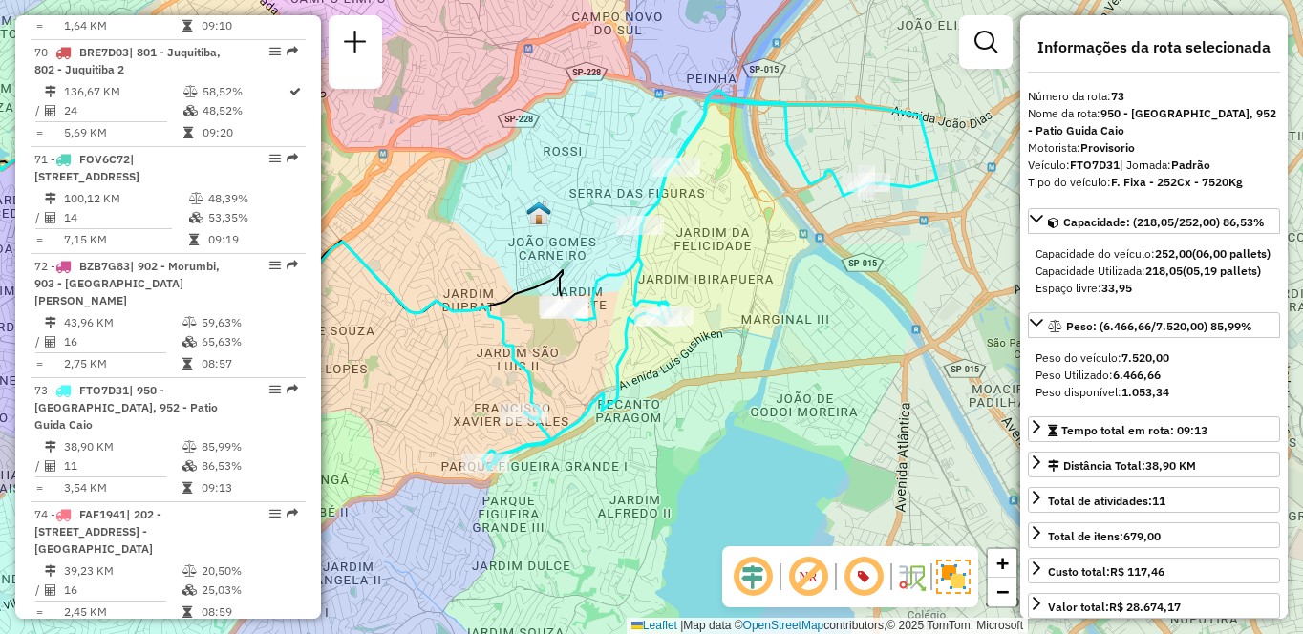
scroll to position [2026, 0]
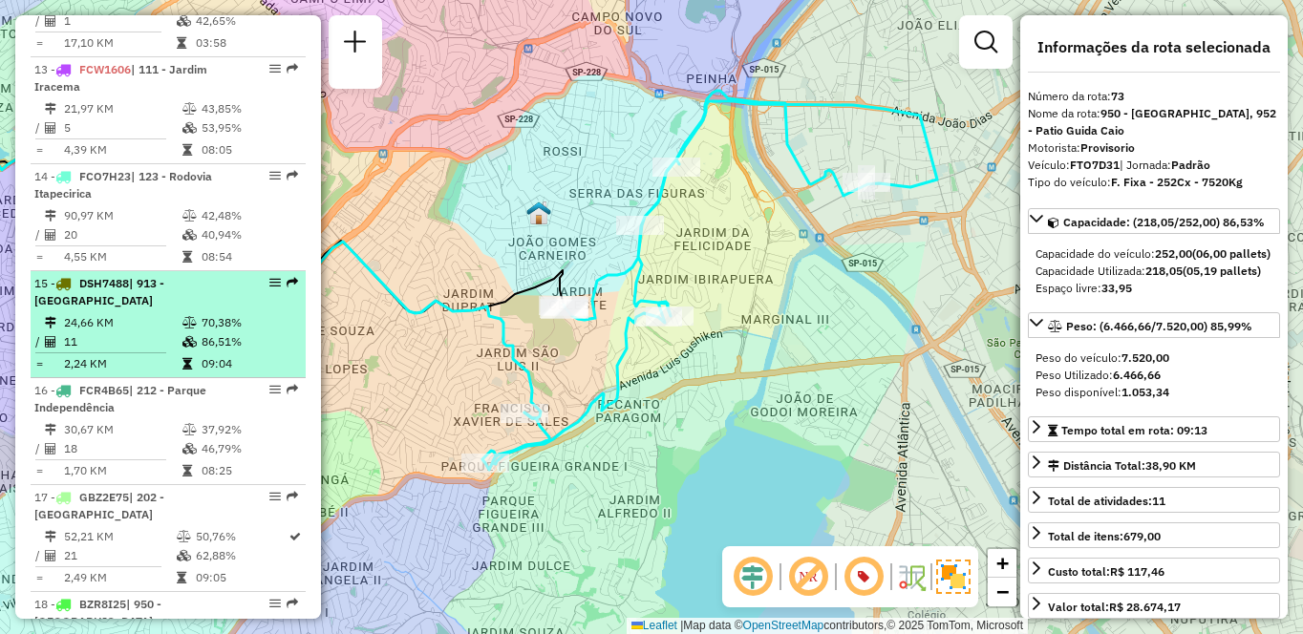
click at [171, 333] on td "24,66 KM" at bounding box center [122, 322] width 118 height 19
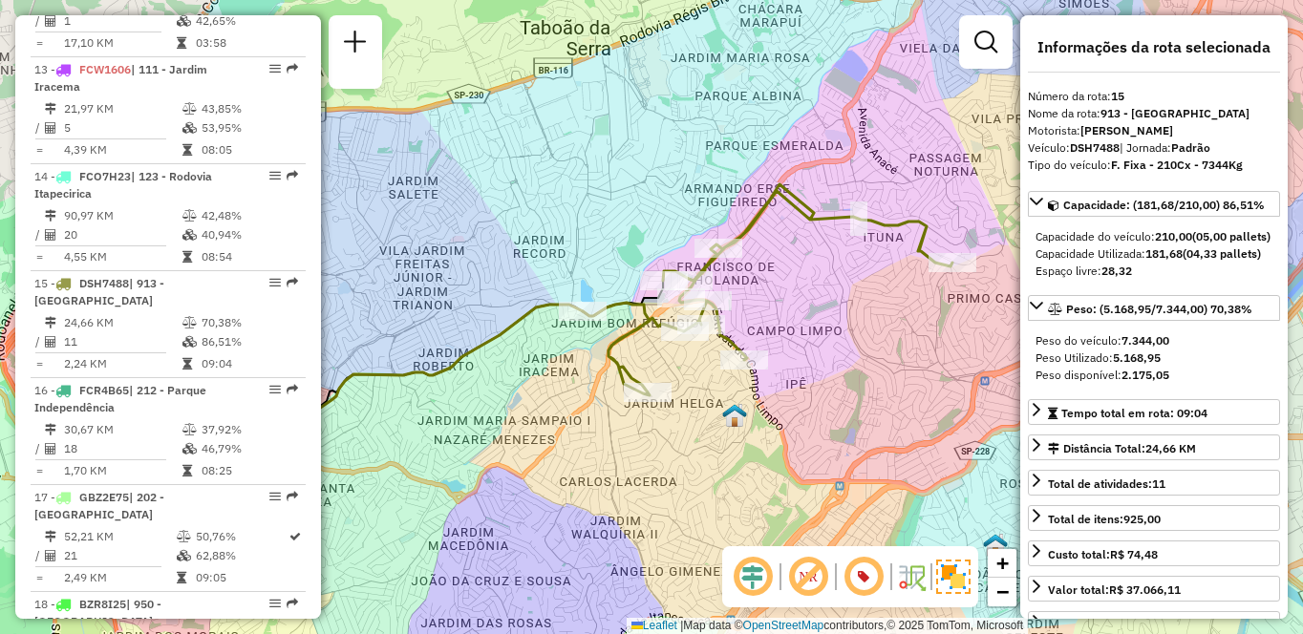
drag, startPoint x: 733, startPoint y: 423, endPoint x: 675, endPoint y: 435, distance: 59.4
click at [722, 428] on img at bounding box center [734, 415] width 25 height 25
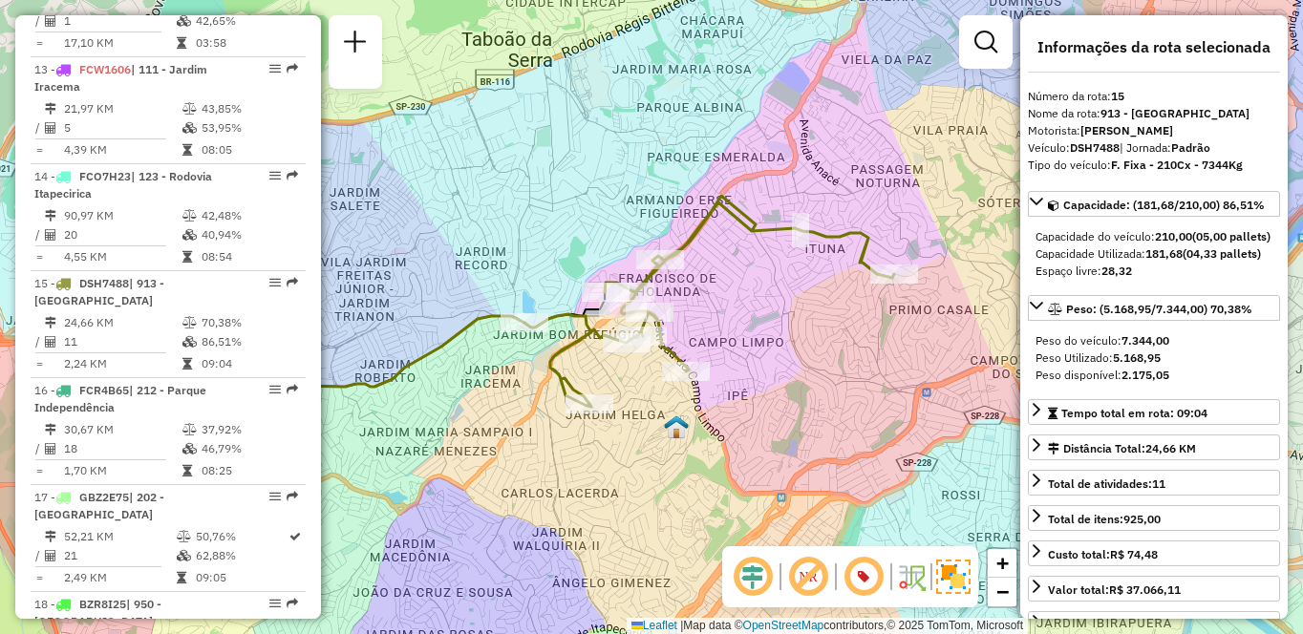
scroll to position [4145, 0]
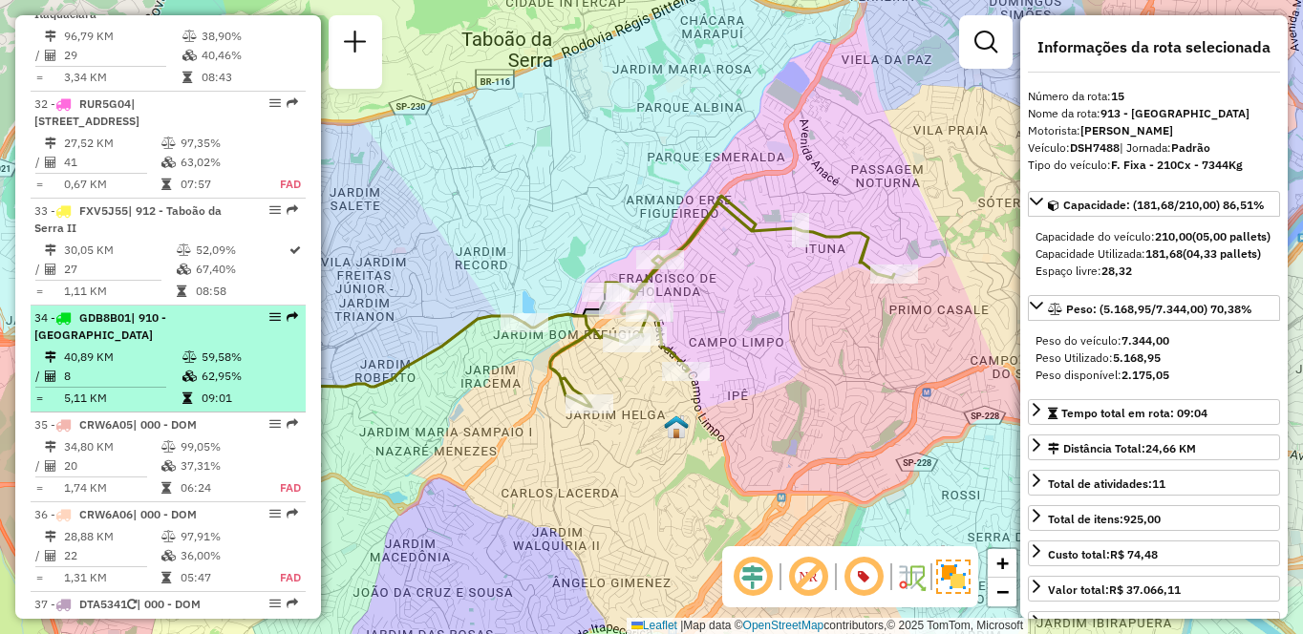
click at [165, 355] on td "40,89 KM" at bounding box center [122, 357] width 118 height 19
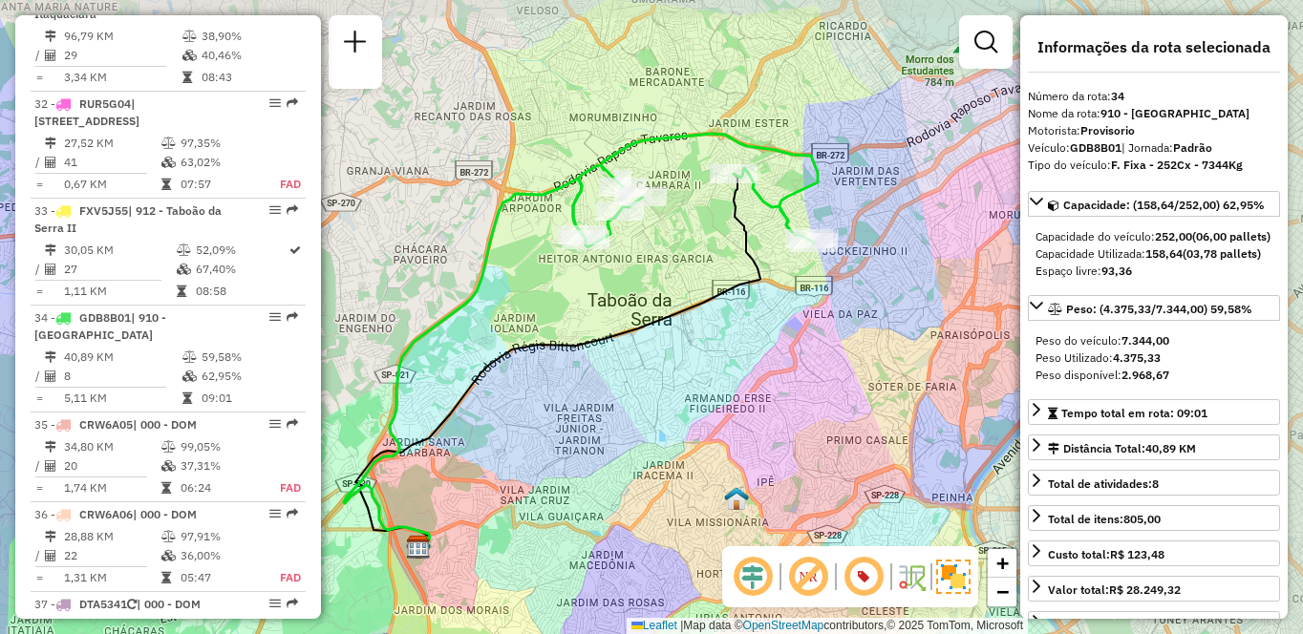
drag, startPoint x: 910, startPoint y: 333, endPoint x: 829, endPoint y: 360, distance: 84.9
click at [829, 360] on div "Janela de atendimento Grade de atendimento Capacidade Transportadoras Veículos …" at bounding box center [651, 317] width 1303 height 634
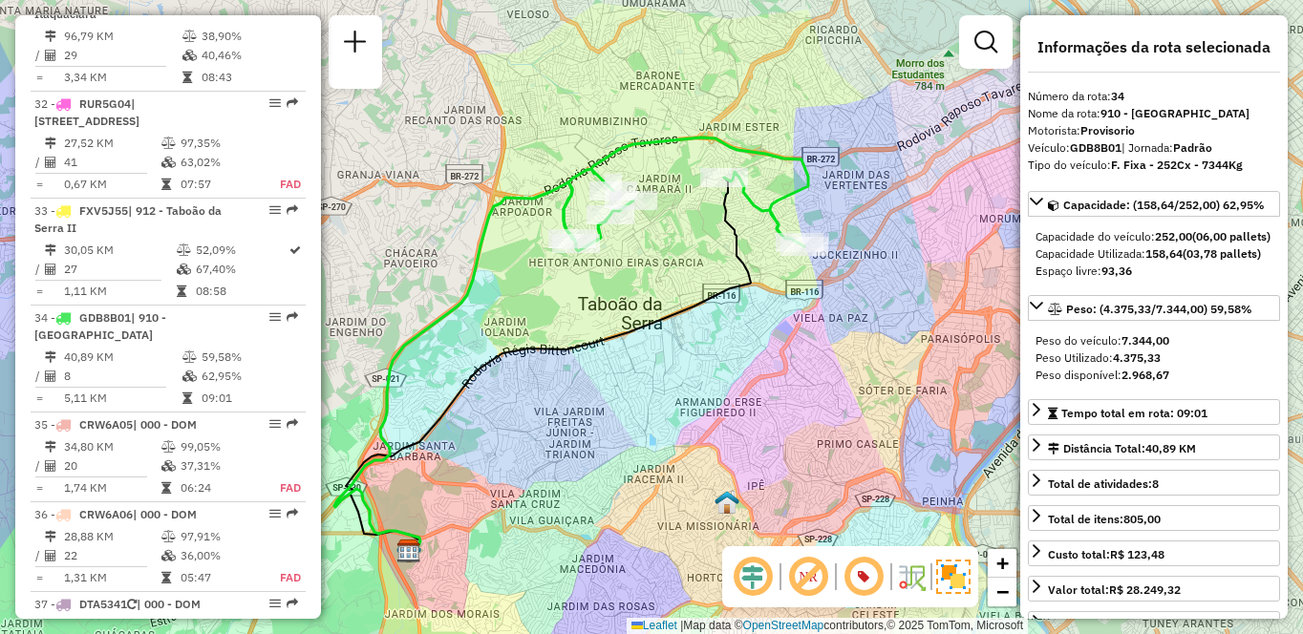
scroll to position [2792, 0]
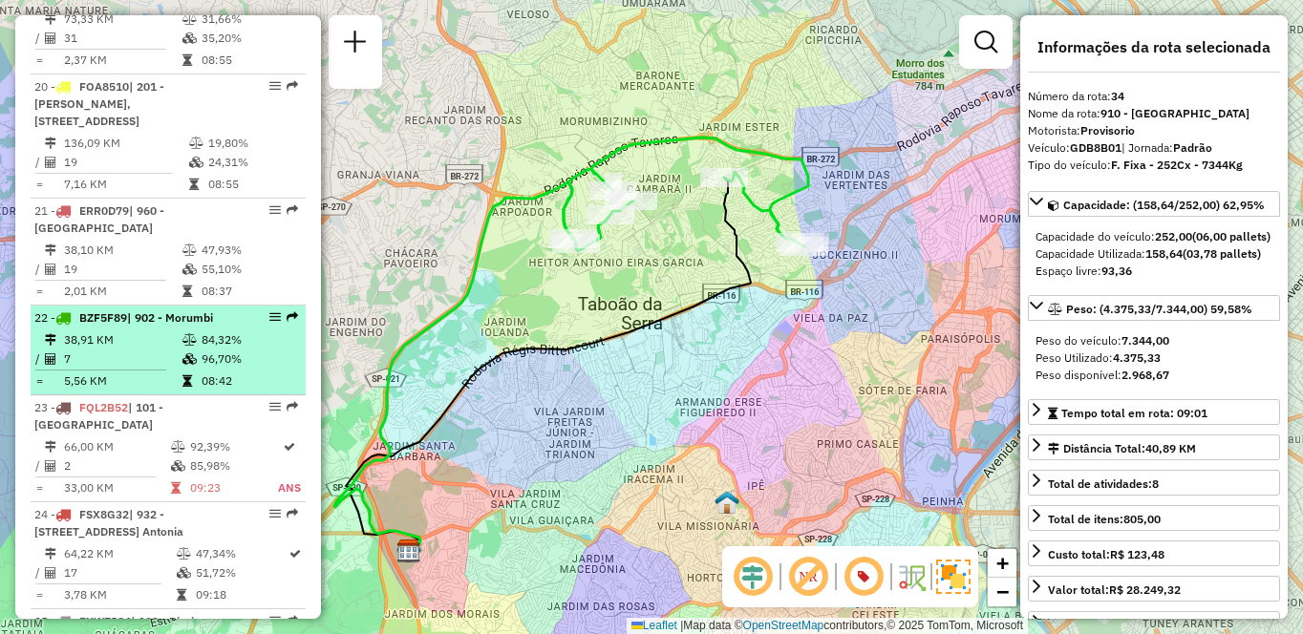
click at [251, 332] on td "84,32%" at bounding box center [249, 340] width 97 height 19
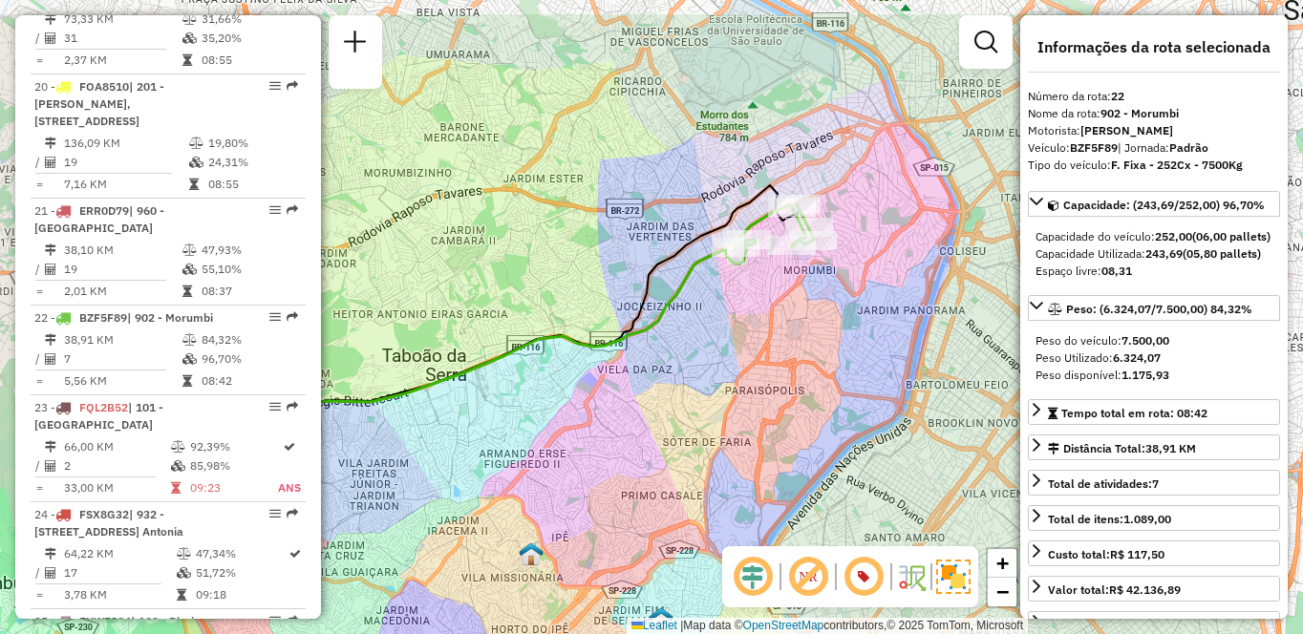
drag, startPoint x: 916, startPoint y: 328, endPoint x: 720, endPoint y: 424, distance: 219.2
click at [720, 424] on div "Janela de atendimento Grade de atendimento Capacidade Transportadoras Veículos …" at bounding box center [651, 317] width 1303 height 634
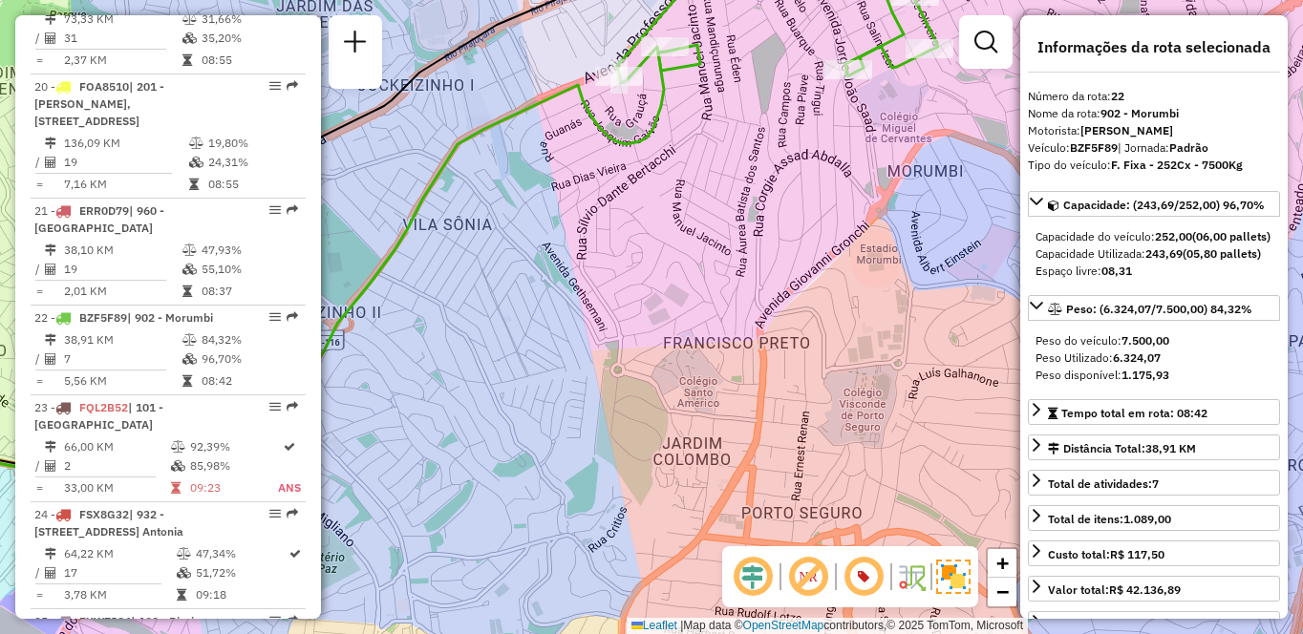
drag, startPoint x: 770, startPoint y: 257, endPoint x: 835, endPoint y: 403, distance: 160.0
click at [828, 473] on div "Janela de atendimento Grade de atendimento Capacidade Transportadoras Veículos …" at bounding box center [651, 317] width 1303 height 634
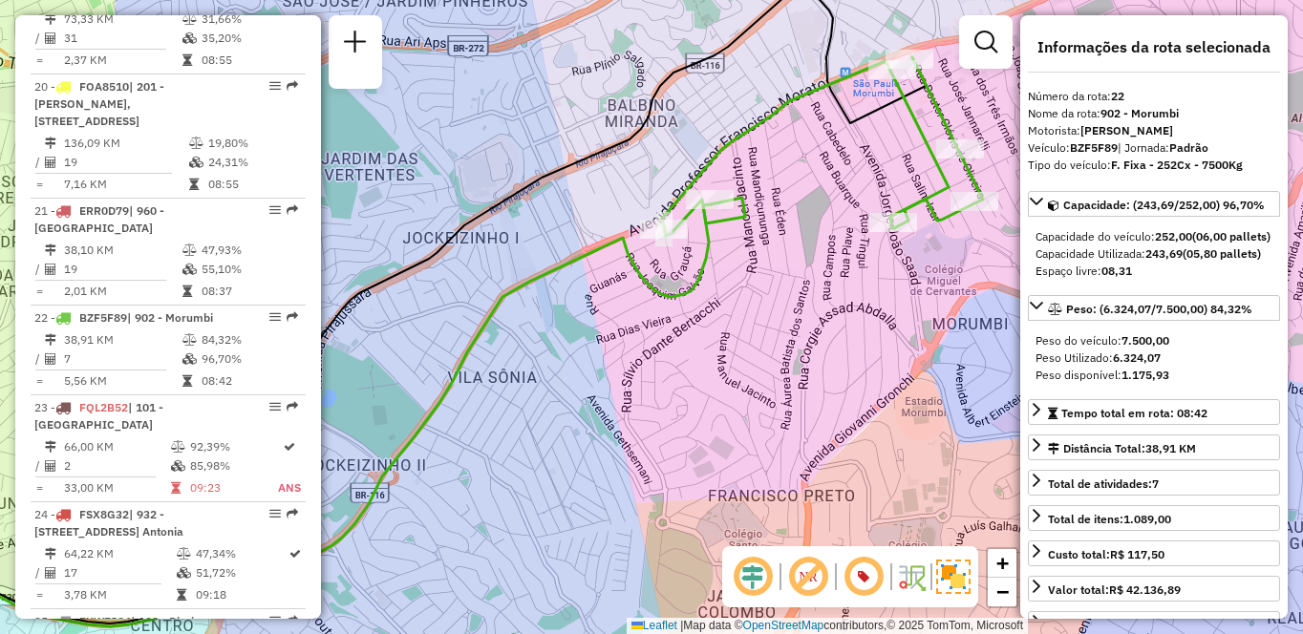
scroll to position [1812, 0]
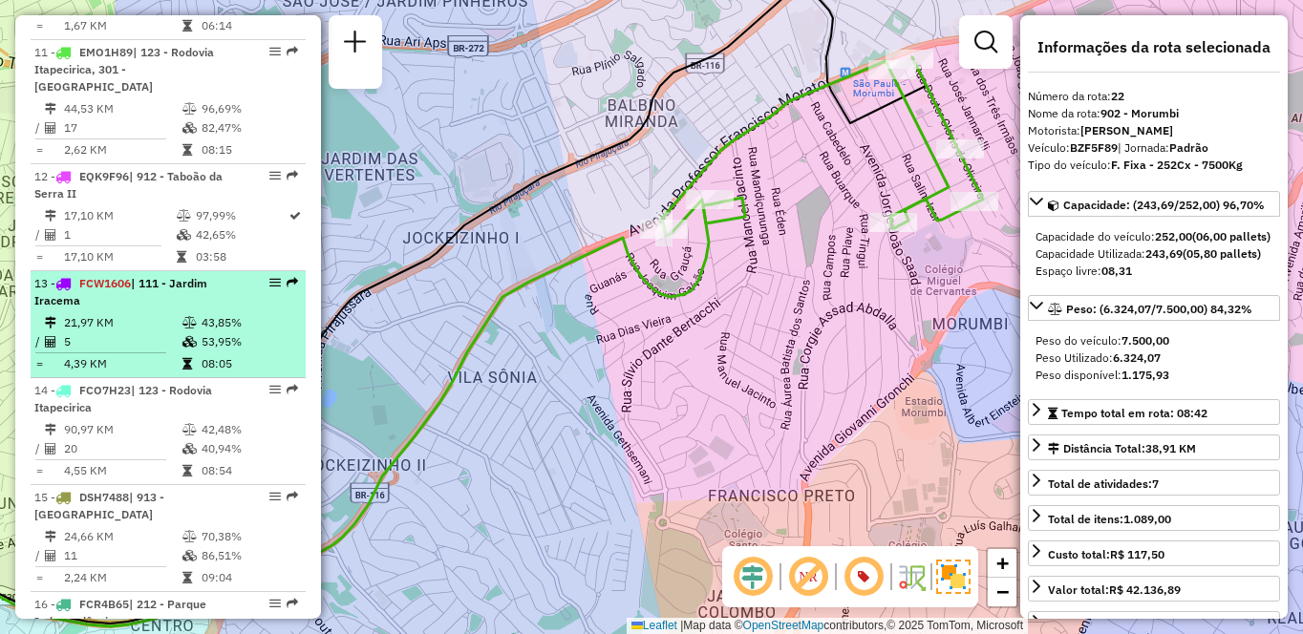
click at [155, 310] on div "13 - FCW1606 | 111 - Jardim Iracema" at bounding box center [135, 292] width 203 height 34
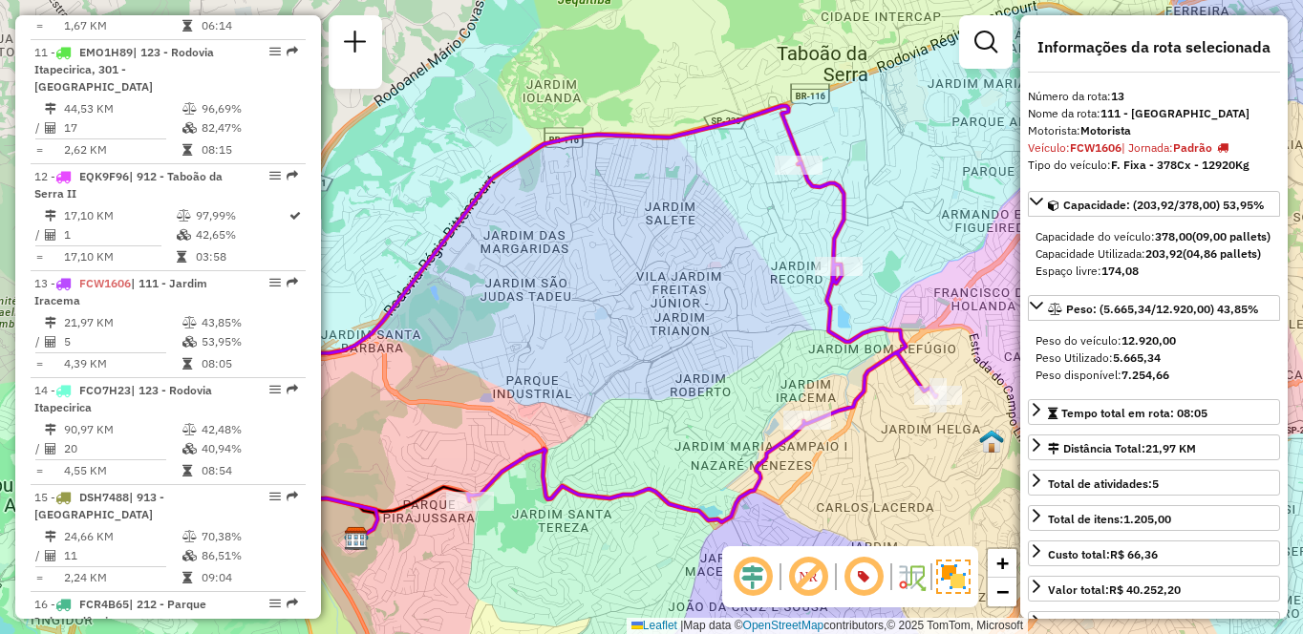
drag, startPoint x: 874, startPoint y: 430, endPoint x: 741, endPoint y: 421, distance: 133.1
click at [741, 421] on icon at bounding box center [701, 342] width 469 height 360
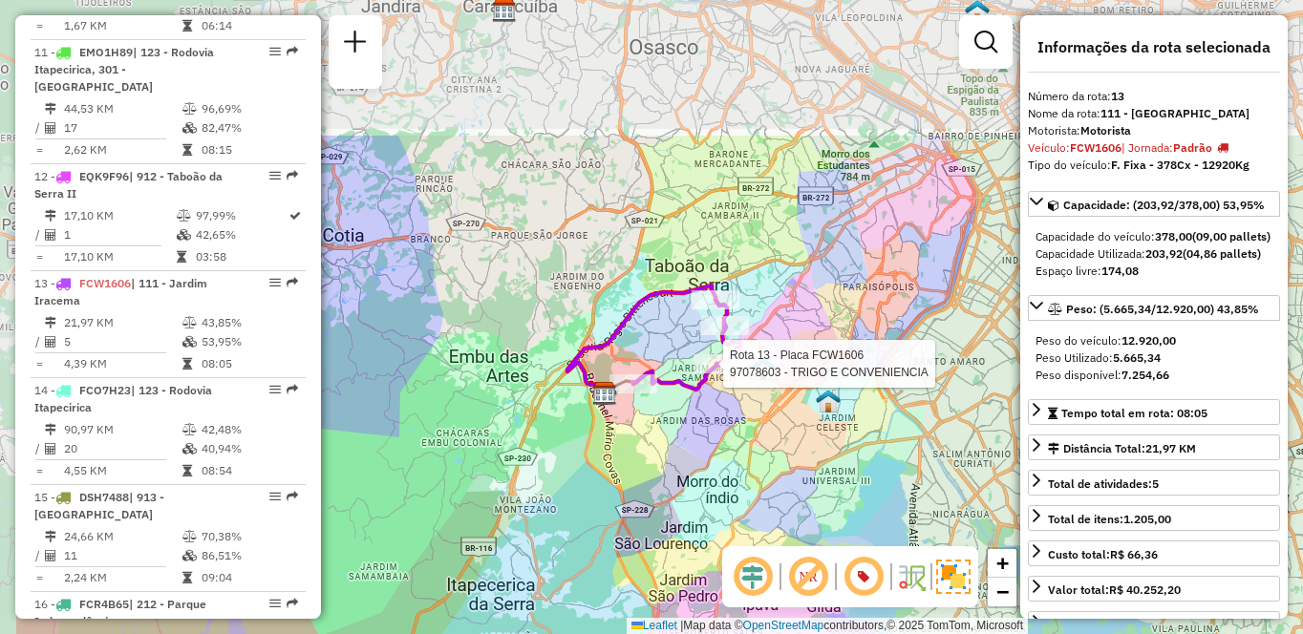
drag, startPoint x: 566, startPoint y: 270, endPoint x: 730, endPoint y: 483, distance: 269.1
click at [730, 483] on div "Rota 13 - Placa FCW1606 97078603 - TRIGO E CONVENIENCIA Janela de atendimento G…" at bounding box center [651, 317] width 1303 height 634
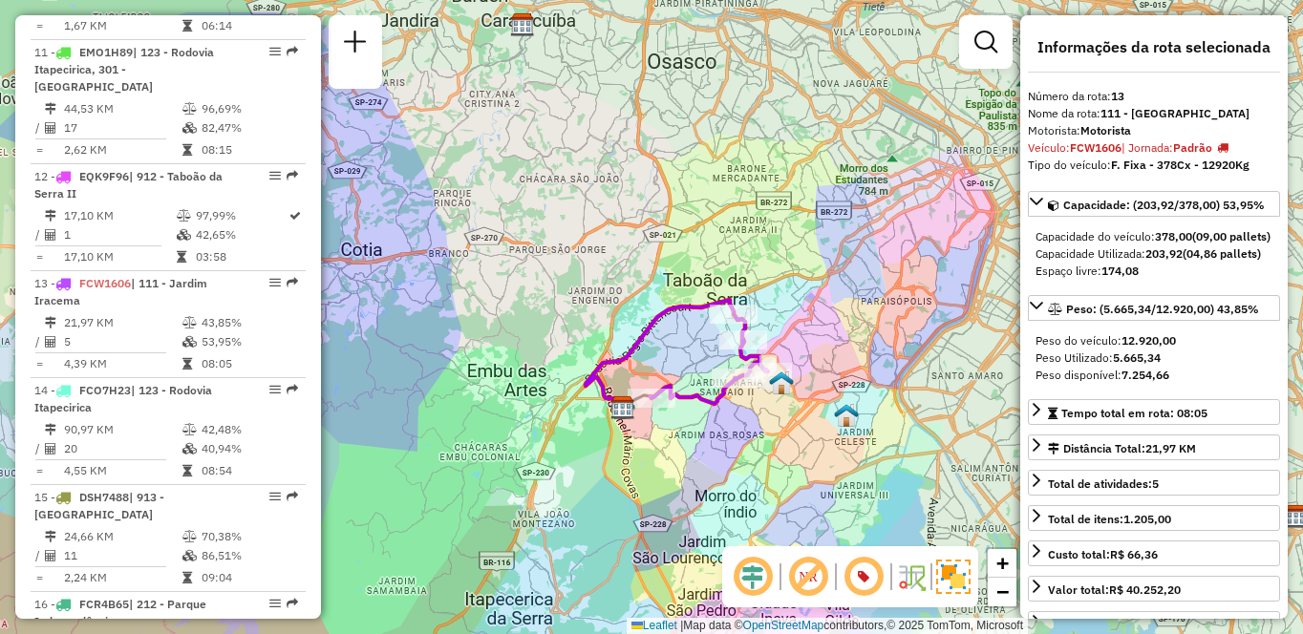
scroll to position [8930, 0]
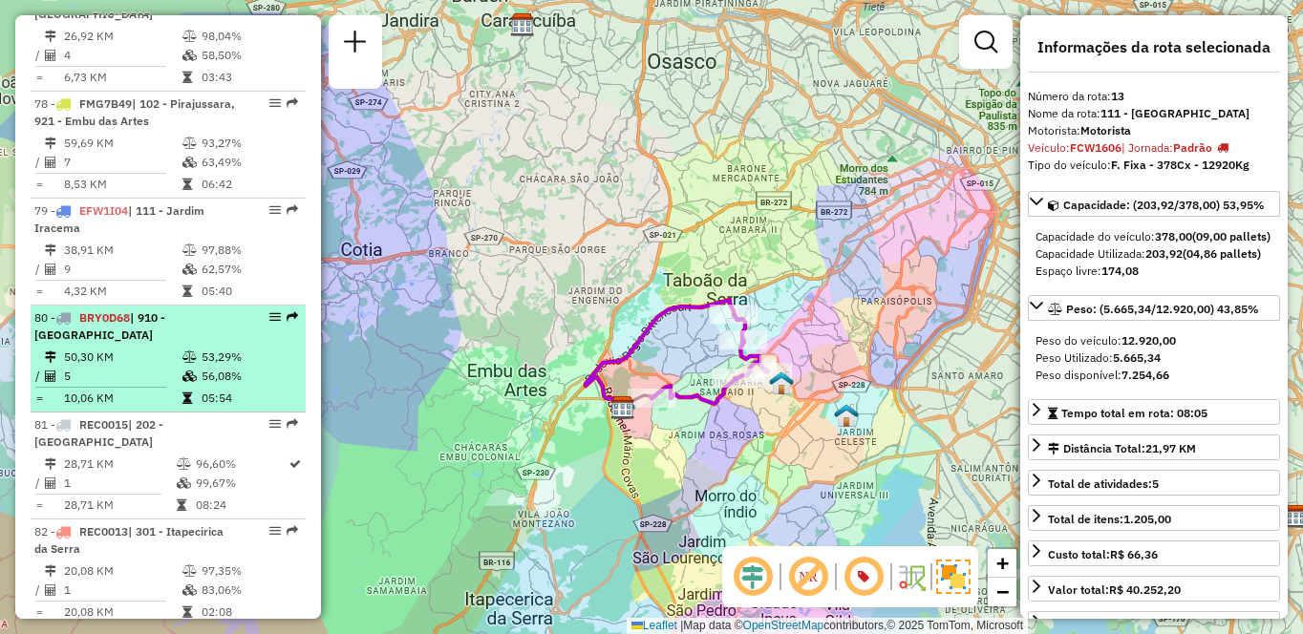
click at [228, 335] on div "80 - BRY0D68 | 910 - Parque Ipê" at bounding box center [135, 327] width 203 height 34
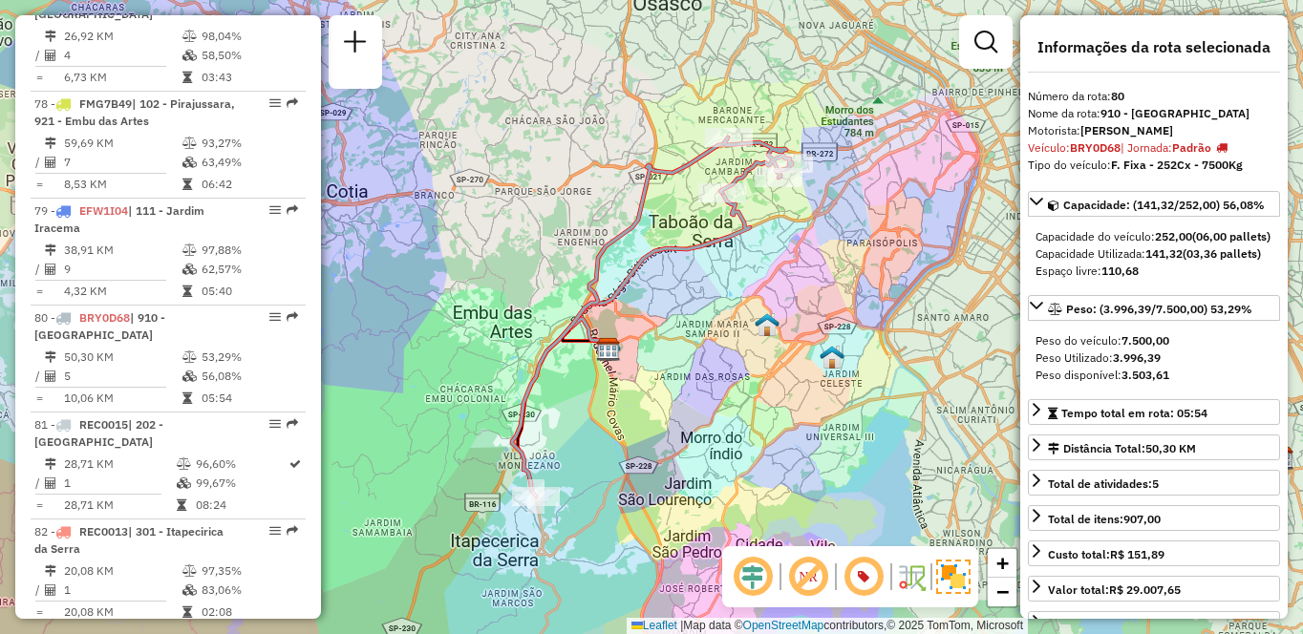
scroll to position [2792, 0]
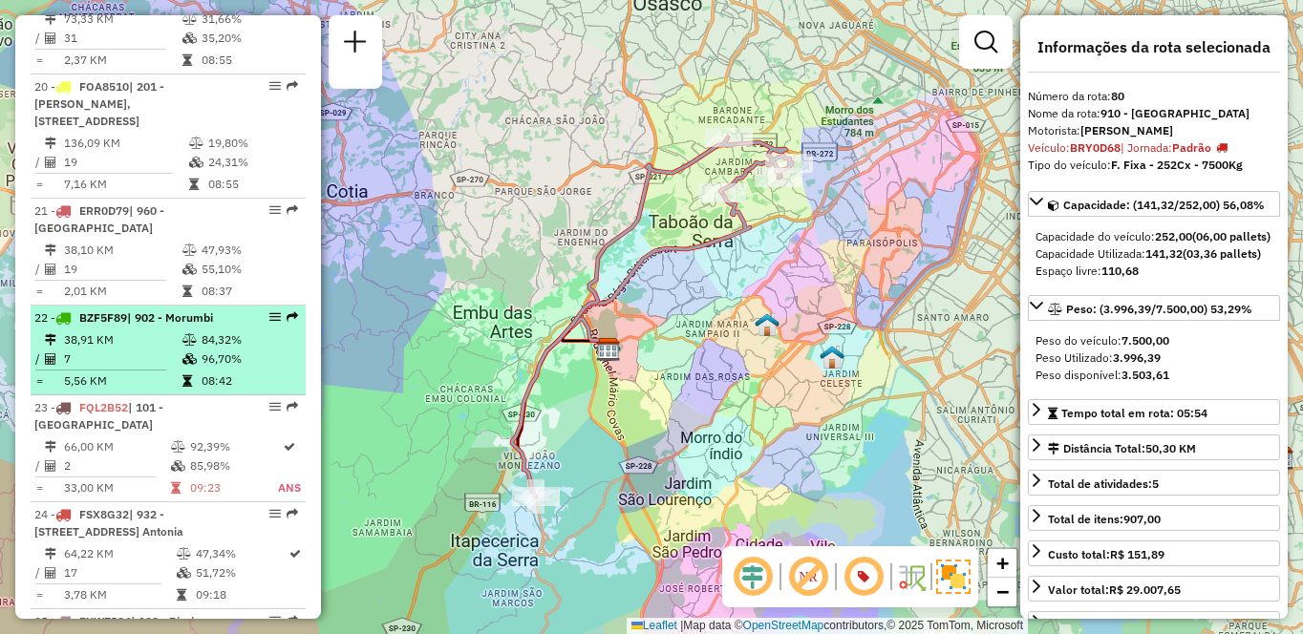
click at [204, 355] on td "96,70%" at bounding box center [249, 359] width 97 height 19
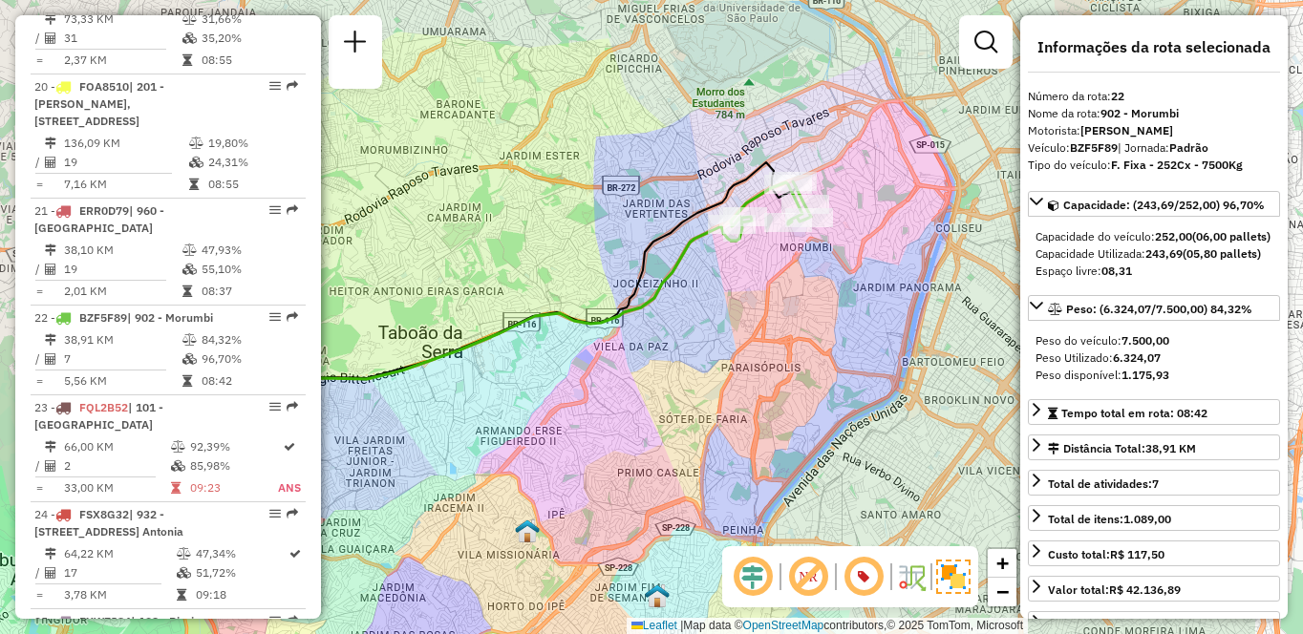
drag, startPoint x: 874, startPoint y: 342, endPoint x: 691, endPoint y: 410, distance: 195.6
click at [691, 410] on div "Janela de atendimento Grade de atendimento Capacidade Transportadoras Veículos …" at bounding box center [651, 317] width 1303 height 634
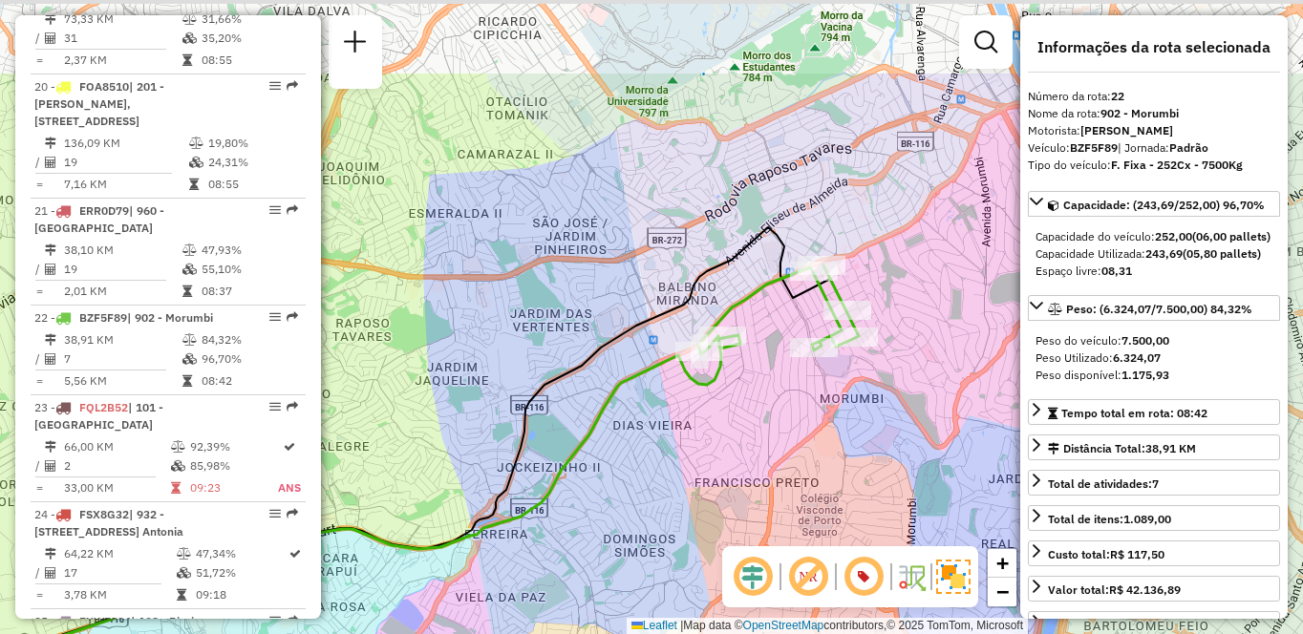
drag, startPoint x: 709, startPoint y: 248, endPoint x: 790, endPoint y: 403, distance: 174.8
click at [790, 403] on div "Janela de atendimento Grade de atendimento Capacidade Transportadoras Veículos …" at bounding box center [651, 317] width 1303 height 634
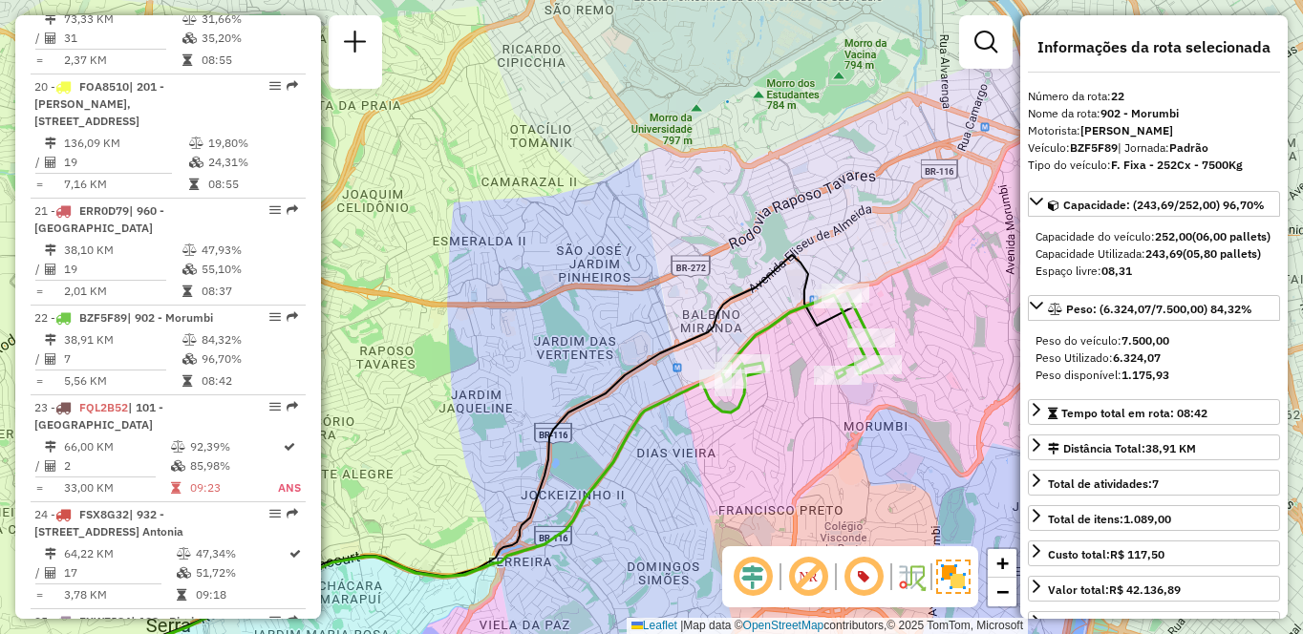
scroll to position [8147, 0]
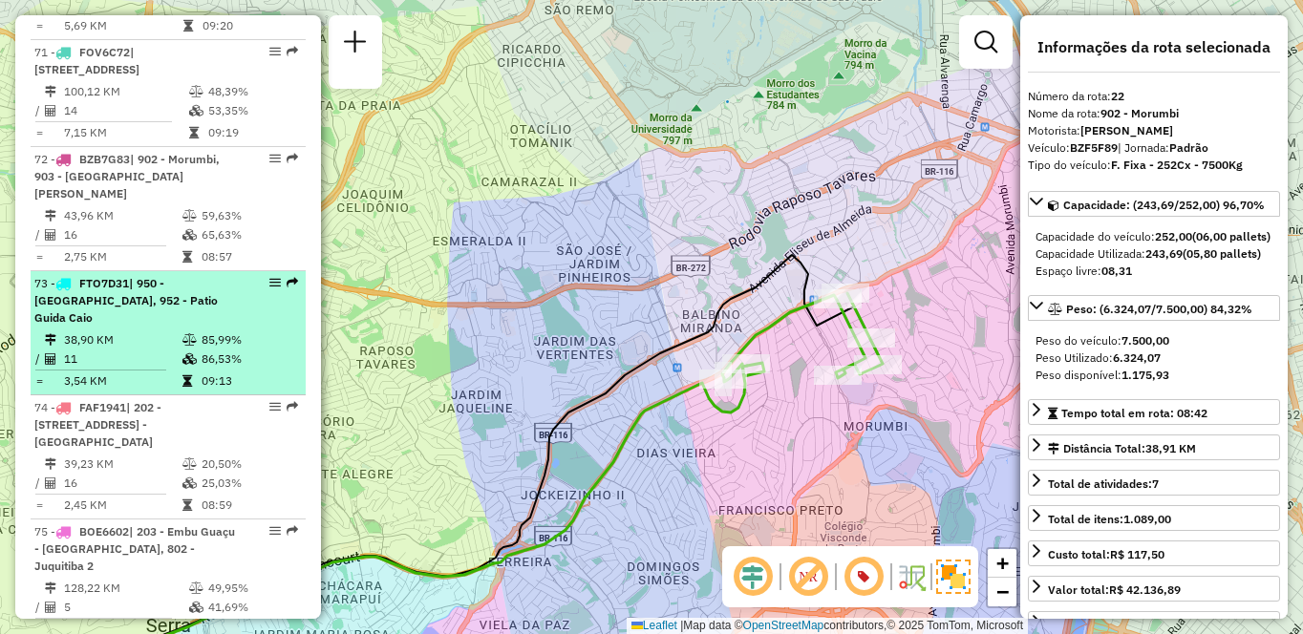
click at [177, 350] on td "38,90 KM" at bounding box center [122, 340] width 118 height 19
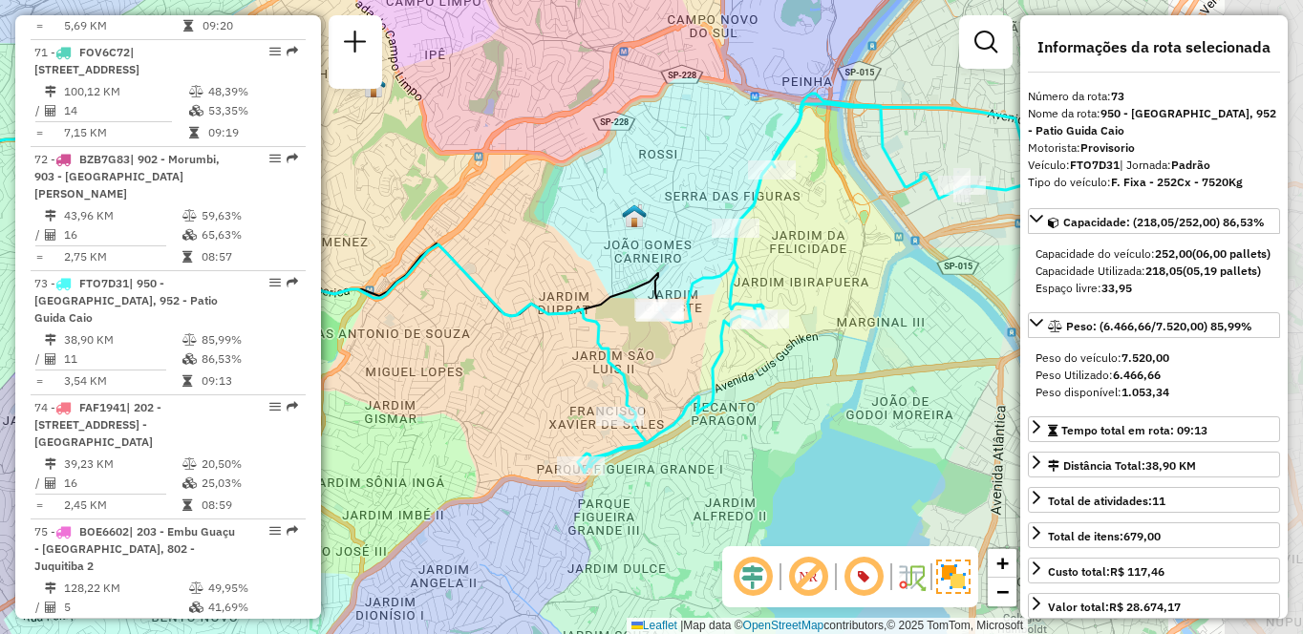
drag, startPoint x: 909, startPoint y: 412, endPoint x: 636, endPoint y: 375, distance: 274.9
click at [636, 375] on div "Janela de atendimento Grade de atendimento Capacidade Transportadoras Veículos …" at bounding box center [651, 317] width 1303 height 634
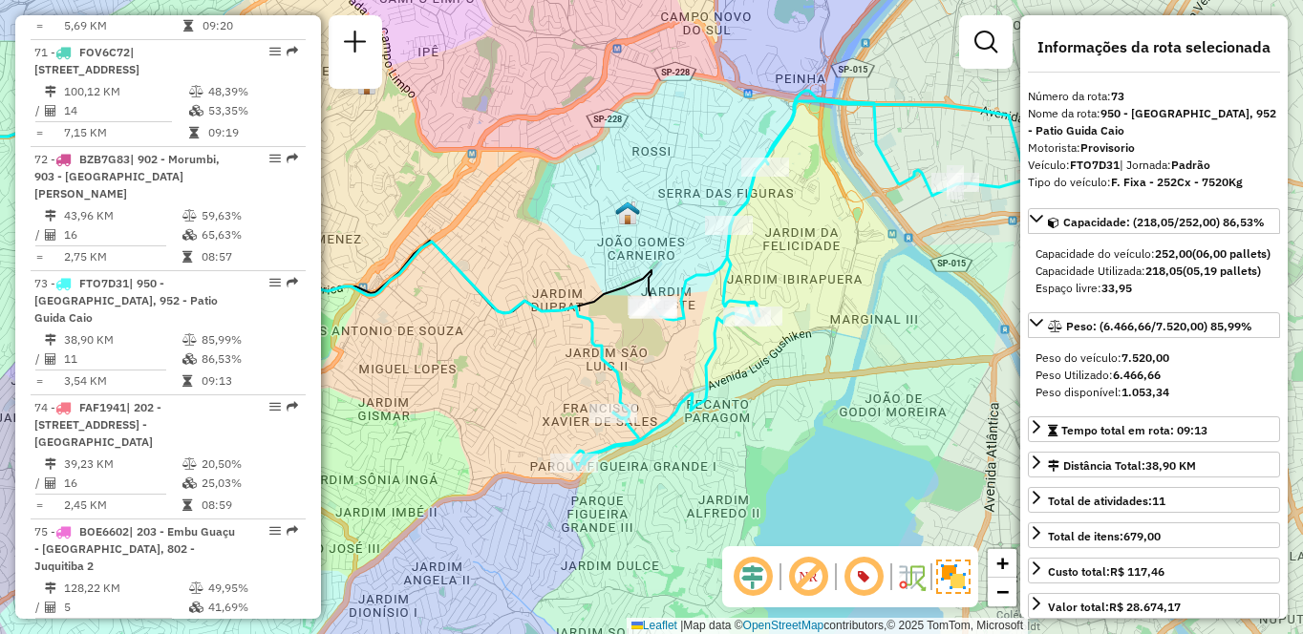
scroll to position [8930, 0]
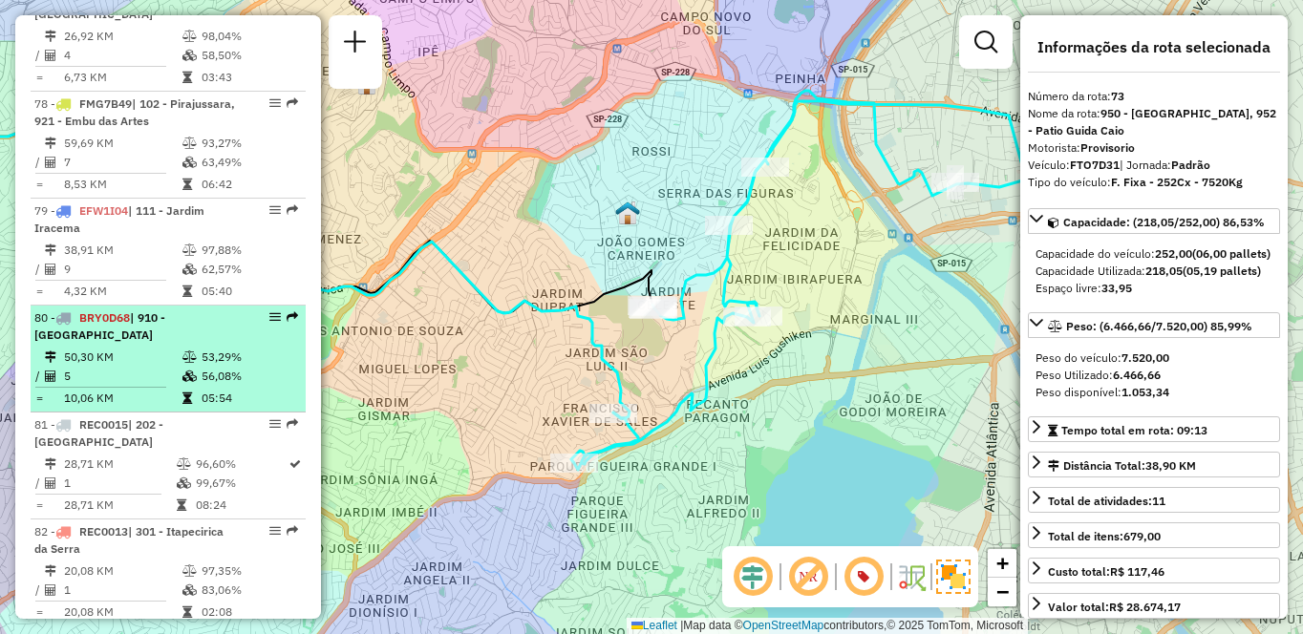
click at [217, 334] on div "80 - BRY0D68 | 910 - Parque Ipê" at bounding box center [135, 327] width 203 height 34
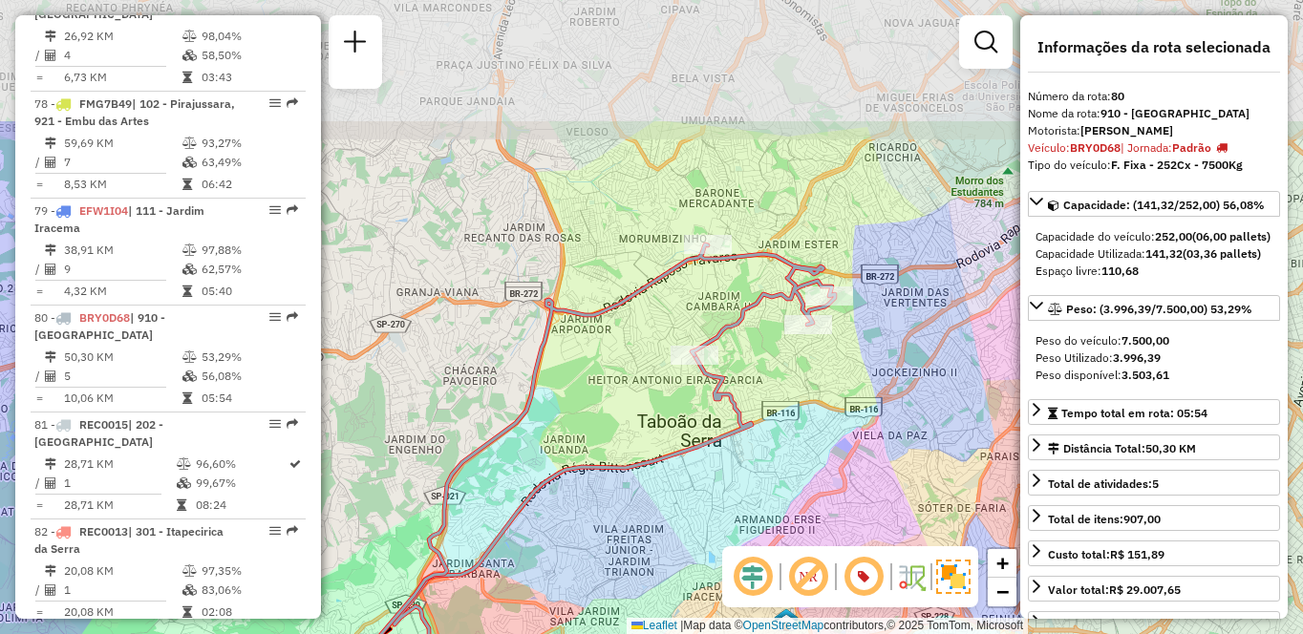
drag, startPoint x: 680, startPoint y: 191, endPoint x: 778, endPoint y: 458, distance: 283.8
click at [778, 458] on div "Janela de atendimento Grade de atendimento Capacidade Transportadoras Veículos …" at bounding box center [651, 317] width 1303 height 634
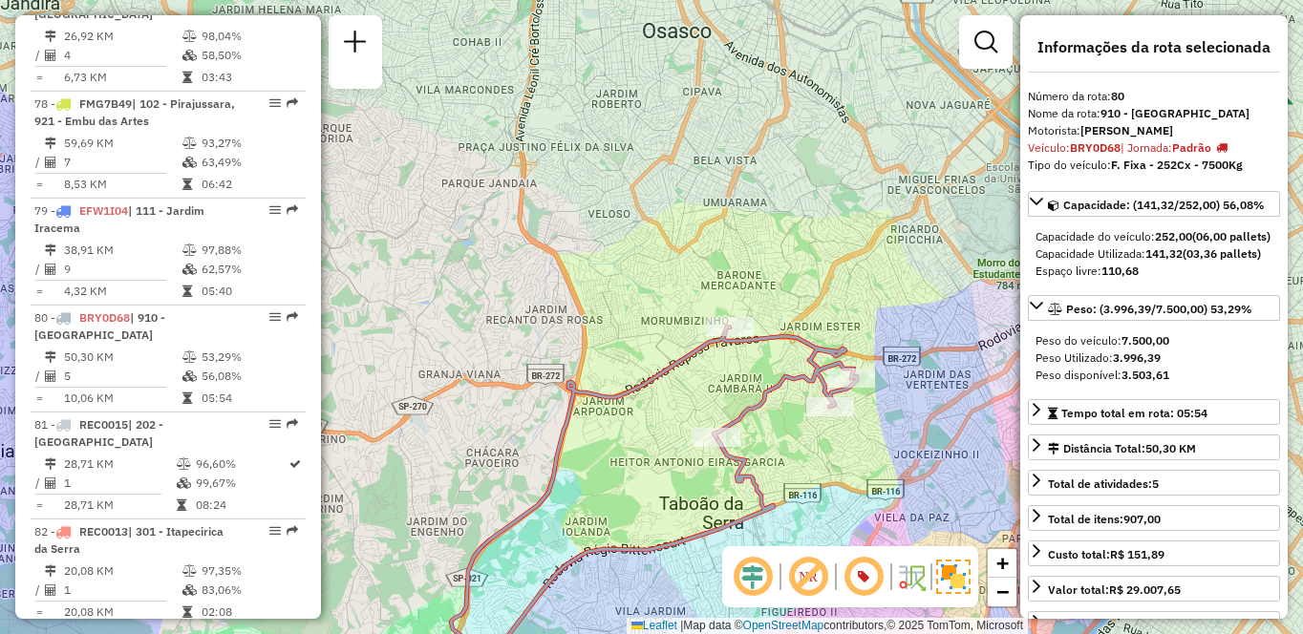
scroll to position [1812, 0]
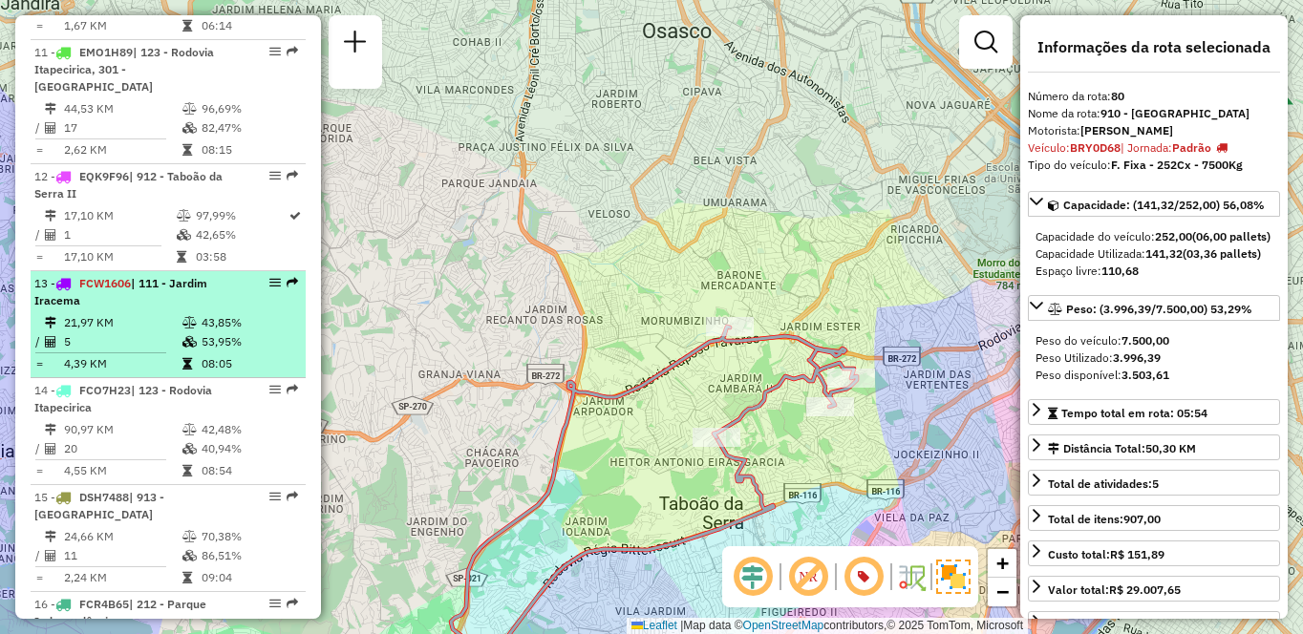
click at [164, 310] on div "13 - FCW1606 | 111 - Jardim Iracema" at bounding box center [135, 292] width 203 height 34
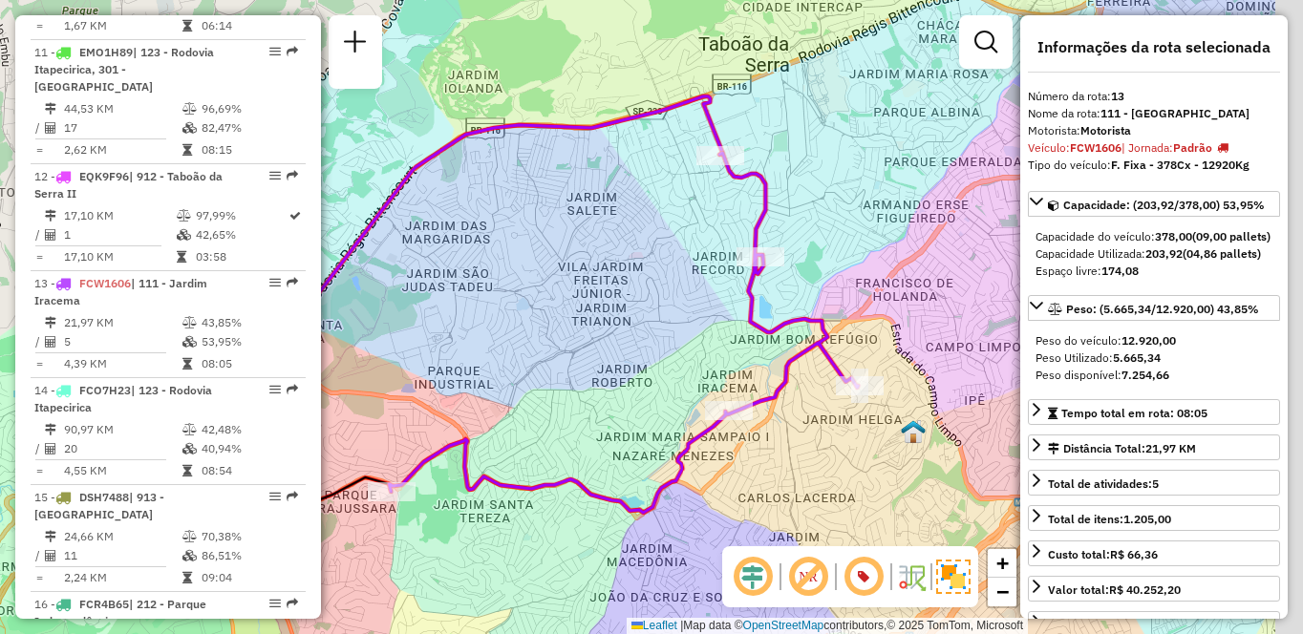
drag, startPoint x: 741, startPoint y: 364, endPoint x: 650, endPoint y: 361, distance: 90.8
click at [650, 361] on div "Janela de atendimento Grade de atendimento Capacidade Transportadoras Veículos …" at bounding box center [651, 317] width 1303 height 634
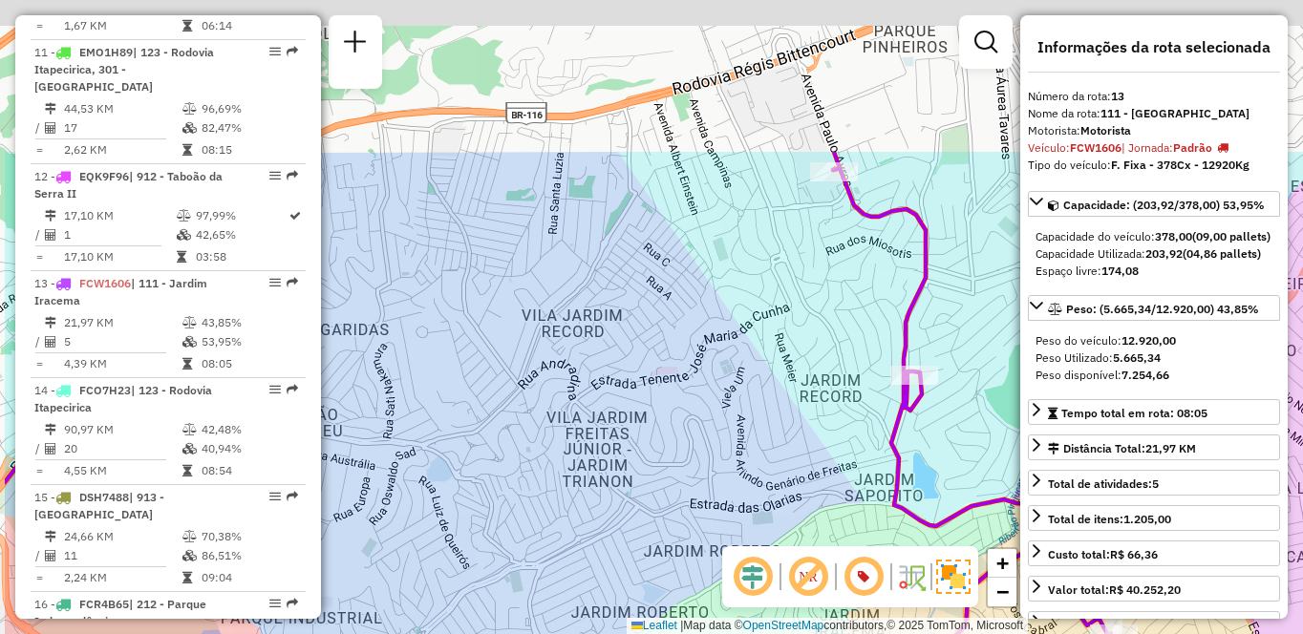
drag, startPoint x: 781, startPoint y: 247, endPoint x: 908, endPoint y: 448, distance: 238.3
click at [908, 448] on div "Janela de atendimento Grade de atendimento Capacidade Transportadoras Veículos …" at bounding box center [651, 317] width 1303 height 634
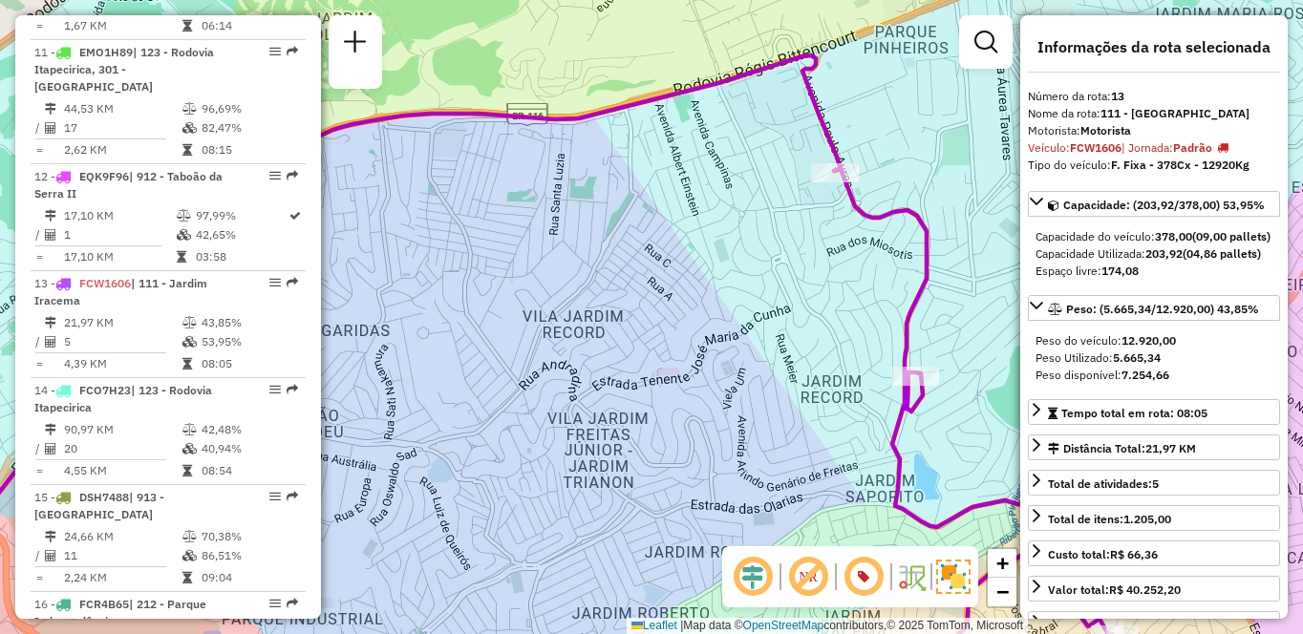
scroll to position [8147, 0]
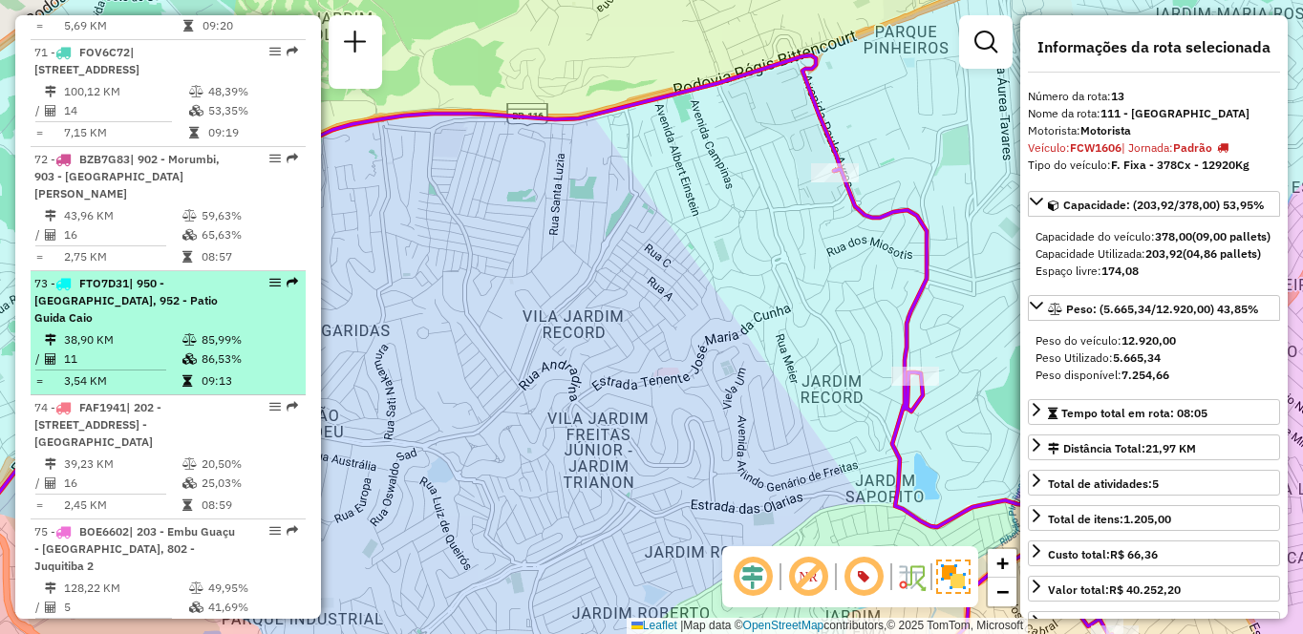
click at [179, 325] on span "| 950 - [GEOGRAPHIC_DATA], 952 - Patio Guida Caio" at bounding box center [125, 300] width 183 height 49
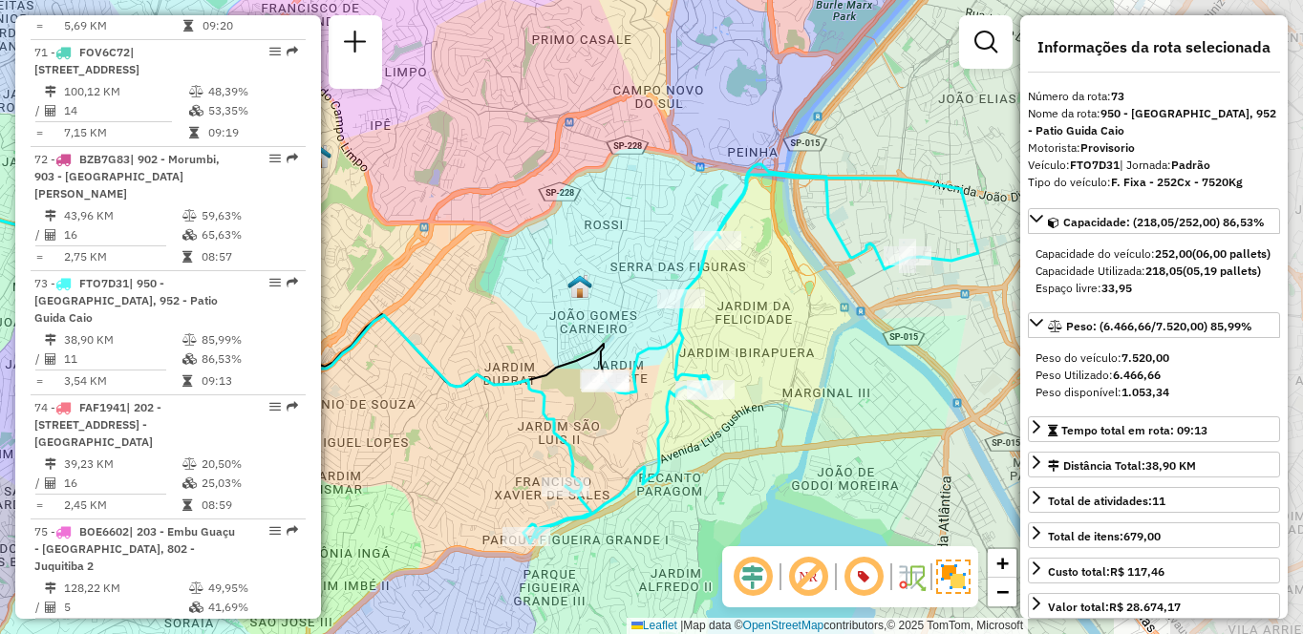
drag, startPoint x: 922, startPoint y: 421, endPoint x: 591, endPoint y: 458, distance: 333.5
click at [593, 458] on div "Janela de atendimento Grade de atendimento Capacidade Transportadoras Veículos …" at bounding box center [651, 317] width 1303 height 634
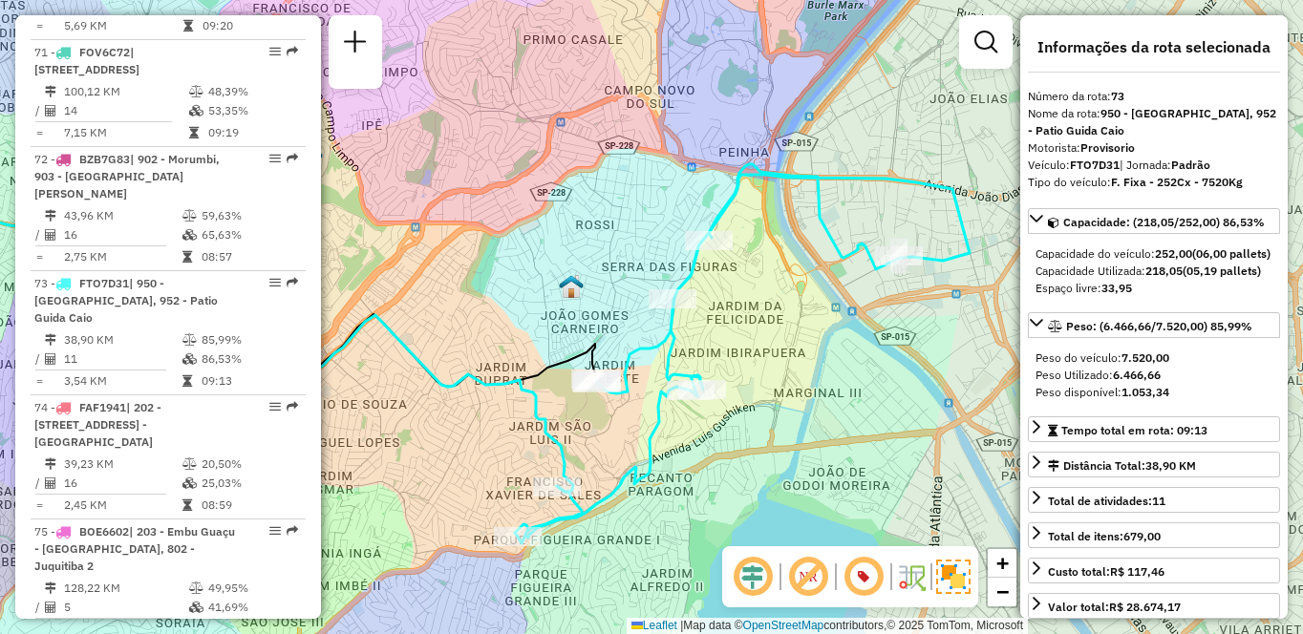
scroll to position [2685, 0]
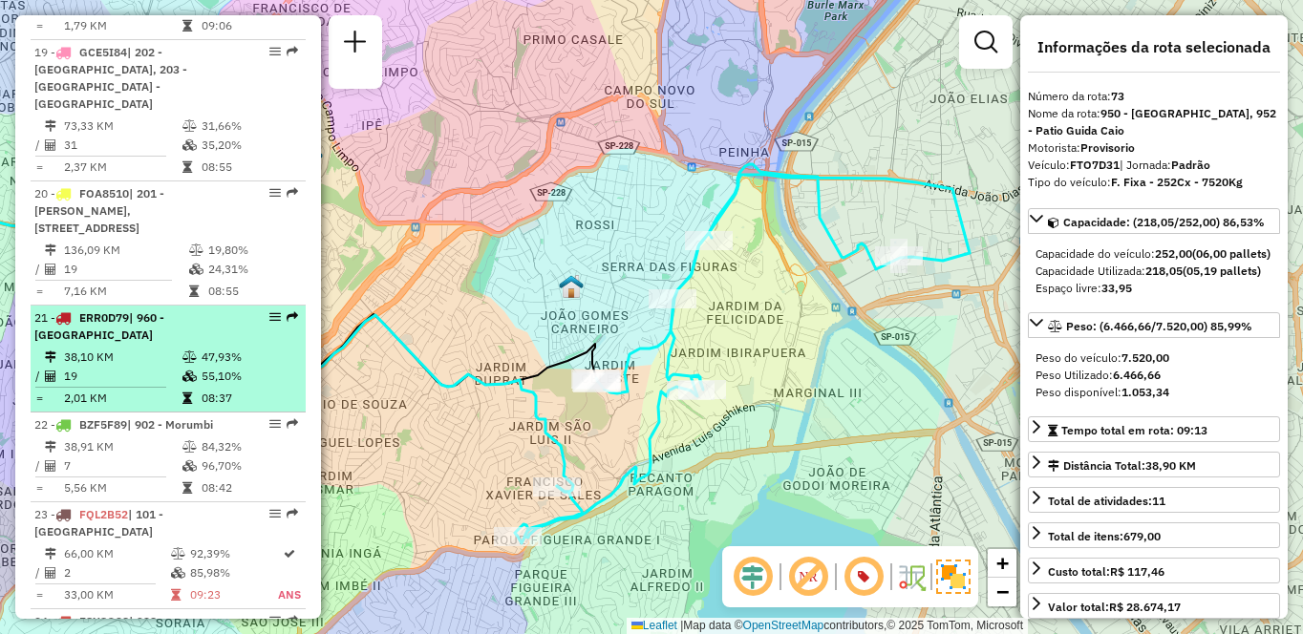
click at [116, 368] on td "19" at bounding box center [122, 376] width 118 height 19
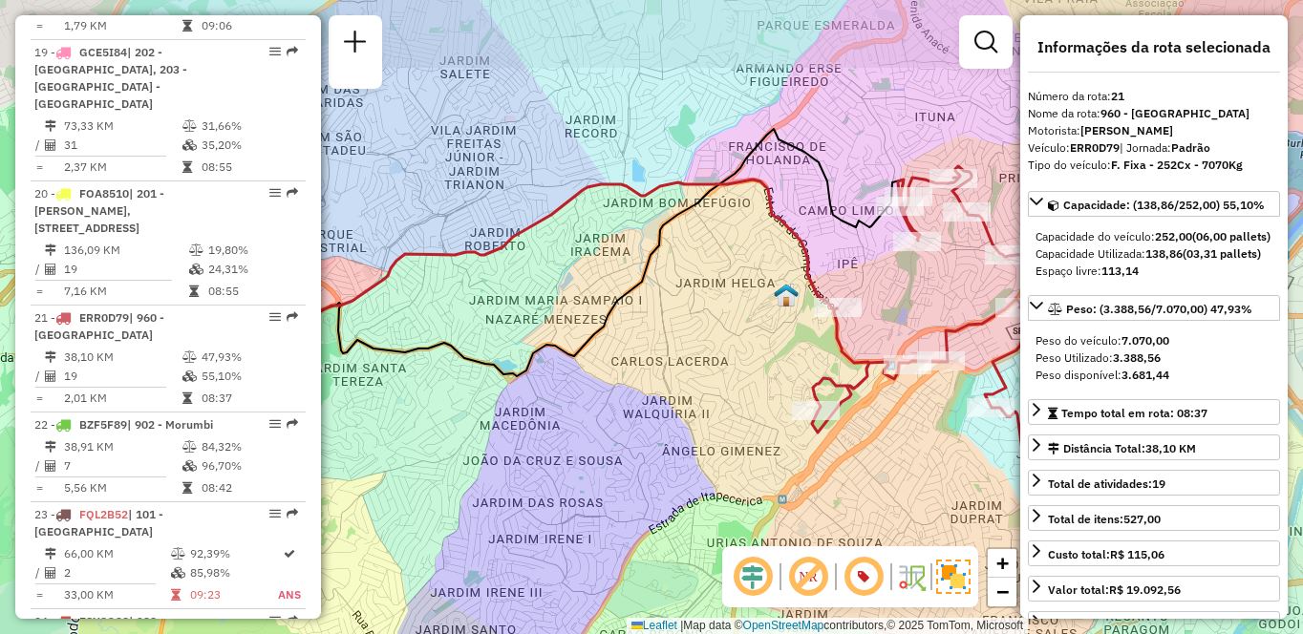
click at [667, 397] on div "Janela de atendimento Grade de atendimento Capacidade Transportadoras Veículos …" at bounding box center [651, 317] width 1303 height 634
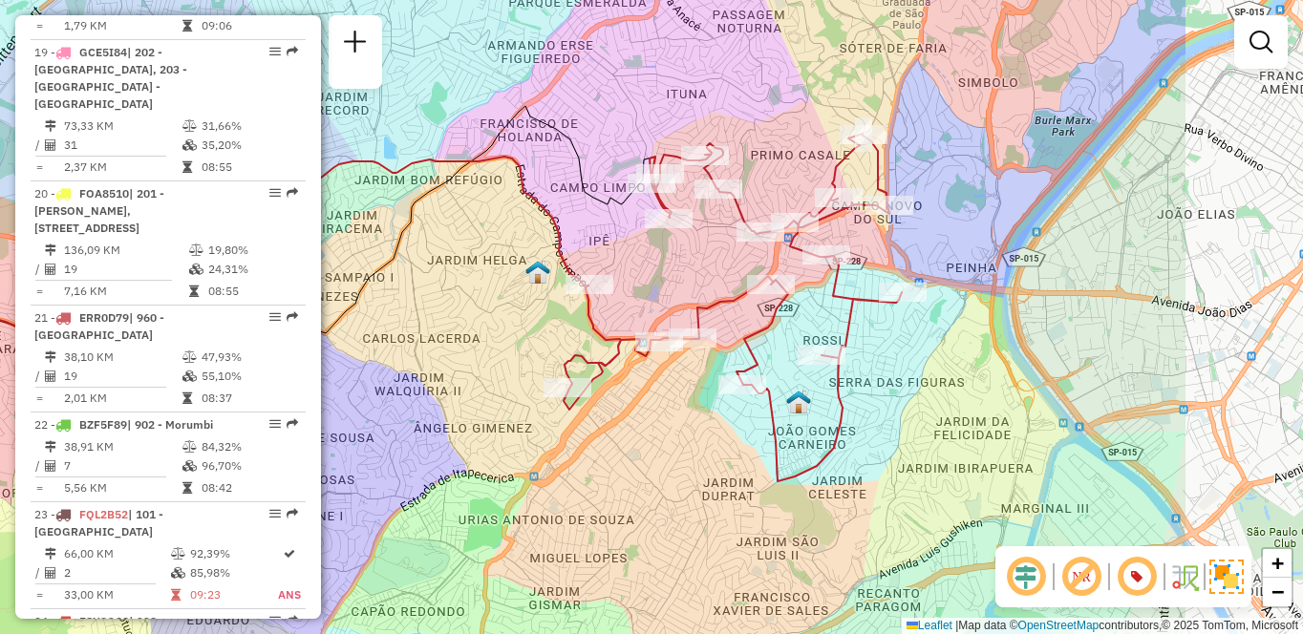
drag, startPoint x: 961, startPoint y: 328, endPoint x: 706, endPoint y: 305, distance: 256.2
click at [706, 305] on icon at bounding box center [733, 308] width 338 height 348
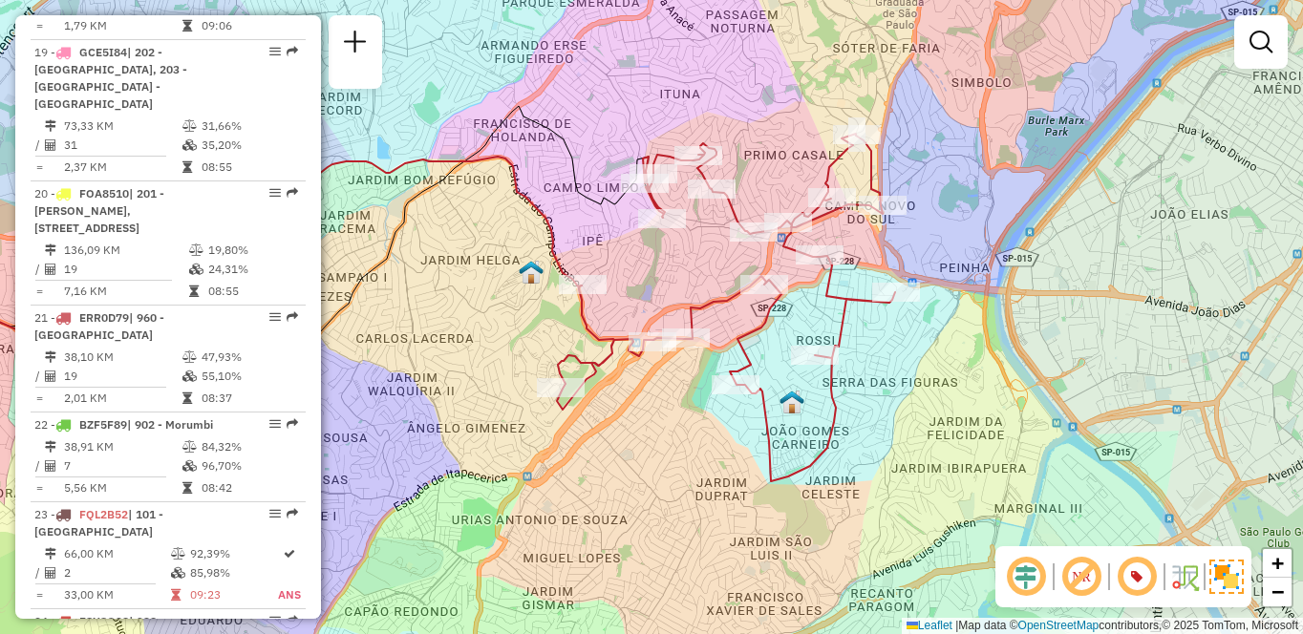
scroll to position [8040, 0]
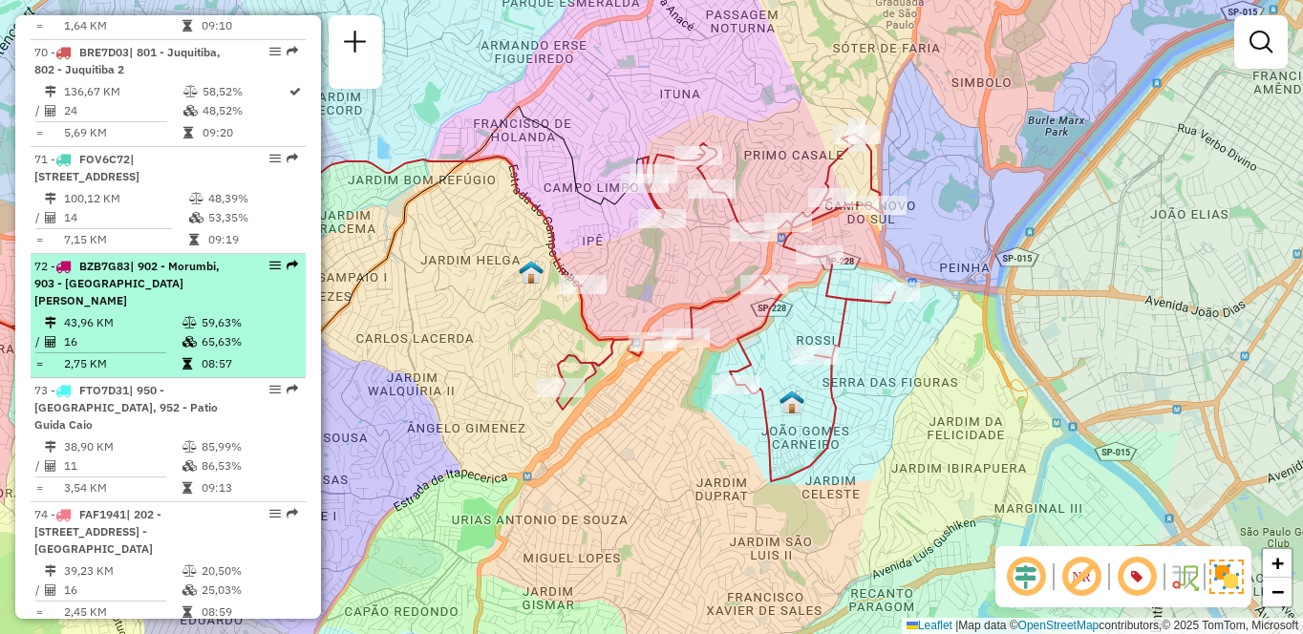
click at [209, 308] on span "| 902 - Morumbi, 903 - [GEOGRAPHIC_DATA][PERSON_NAME]" at bounding box center [126, 283] width 185 height 49
select select "**********"
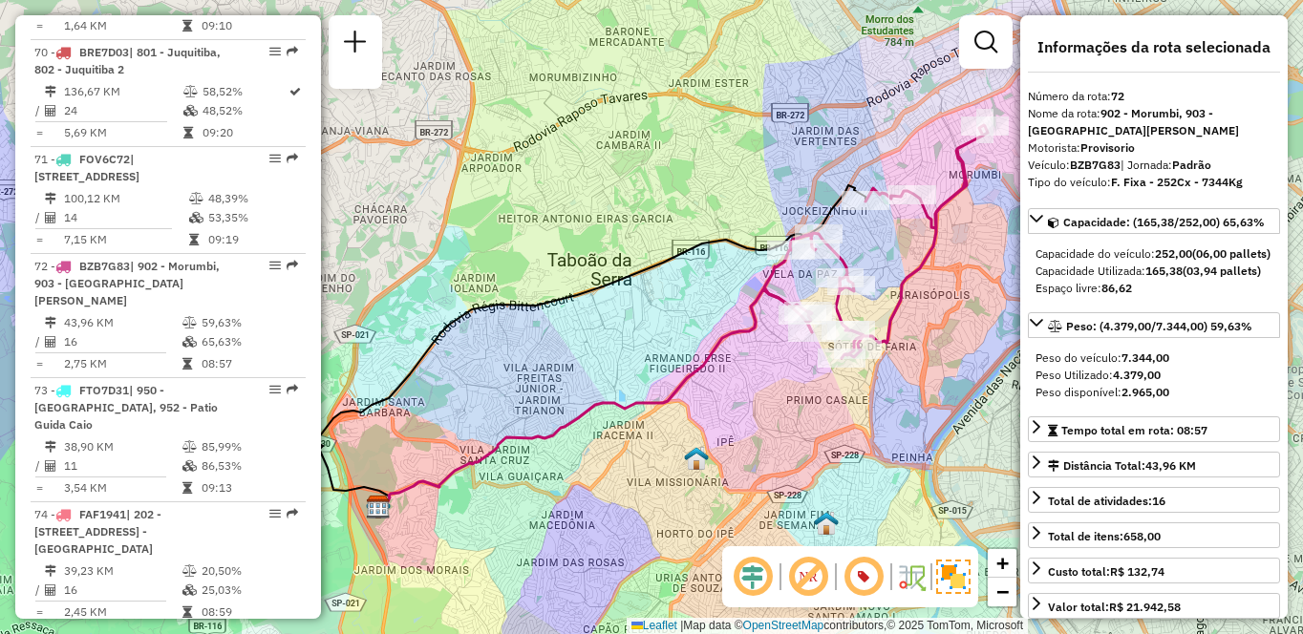
scroll to position [3113, 0]
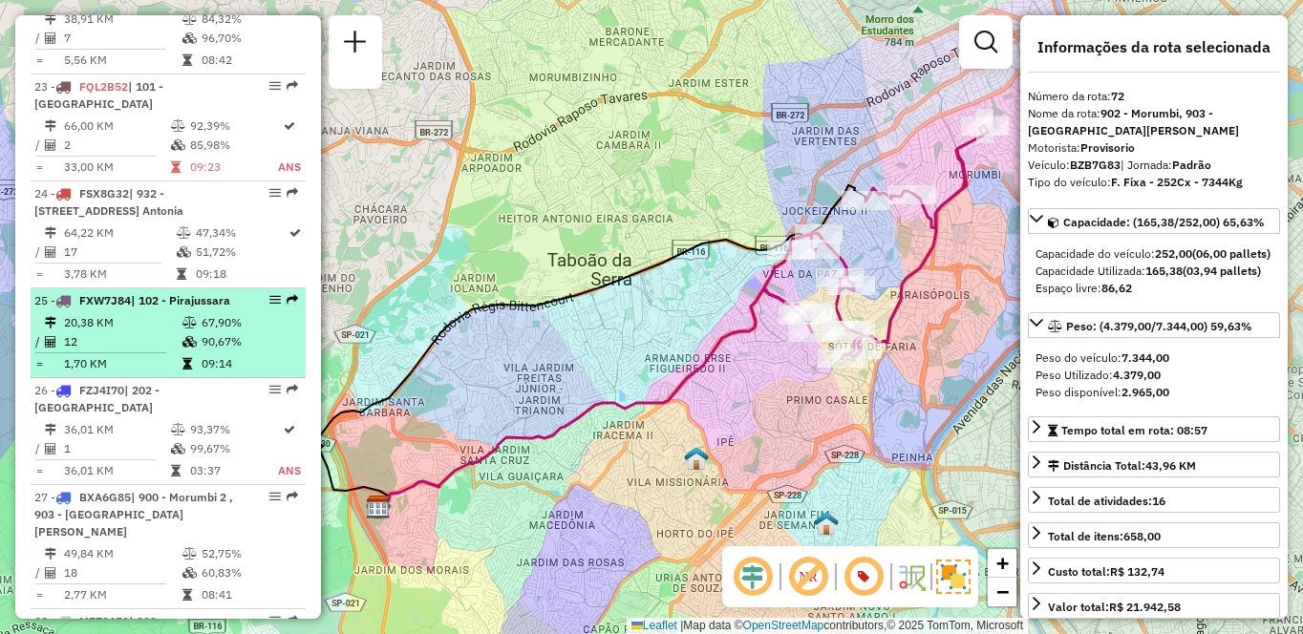
click at [93, 352] on td "12" at bounding box center [122, 342] width 118 height 19
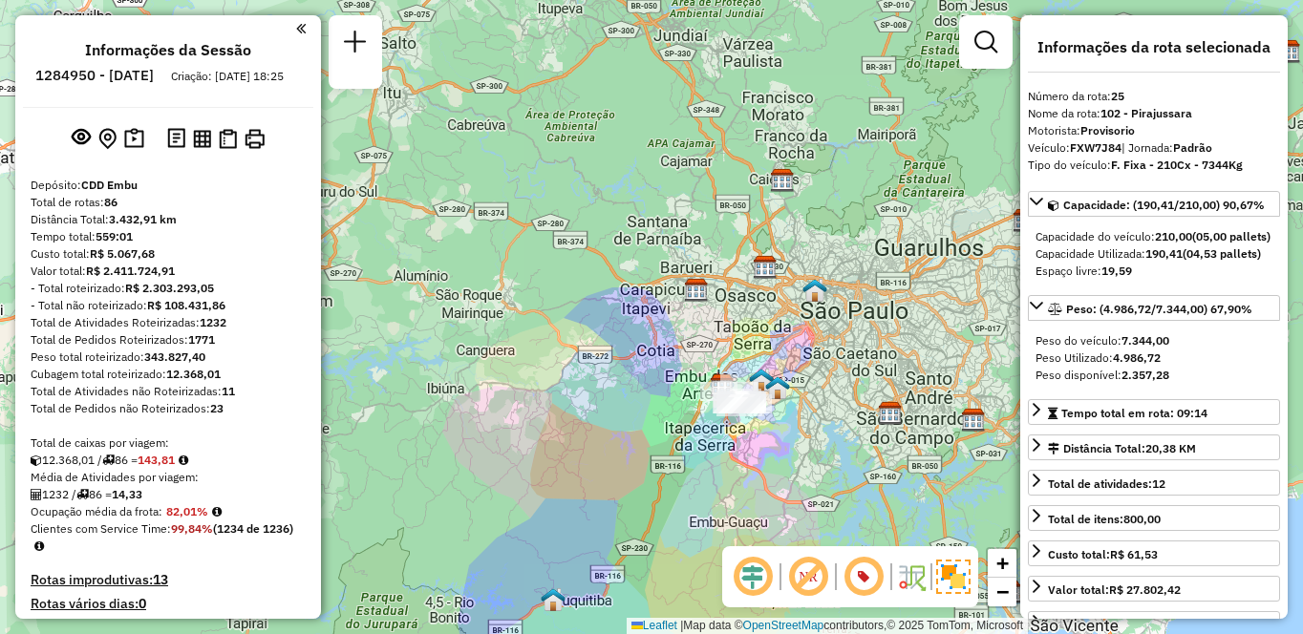
scroll to position [1812, 0]
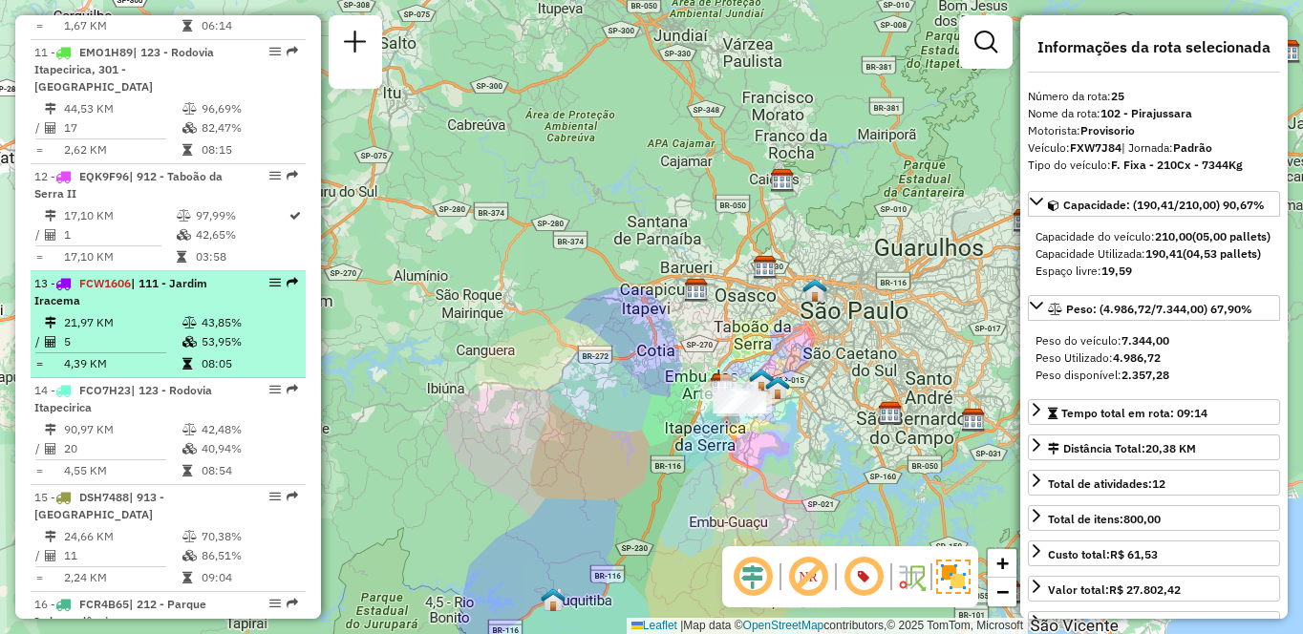
click at [125, 352] on td "5" at bounding box center [122, 342] width 118 height 19
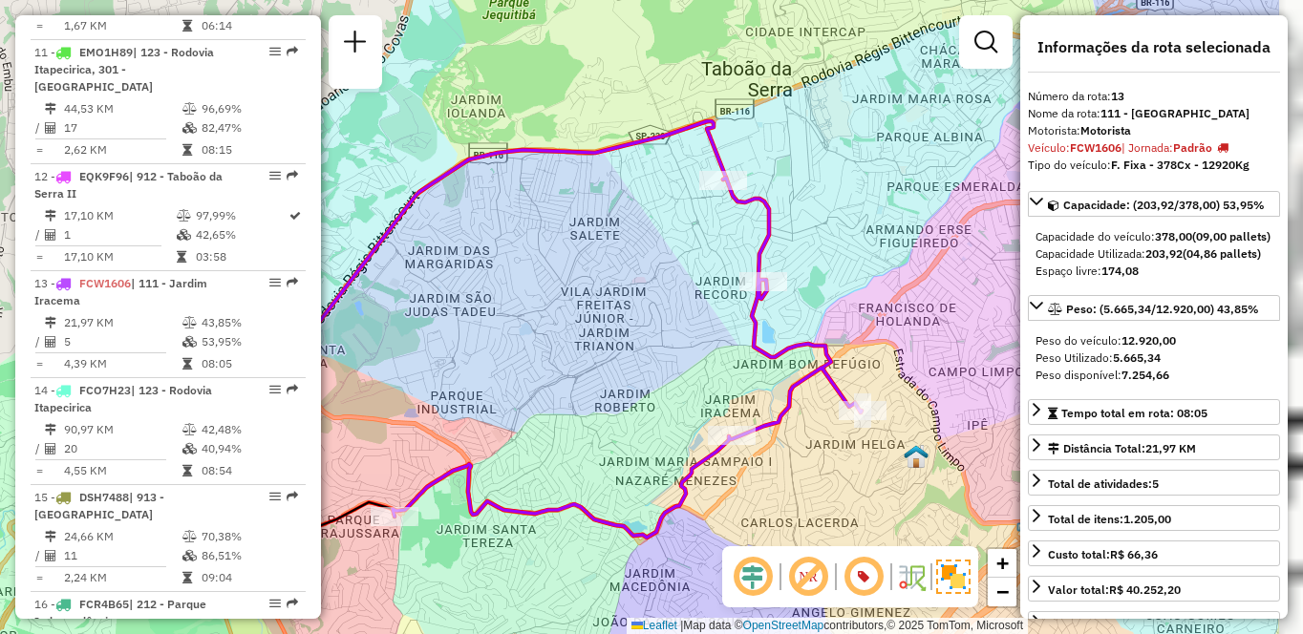
drag, startPoint x: 798, startPoint y: 397, endPoint x: 669, endPoint y: 400, distance: 129.0
click at [669, 400] on icon at bounding box center [627, 358] width 469 height 360
